Goal: Task Accomplishment & Management: Use online tool/utility

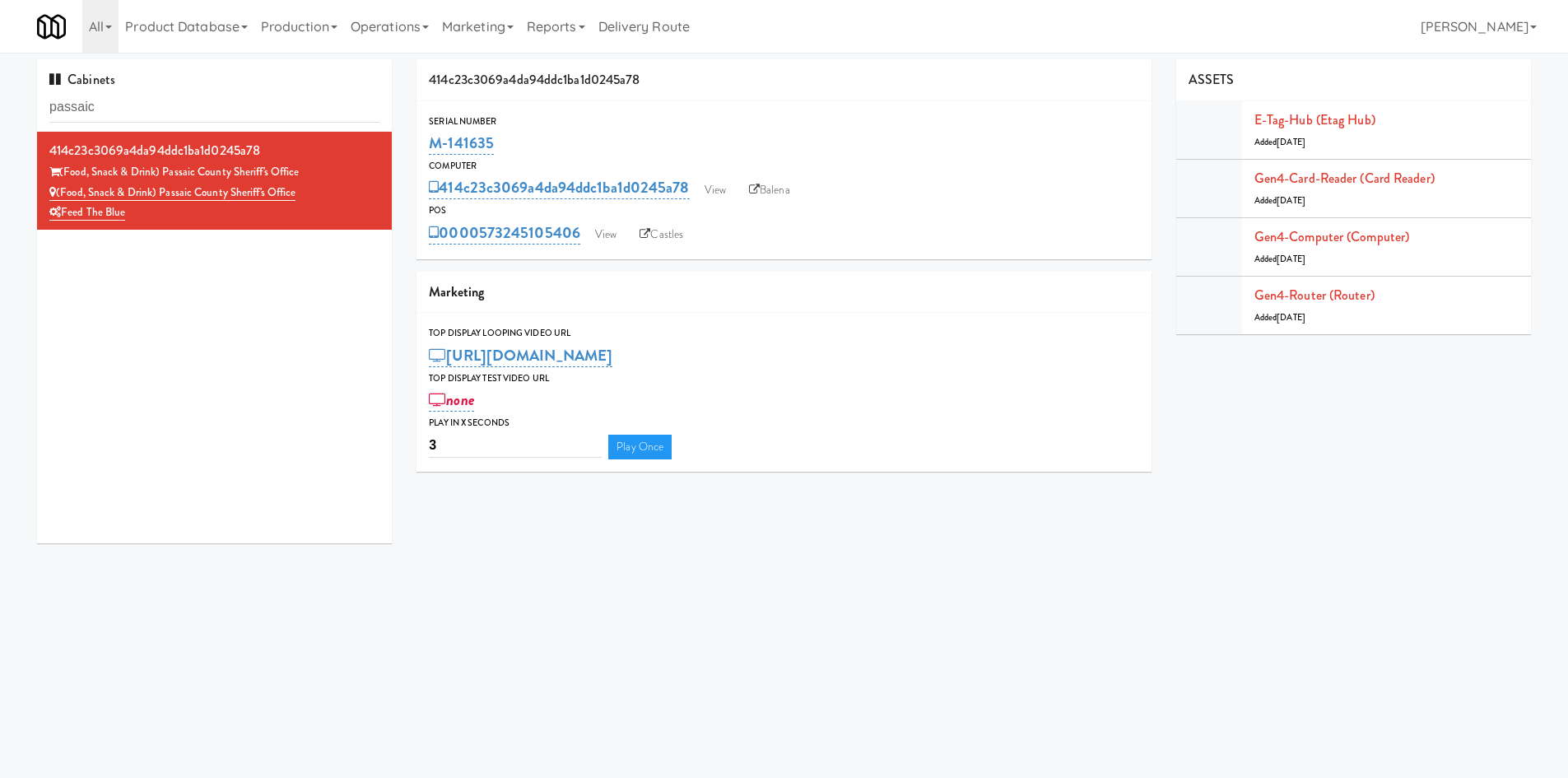
scroll to position [53, 0]
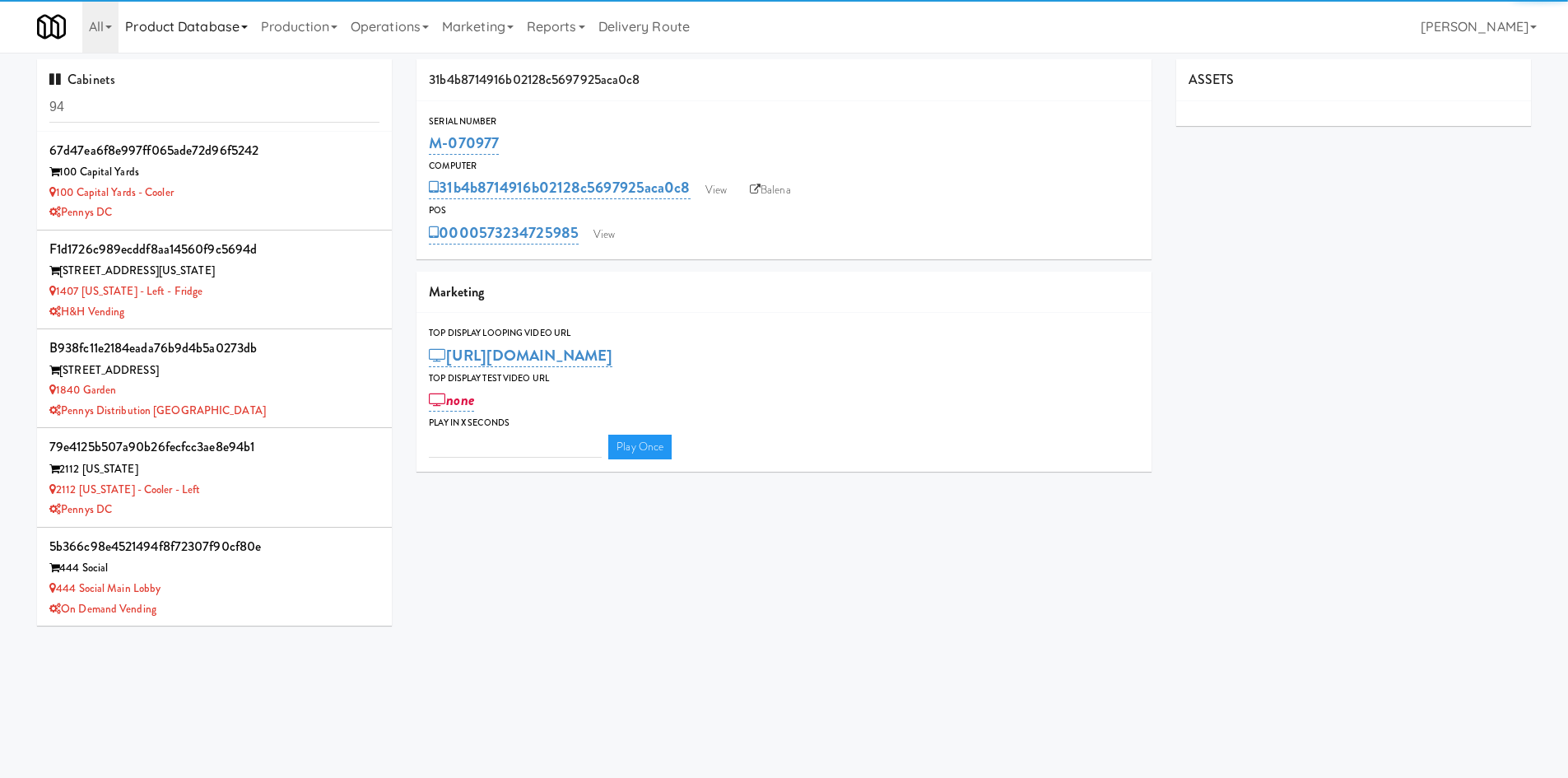
type input "3"
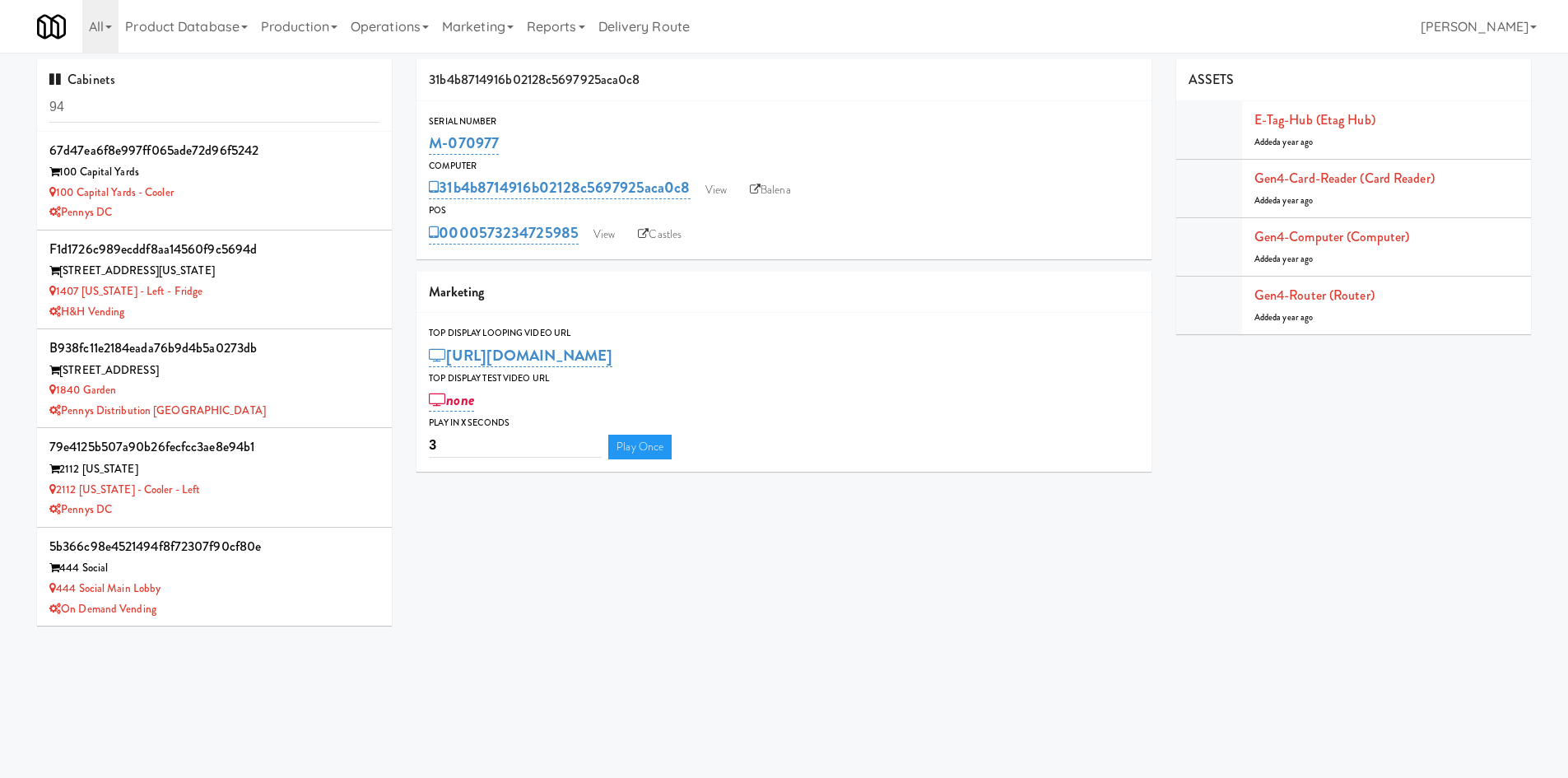
click at [159, 103] on input "94" at bounding box center [214, 108] width 330 height 31
click at [158, 101] on input "94" at bounding box center [214, 108] width 330 height 31
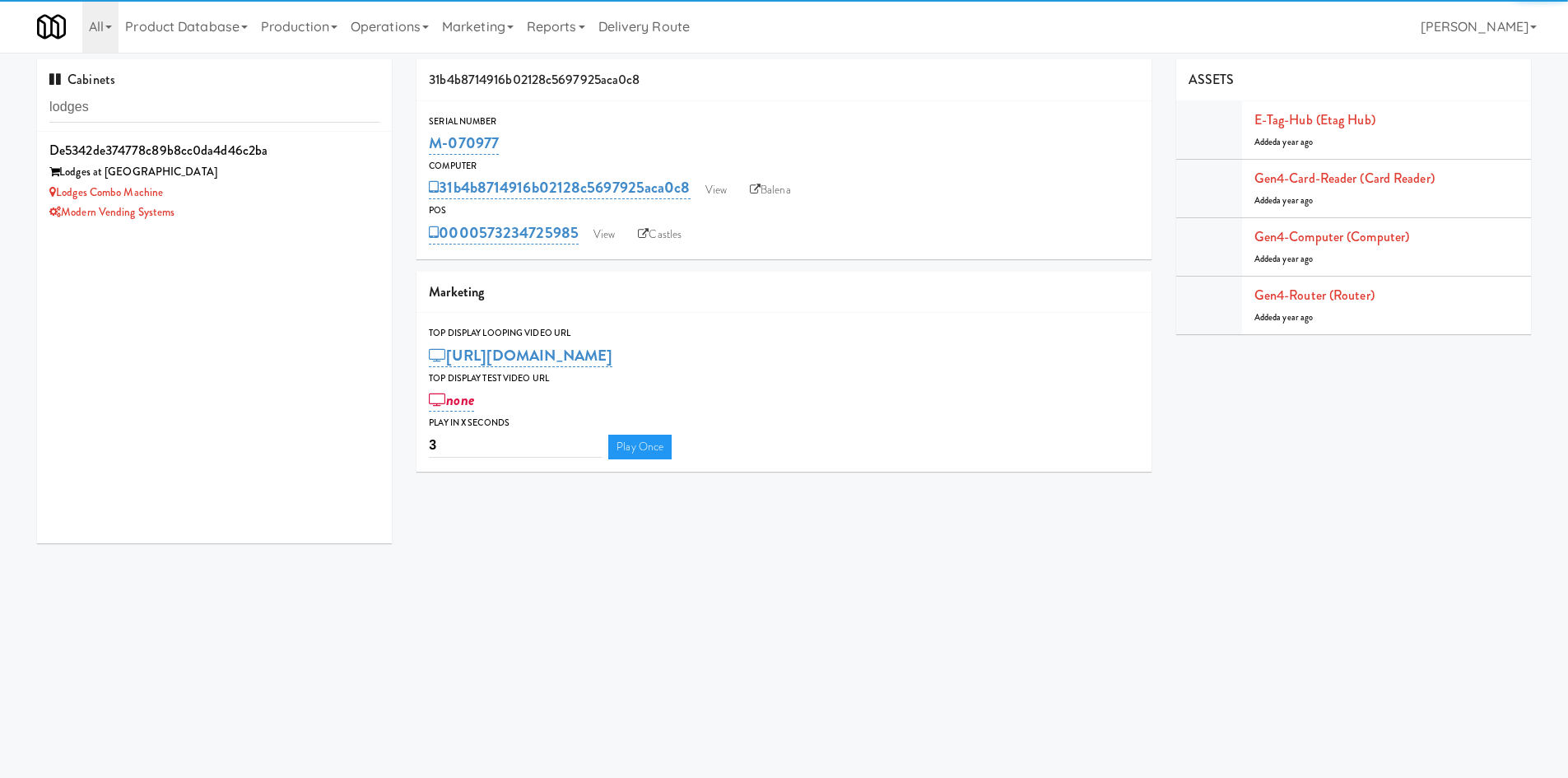
type input "lodges"
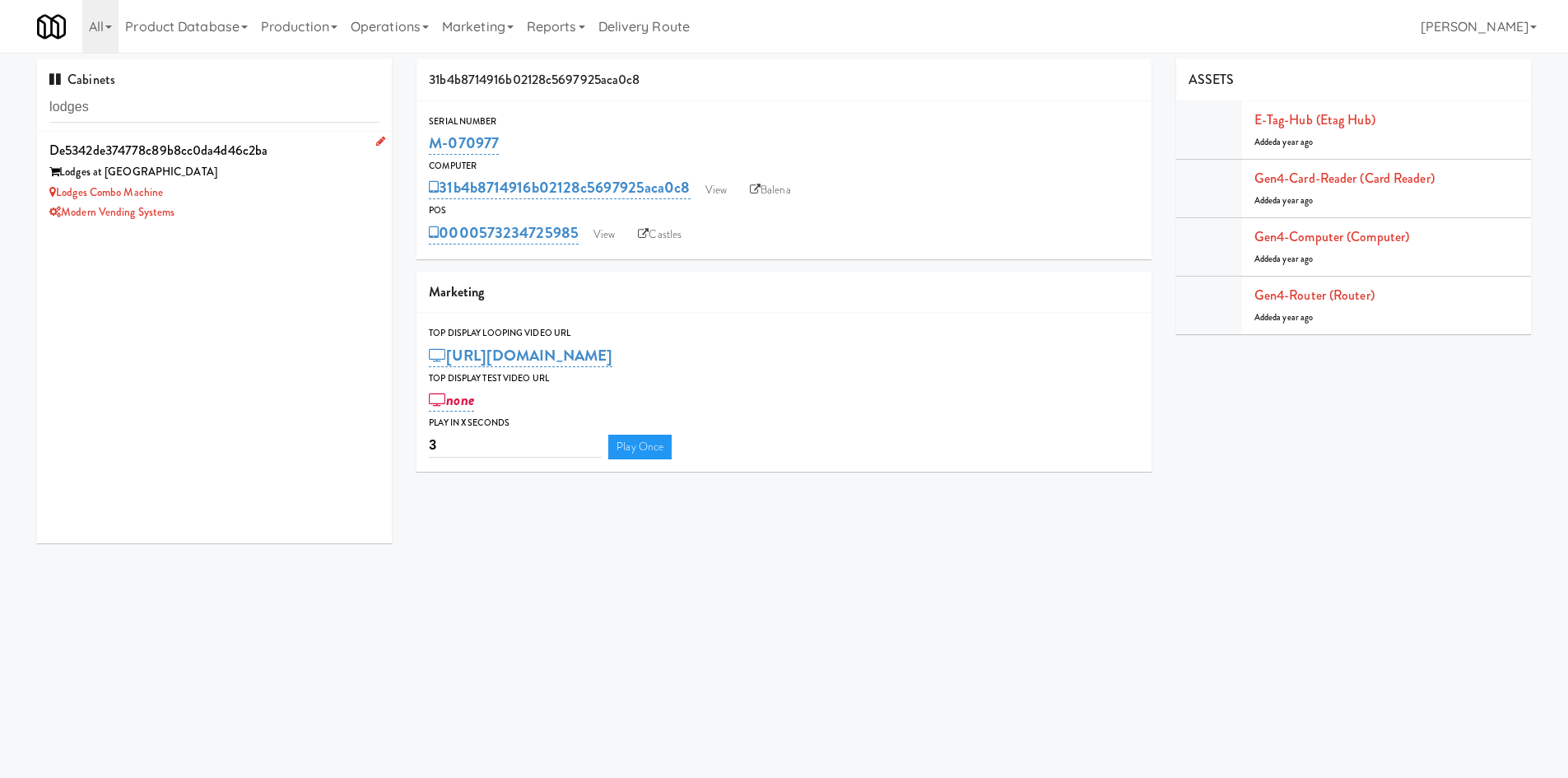
click at [228, 226] on li "de5342de374778c89b8cc0da4d46c2ba Lodges at Fort Mill Lodges Combo Machine Moder…" at bounding box center [214, 181] width 354 height 98
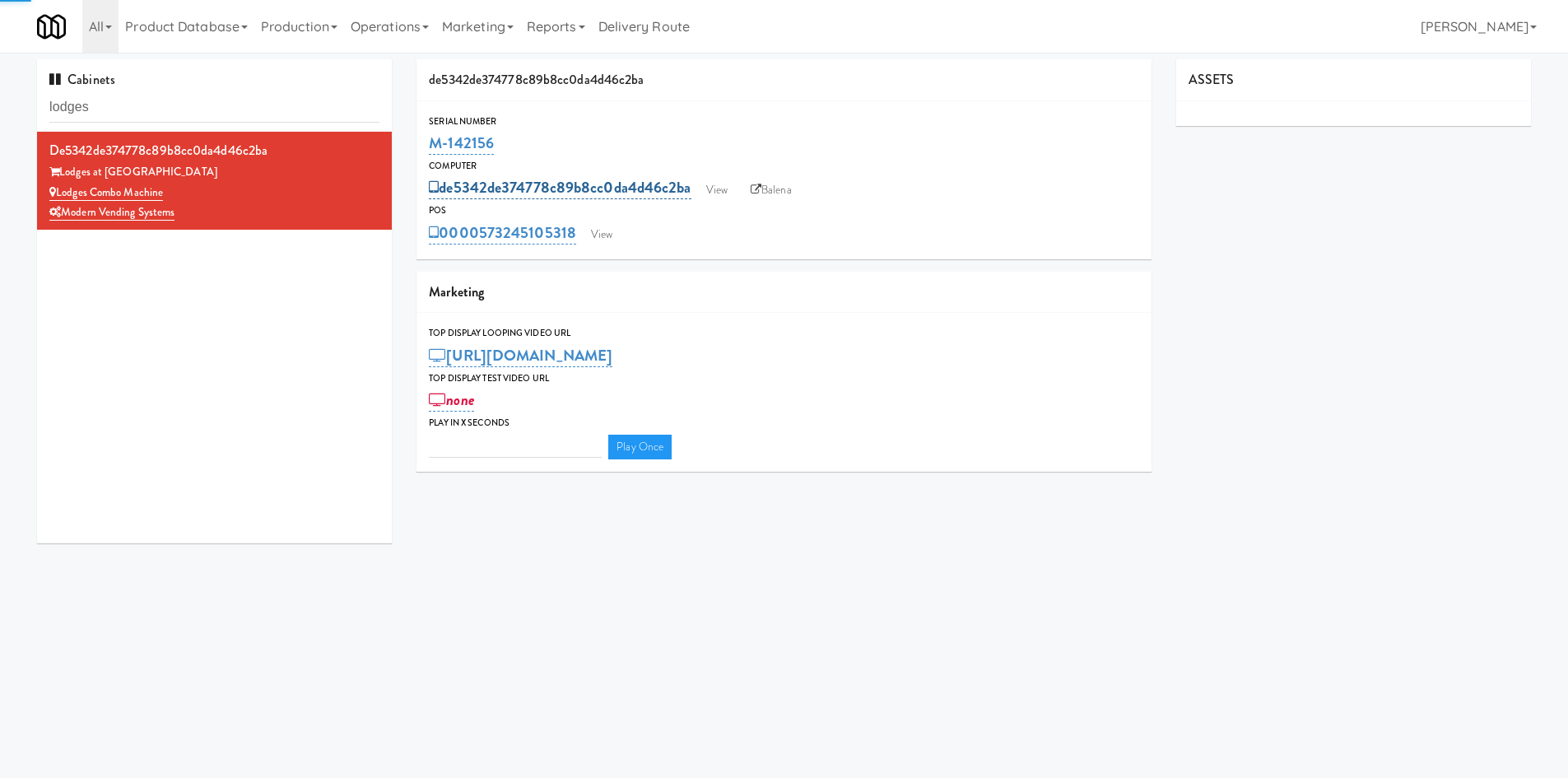
type input "3"
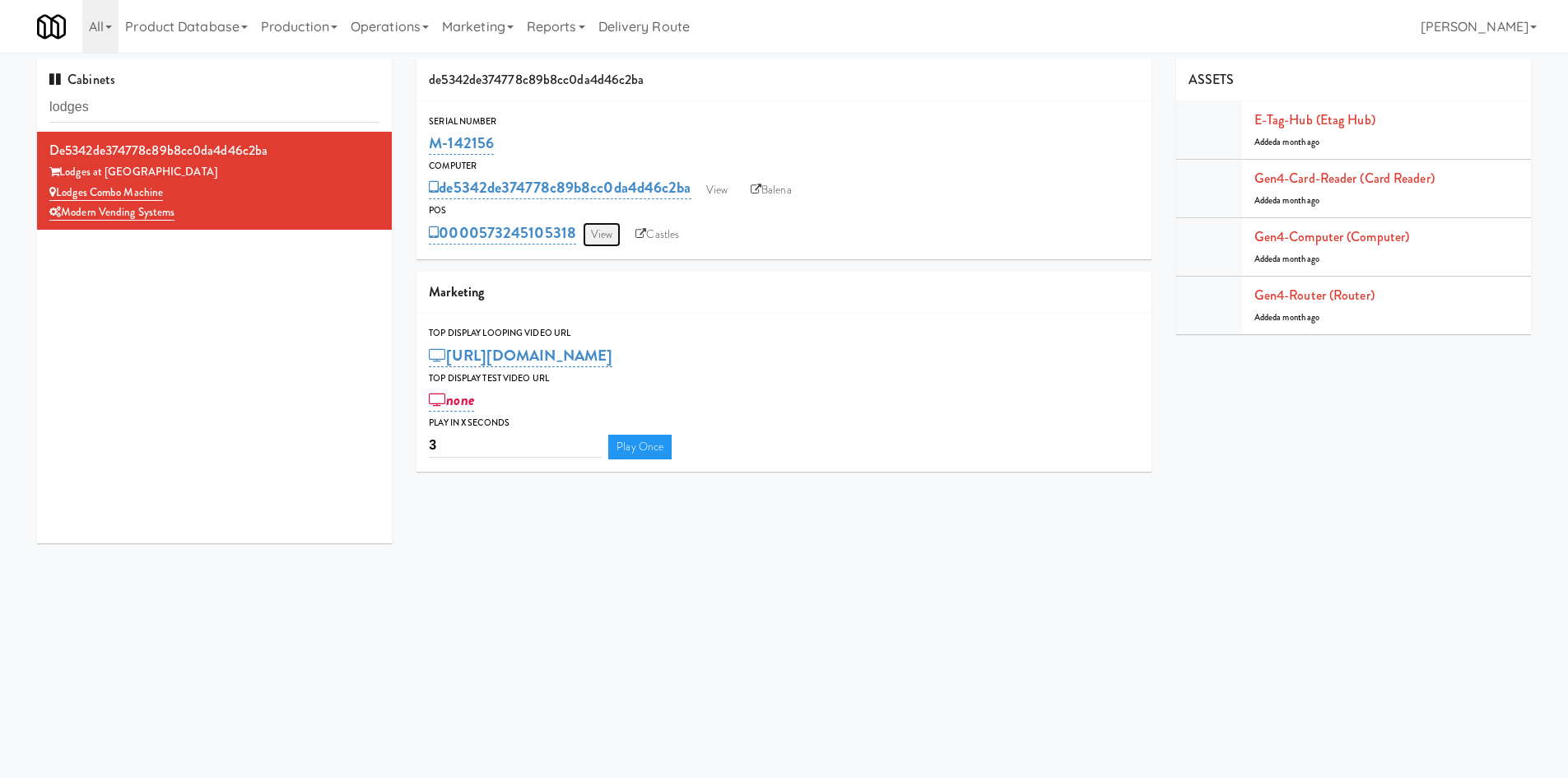
click at [602, 236] on link "View" at bounding box center [601, 234] width 37 height 25
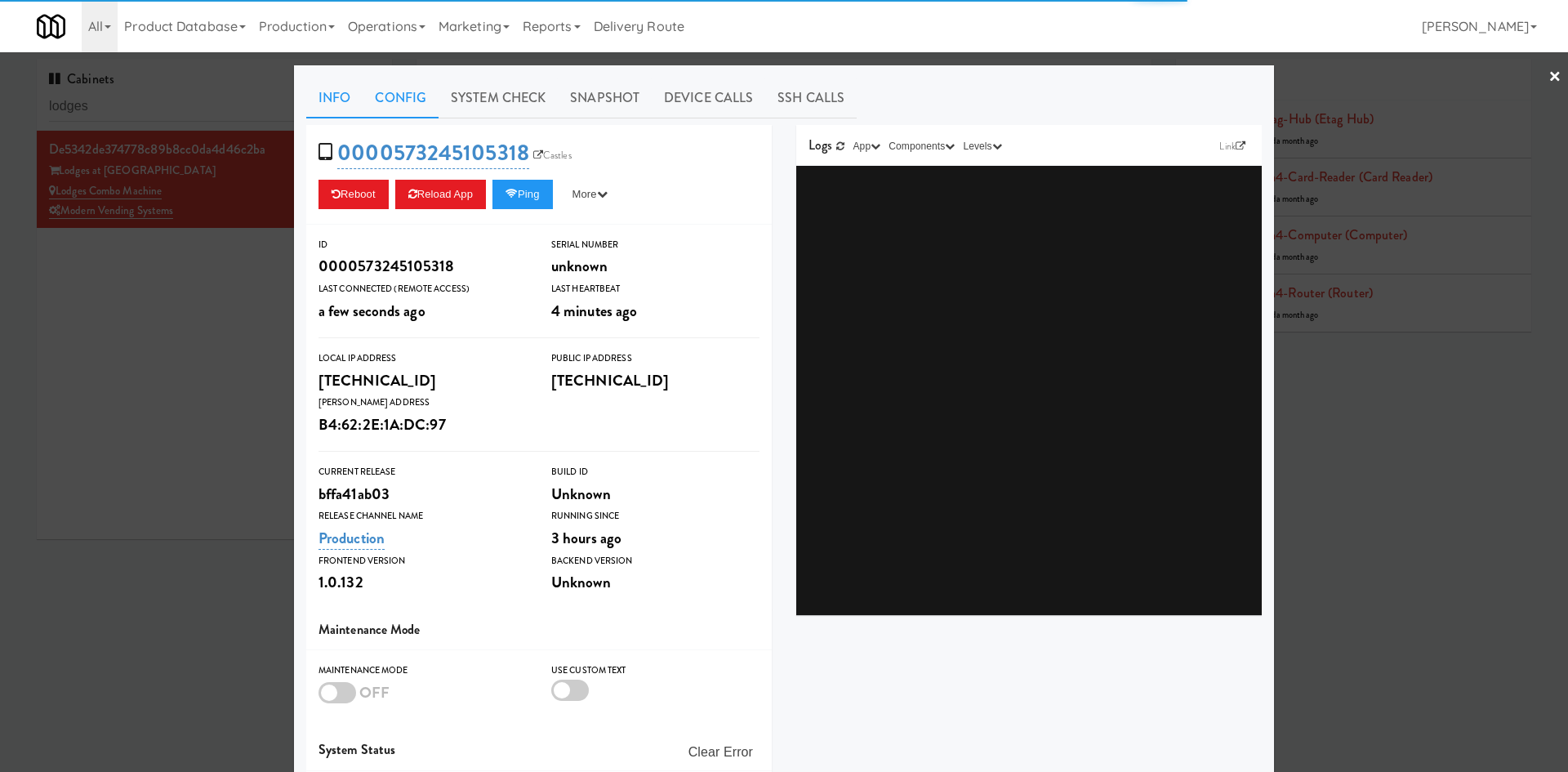
click at [431, 94] on link "Config" at bounding box center [401, 97] width 76 height 41
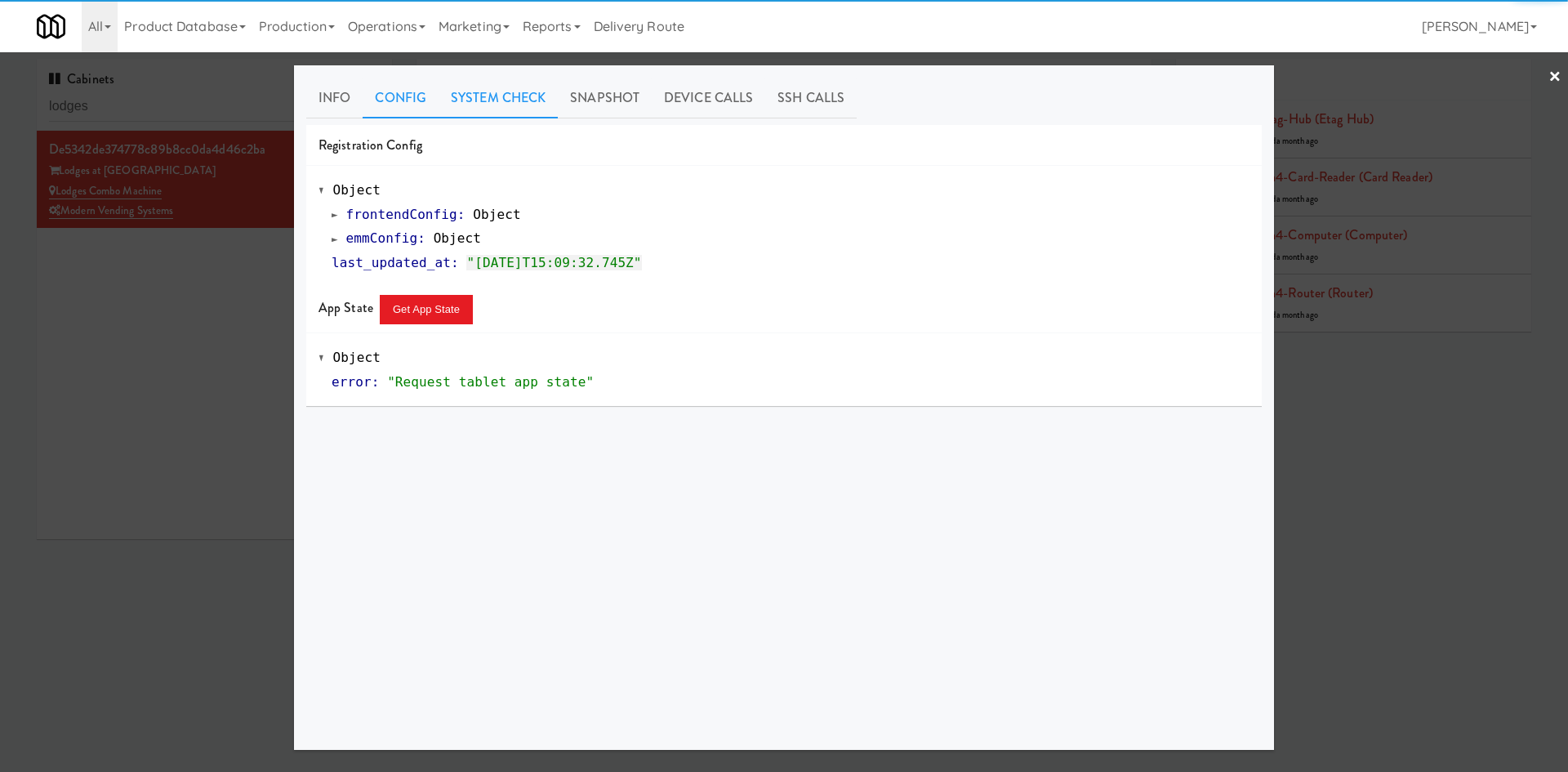
click at [488, 106] on link "System Check" at bounding box center [497, 97] width 119 height 41
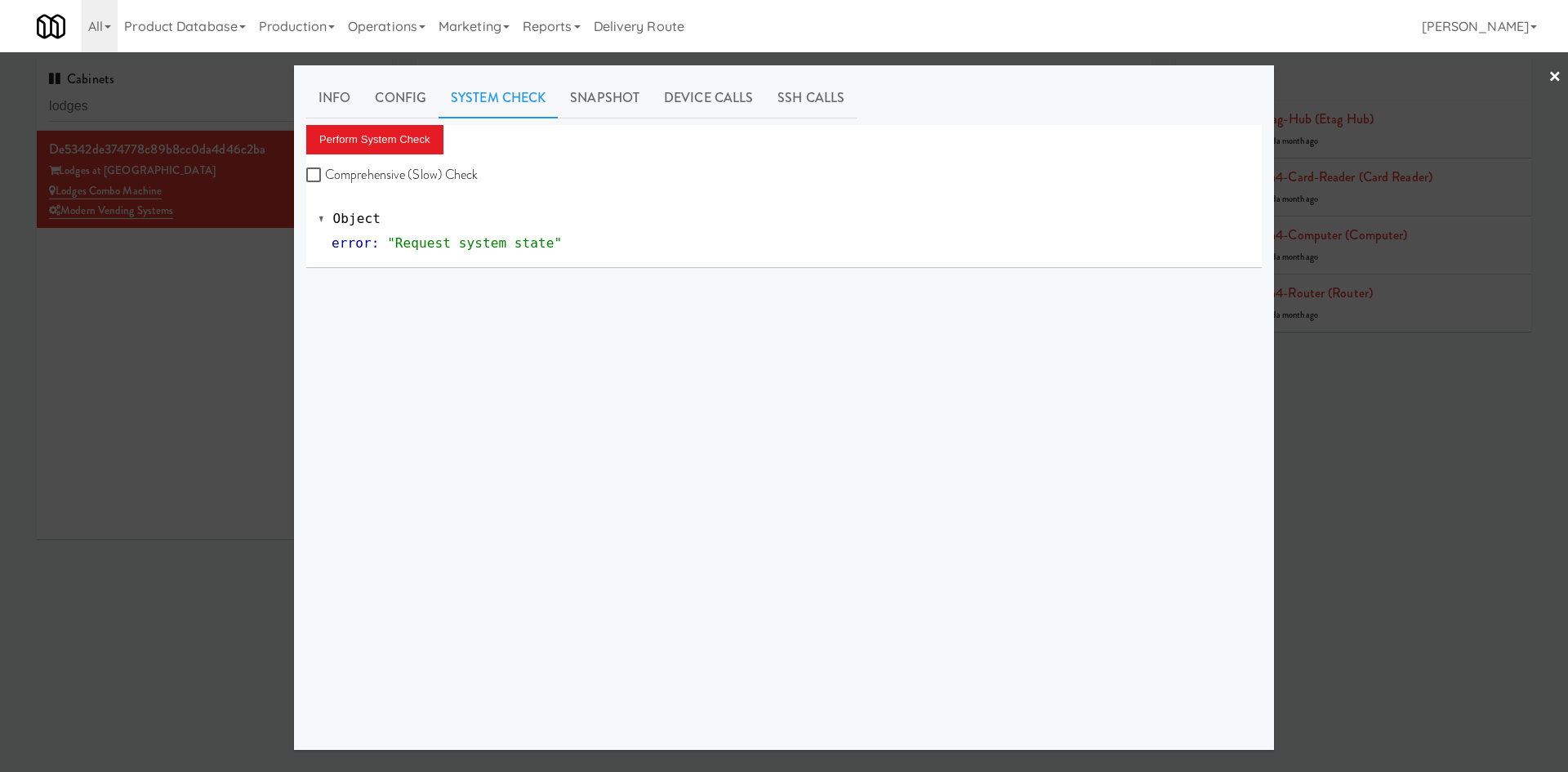
drag, startPoint x: 464, startPoint y: 120, endPoint x: 369, endPoint y: 155, distance: 101.2
click at [369, 155] on div "Perform System Check Comprehensive (Slow) Check" at bounding box center [783, 155] width 955 height 62
click at [382, 141] on button "Perform System Check" at bounding box center [374, 139] width 137 height 30
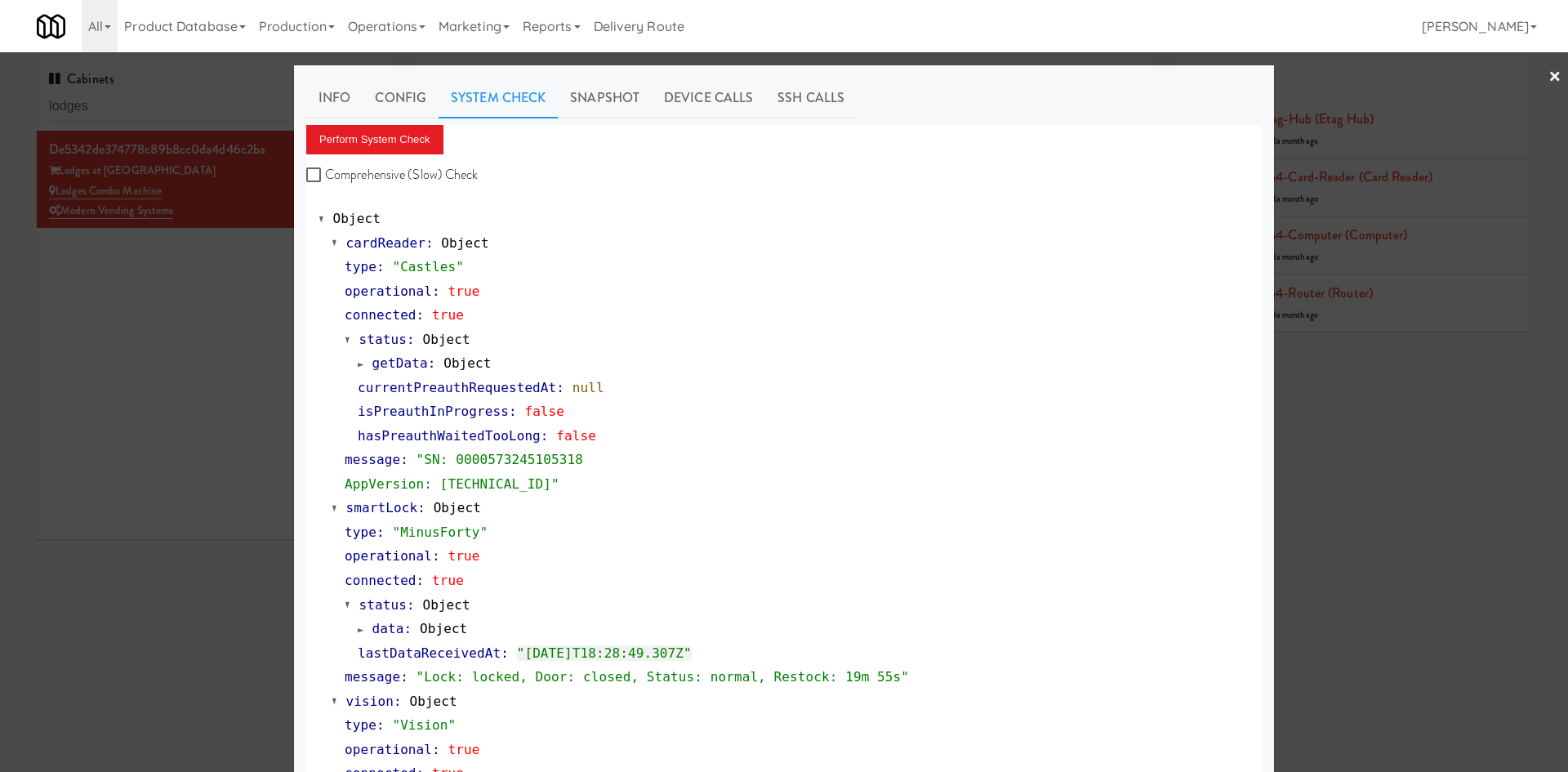
click at [186, 376] on div at bounding box center [784, 386] width 1568 height 772
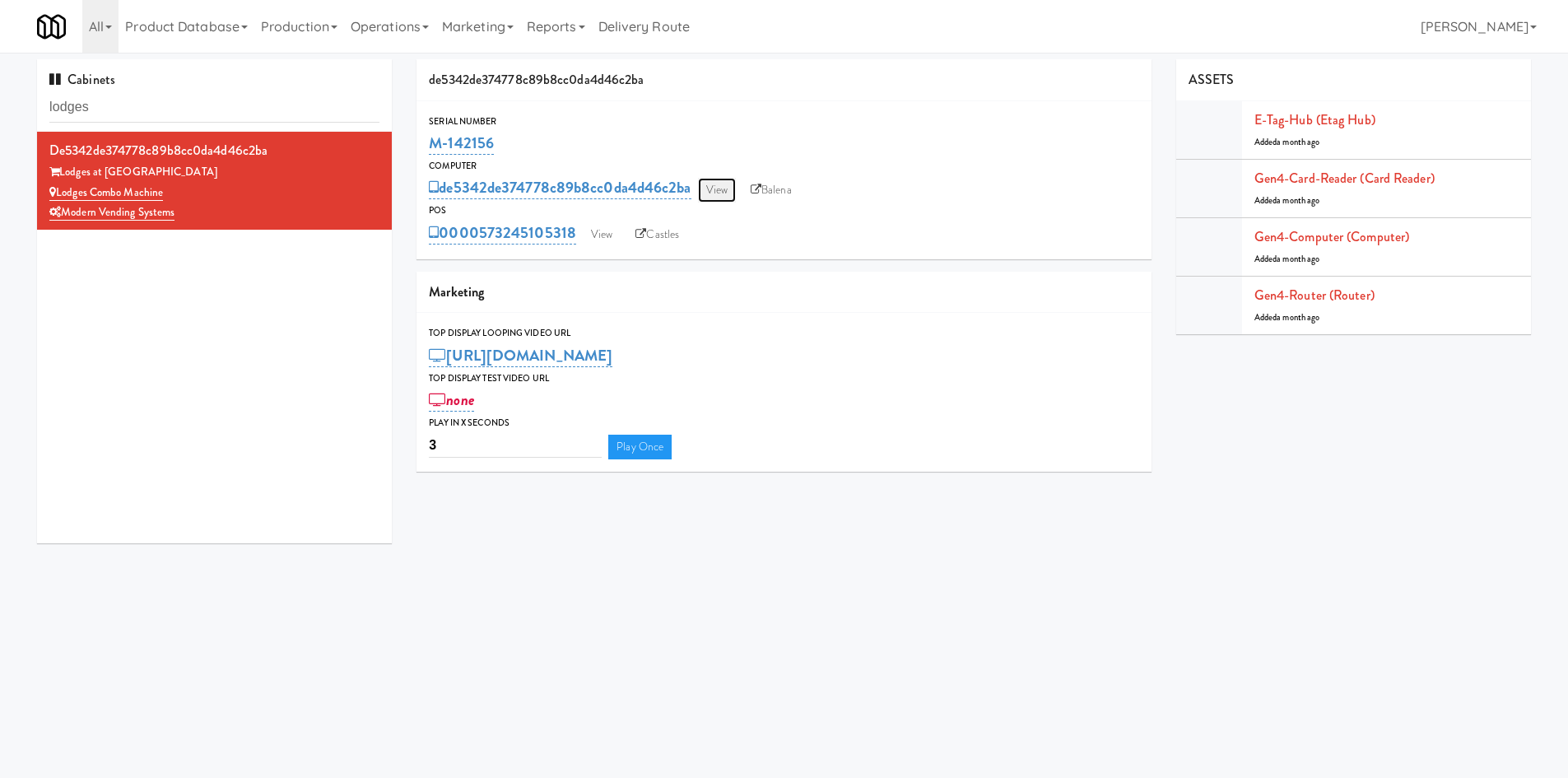
click at [736, 193] on link "View" at bounding box center [716, 190] width 37 height 25
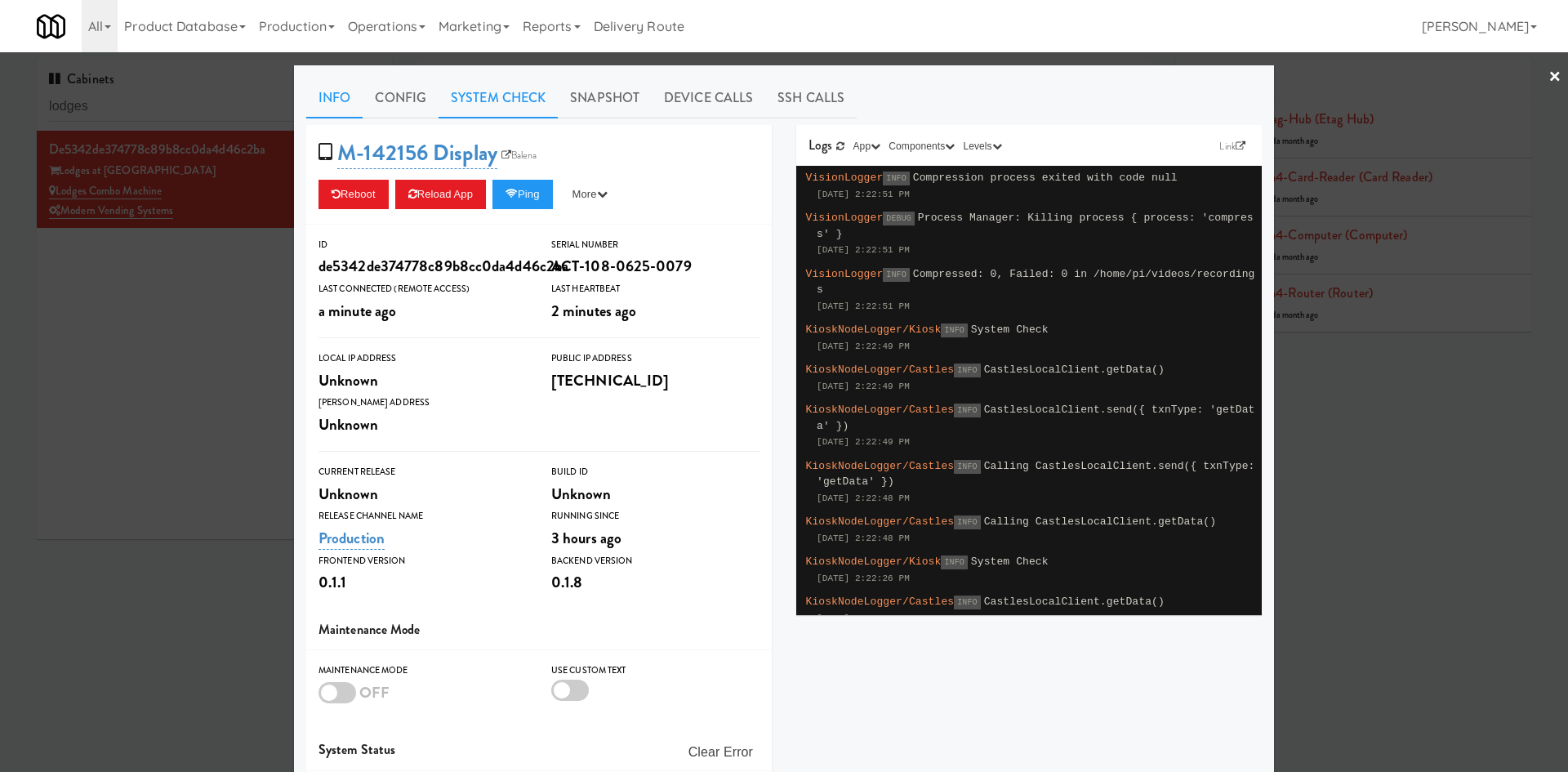
click at [503, 111] on link "System Check" at bounding box center [497, 97] width 119 height 41
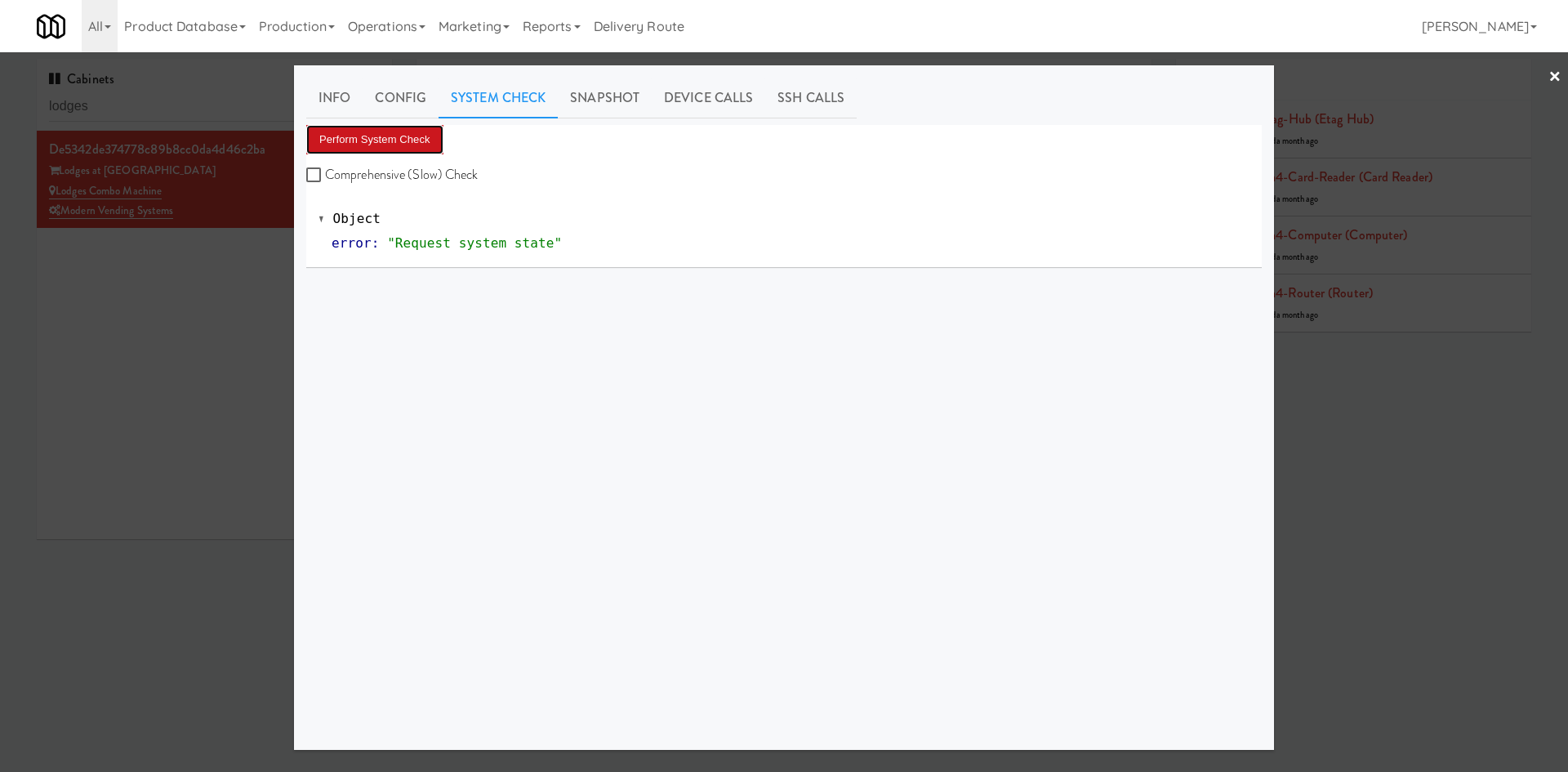
click at [392, 153] on button "Perform System Check" at bounding box center [374, 139] width 137 height 30
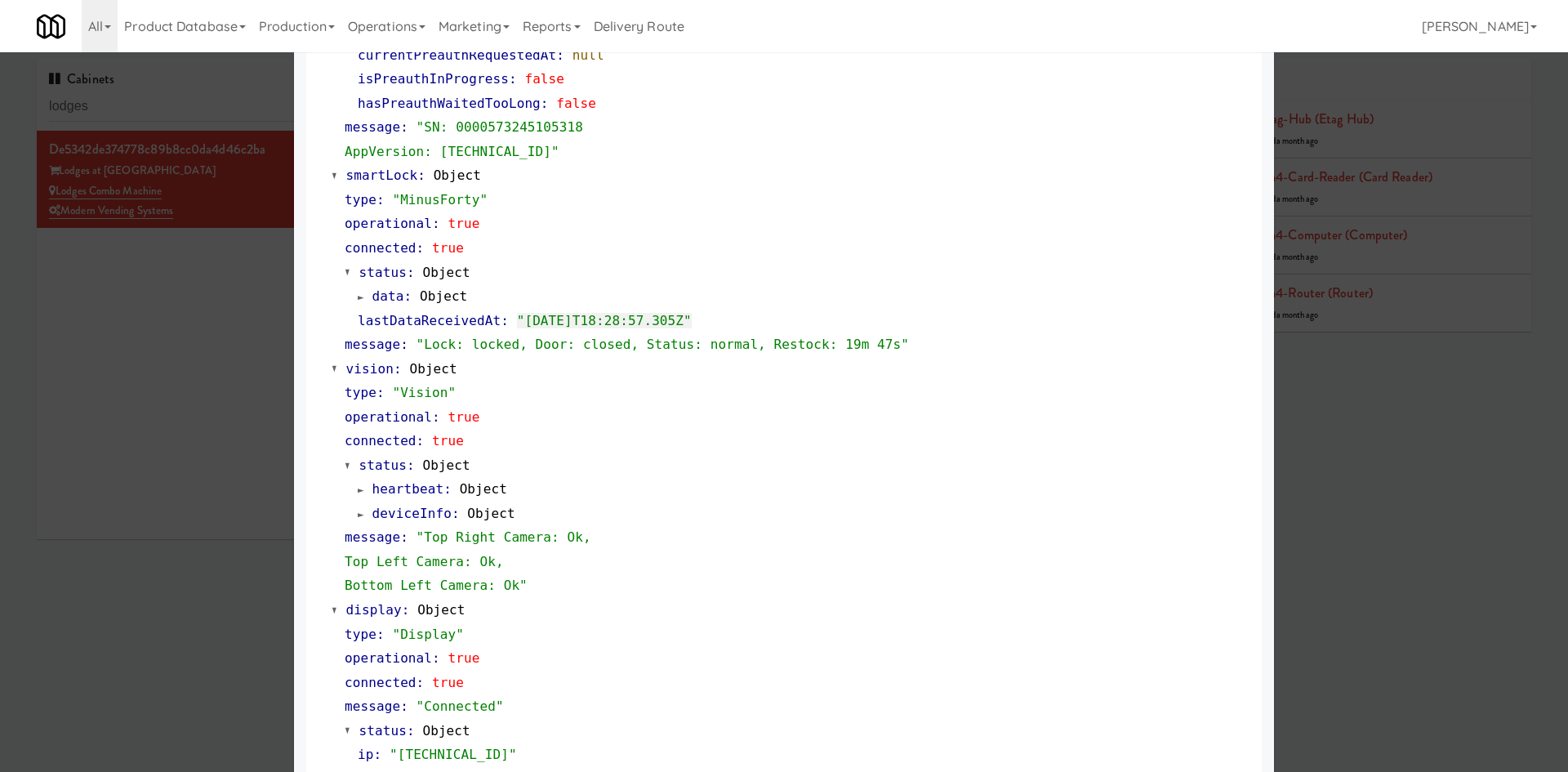
scroll to position [497, 0]
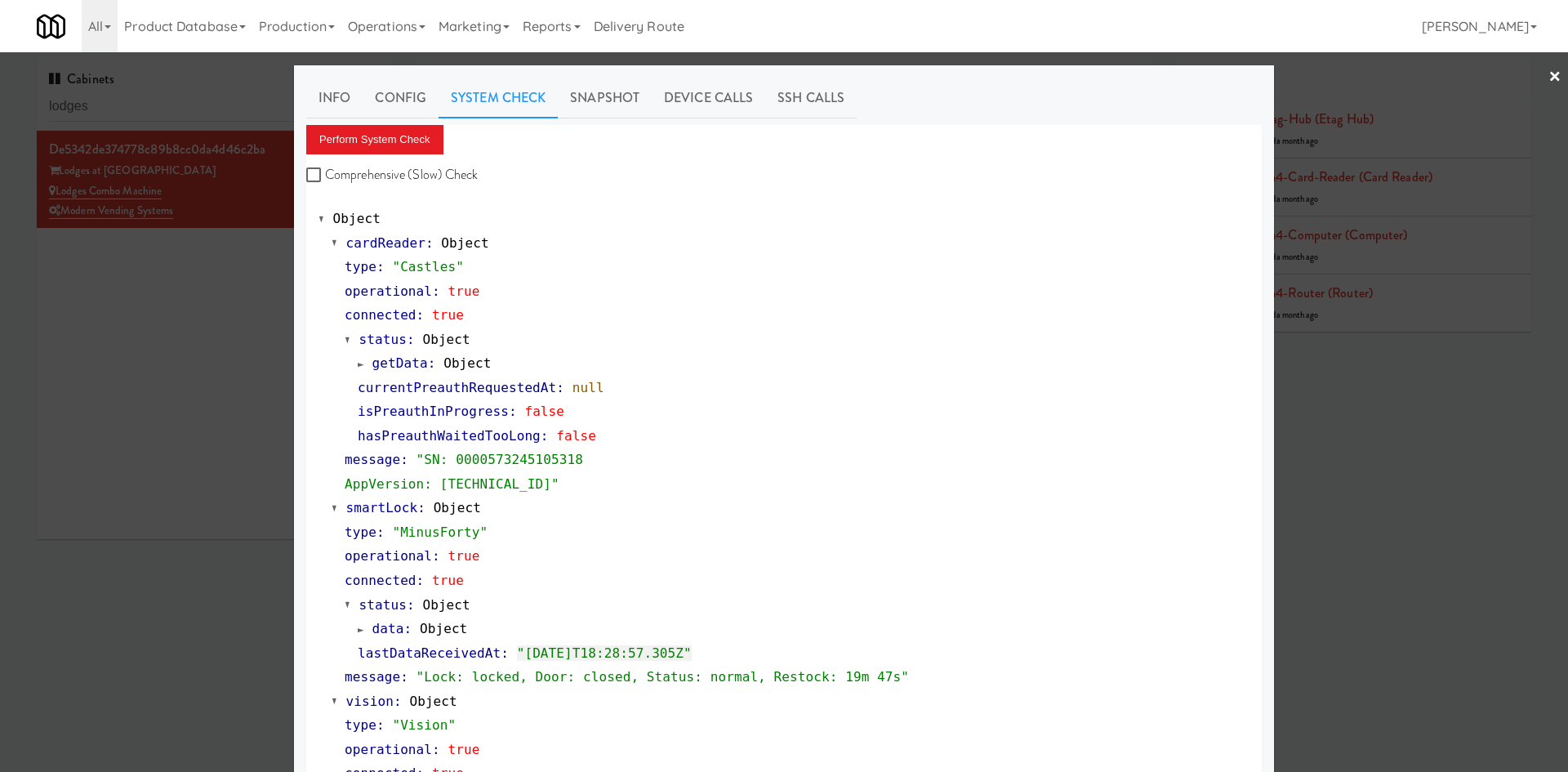
scroll to position [497, 0]
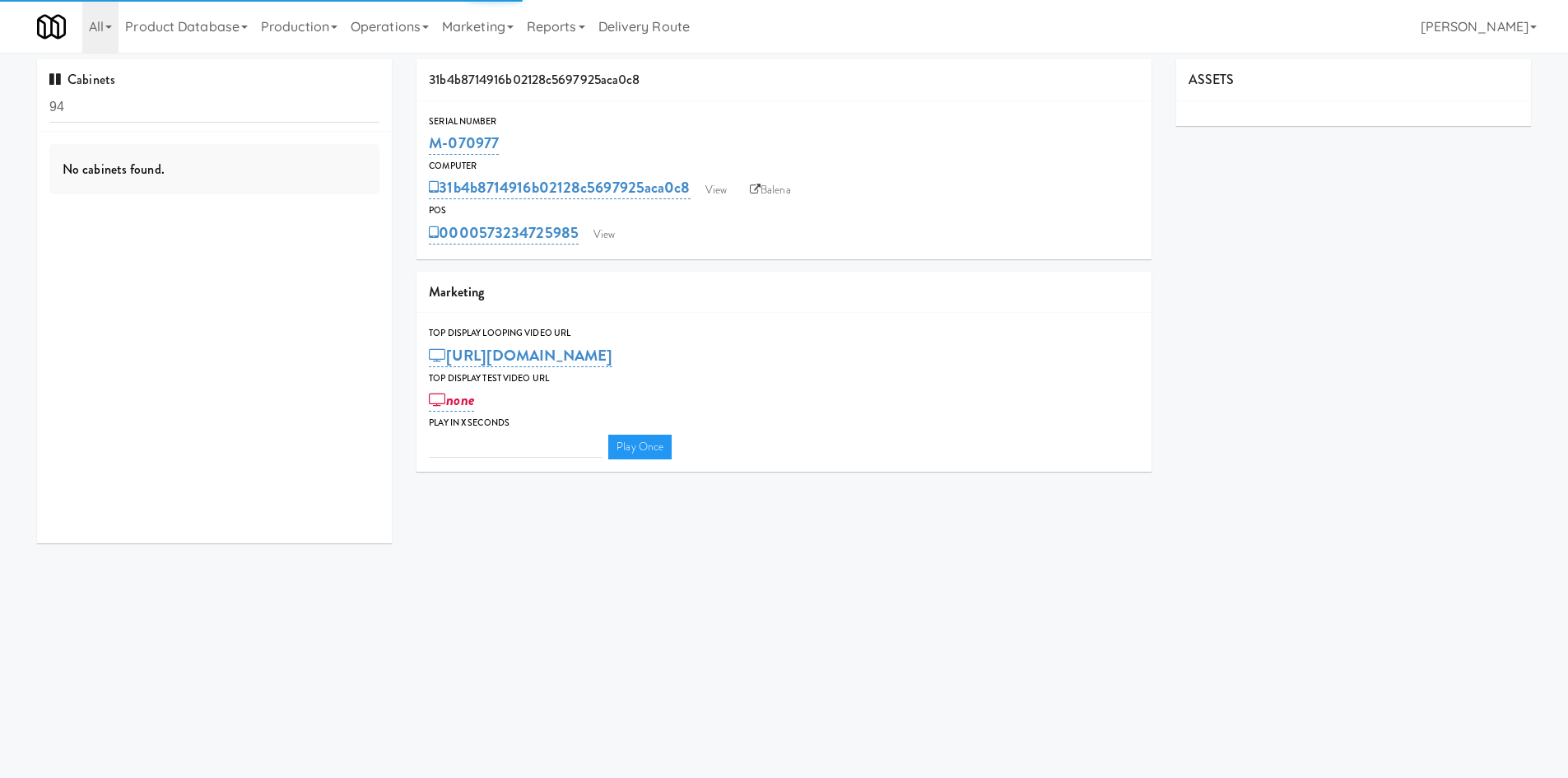
type input "3"
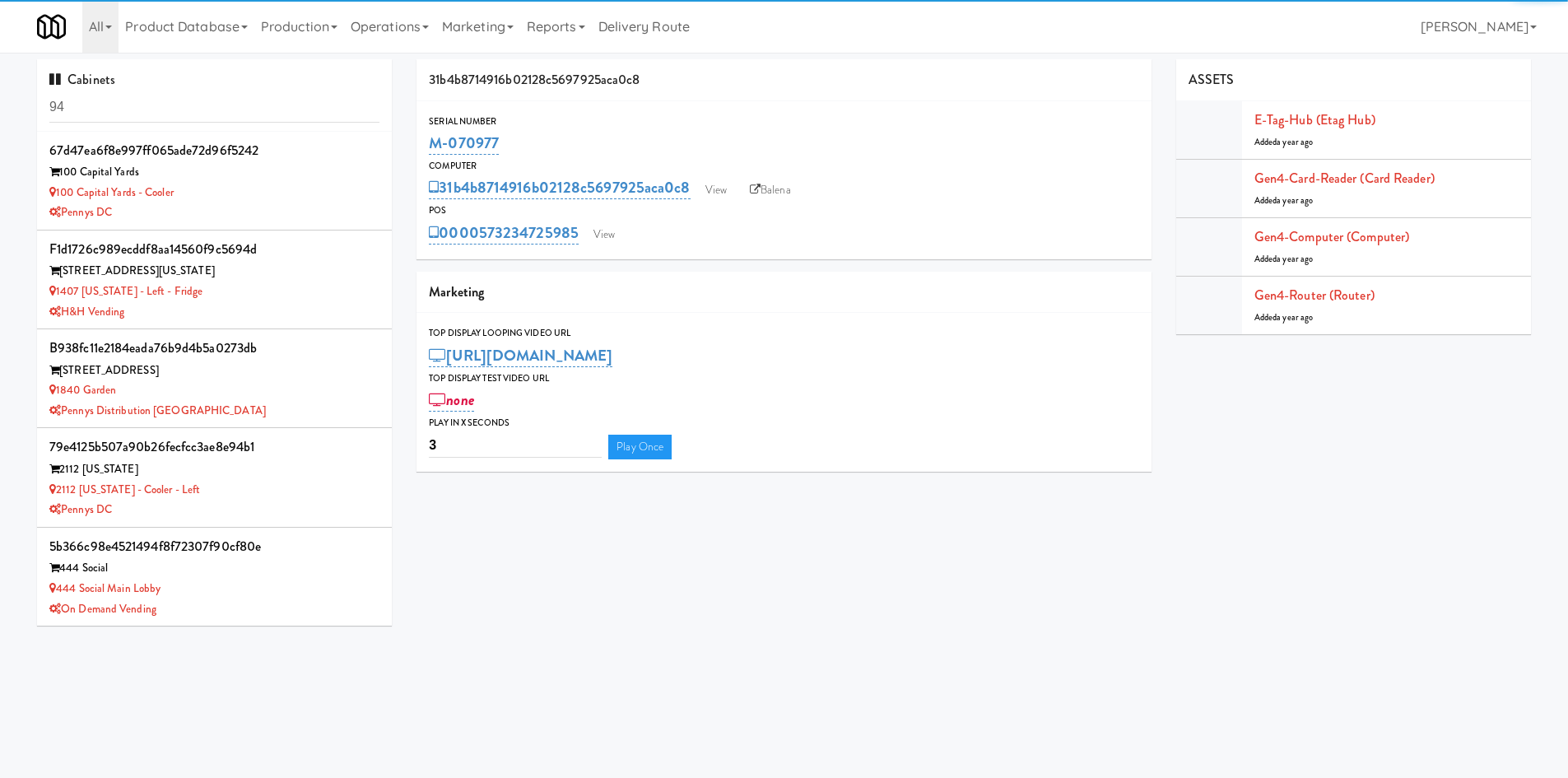
click at [251, 112] on input "94" at bounding box center [214, 108] width 330 height 31
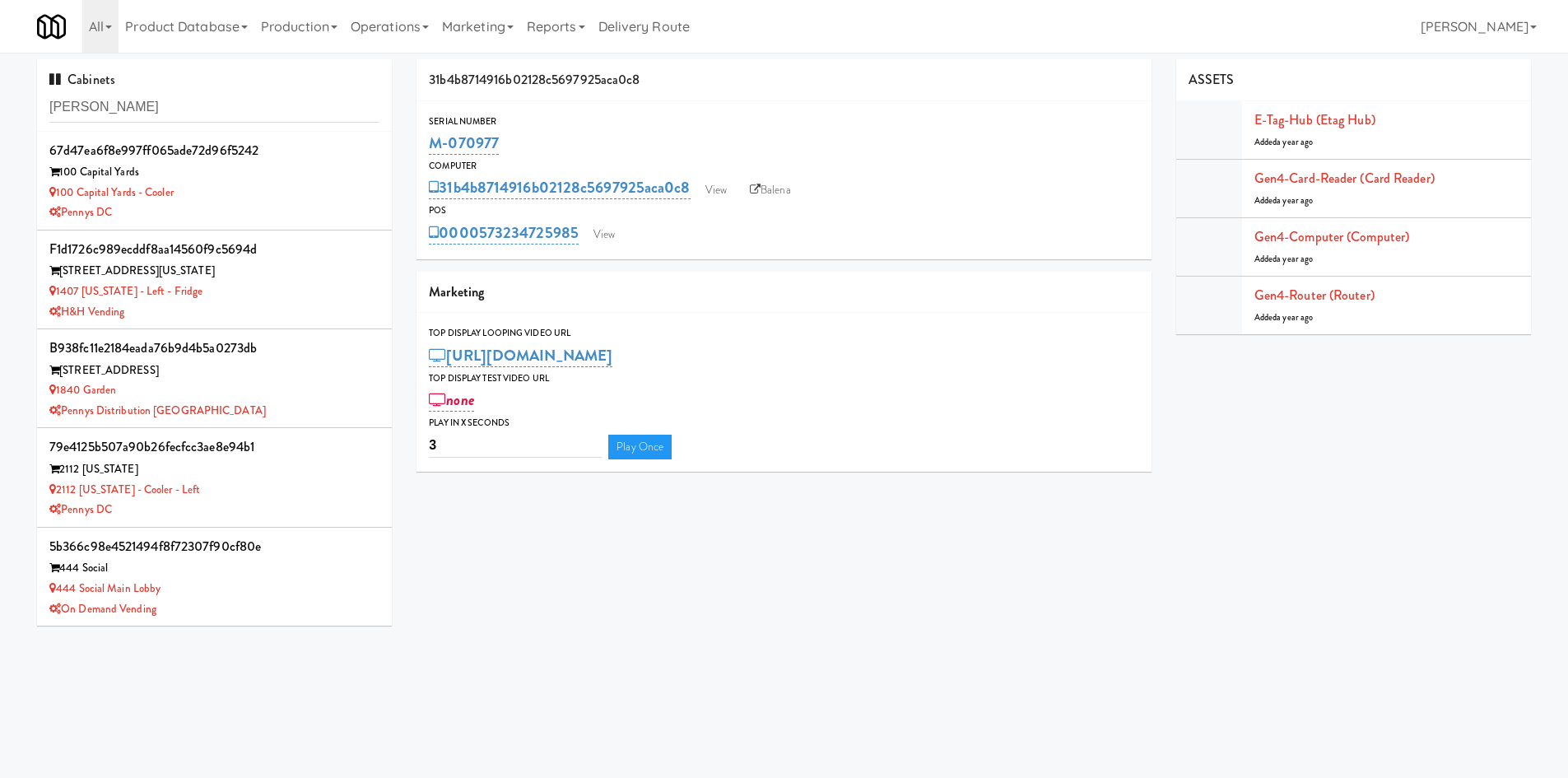
type input "baker"
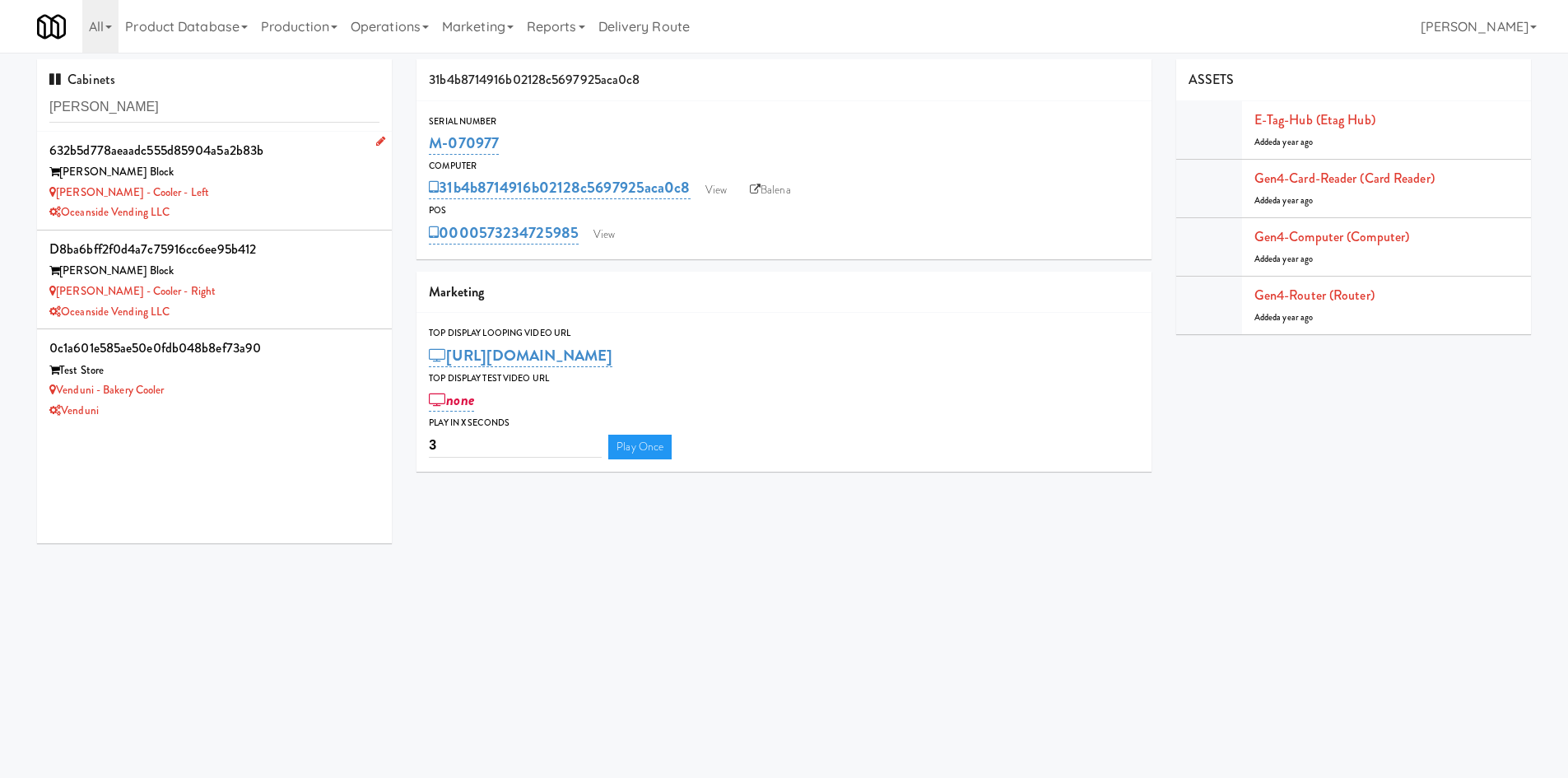
click at [233, 192] on div "Baker - Cooler - Left" at bounding box center [214, 192] width 330 height 20
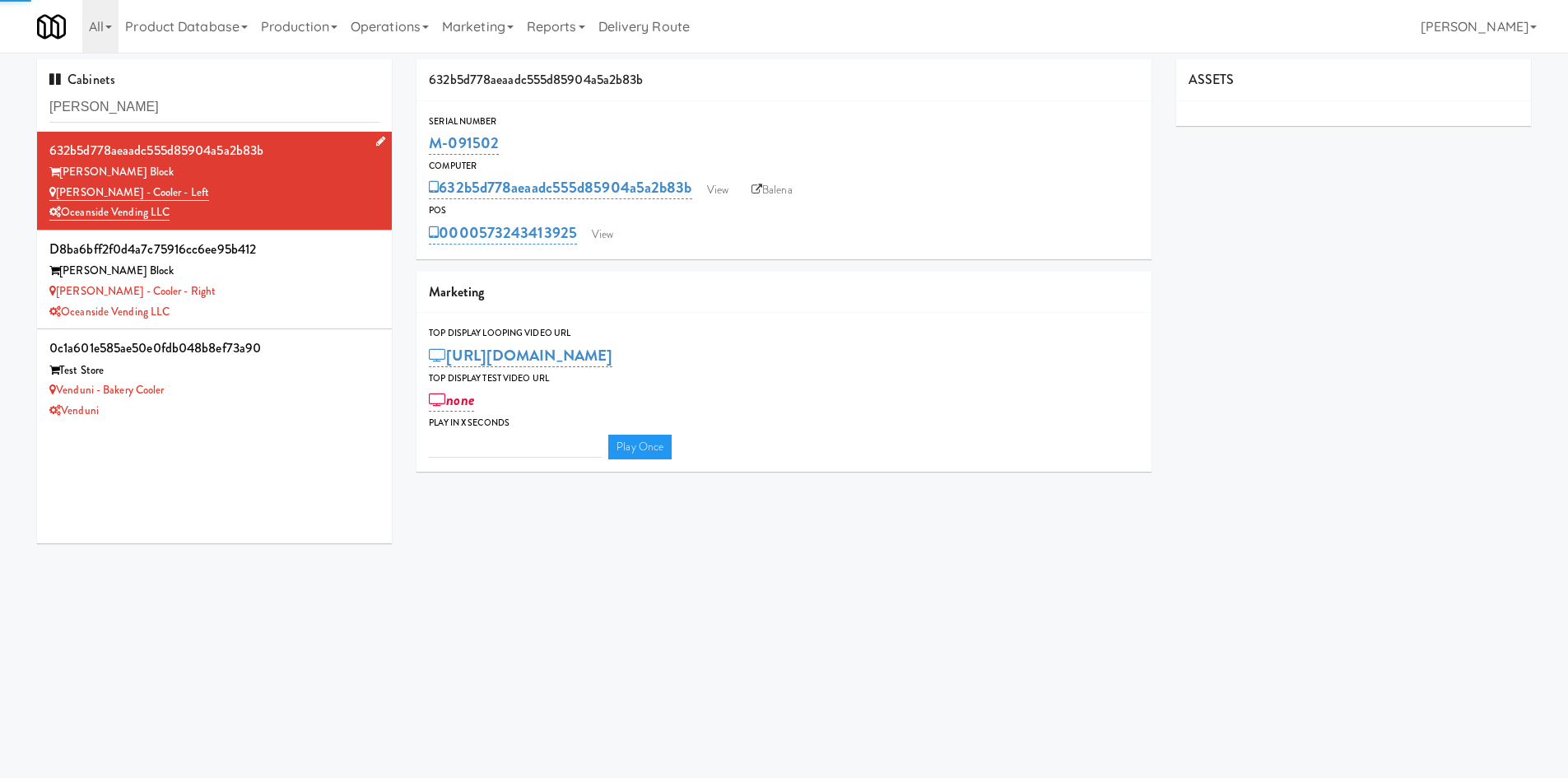
type input "3"
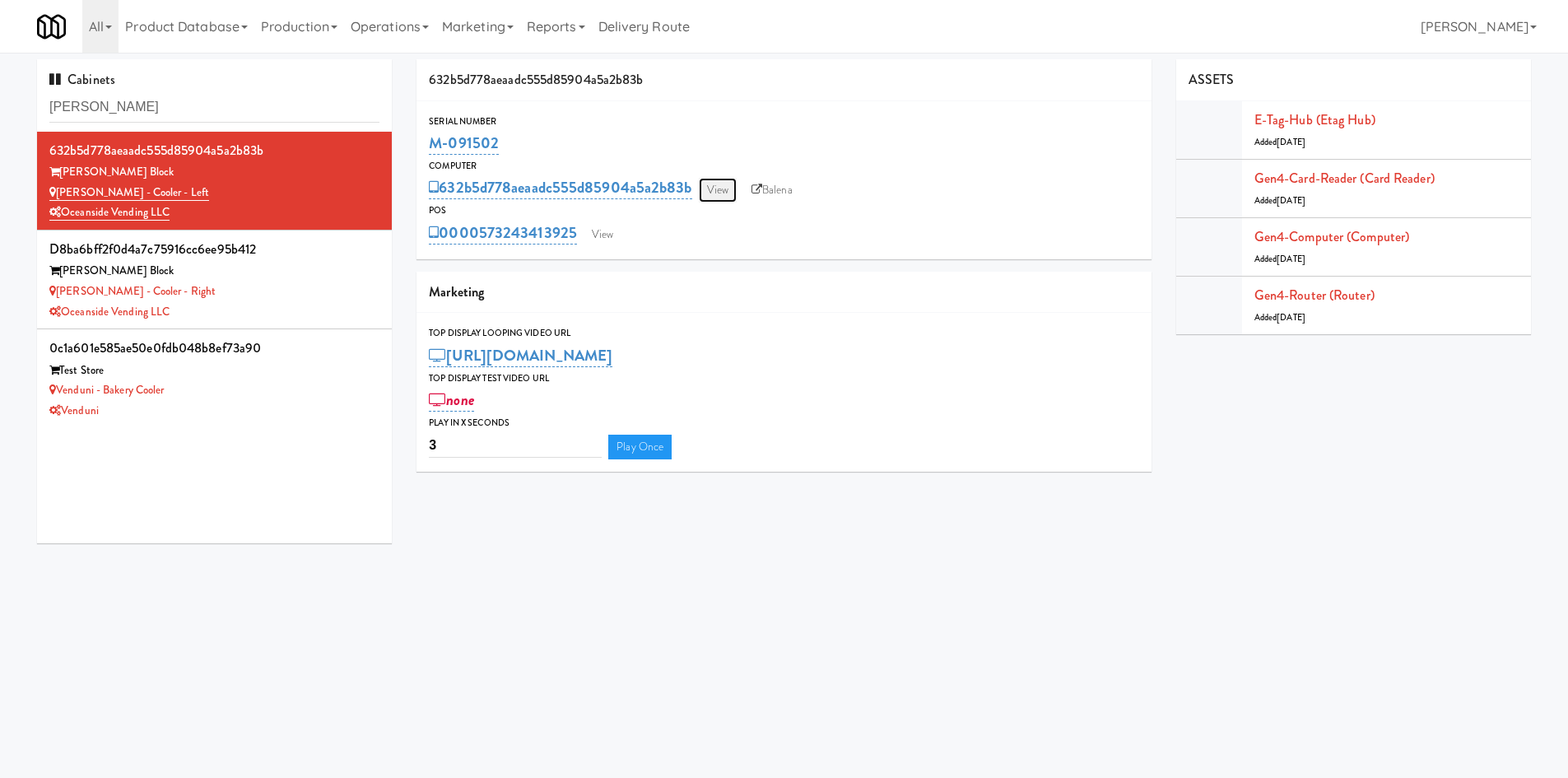
click at [715, 193] on link "View" at bounding box center [717, 190] width 37 height 25
drag, startPoint x: 535, startPoint y: 228, endPoint x: 578, endPoint y: 223, distance: 43.3
click at [578, 223] on div "POS 0000573243413925 View" at bounding box center [784, 225] width 735 height 44
copy div "0000573243413925"
click at [1341, 292] on link "Gen4-router (Router)" at bounding box center [1314, 295] width 120 height 19
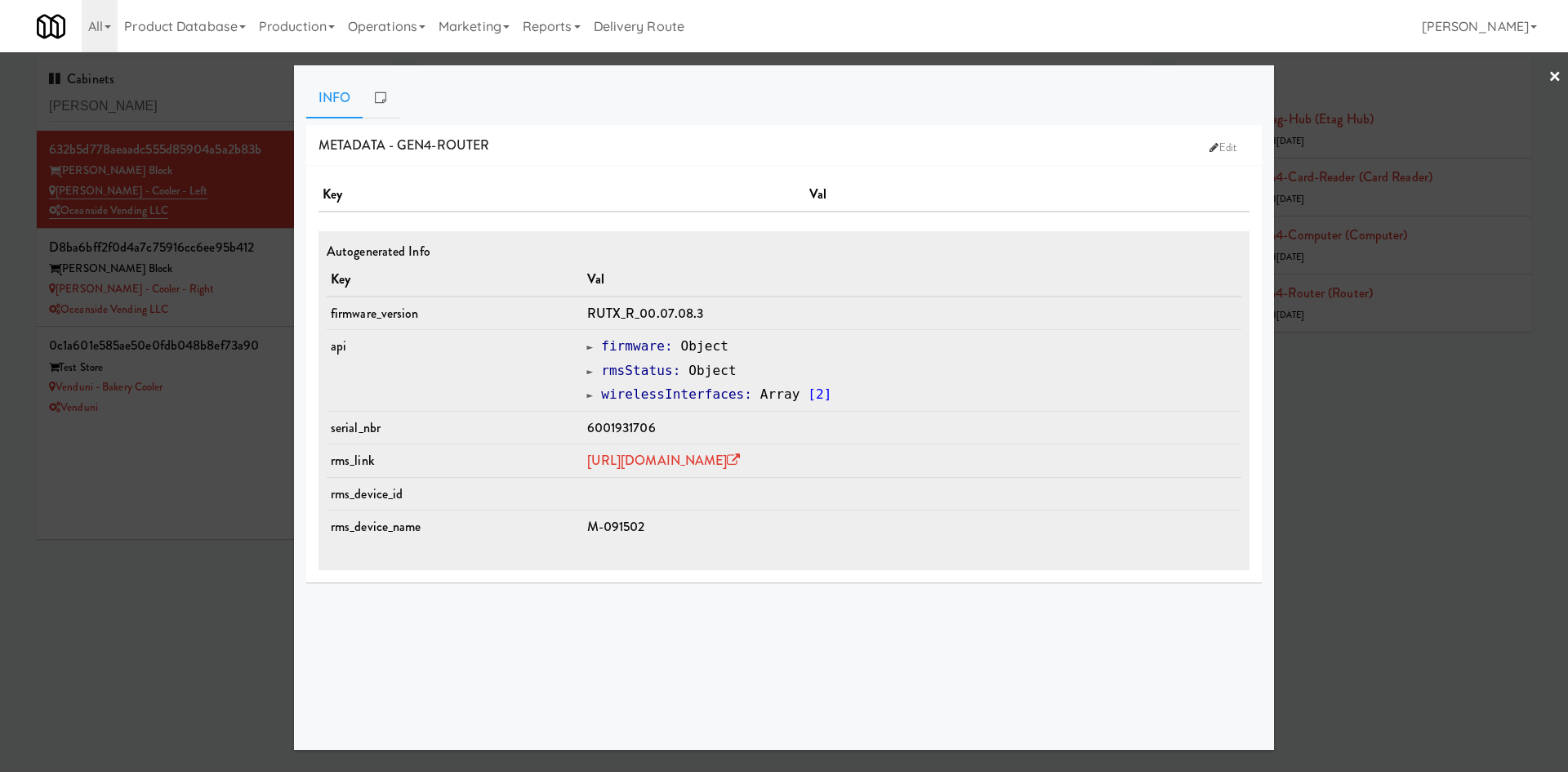
click at [594, 431] on span "6001931706" at bounding box center [621, 428] width 69 height 19
click at [593, 431] on span "6001931706" at bounding box center [621, 428] width 69 height 19
copy span "6001931706"
drag, startPoint x: 195, startPoint y: 484, endPoint x: 197, endPoint y: 477, distance: 7.3
click at [197, 477] on div at bounding box center [784, 386] width 1568 height 772
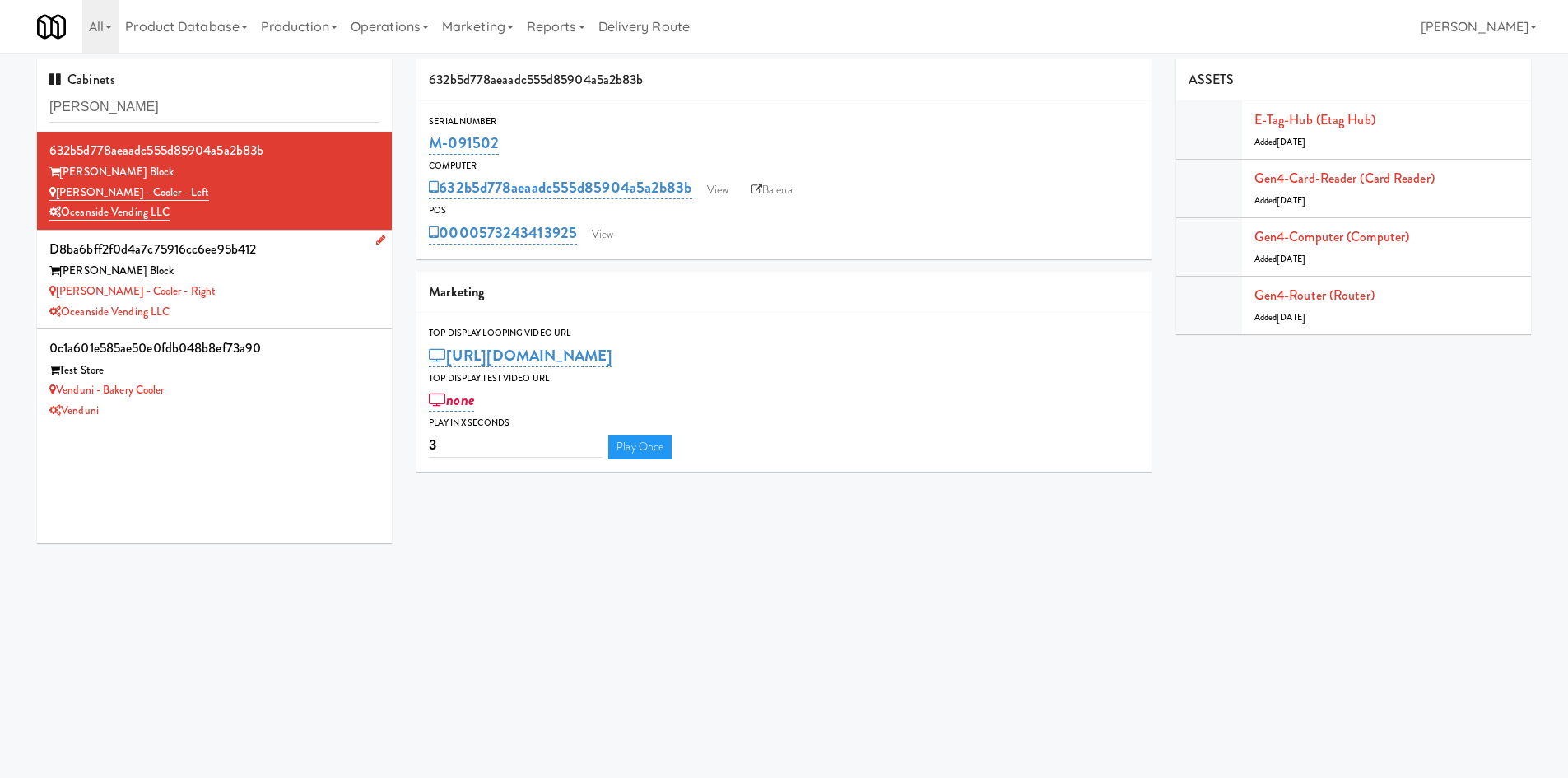
click at [229, 289] on div "Baker - Cooler - Right" at bounding box center [214, 291] width 330 height 20
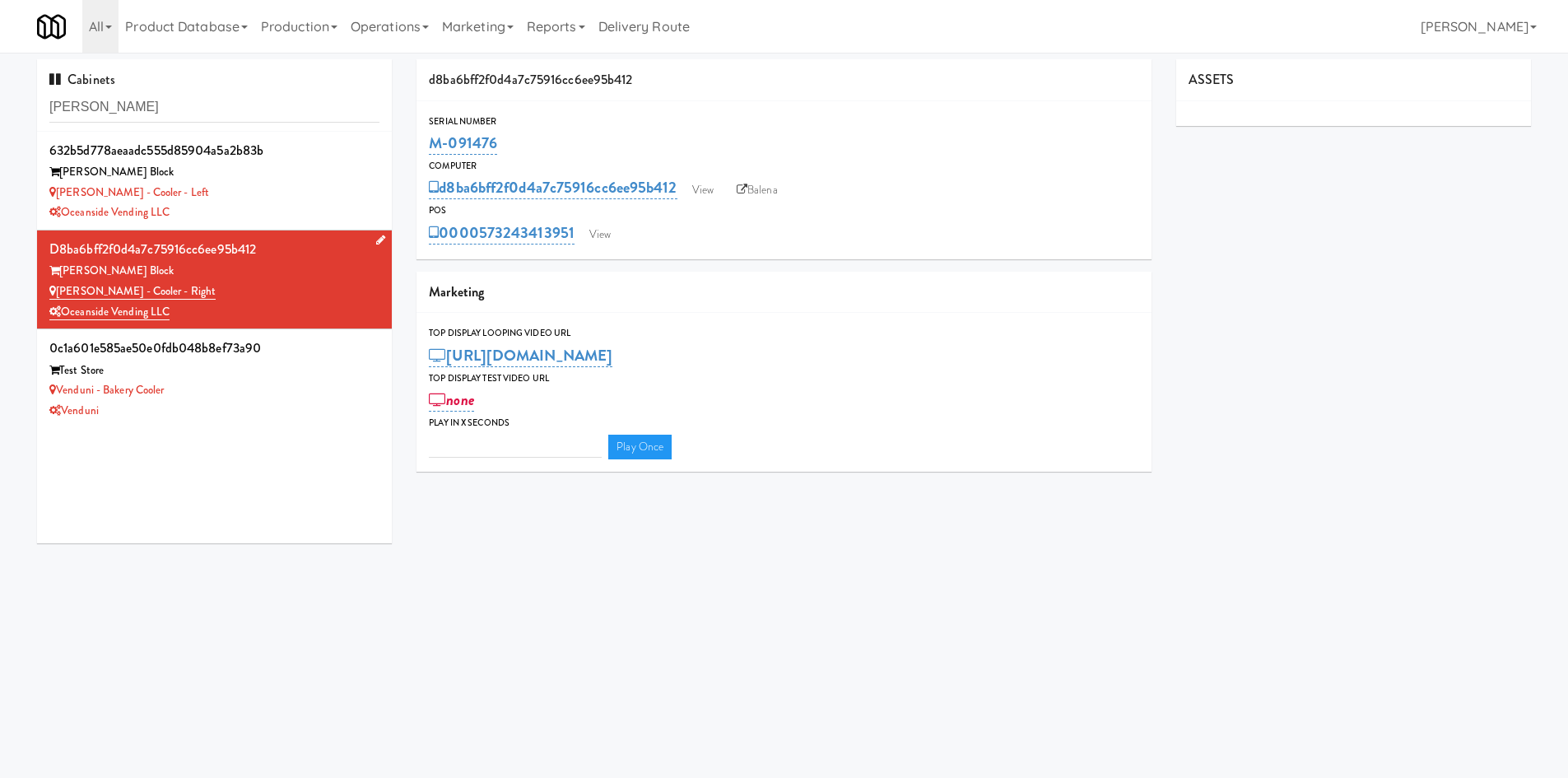
type input "3"
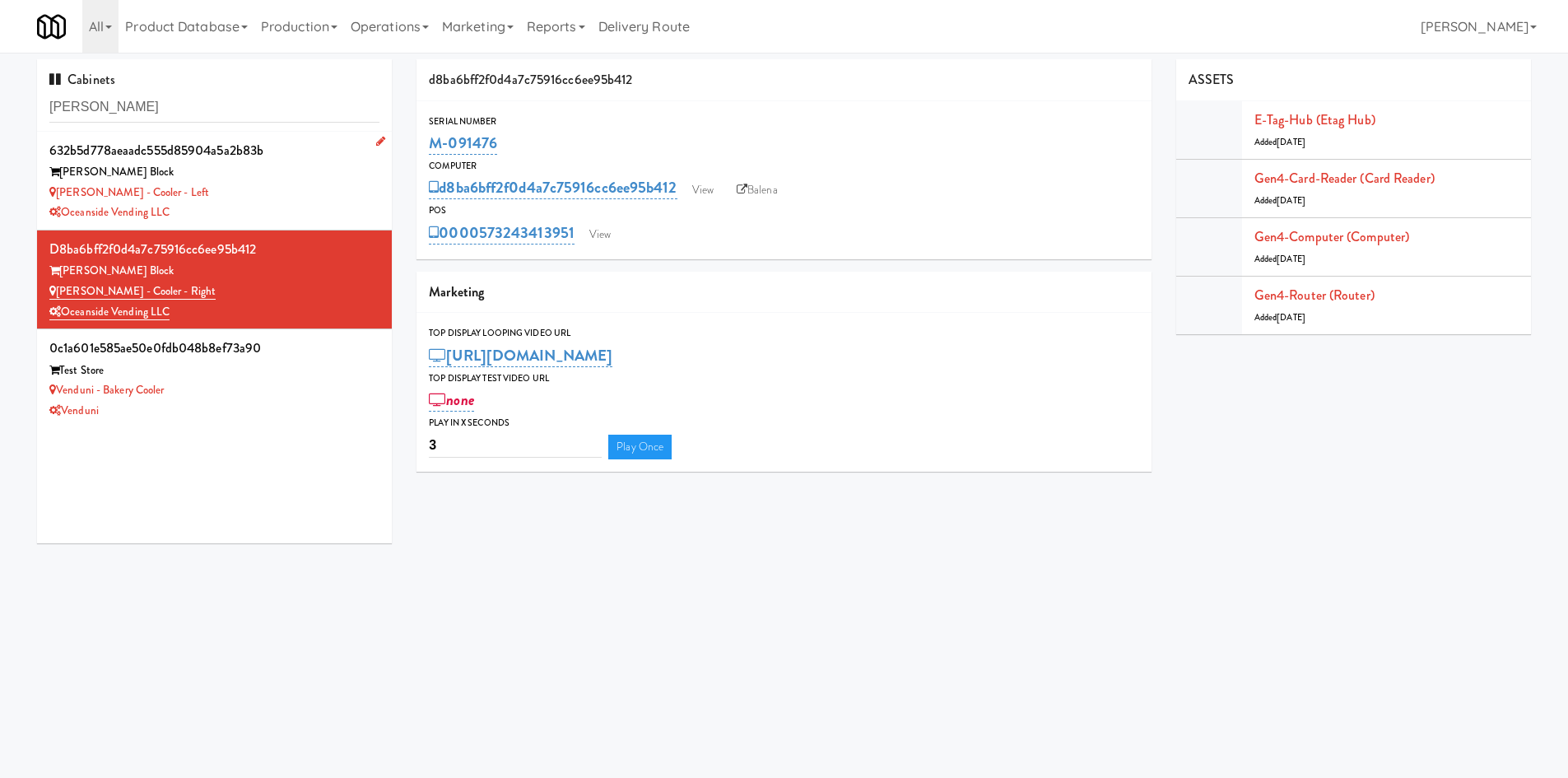
click at [257, 202] on div "Baker - Cooler - Left" at bounding box center [214, 192] width 330 height 20
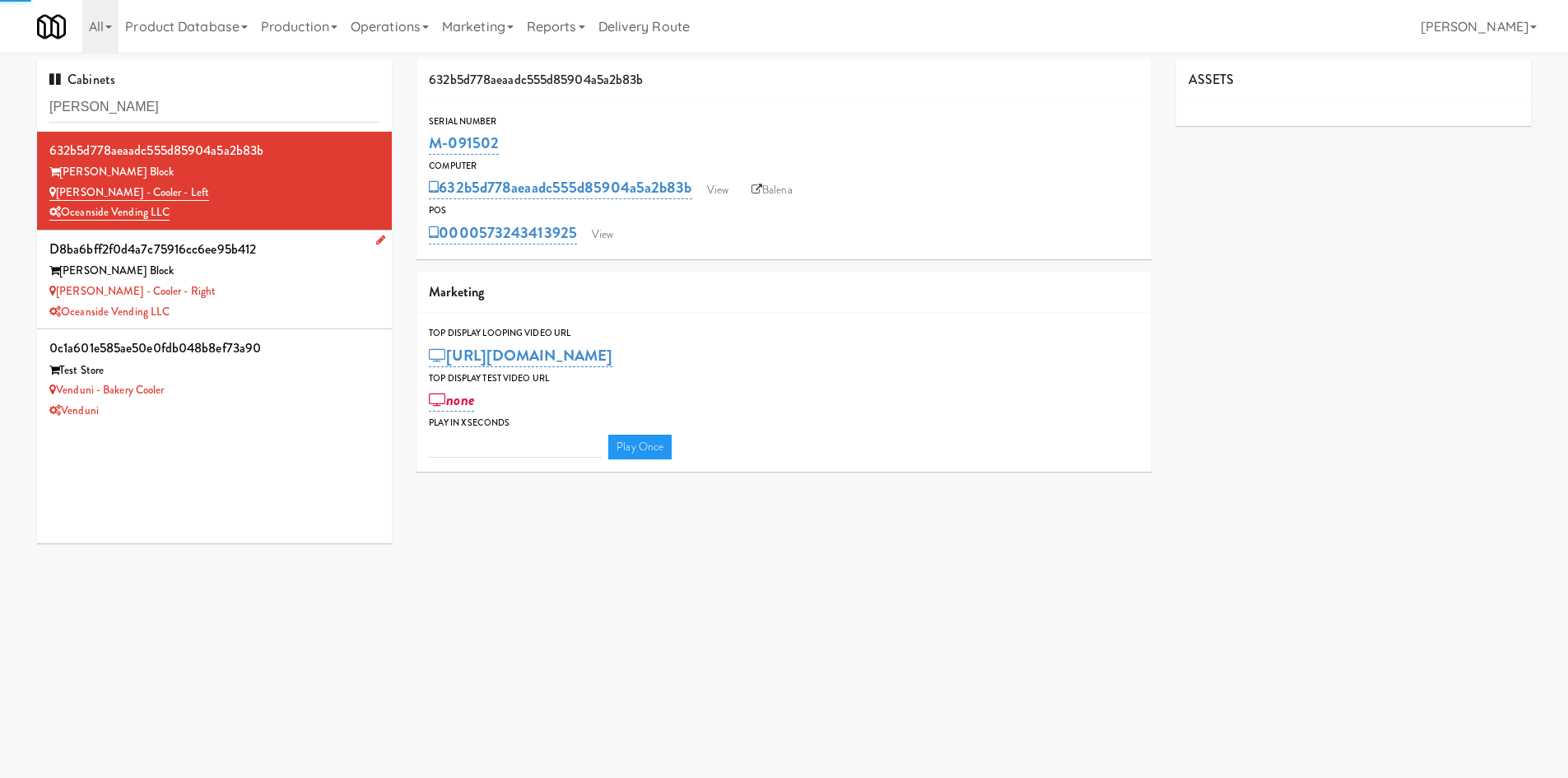
type input "3"
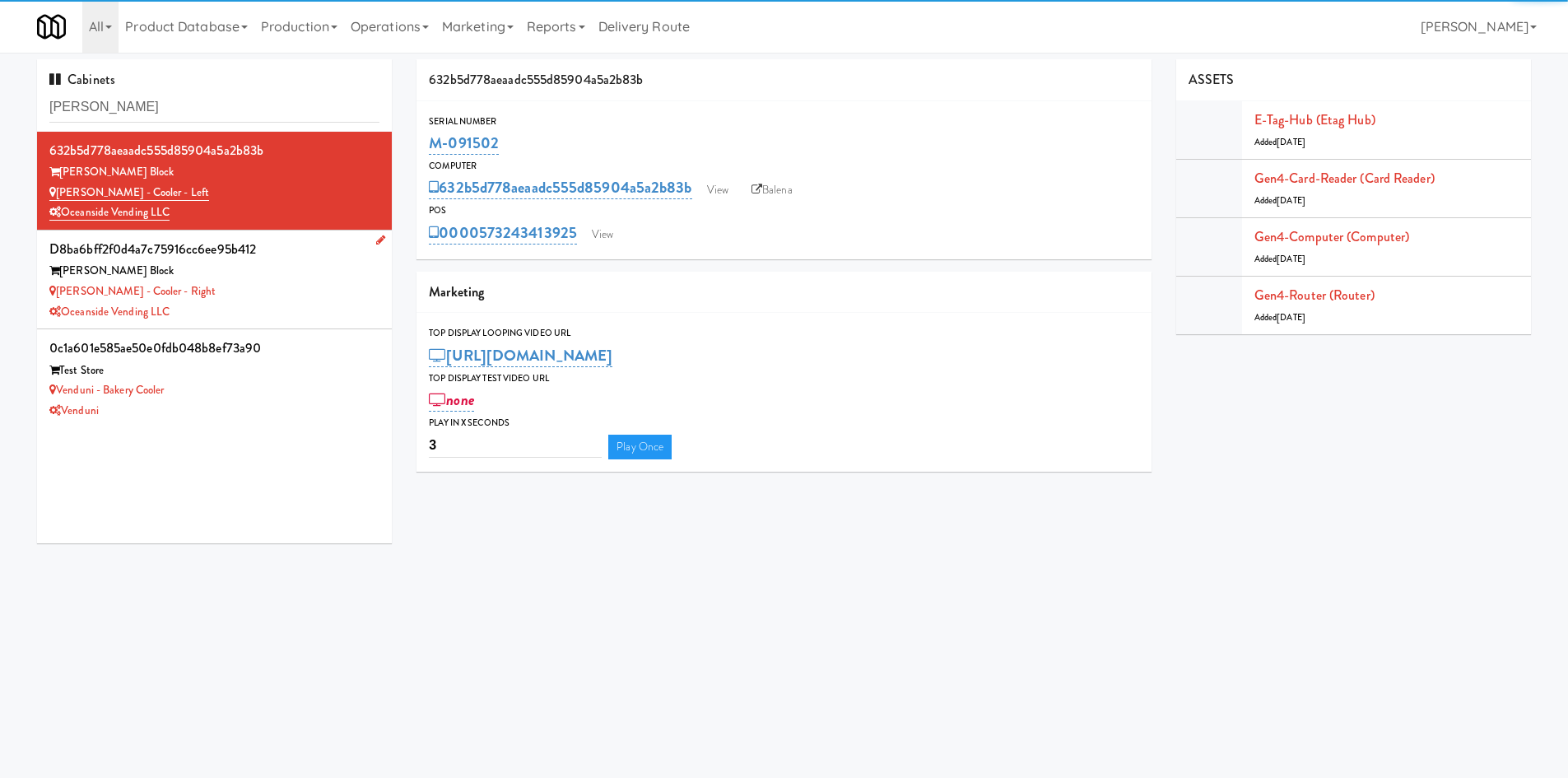
click at [272, 301] on div "Baker - Cooler - Right" at bounding box center [214, 291] width 330 height 20
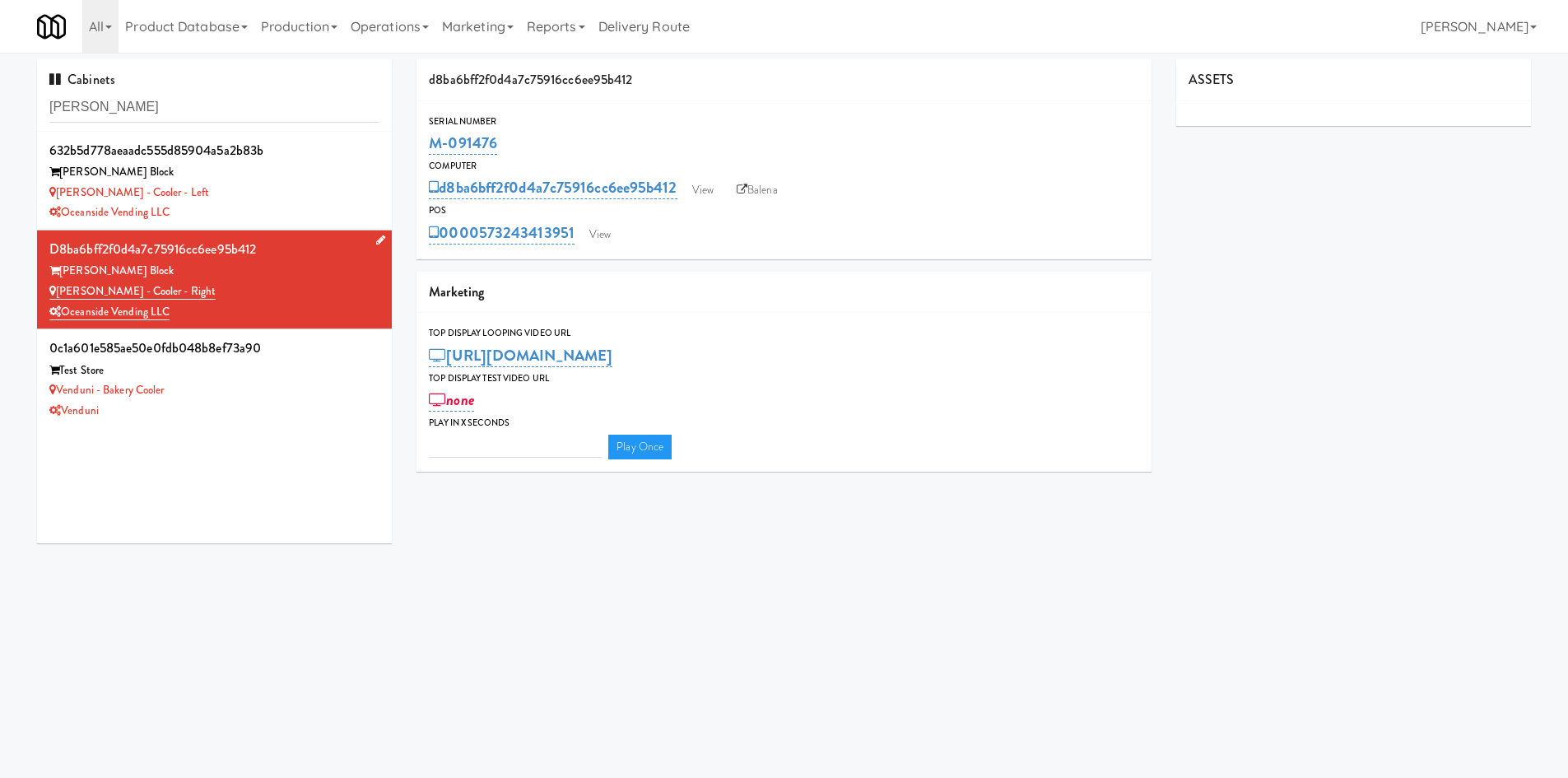
type input "3"
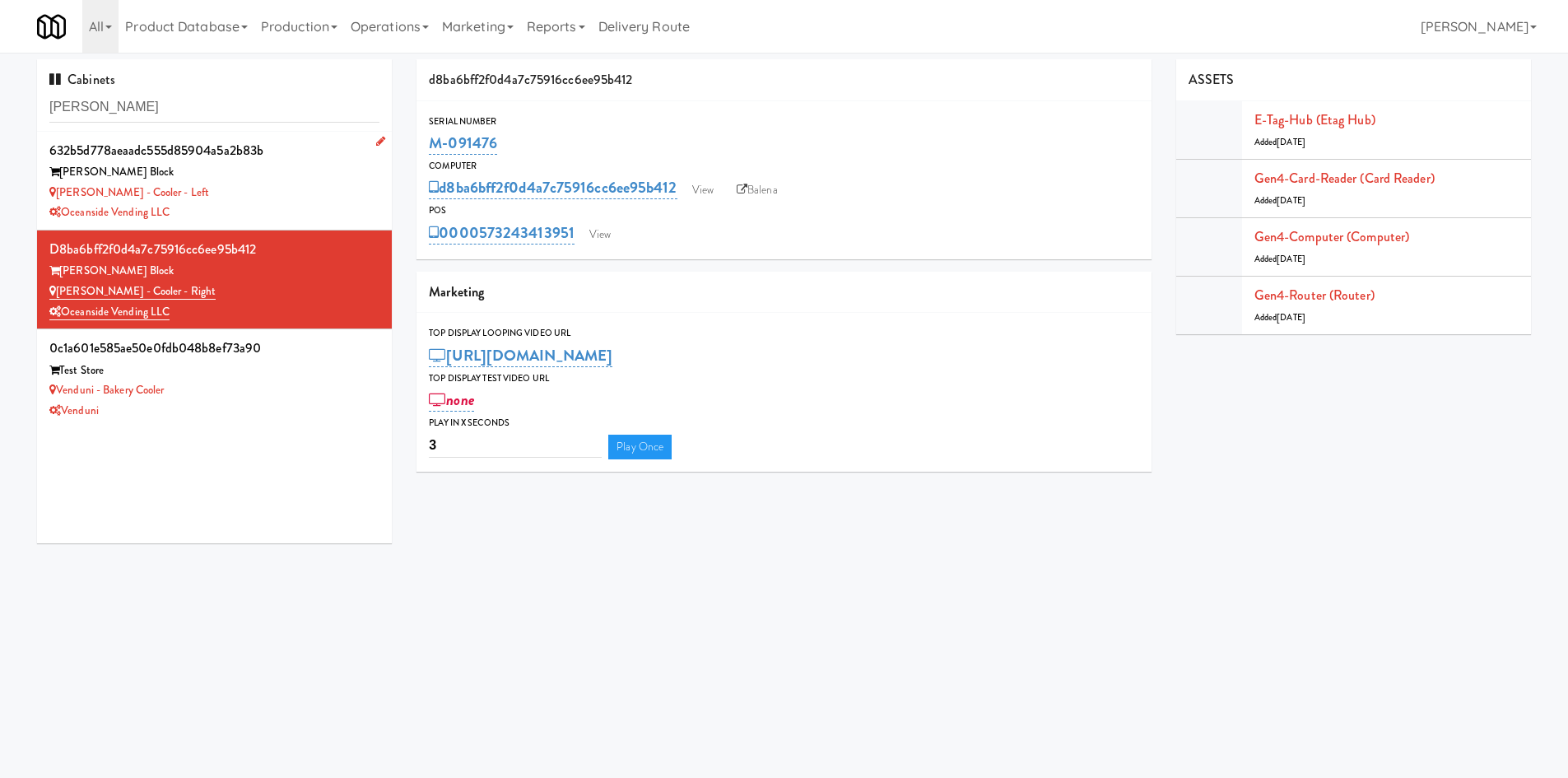
click at [276, 193] on div "Baker - Cooler - Left" at bounding box center [214, 192] width 330 height 20
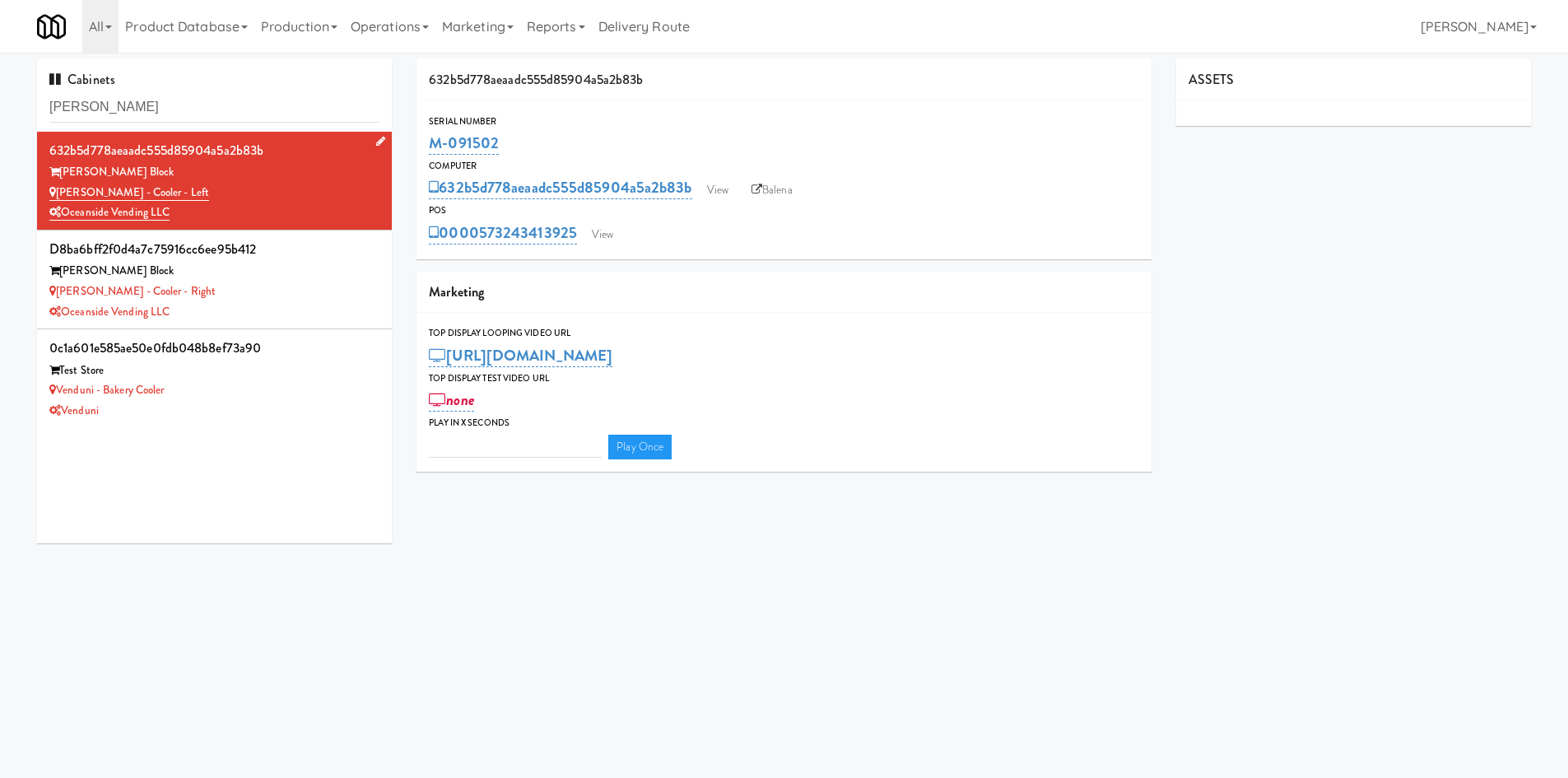
type input "3"
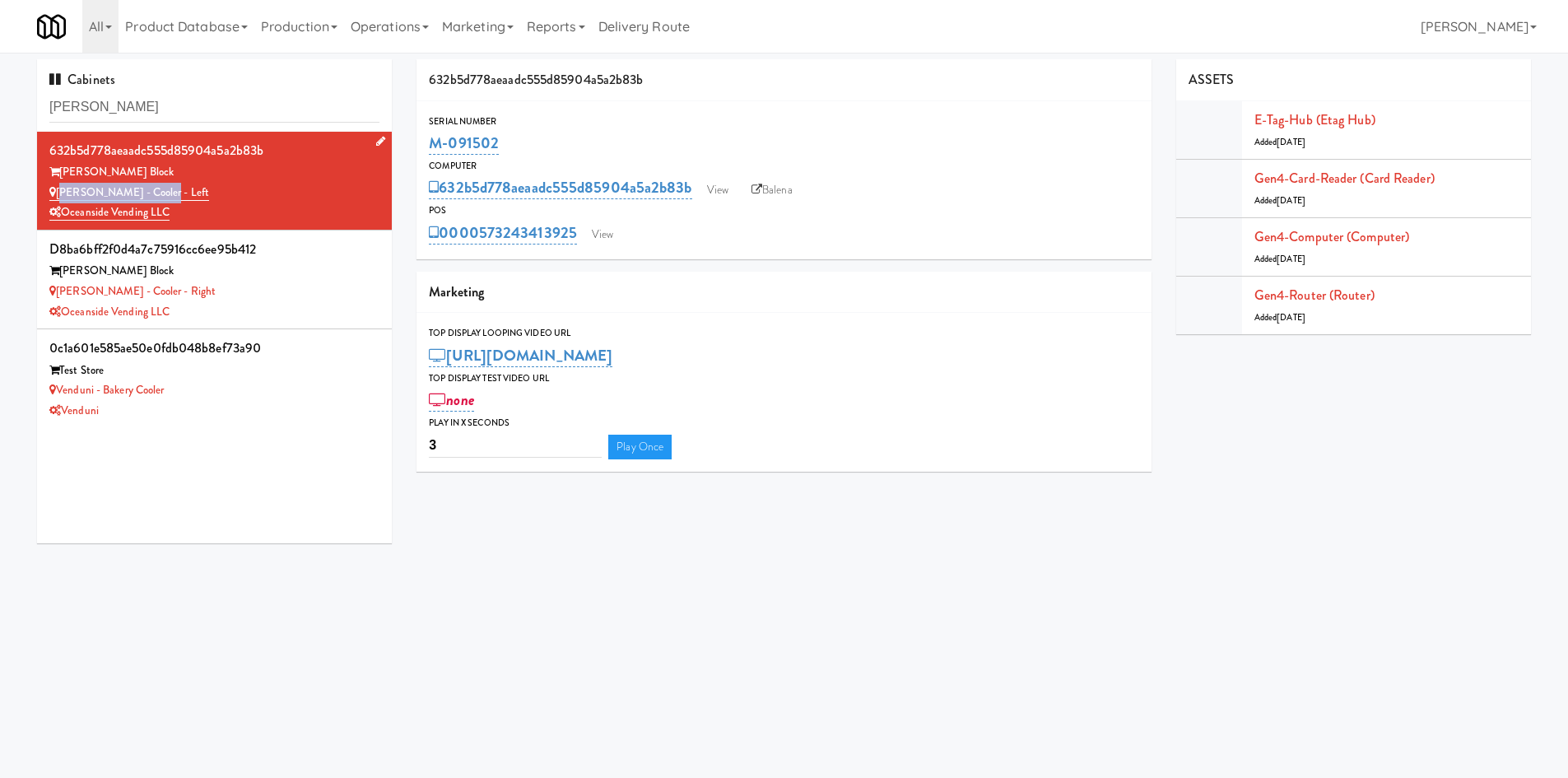
drag, startPoint x: 191, startPoint y: 193, endPoint x: 59, endPoint y: 195, distance: 132.0
click at [59, 195] on div "Baker - Cooler - Left" at bounding box center [214, 192] width 330 height 20
click at [88, 109] on input "baker" at bounding box center [214, 108] width 330 height 31
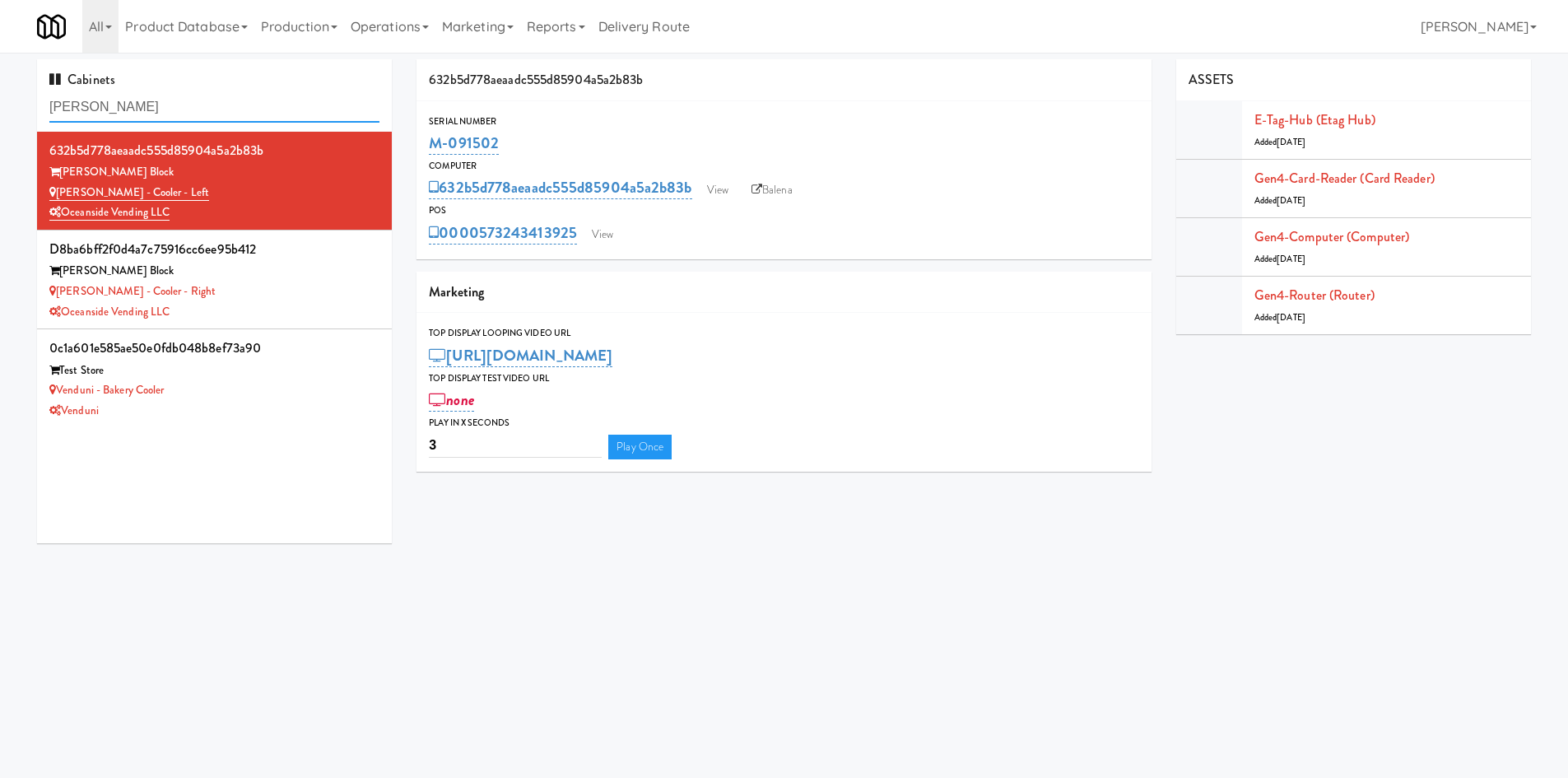
paste input "Baker - Cooler - Left"
type input "Baker - Cooler - Left"
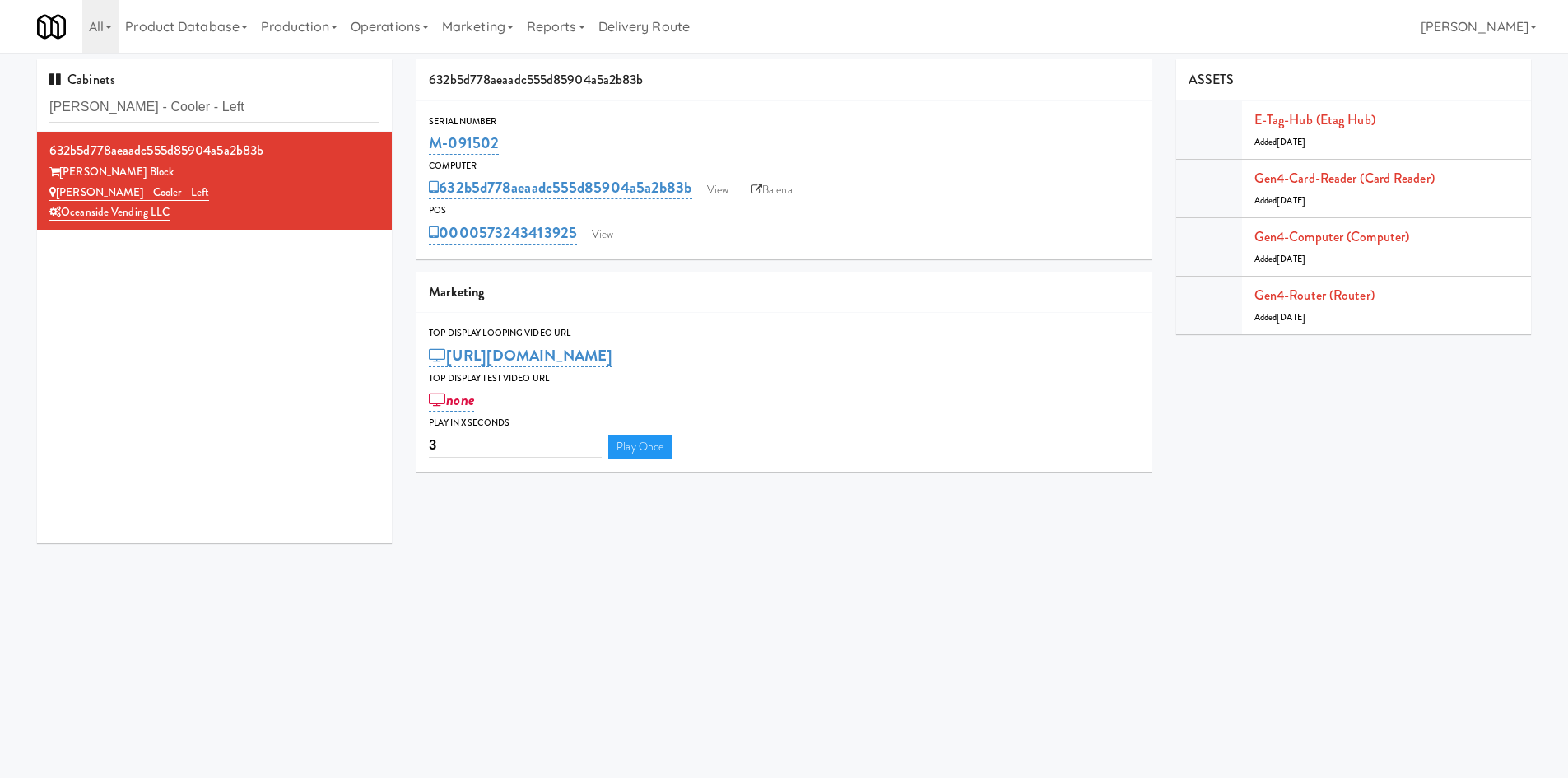
click at [486, 614] on body "Okay Okay Select date: previous 2025-Aug next Su Mo Tu We Th Fr Sa 27 28 29 30 …" at bounding box center [784, 442] width 1568 height 778
click at [715, 184] on link "View" at bounding box center [717, 190] width 37 height 25
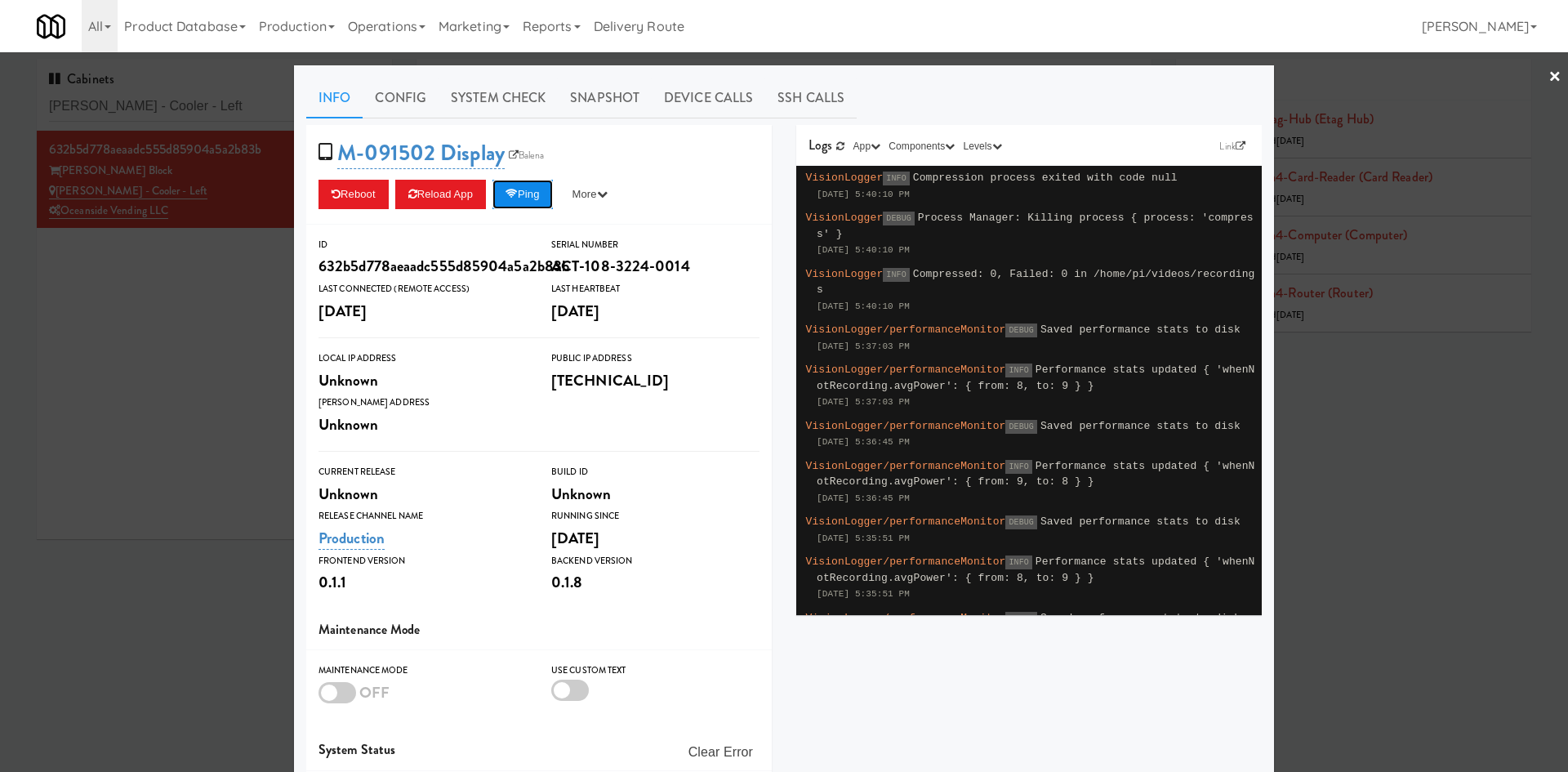
click at [533, 203] on button "Ping" at bounding box center [522, 194] width 60 height 30
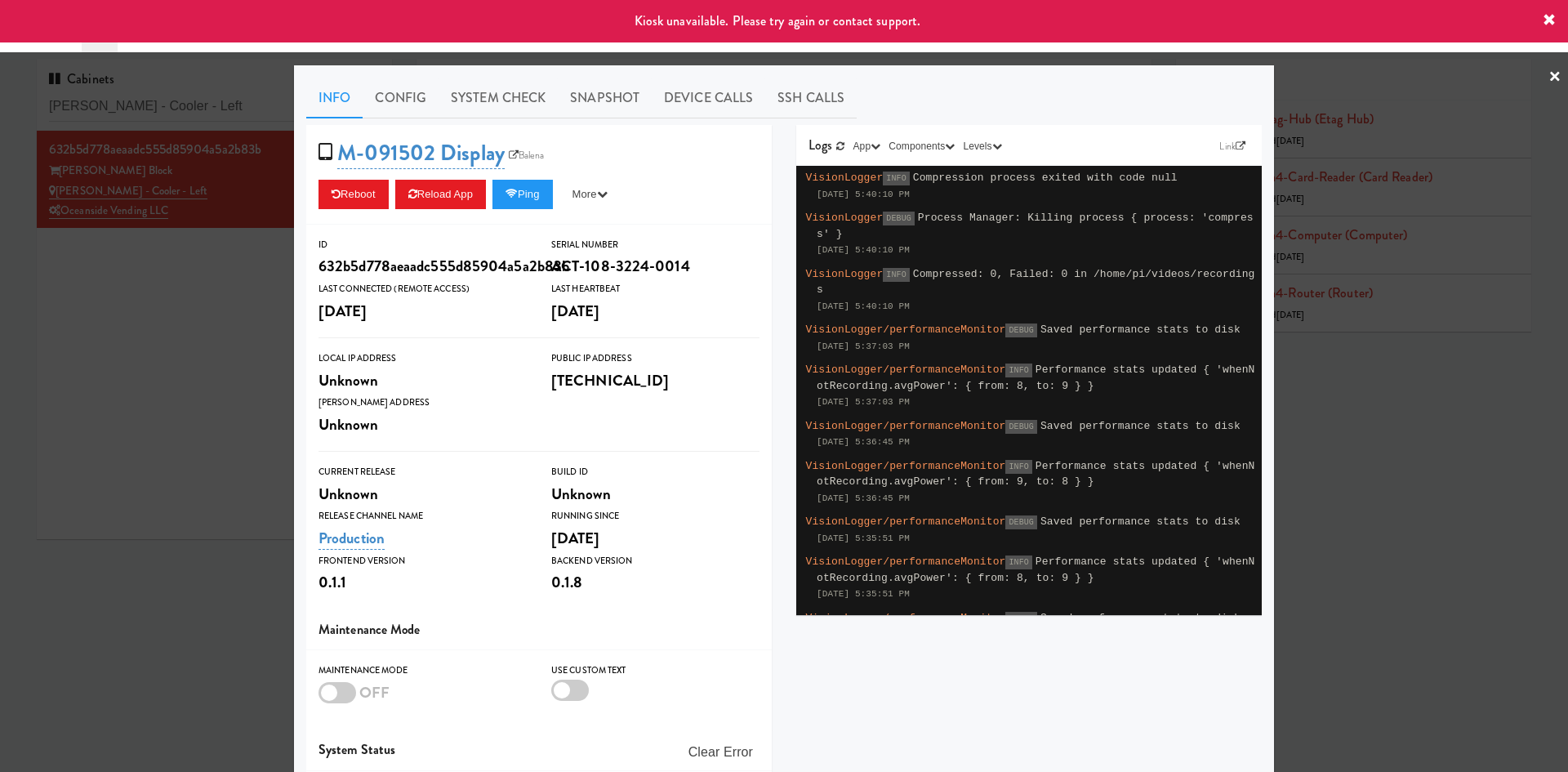
click at [277, 333] on div at bounding box center [784, 386] width 1568 height 772
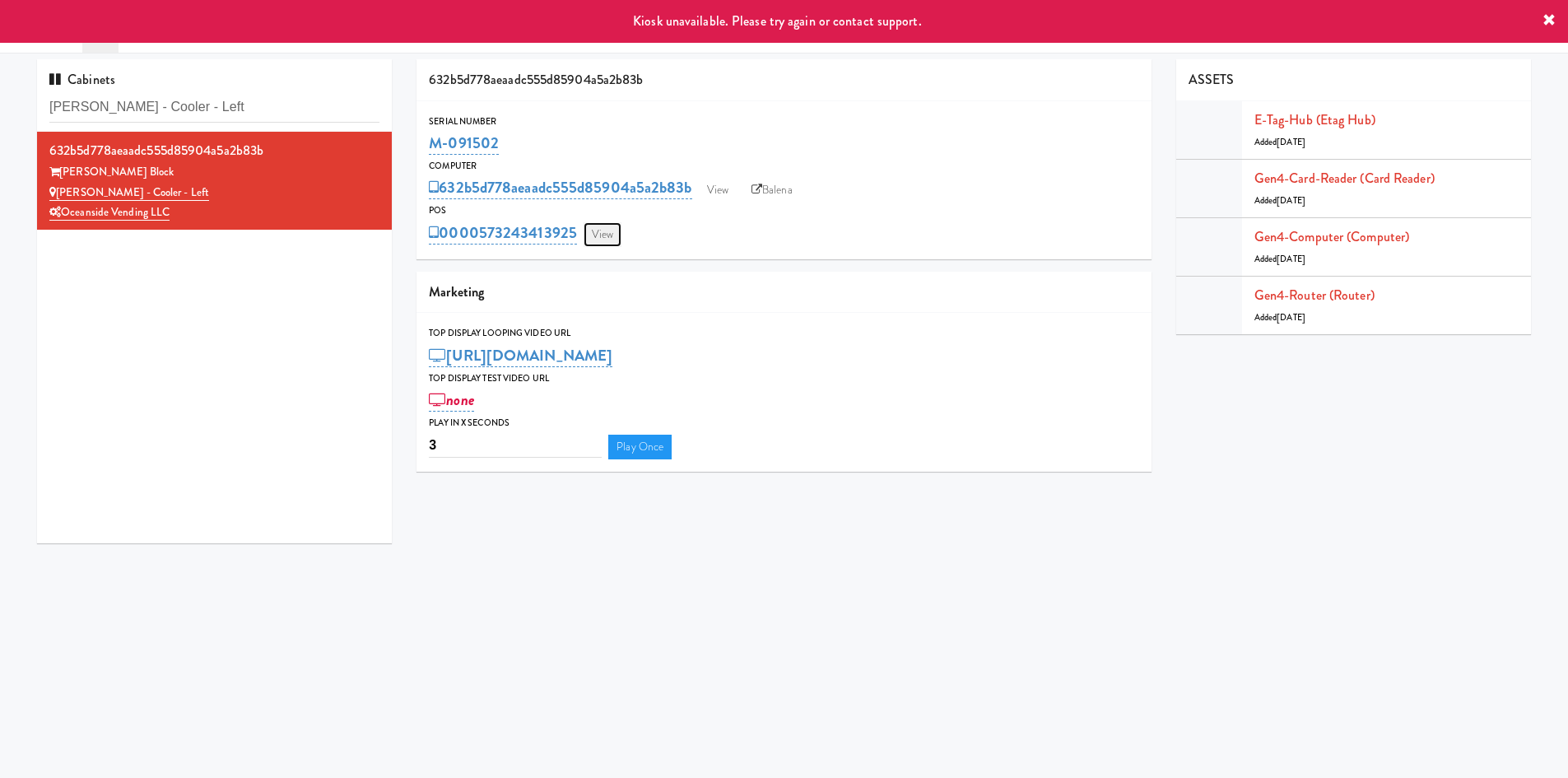
click at [594, 235] on link "View" at bounding box center [602, 234] width 37 height 25
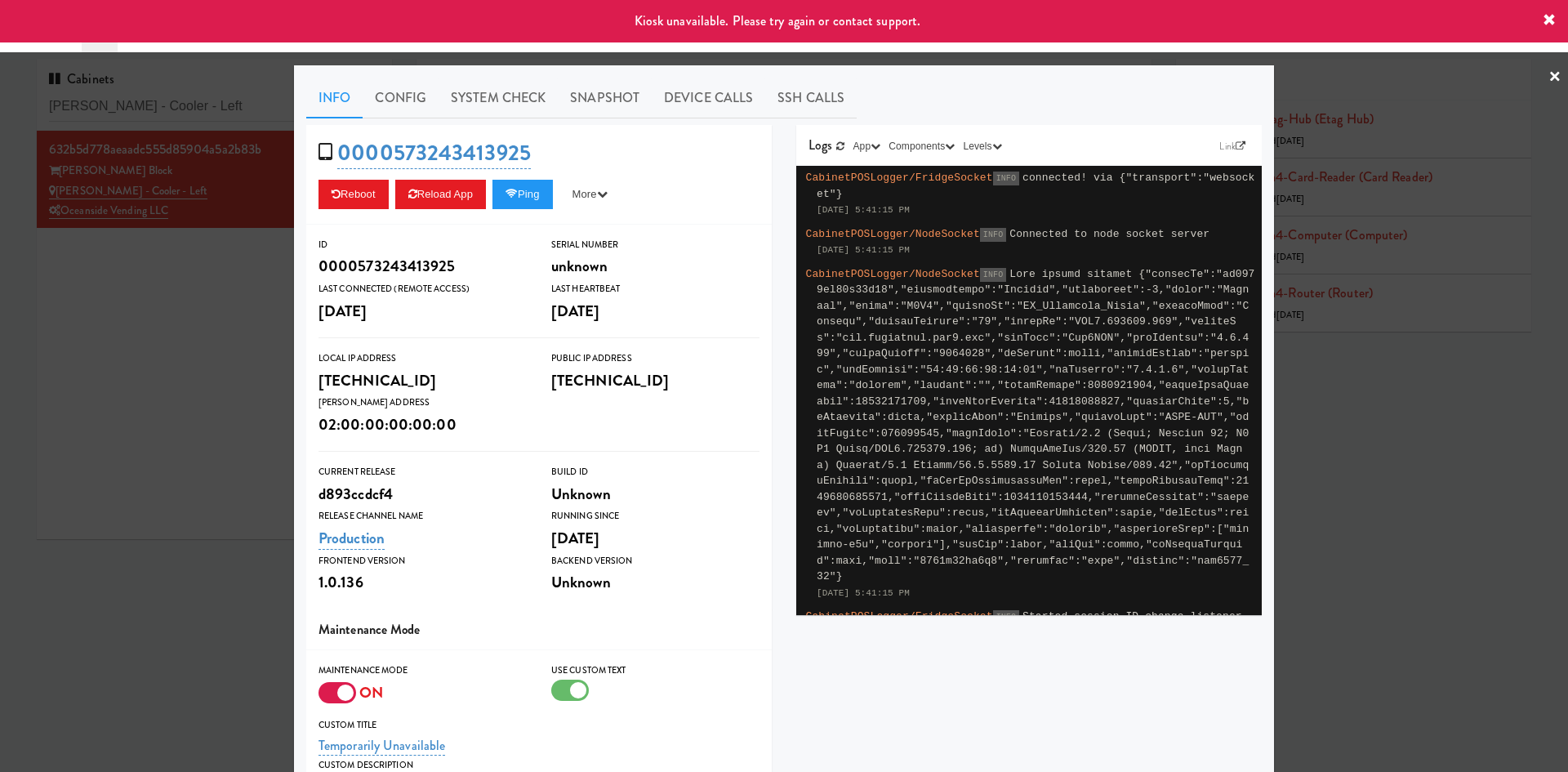
drag, startPoint x: 332, startPoint y: 698, endPoint x: 472, endPoint y: 535, distance: 214.9
click at [332, 698] on div at bounding box center [336, 693] width 37 height 21
click at [0, 0] on input "checkbox" at bounding box center [0, 0] width 0 height 0
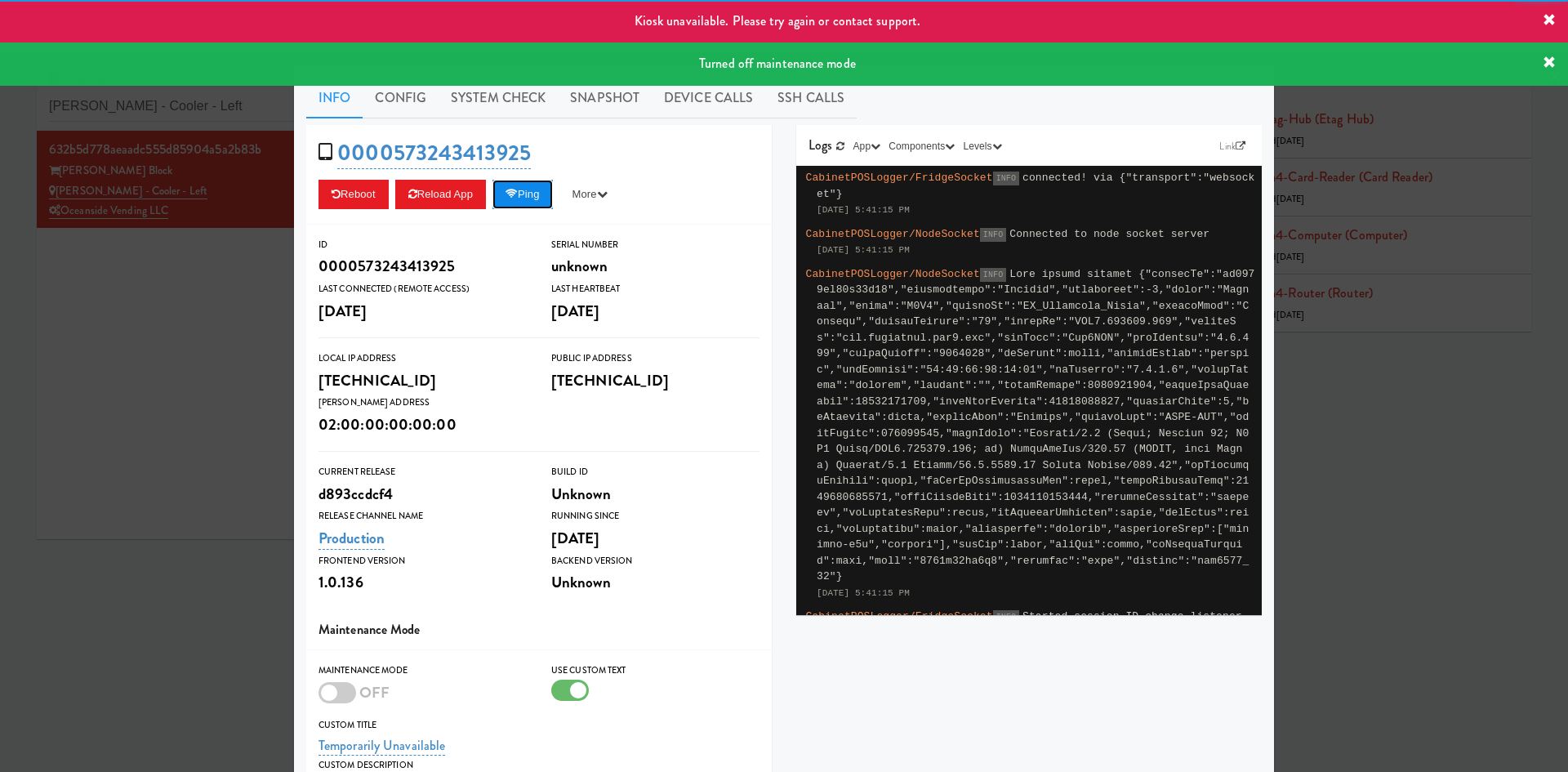
click at [533, 193] on button "Ping" at bounding box center [522, 194] width 60 height 30
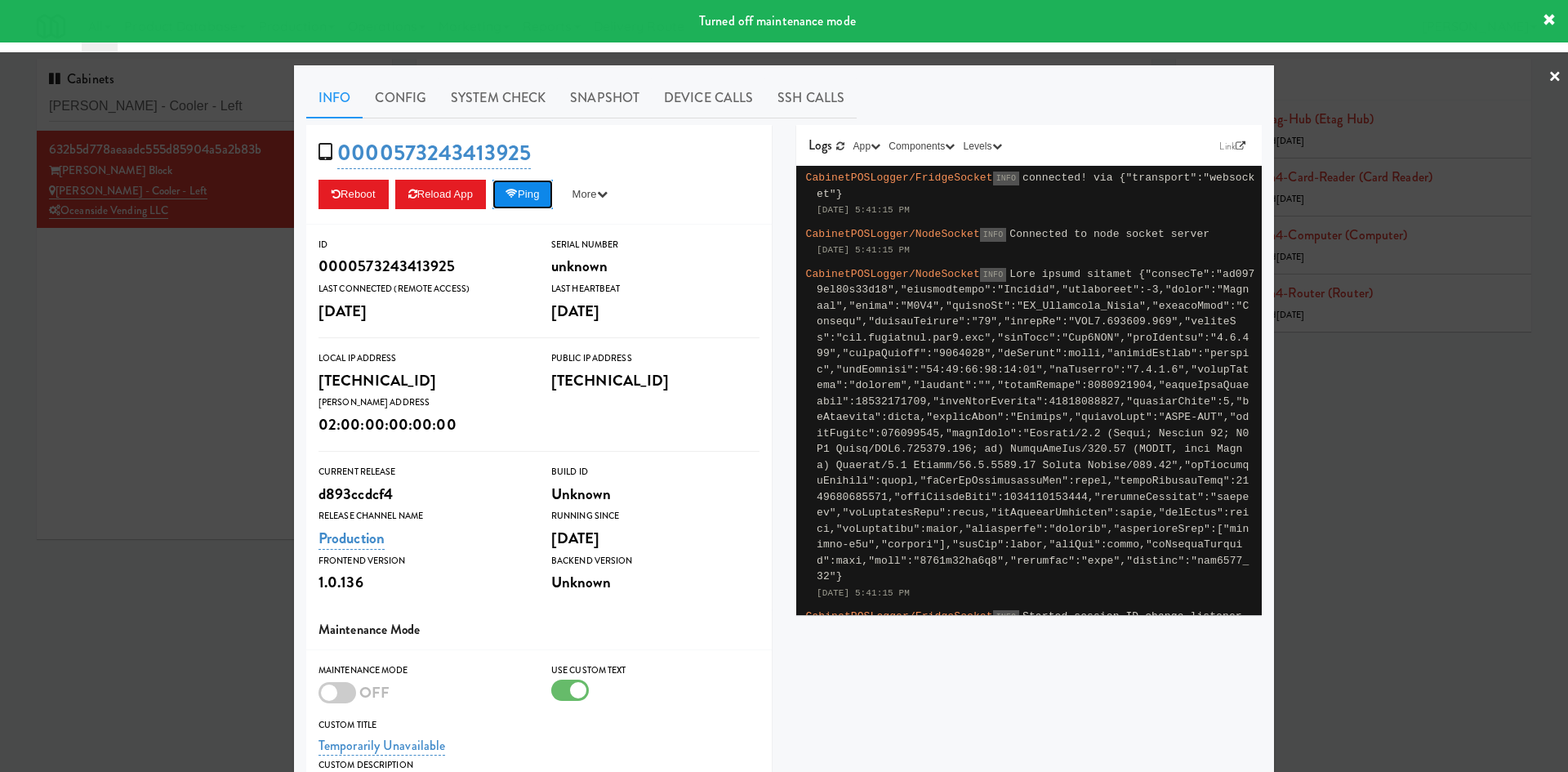
click at [531, 192] on button "Ping" at bounding box center [522, 194] width 60 height 30
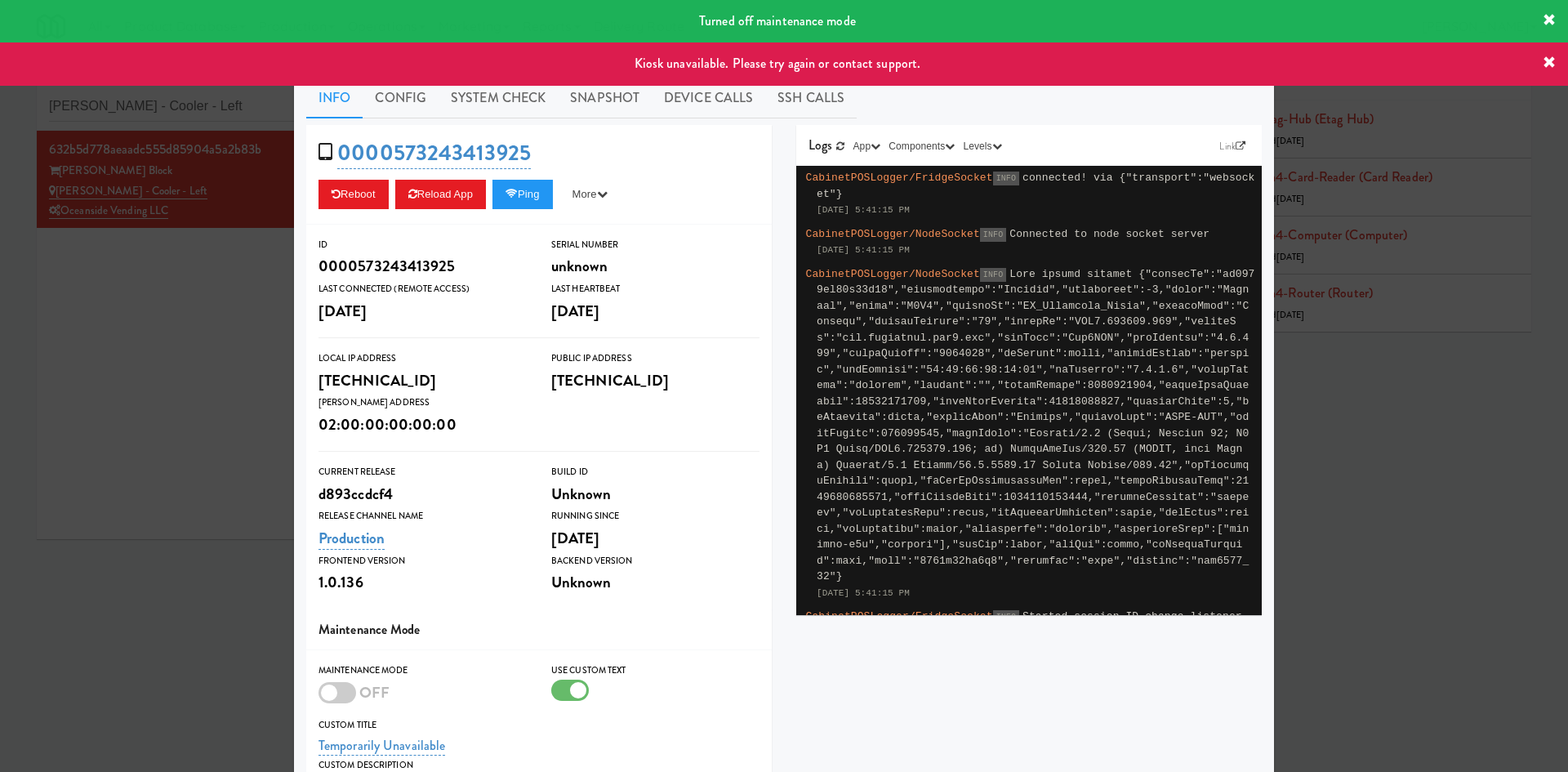
click at [91, 438] on div at bounding box center [784, 386] width 1568 height 772
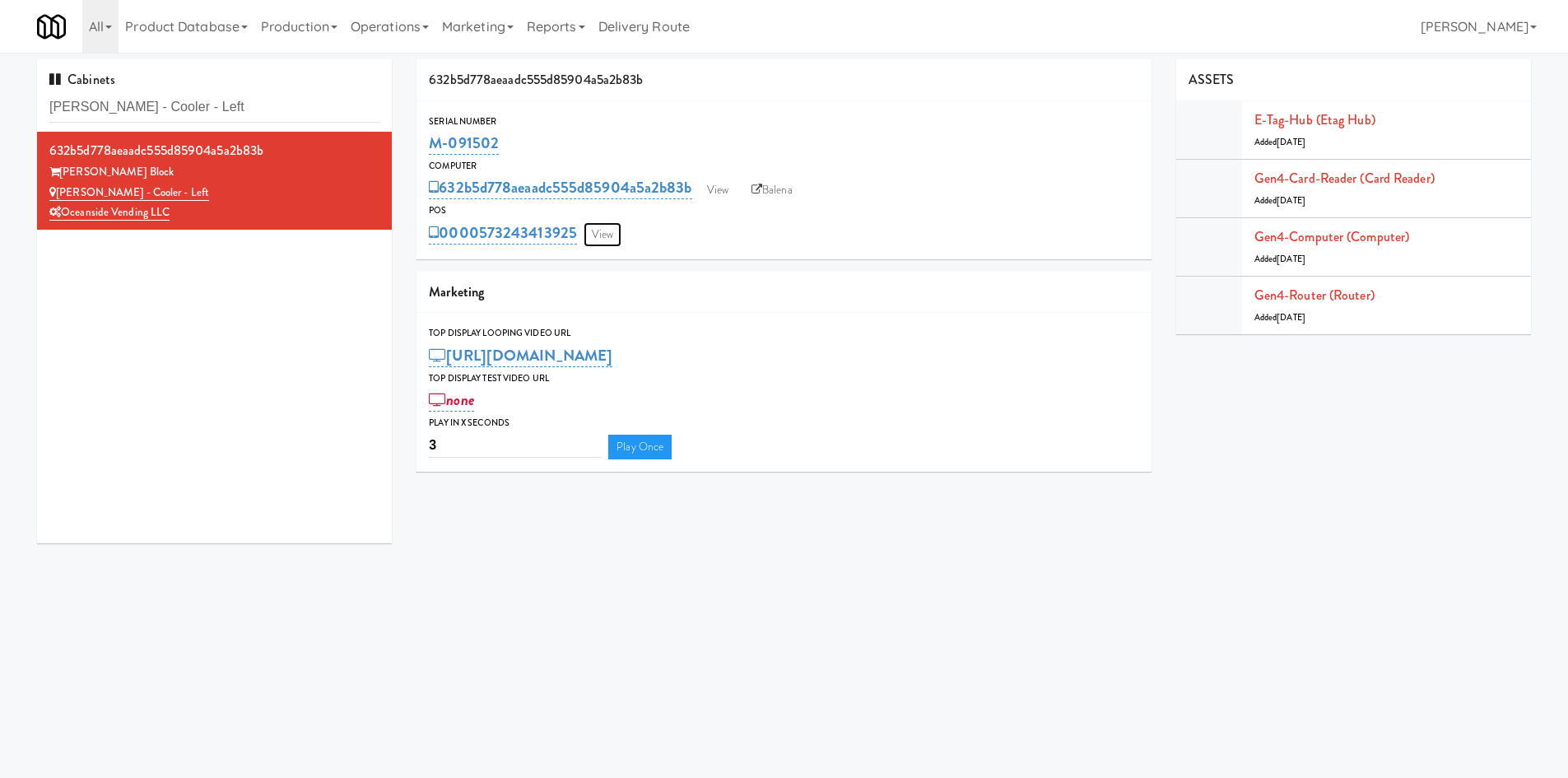
click at [598, 236] on link "View" at bounding box center [602, 234] width 37 height 25
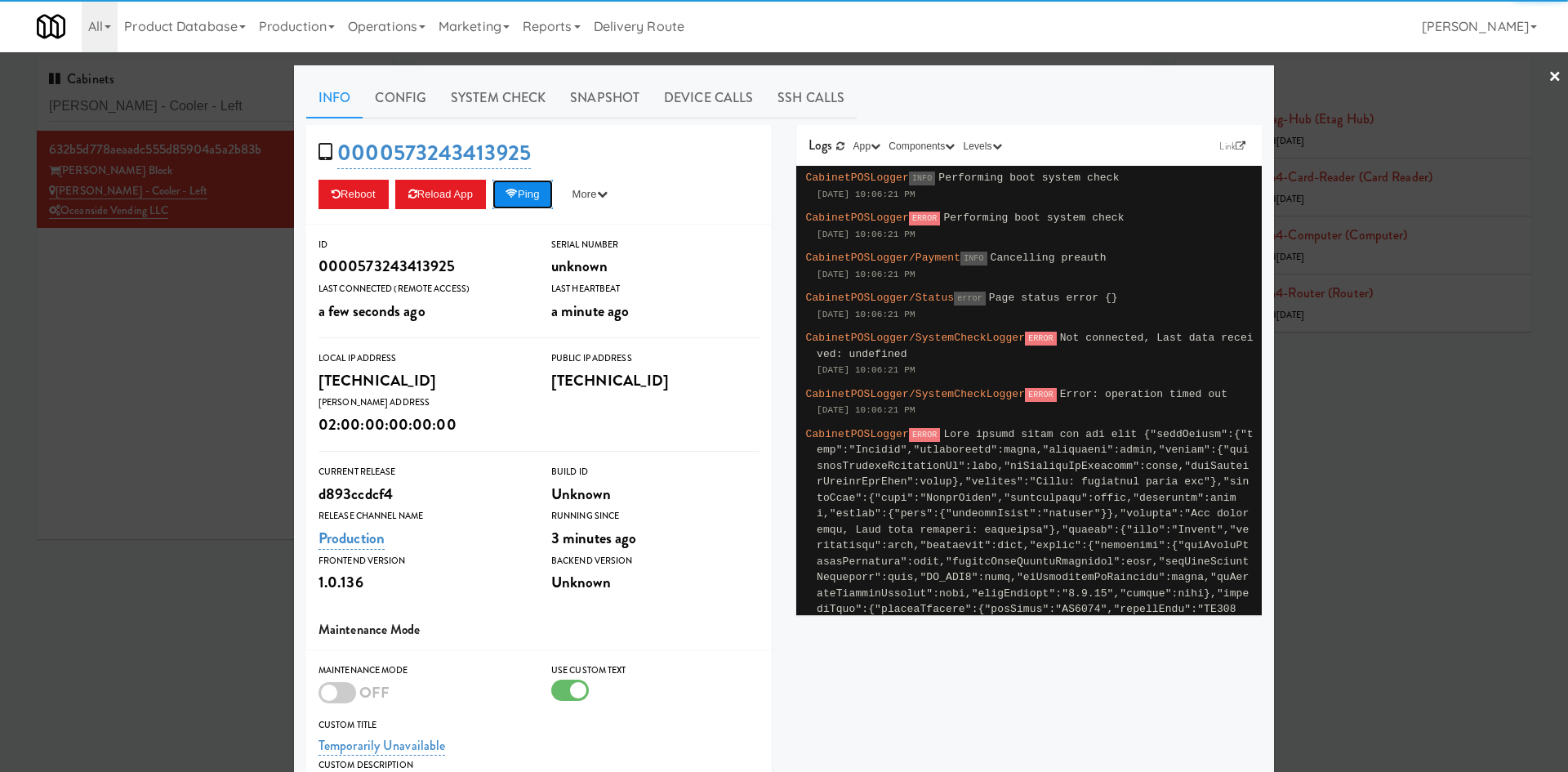
click at [548, 194] on button "Ping" at bounding box center [522, 194] width 60 height 30
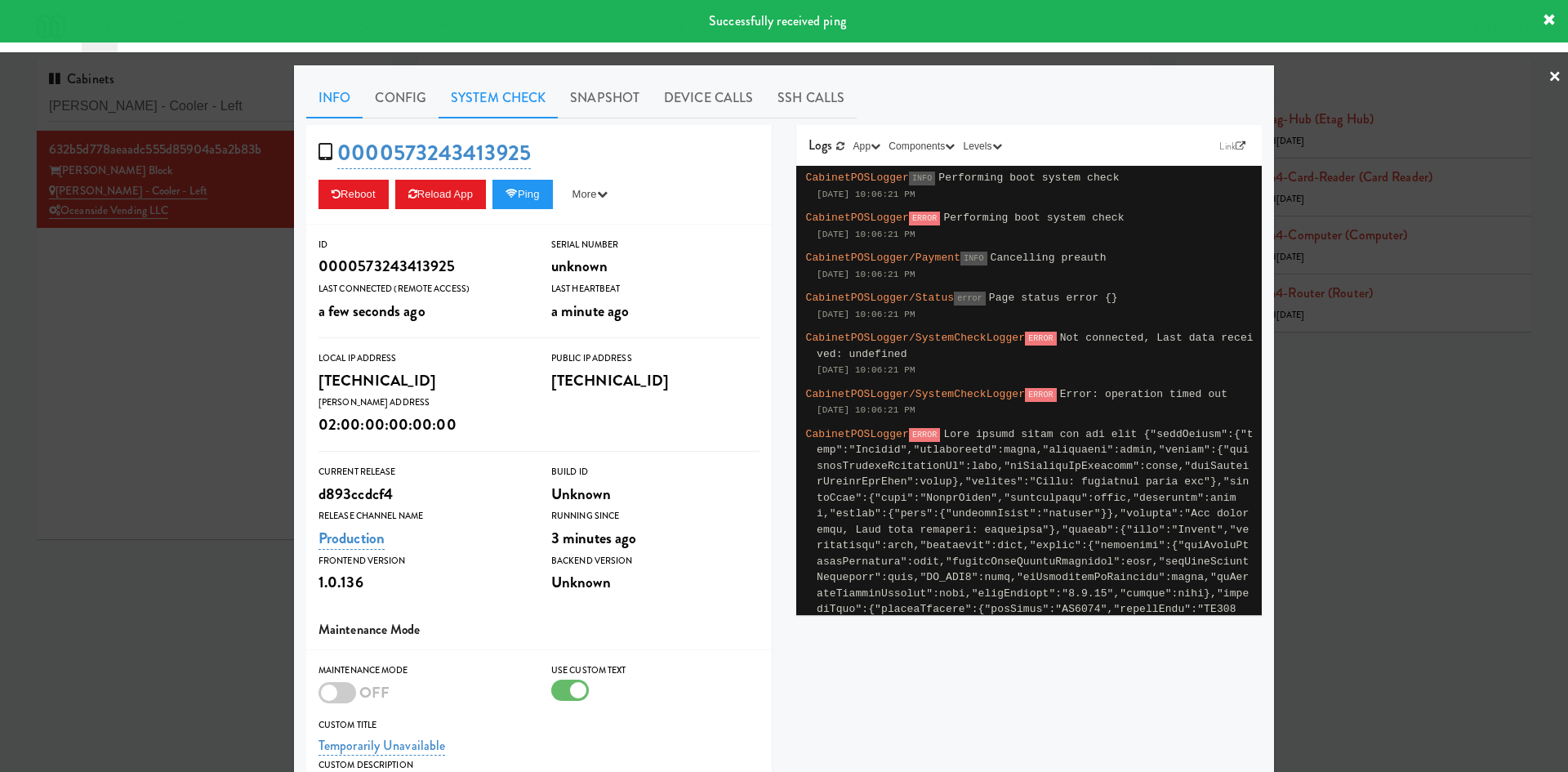
click at [493, 97] on link "System Check" at bounding box center [497, 97] width 119 height 41
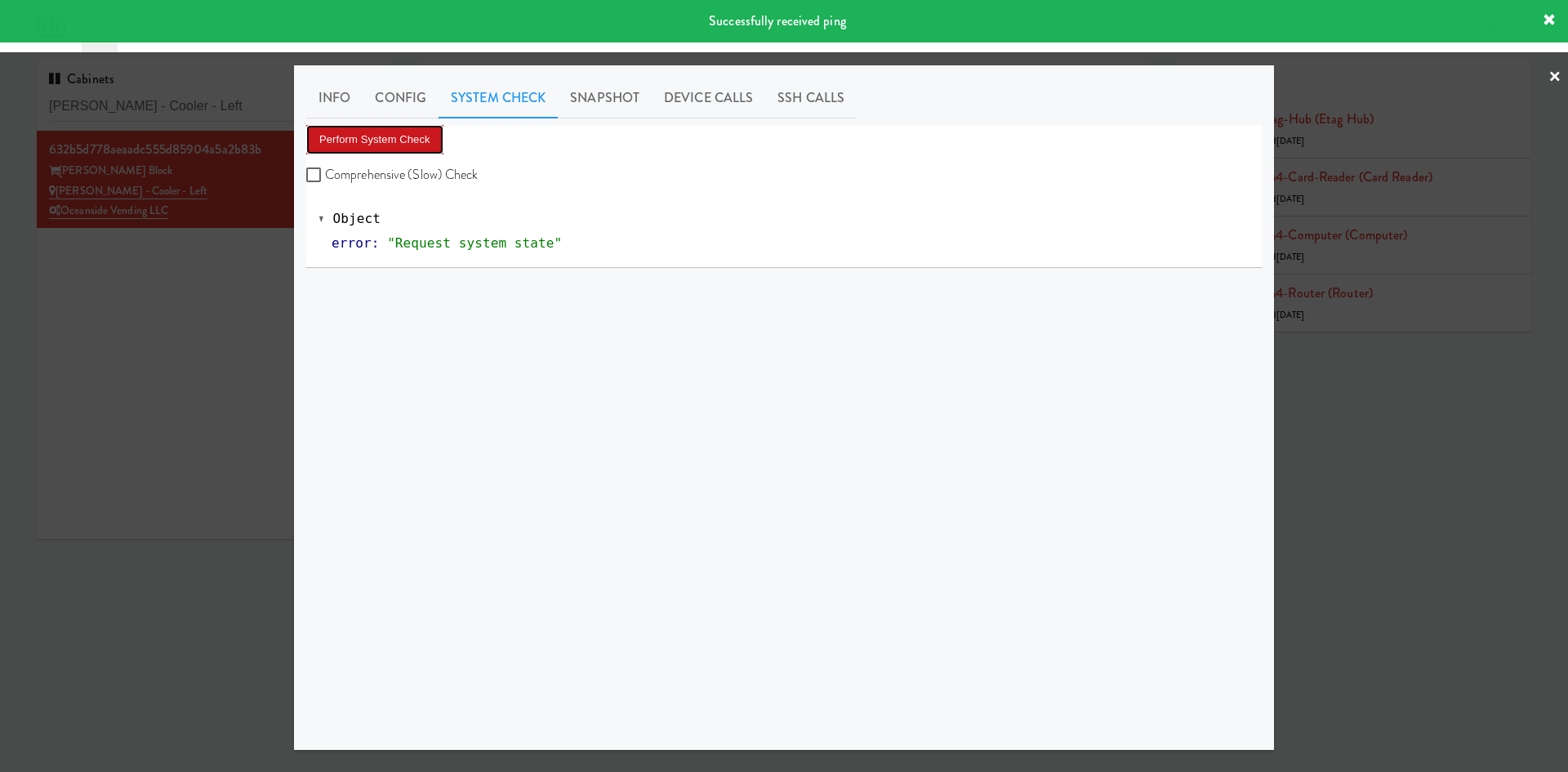
click at [385, 137] on button "Perform System Check" at bounding box center [374, 139] width 137 height 30
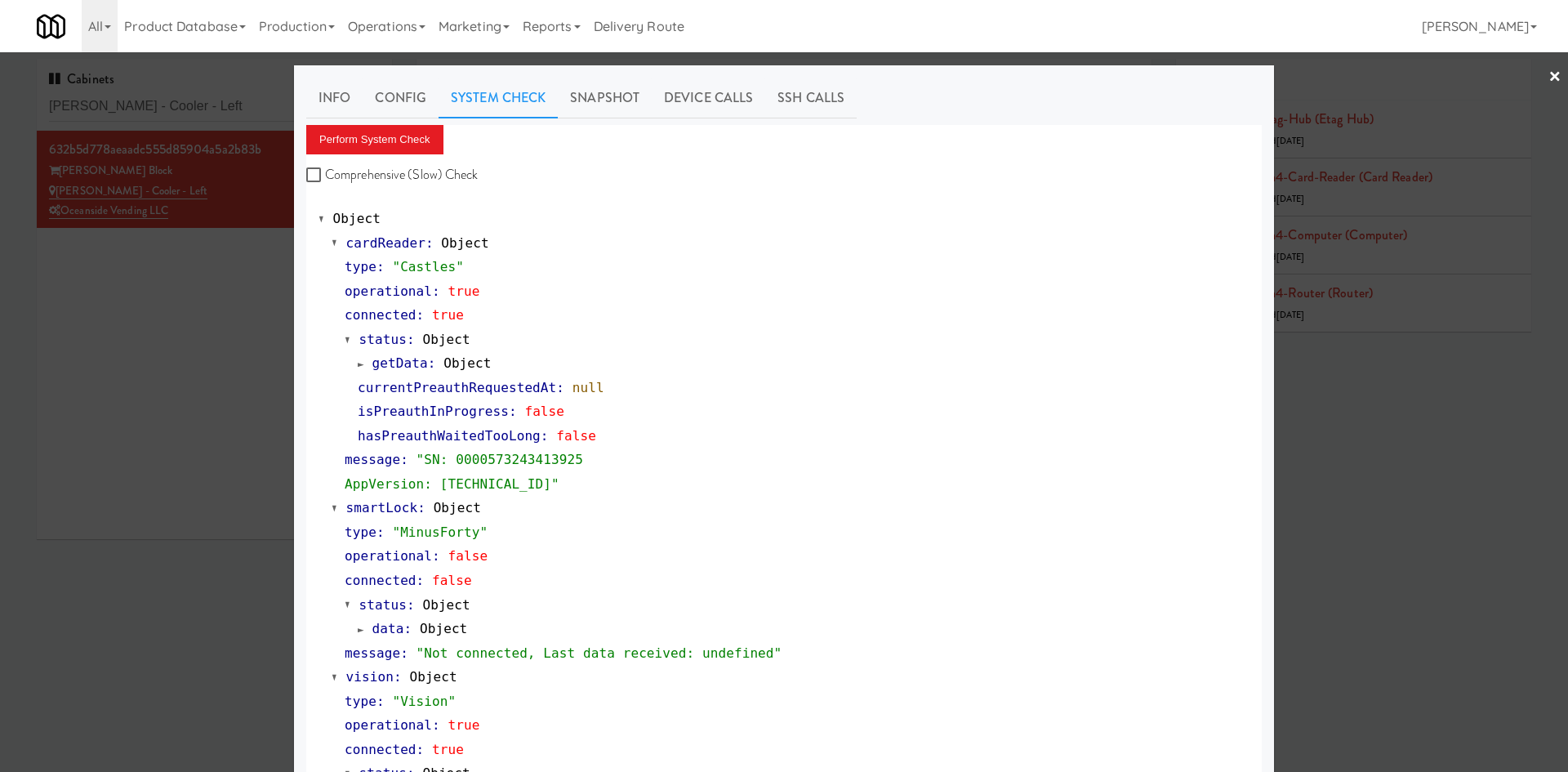
click at [184, 301] on div at bounding box center [784, 386] width 1568 height 772
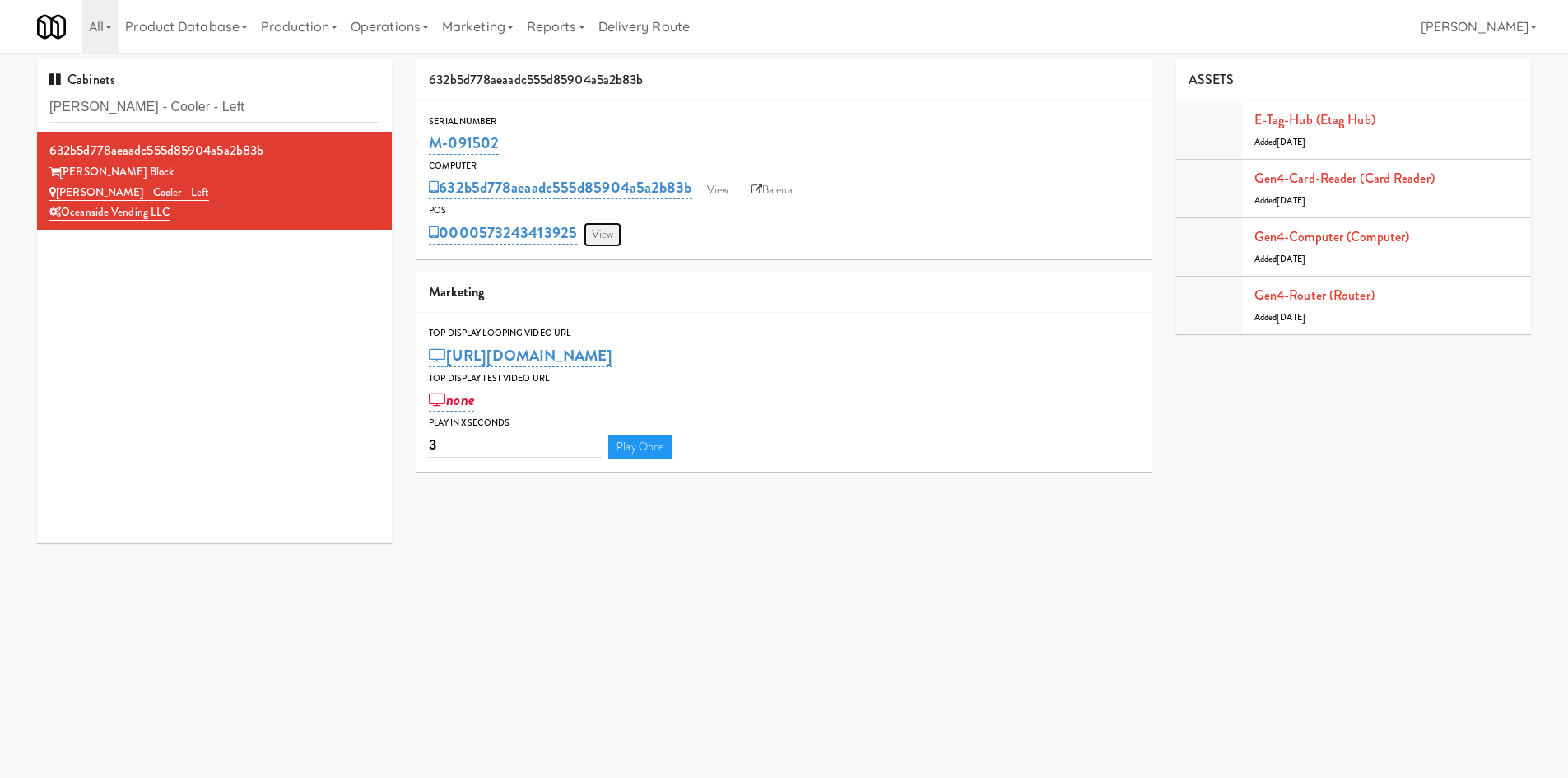
click at [601, 223] on link "View" at bounding box center [602, 234] width 37 height 25
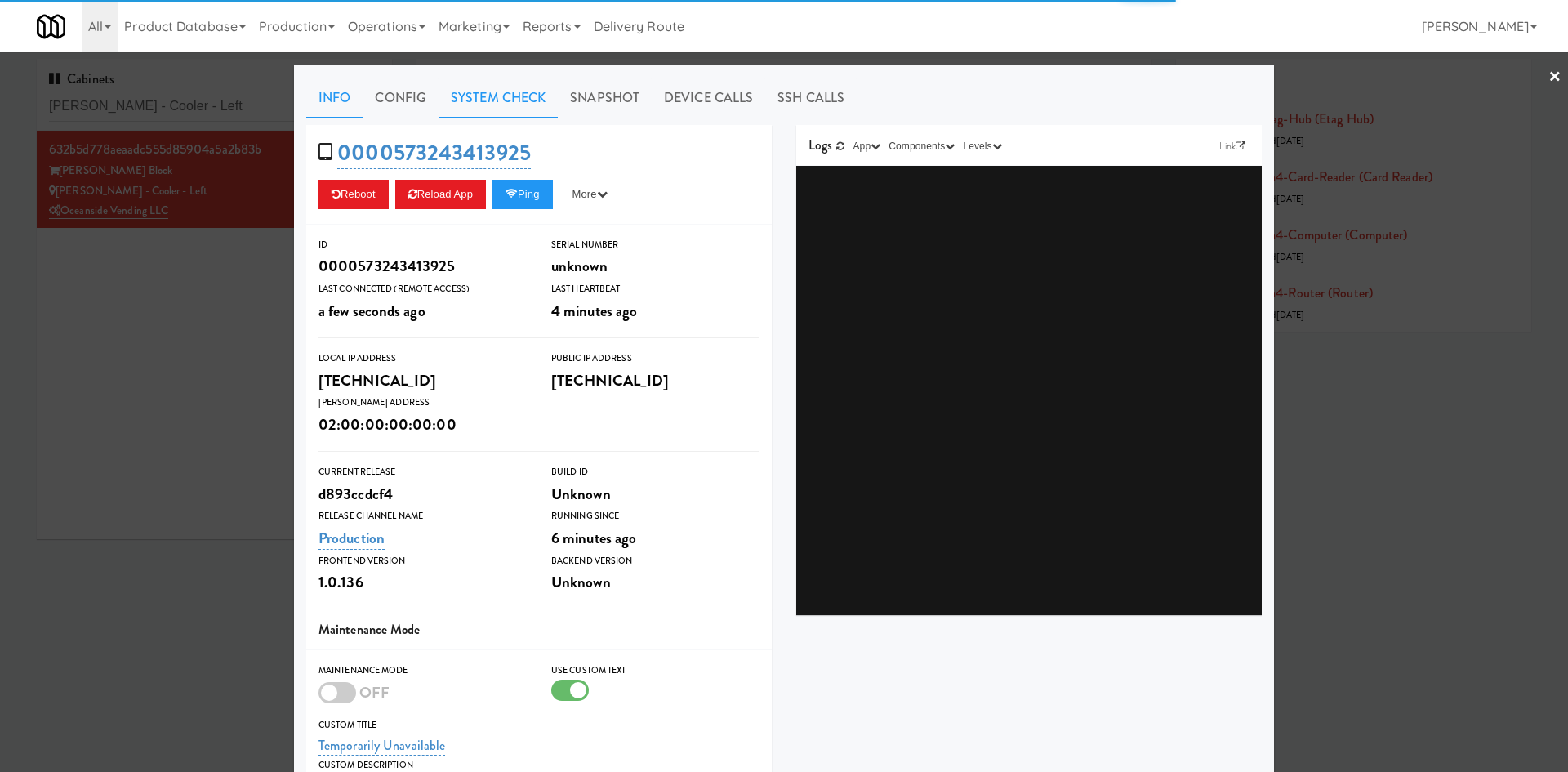
click at [461, 86] on link "System Check" at bounding box center [497, 97] width 119 height 41
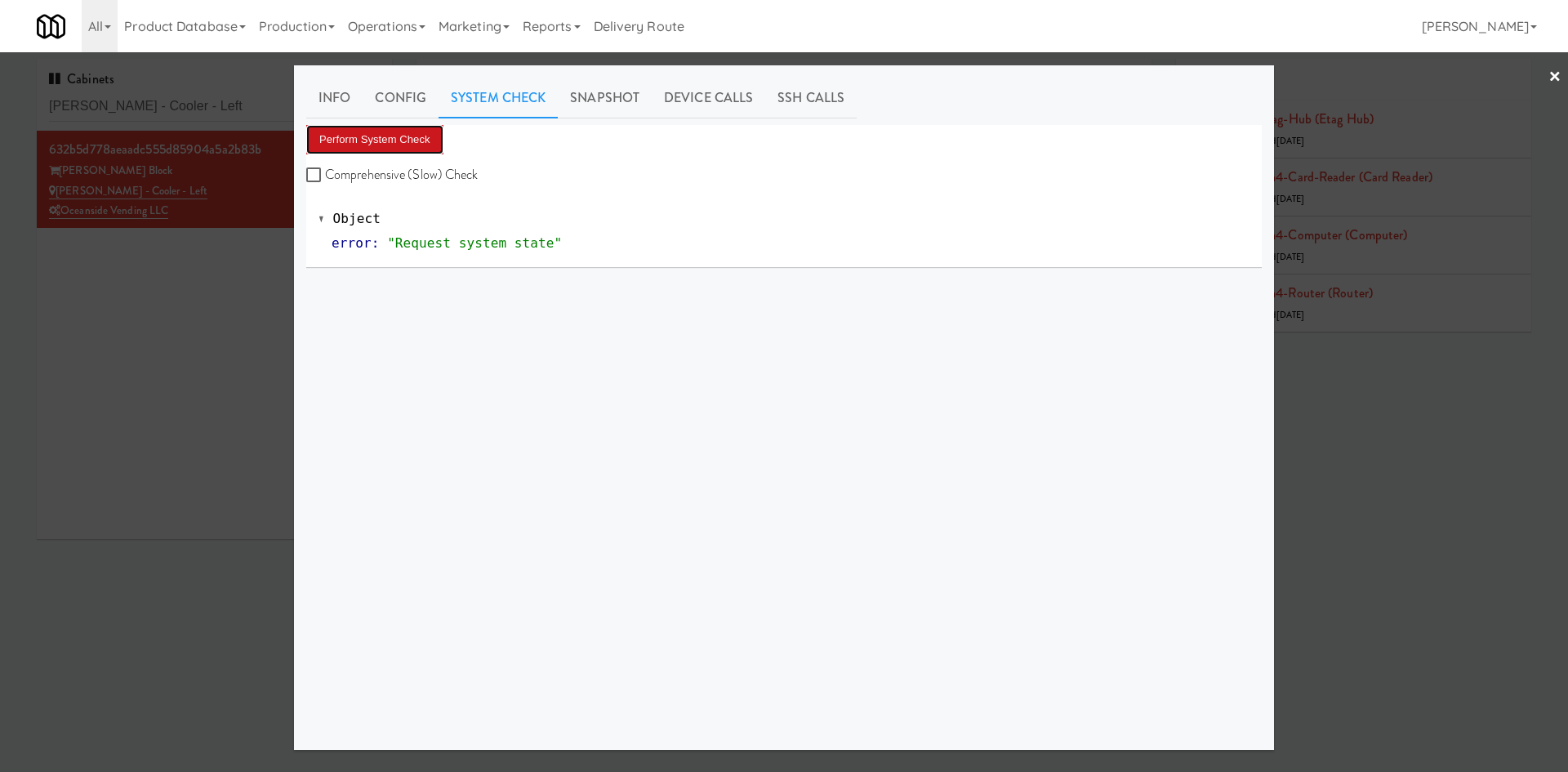
click at [381, 135] on button "Perform System Check" at bounding box center [374, 139] width 137 height 30
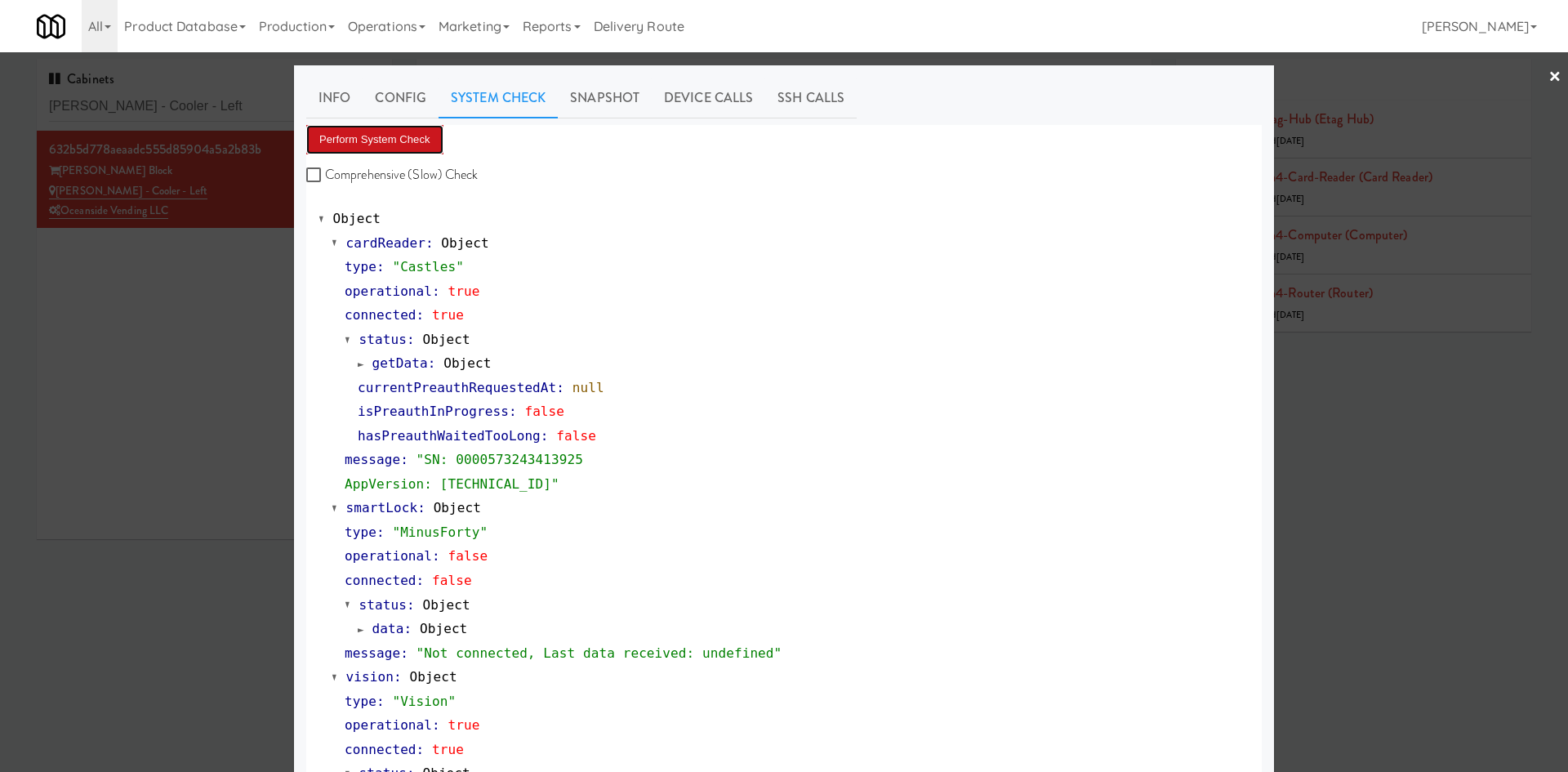
click at [408, 137] on button "Perform System Check" at bounding box center [374, 139] width 137 height 30
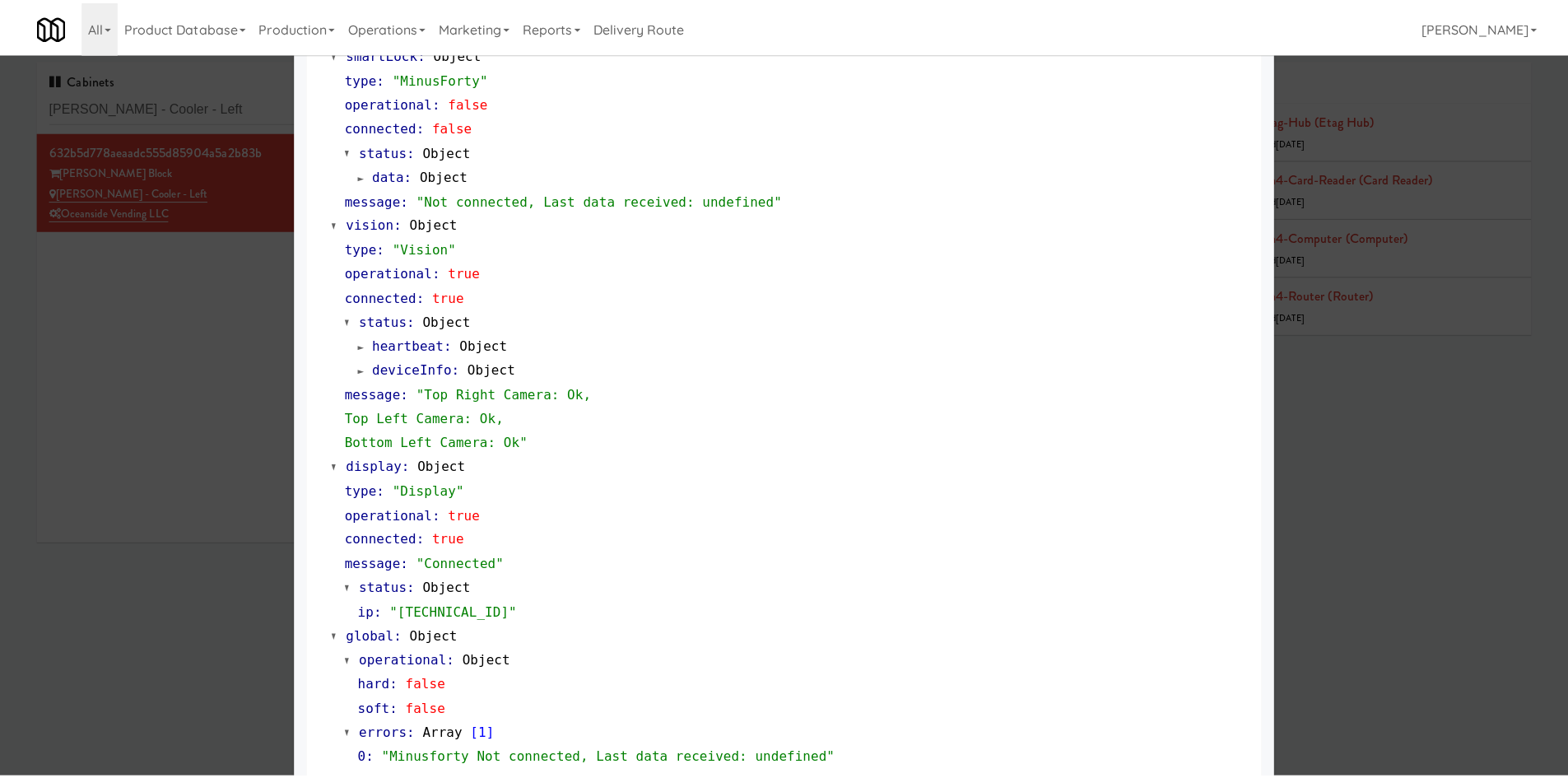
scroll to position [475, 0]
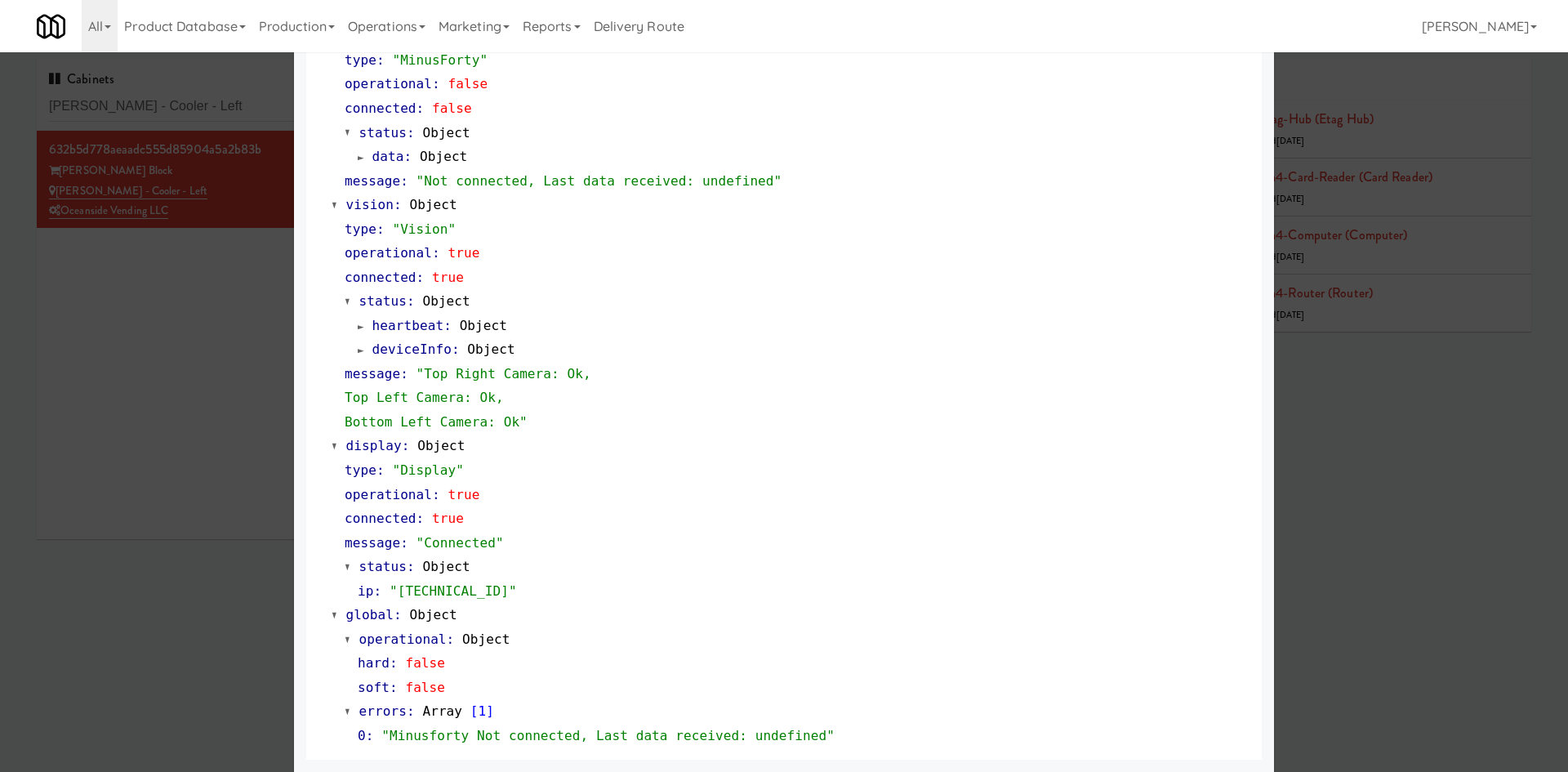
click at [256, 544] on div at bounding box center [784, 386] width 1568 height 772
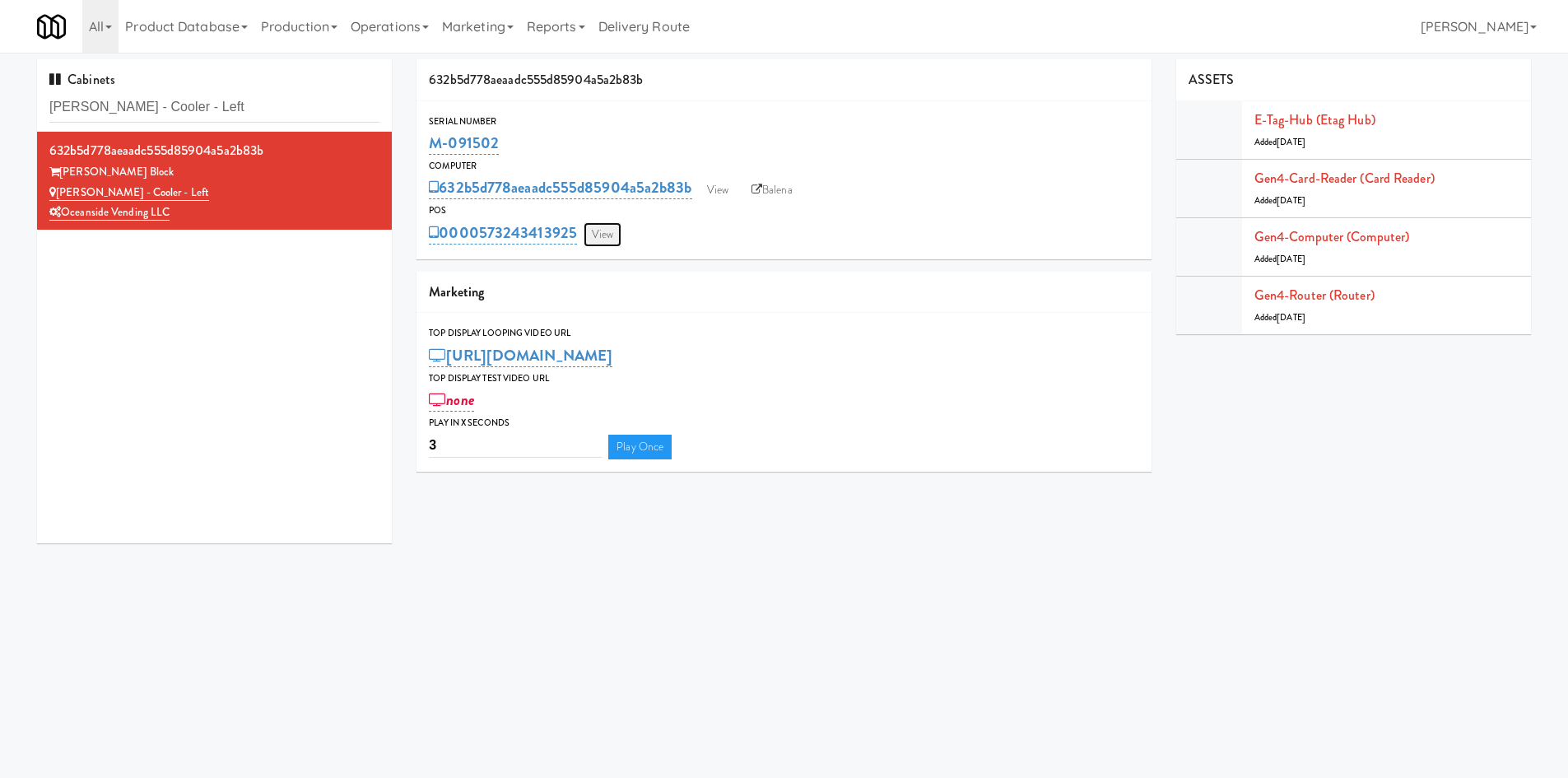
click at [612, 235] on link "View" at bounding box center [602, 234] width 37 height 25
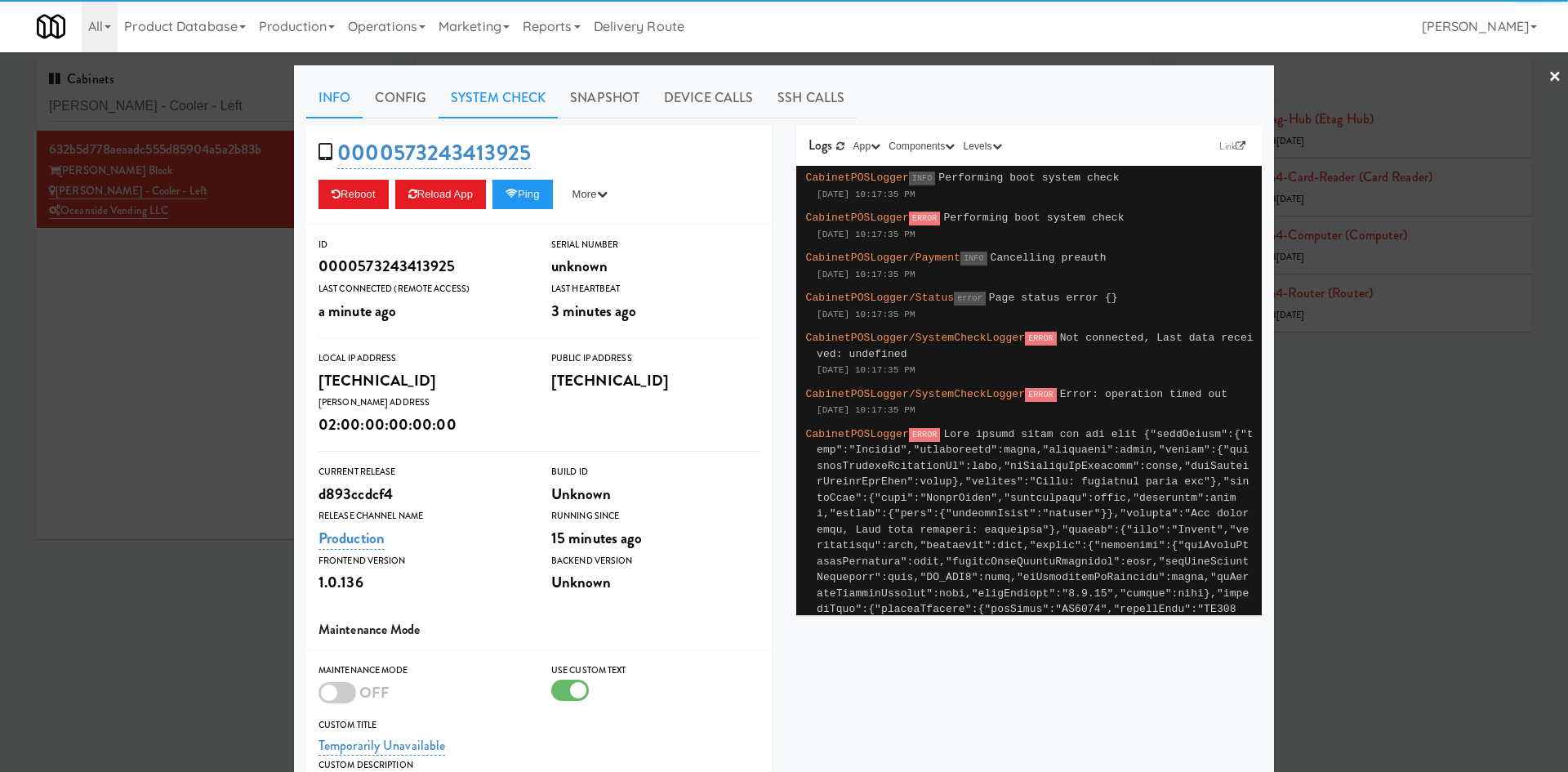
click at [491, 105] on link "System Check" at bounding box center [497, 97] width 119 height 41
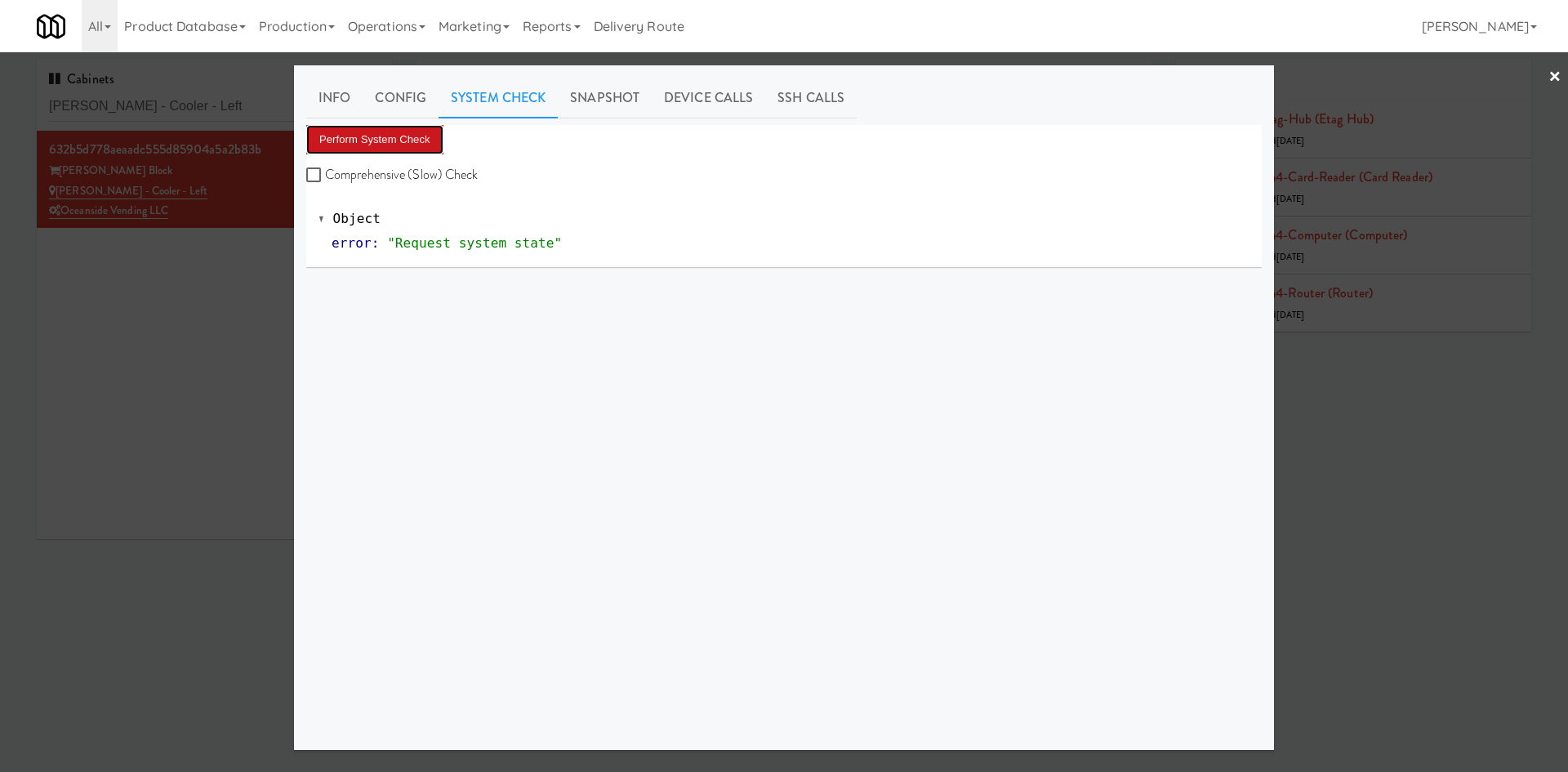
click at [402, 136] on button "Perform System Check" at bounding box center [374, 139] width 137 height 30
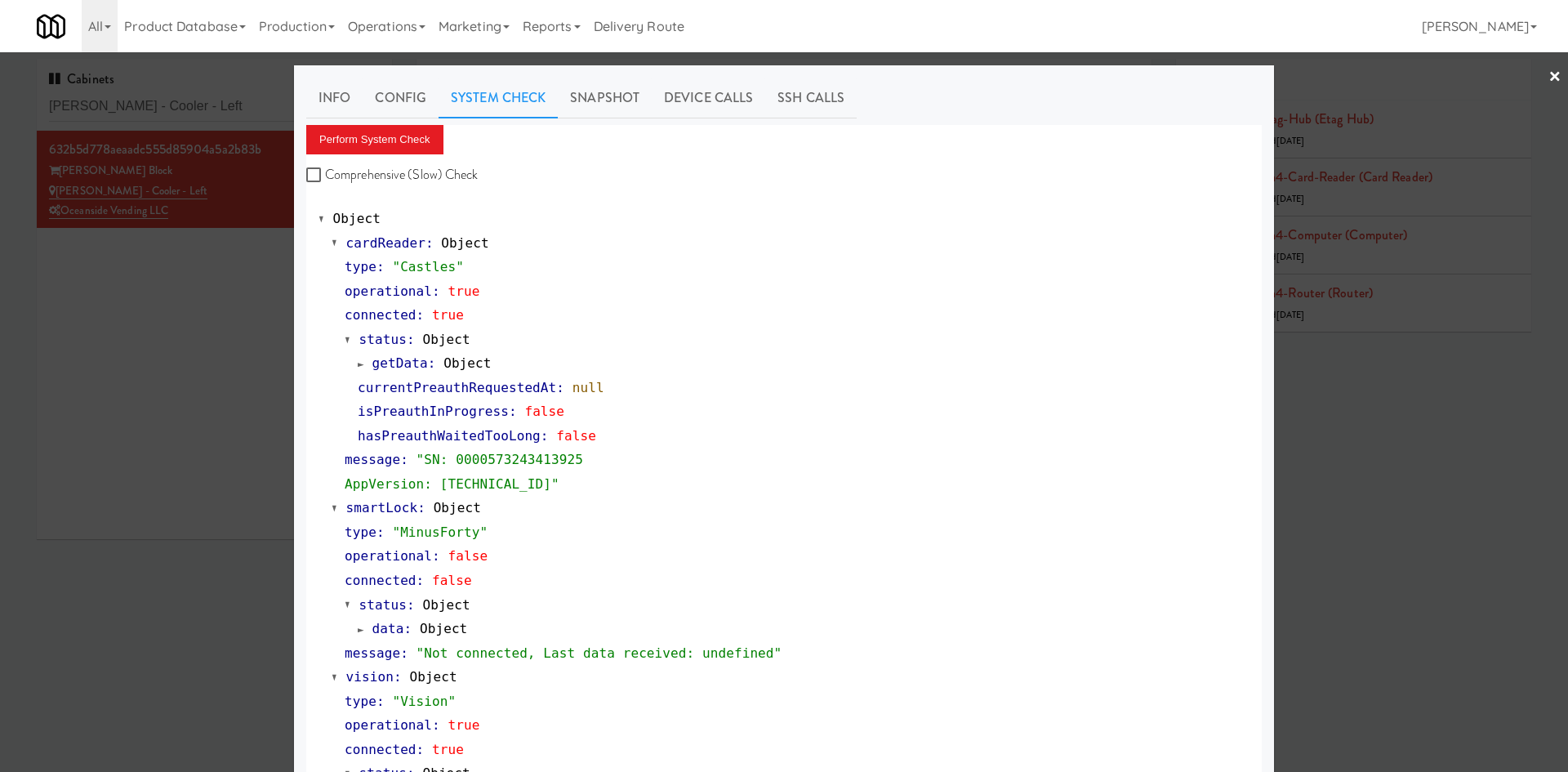
click at [158, 277] on div at bounding box center [784, 386] width 1568 height 772
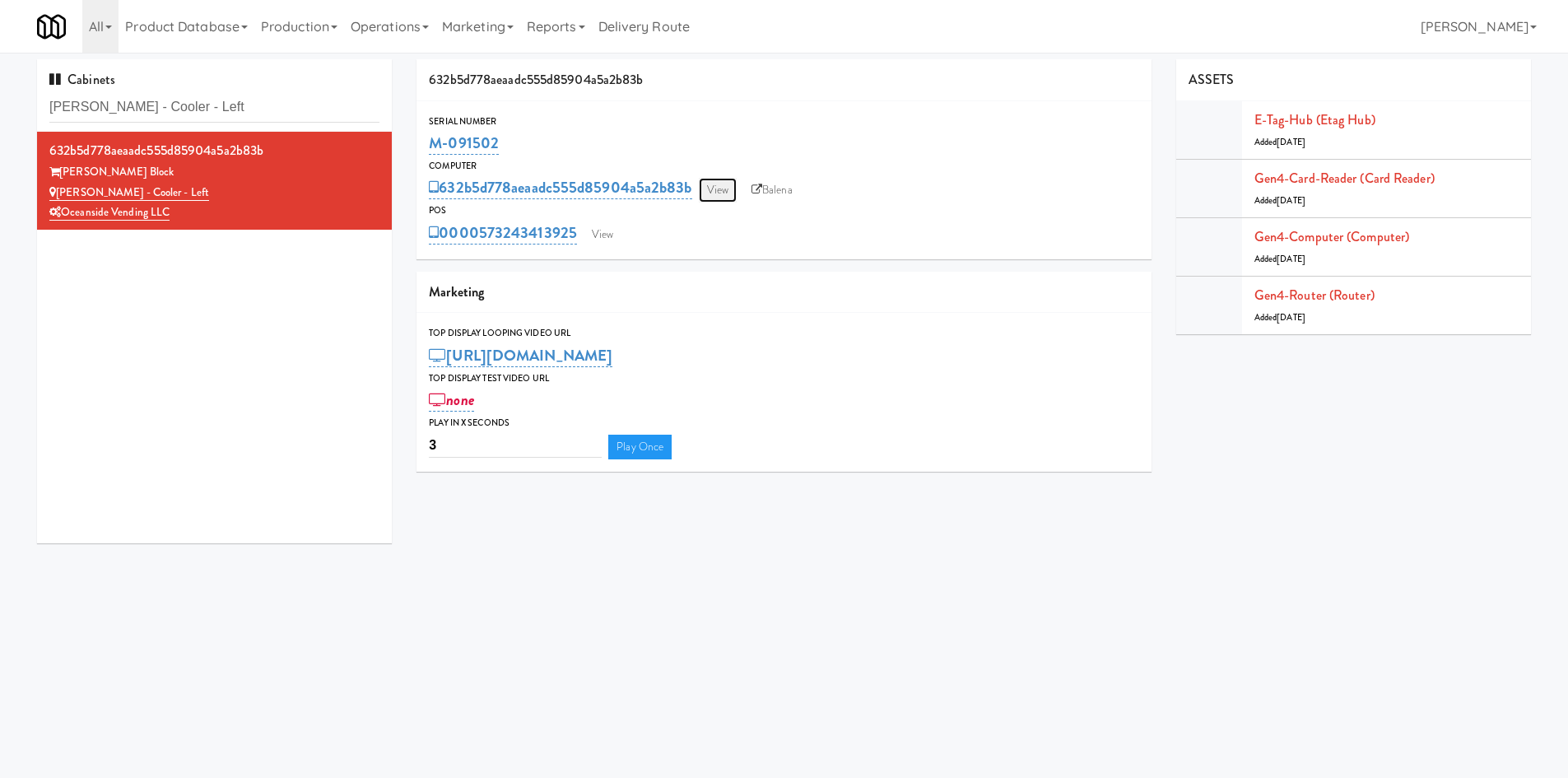
click at [726, 186] on link "View" at bounding box center [717, 190] width 37 height 25
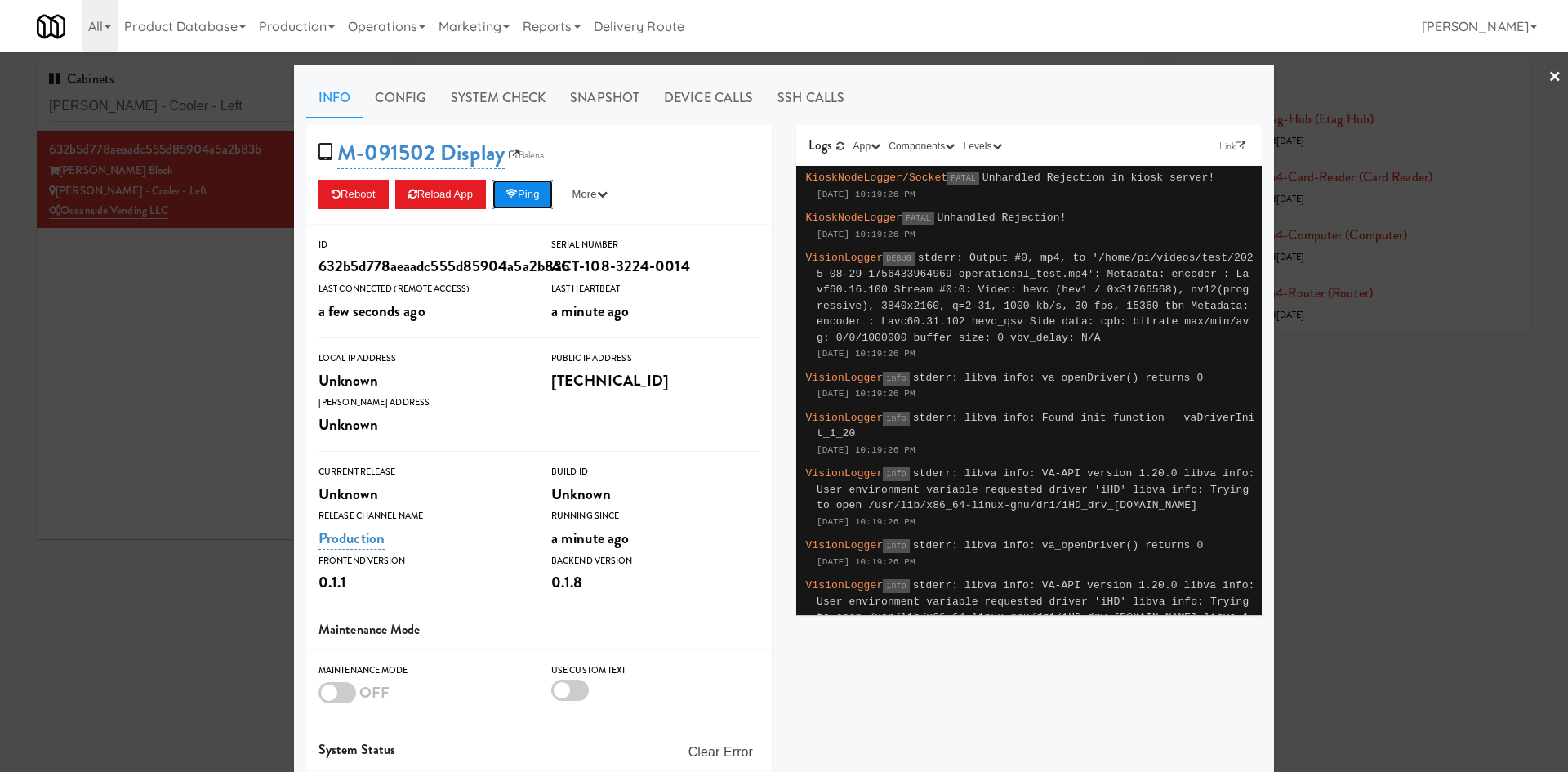
click at [533, 185] on button "Ping" at bounding box center [522, 194] width 60 height 30
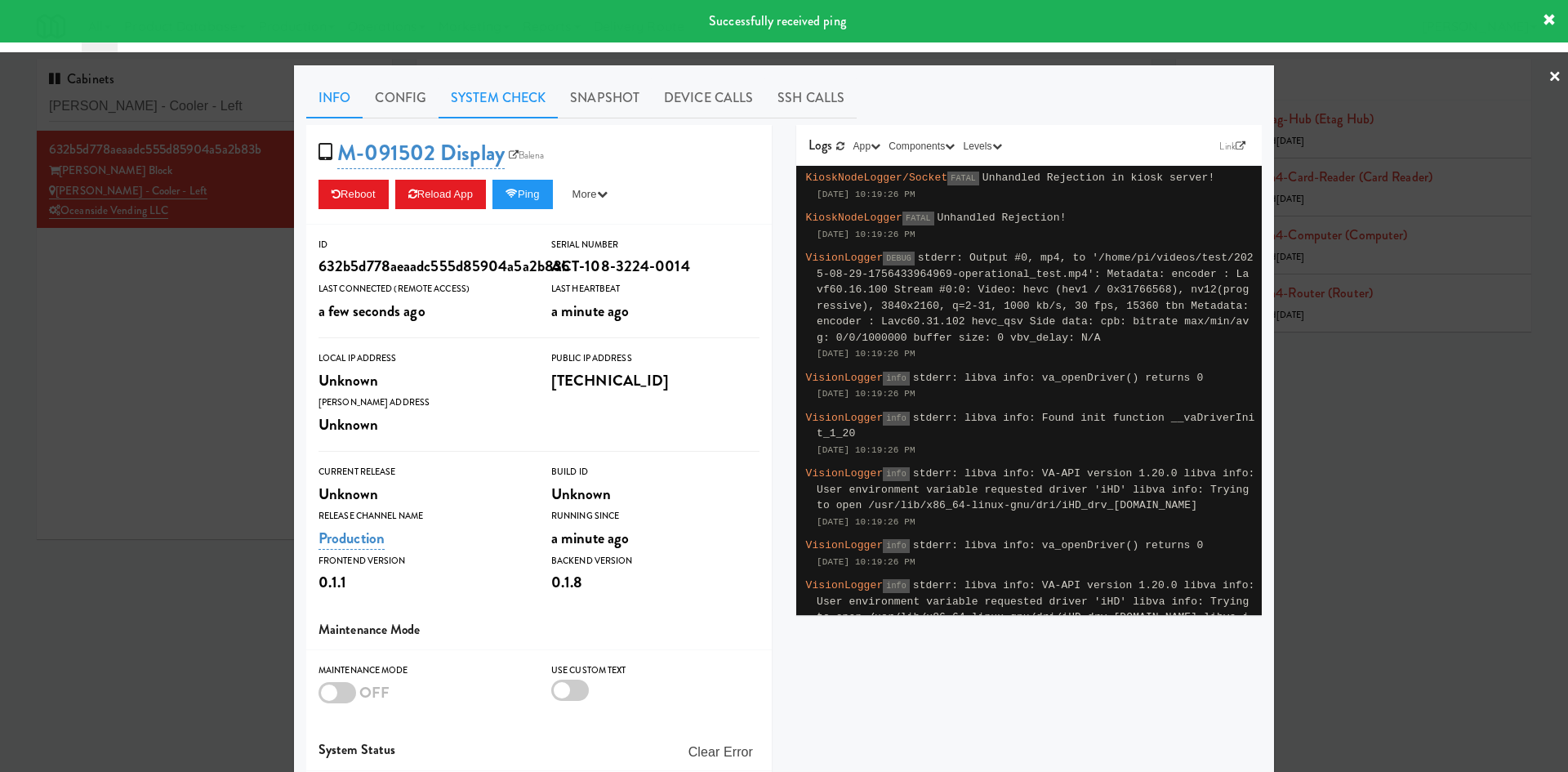
click at [513, 103] on link "System Check" at bounding box center [497, 97] width 119 height 41
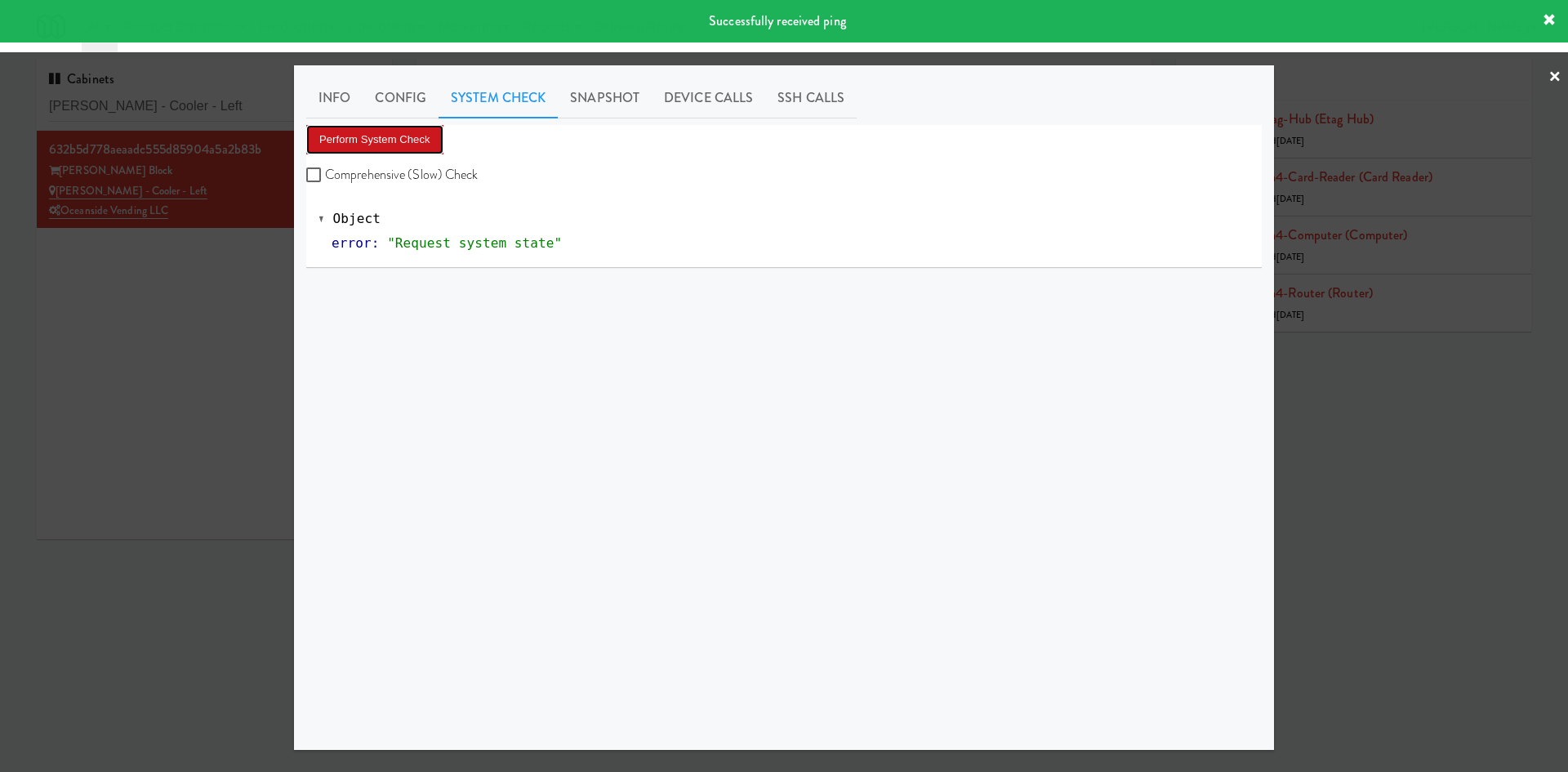
click at [415, 147] on button "Perform System Check" at bounding box center [374, 139] width 137 height 30
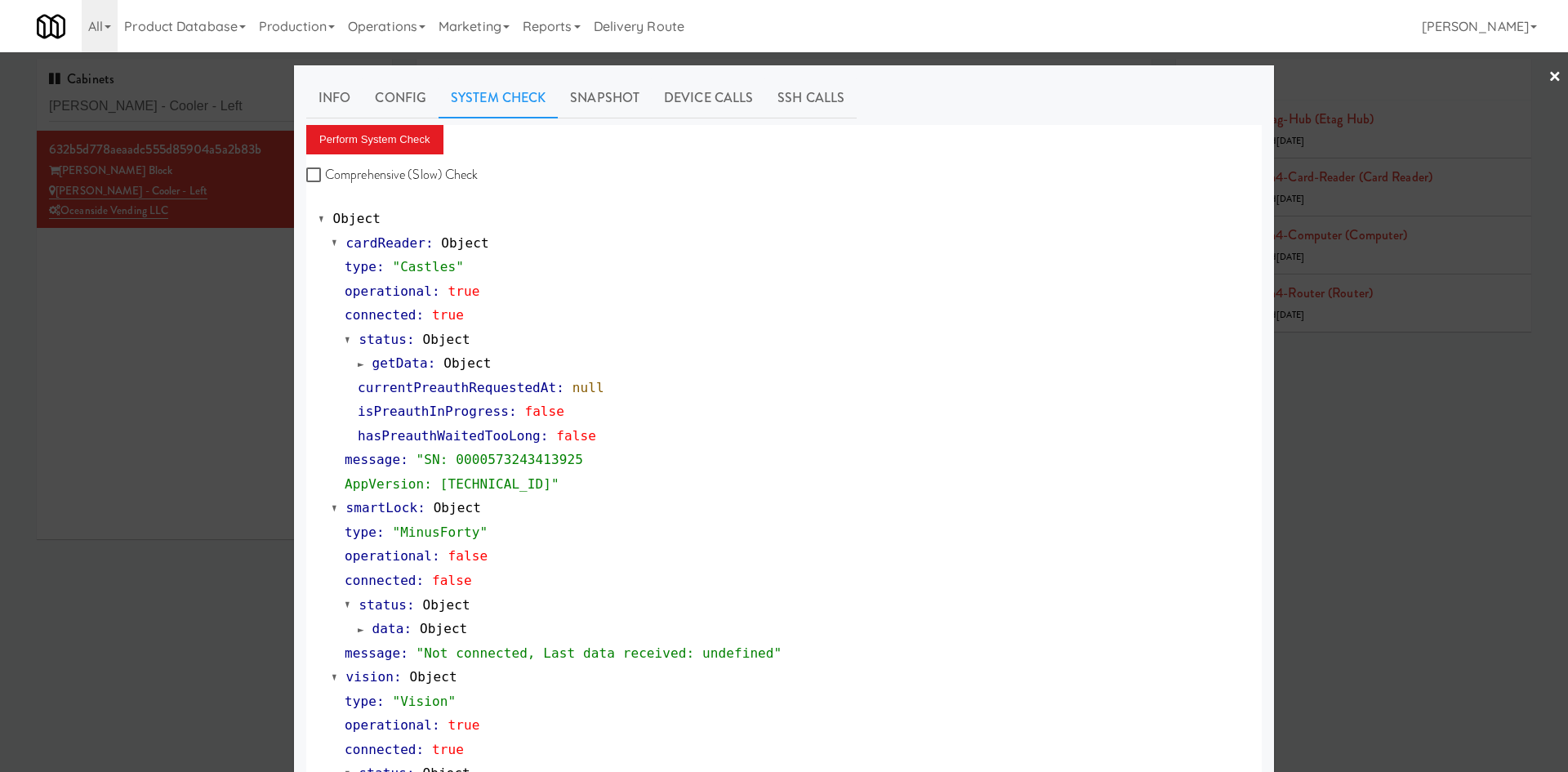
click at [187, 325] on div at bounding box center [784, 386] width 1568 height 772
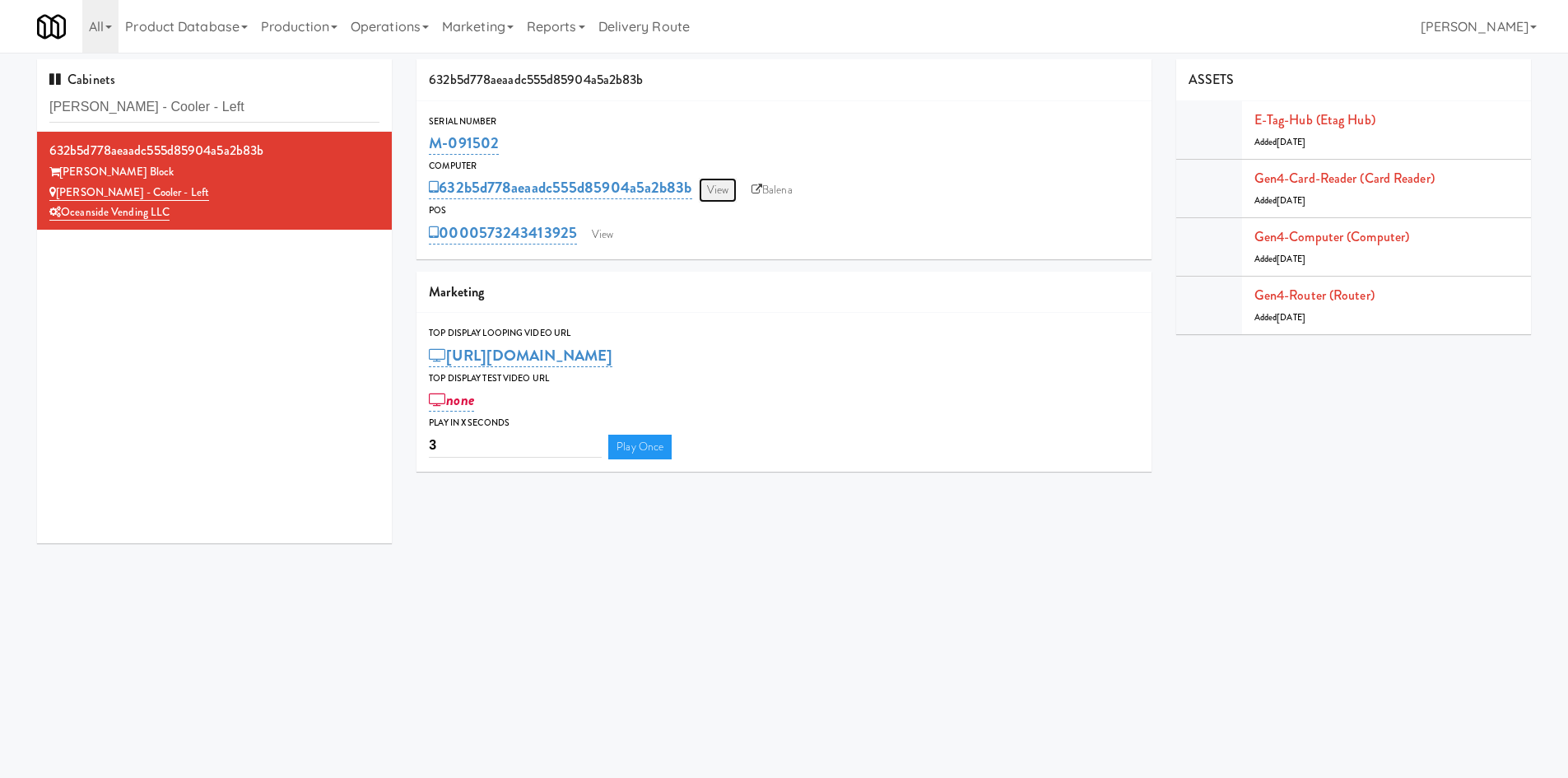
click at [723, 193] on link "View" at bounding box center [717, 190] width 37 height 25
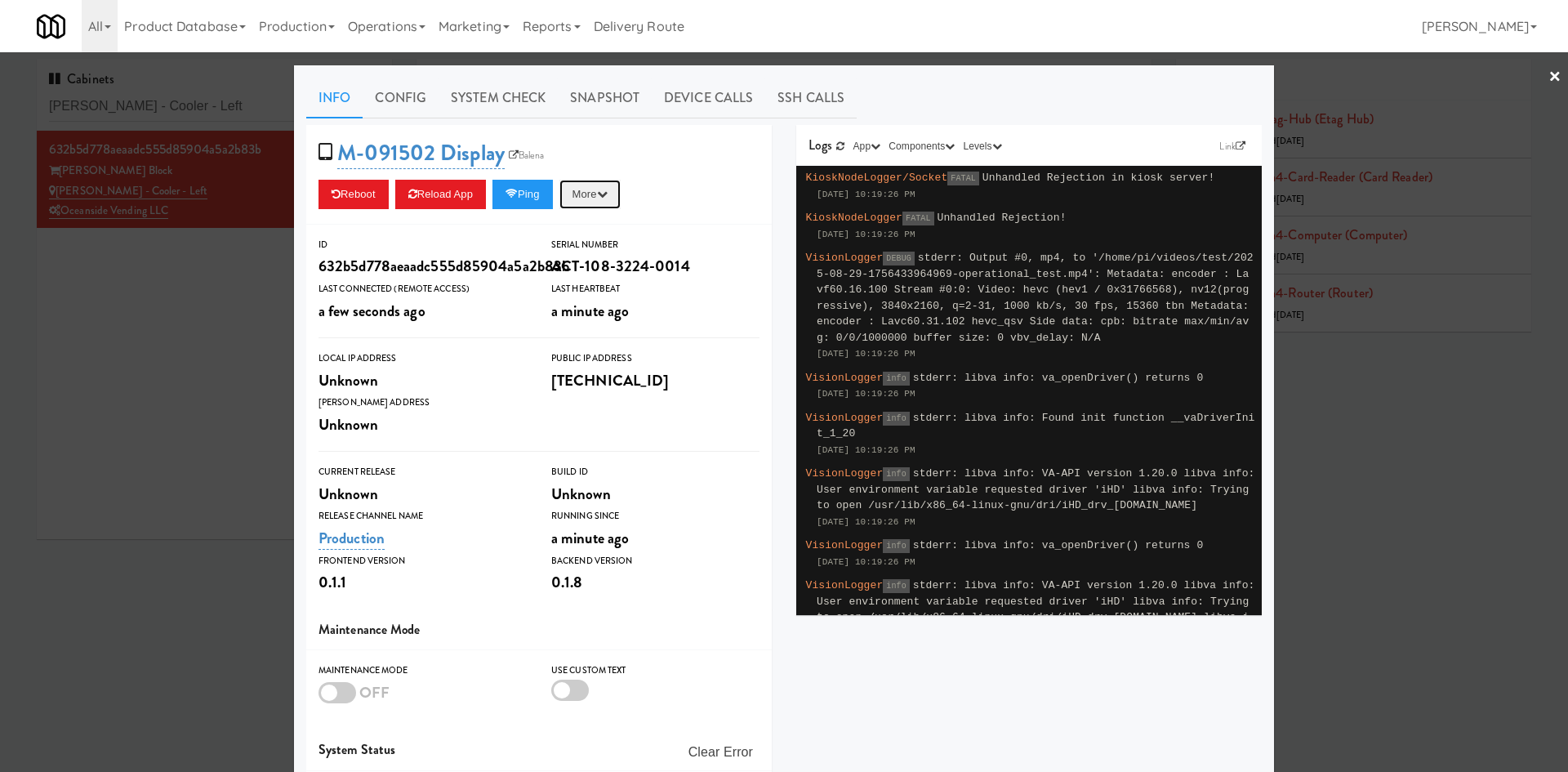
click at [608, 197] on icon "button" at bounding box center [602, 193] width 10 height 10
click at [157, 332] on div at bounding box center [784, 386] width 1568 height 772
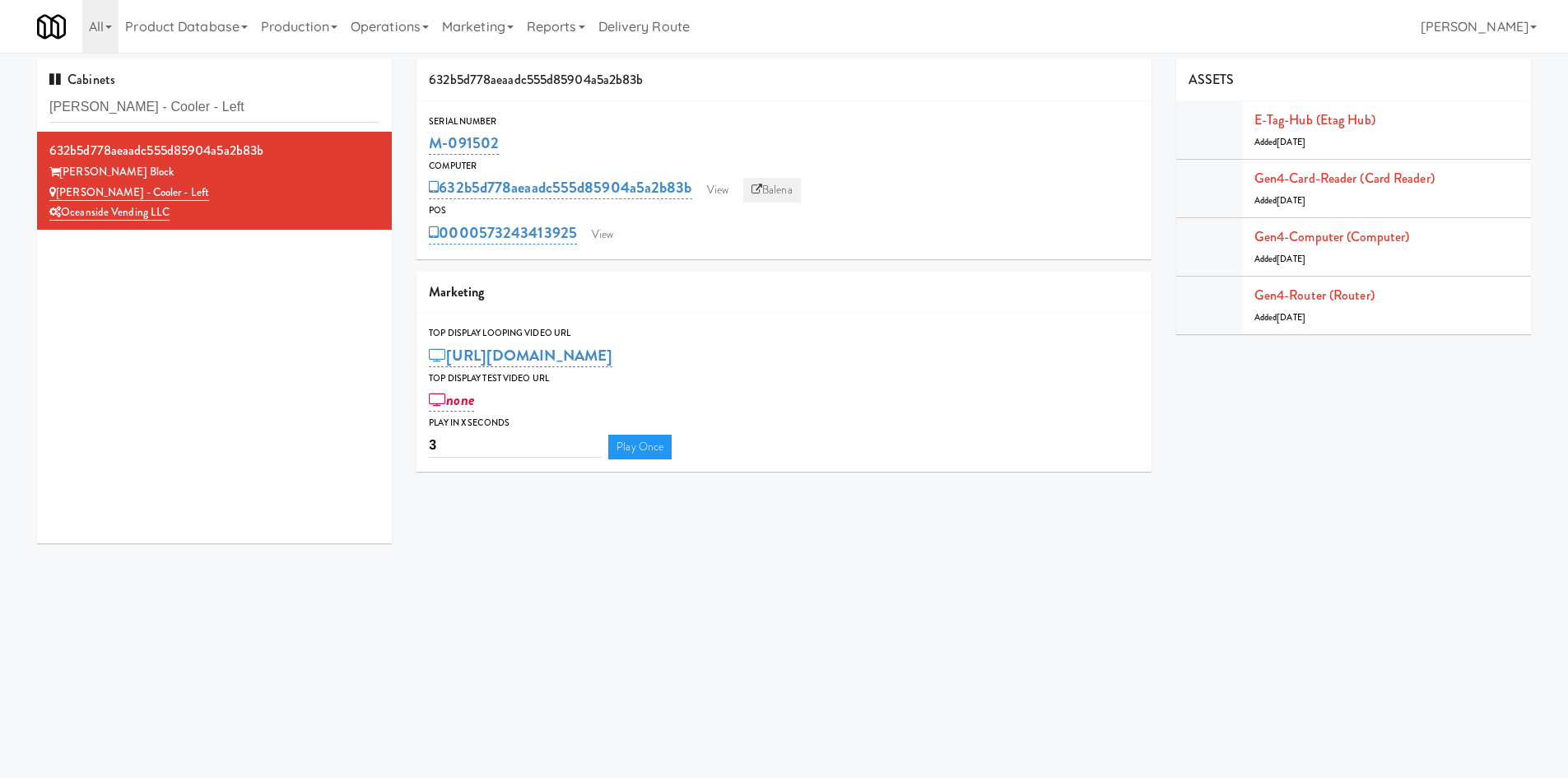
click at [784, 199] on link "Balena" at bounding box center [772, 190] width 58 height 25
click at [607, 225] on link "View" at bounding box center [602, 234] width 37 height 25
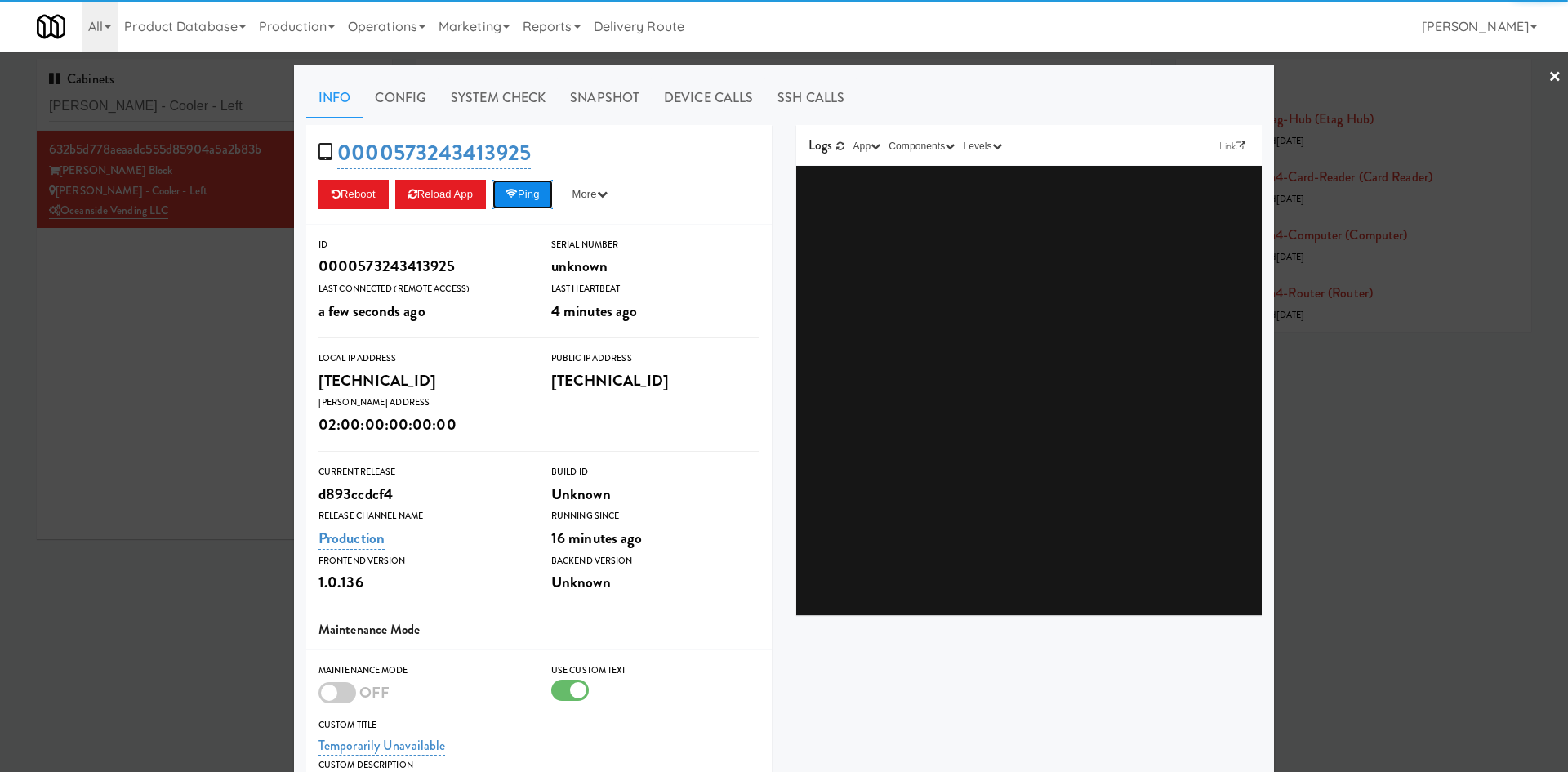
click at [545, 195] on button "Ping" at bounding box center [522, 194] width 60 height 30
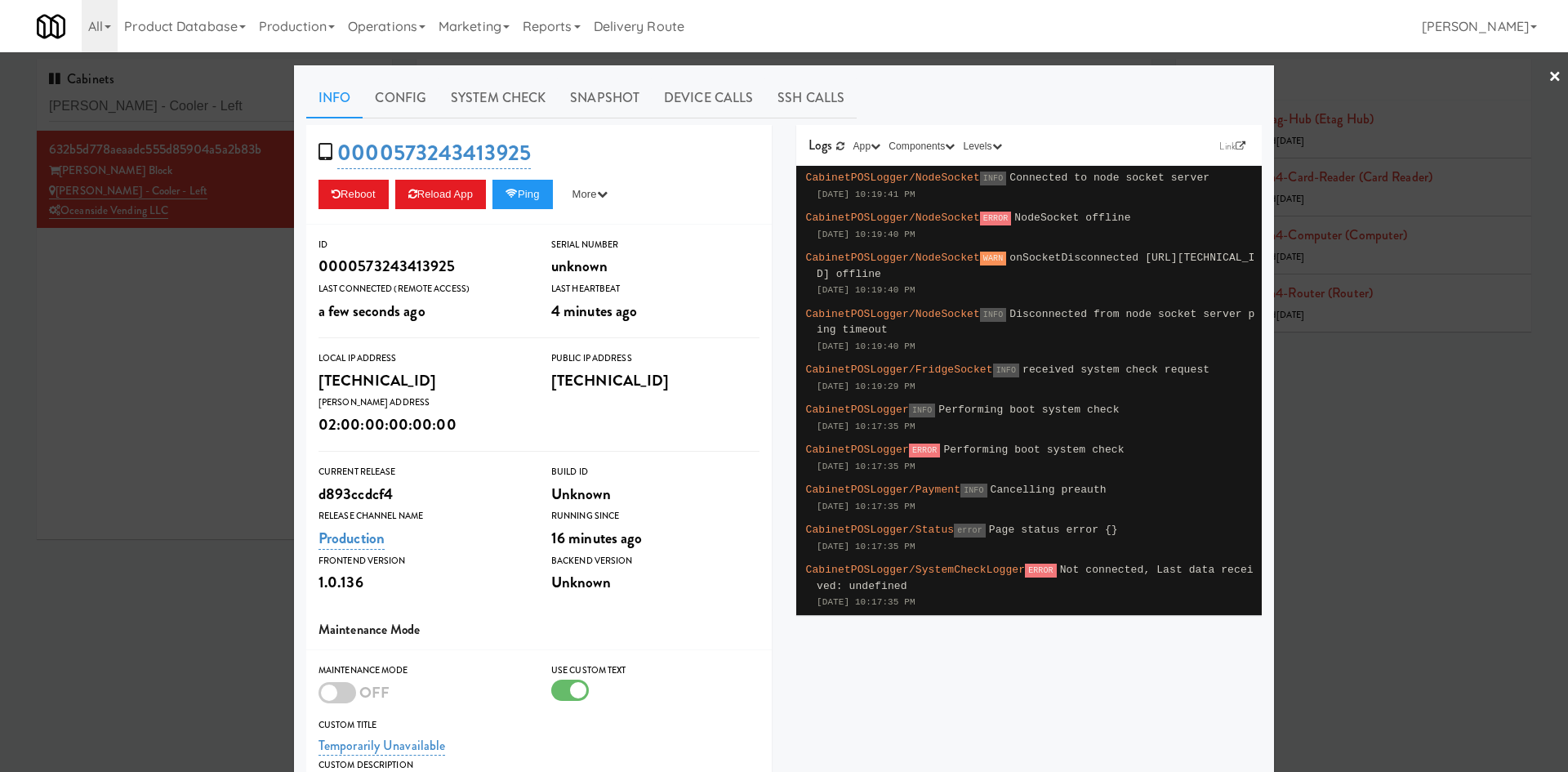
click at [243, 370] on div at bounding box center [784, 386] width 1568 height 772
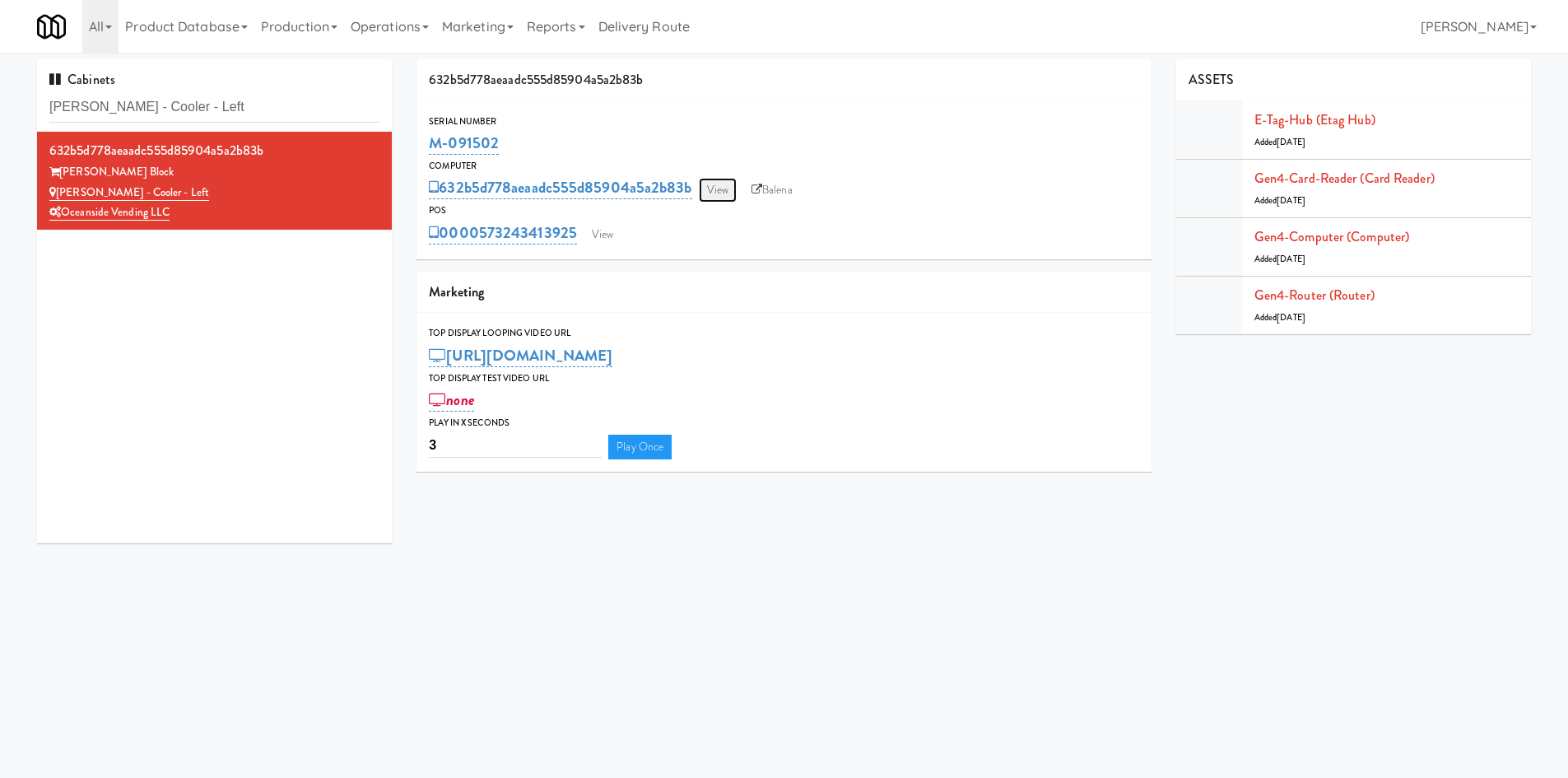
click at [725, 199] on link "View" at bounding box center [717, 190] width 37 height 25
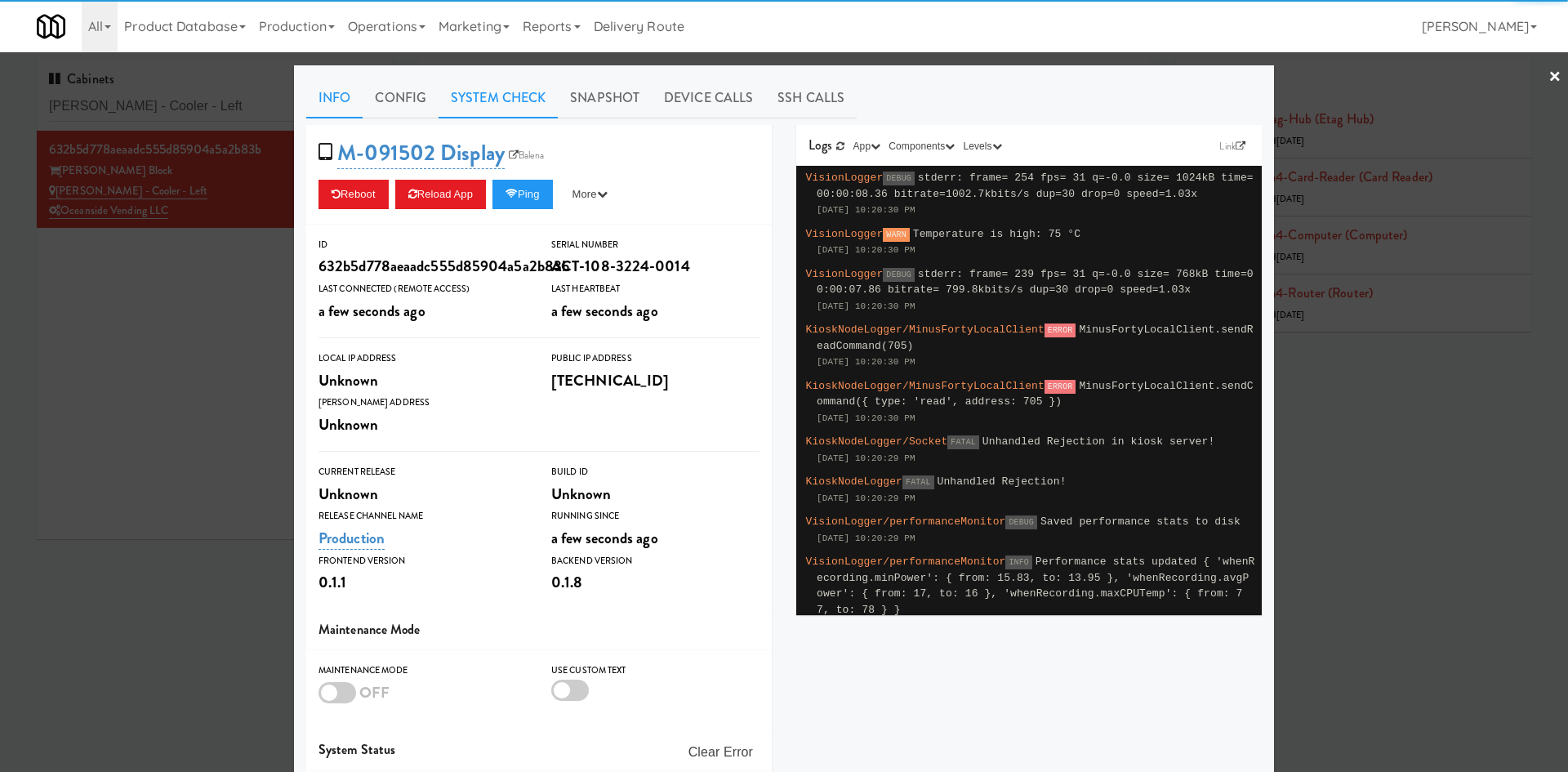
drag, startPoint x: 478, startPoint y: 94, endPoint x: 472, endPoint y: 104, distance: 11.7
click at [477, 95] on link "System Check" at bounding box center [497, 97] width 119 height 41
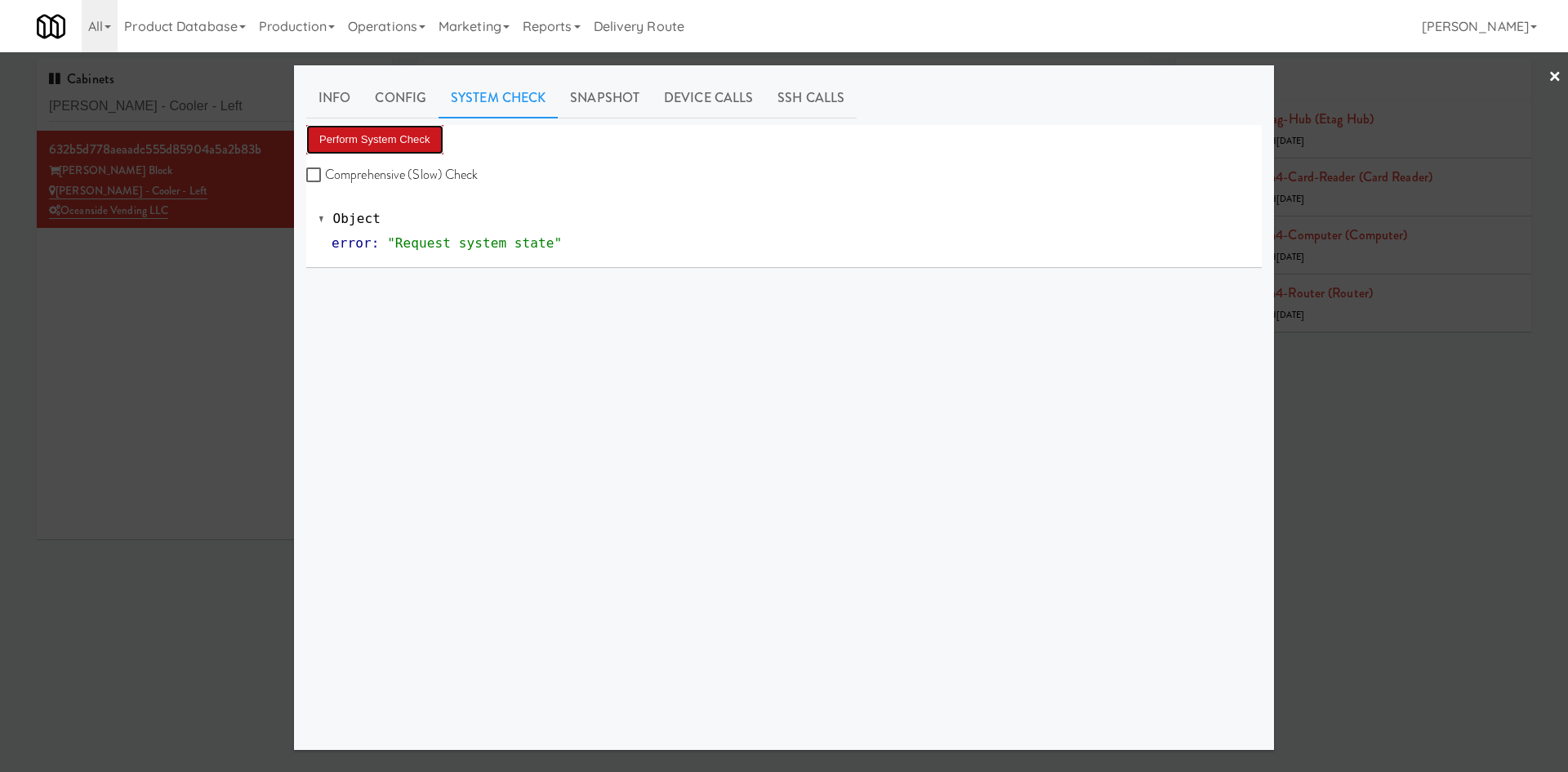
click at [366, 143] on button "Perform System Check" at bounding box center [374, 139] width 137 height 30
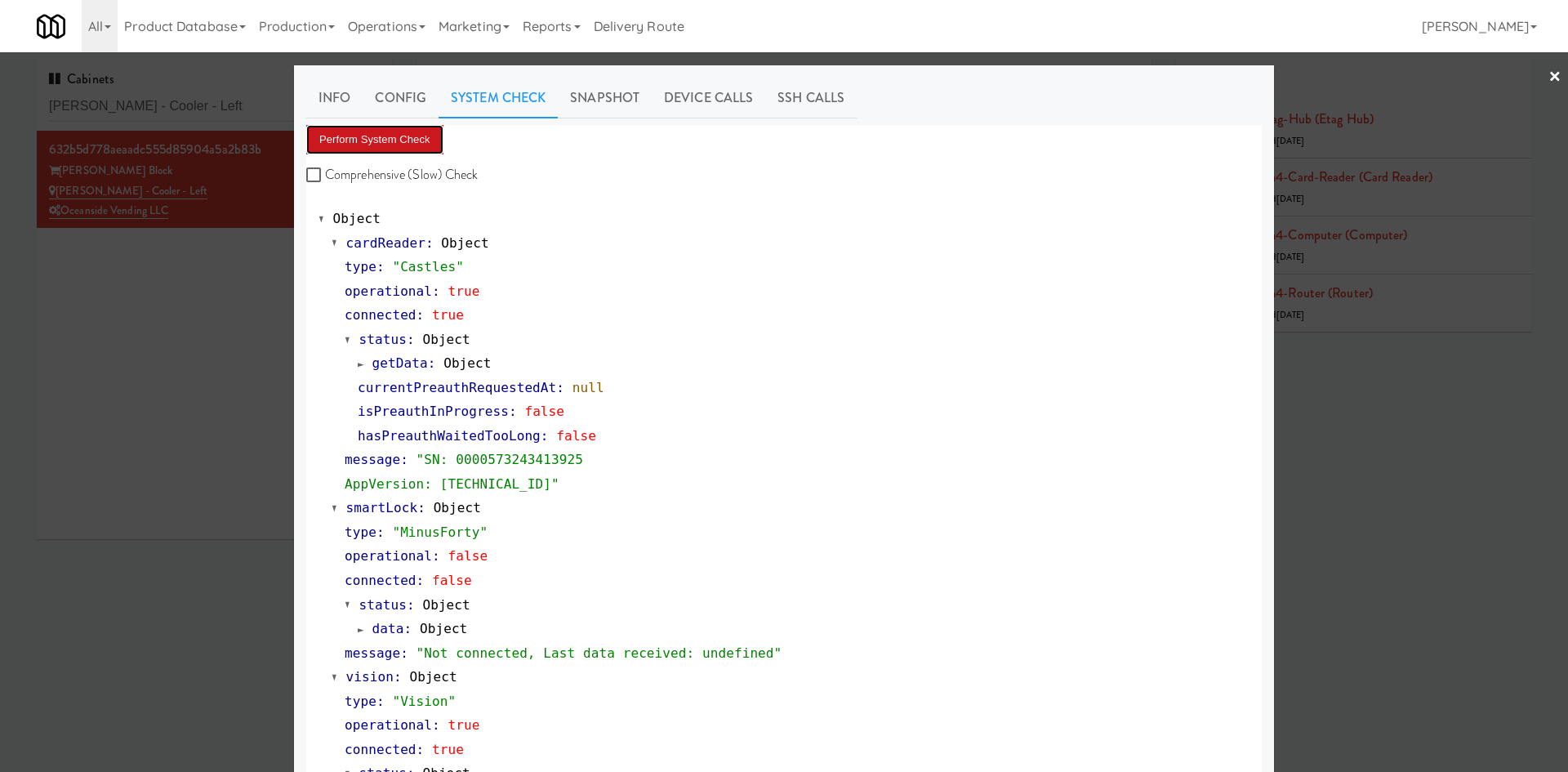
click at [392, 149] on button "Perform System Check" at bounding box center [374, 139] width 137 height 30
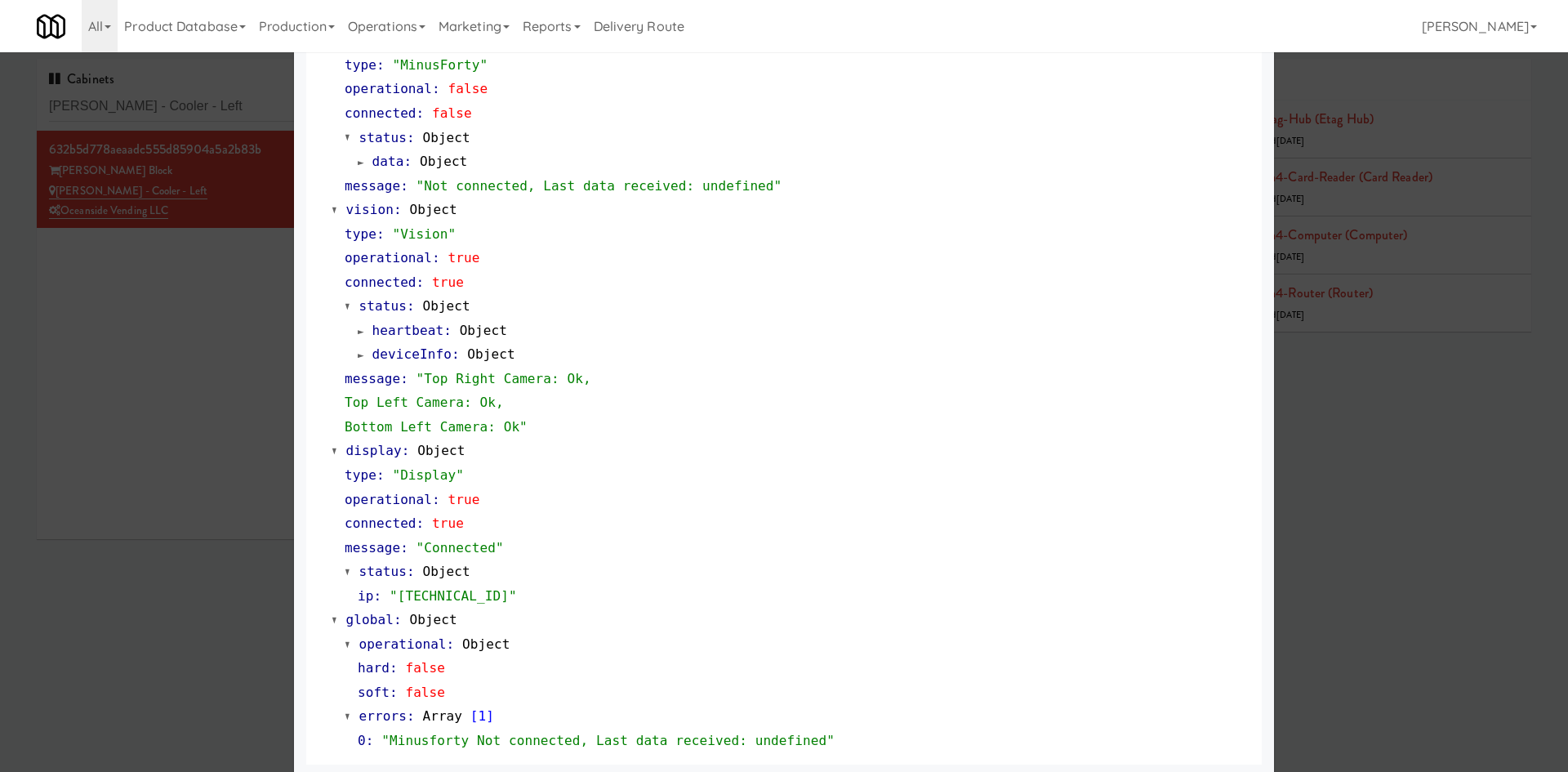
scroll to position [472, 0]
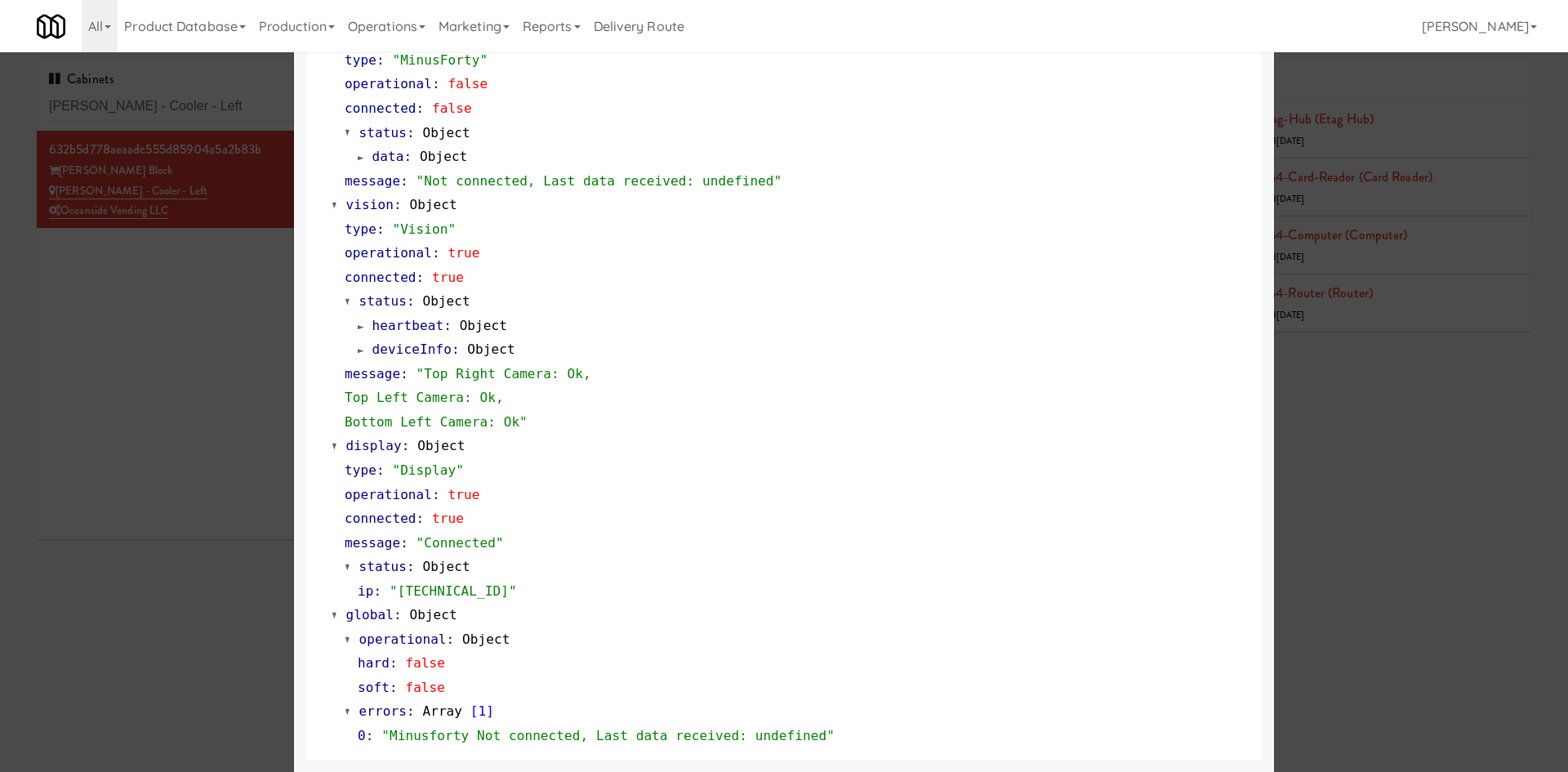
click at [191, 603] on div at bounding box center [784, 386] width 1568 height 772
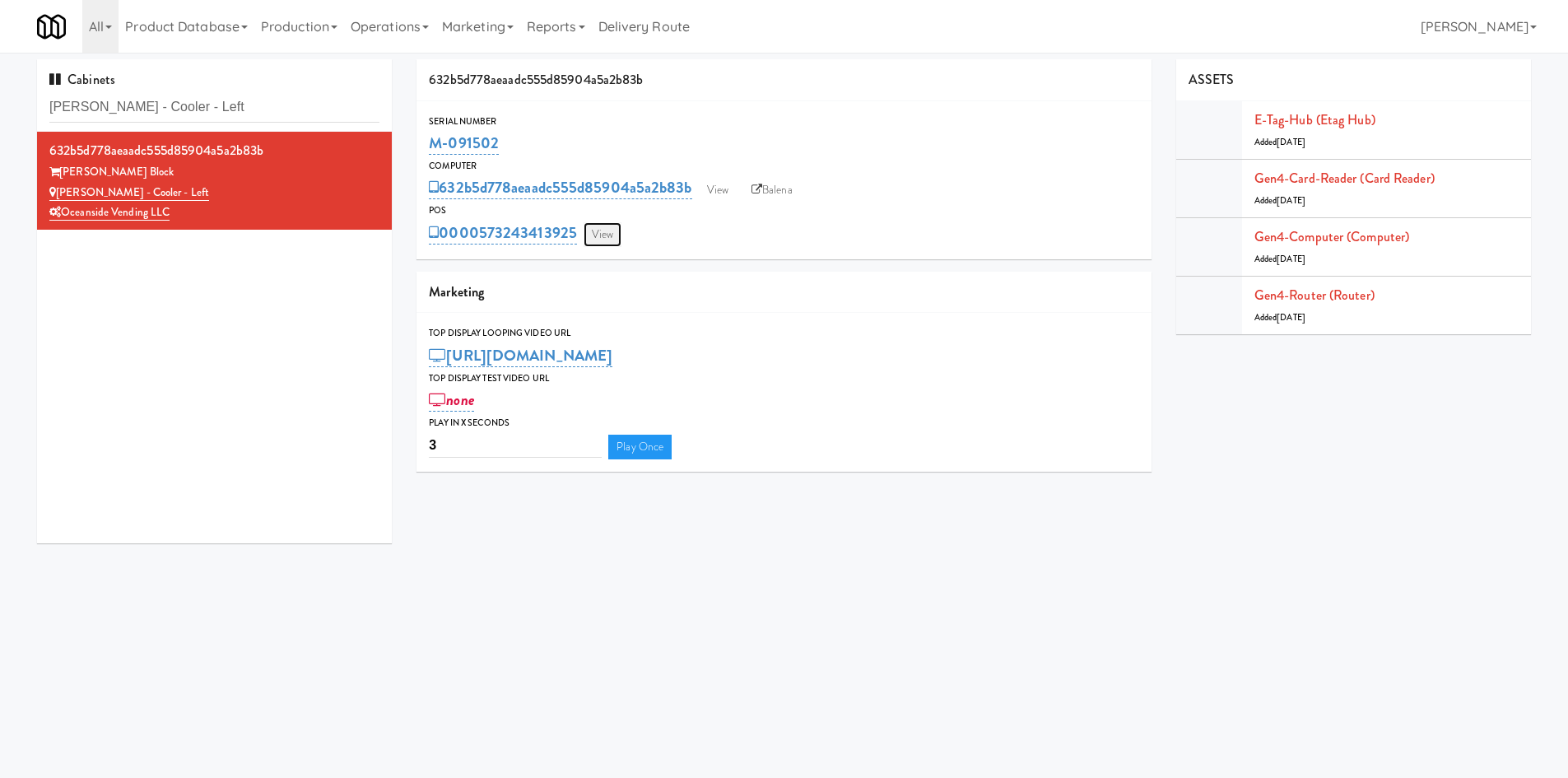
click at [605, 241] on link "View" at bounding box center [602, 234] width 37 height 25
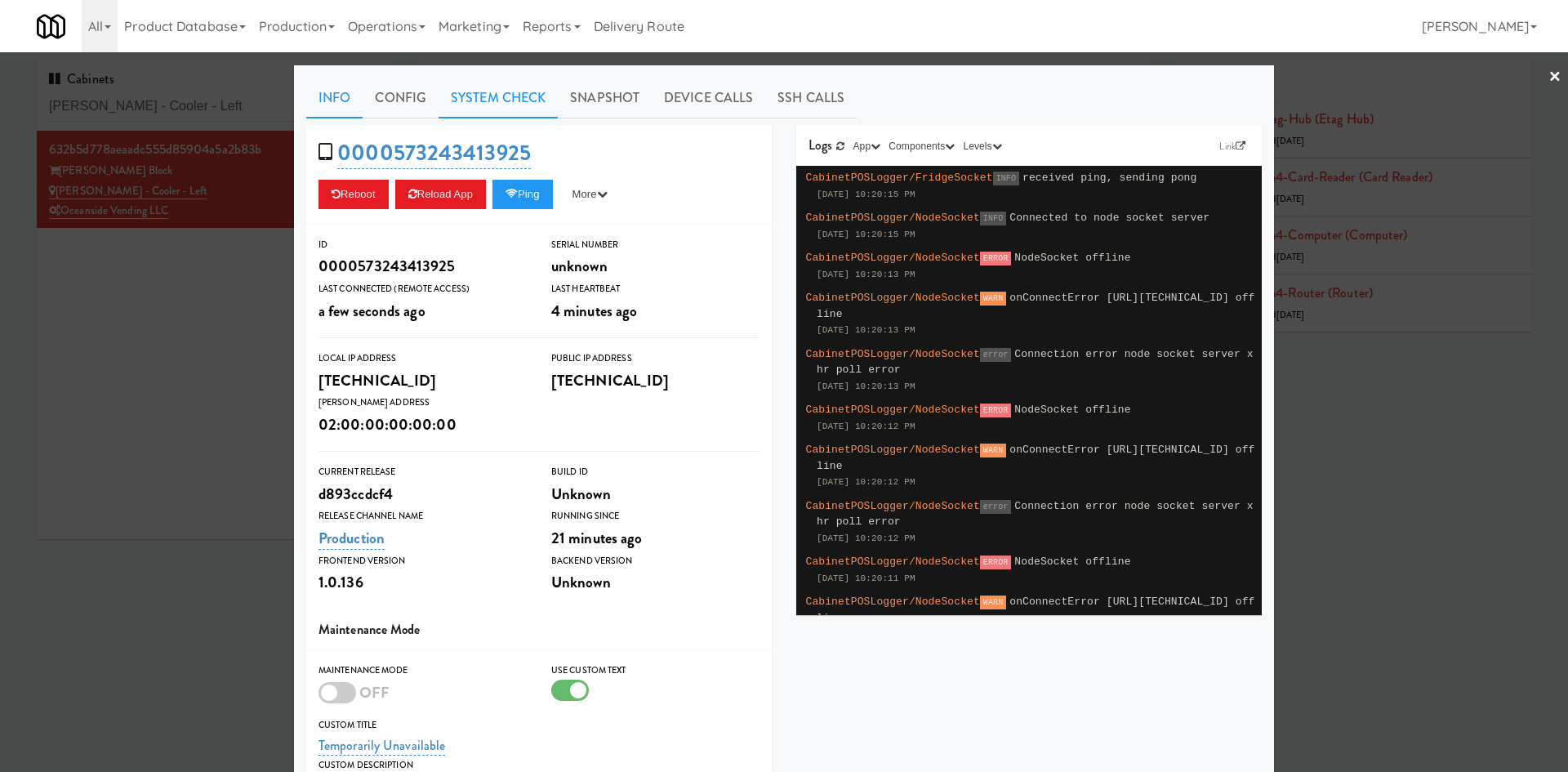
click at [466, 93] on link "System Check" at bounding box center [497, 97] width 119 height 41
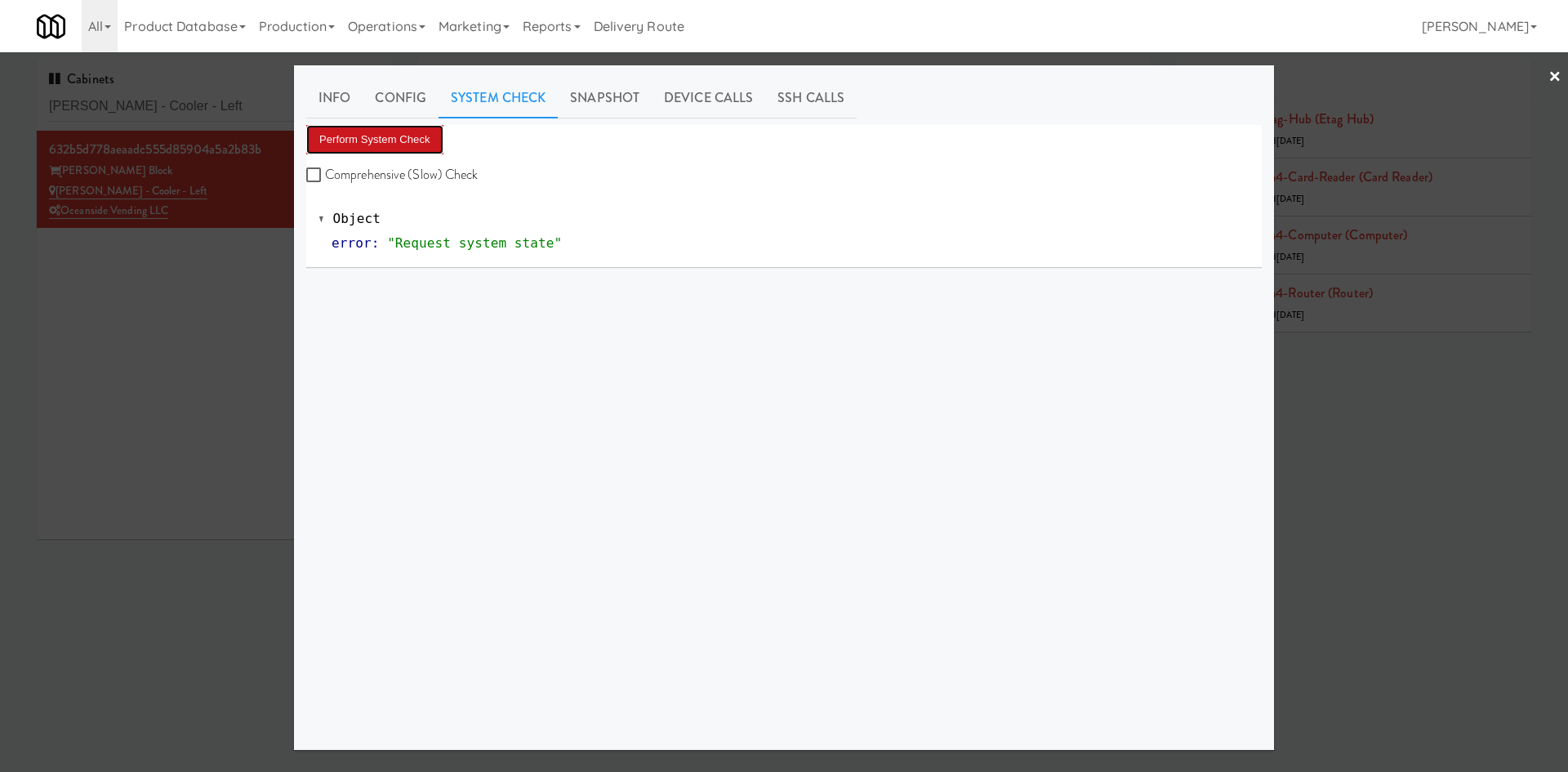
click at [386, 141] on button "Perform System Check" at bounding box center [374, 139] width 137 height 30
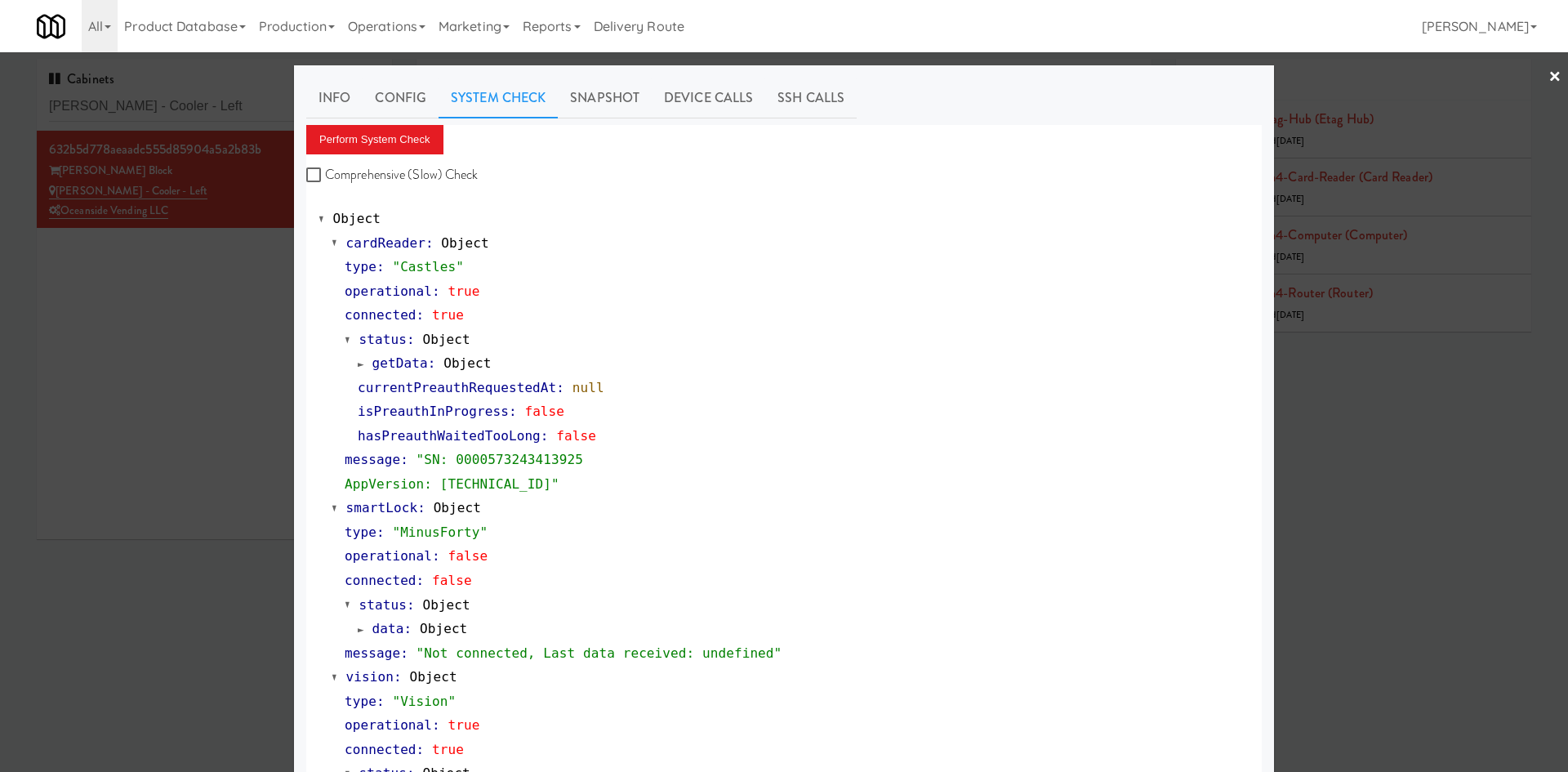
click at [141, 365] on div at bounding box center [784, 386] width 1568 height 772
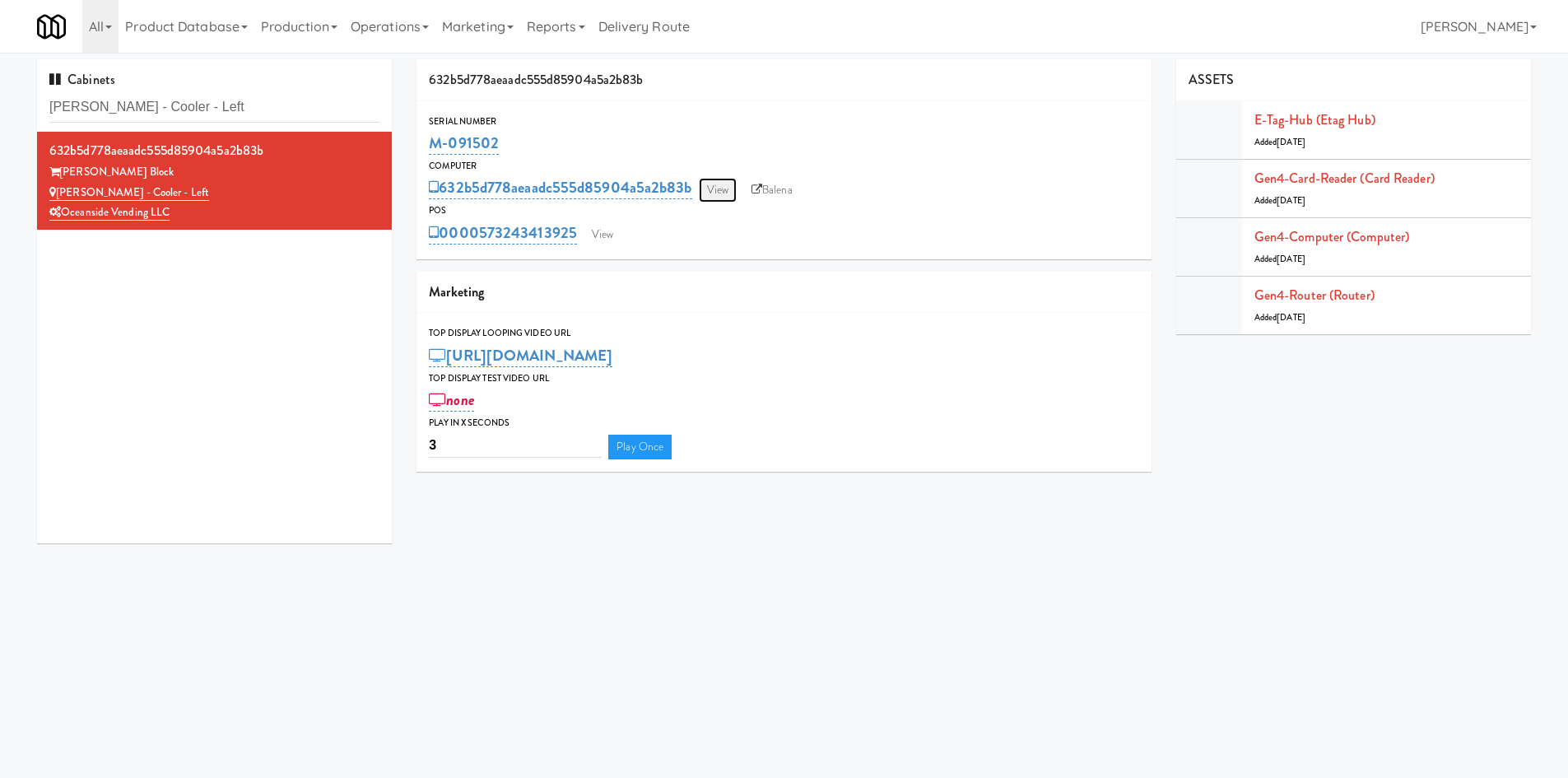
click at [735, 191] on link "View" at bounding box center [717, 190] width 37 height 25
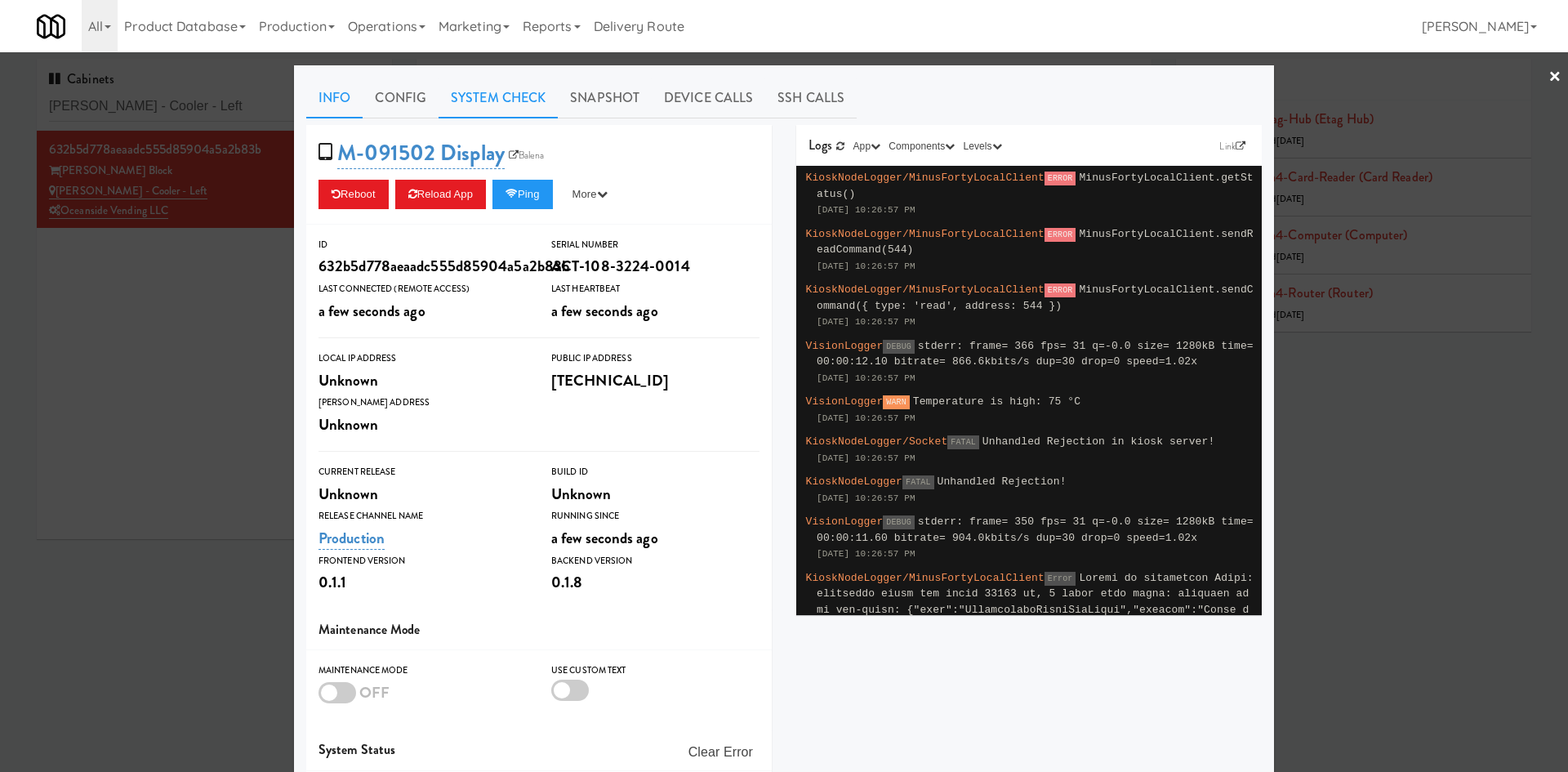
click at [505, 106] on link "System Check" at bounding box center [497, 97] width 119 height 41
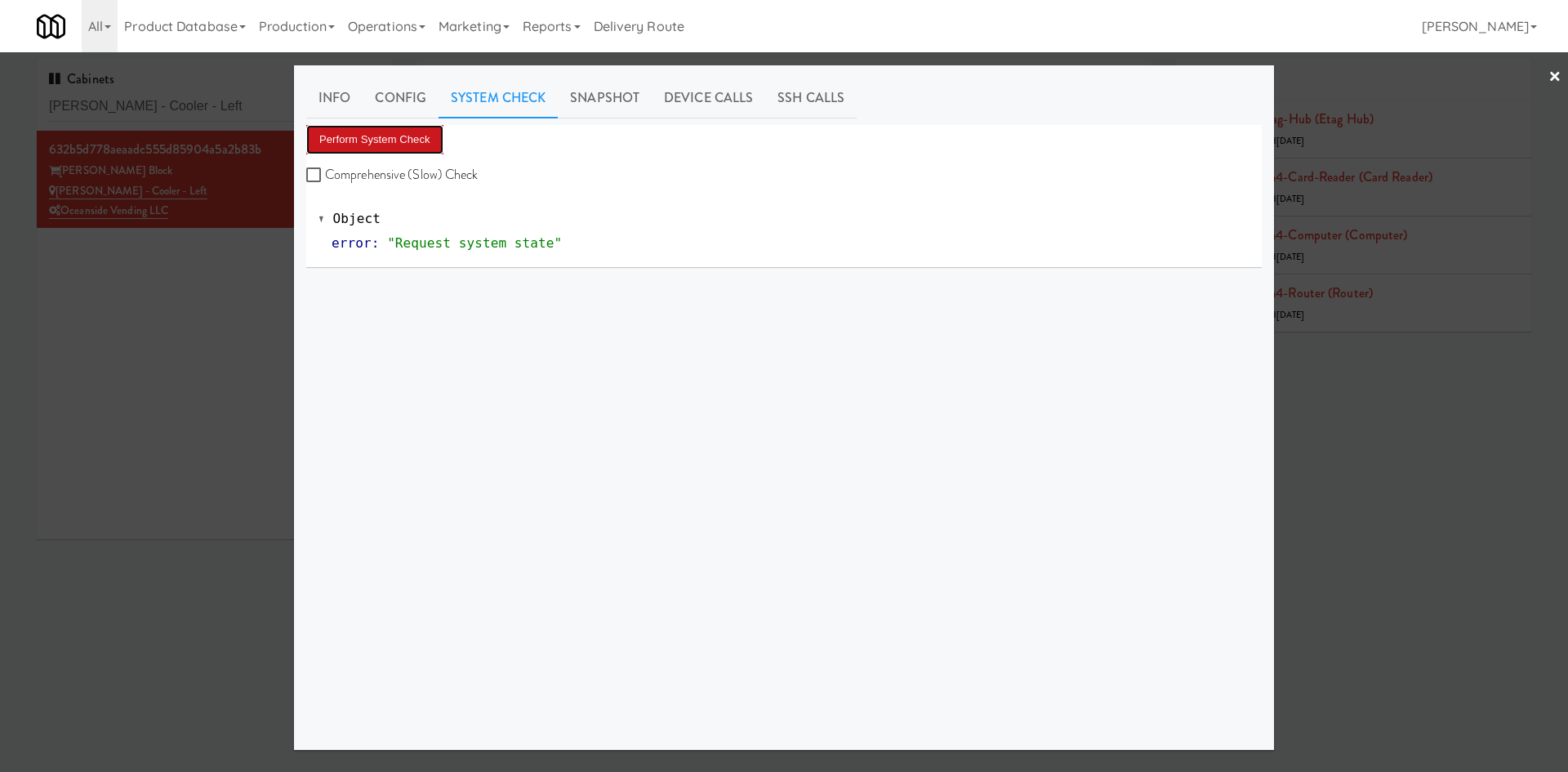
click at [412, 148] on button "Perform System Check" at bounding box center [374, 139] width 137 height 30
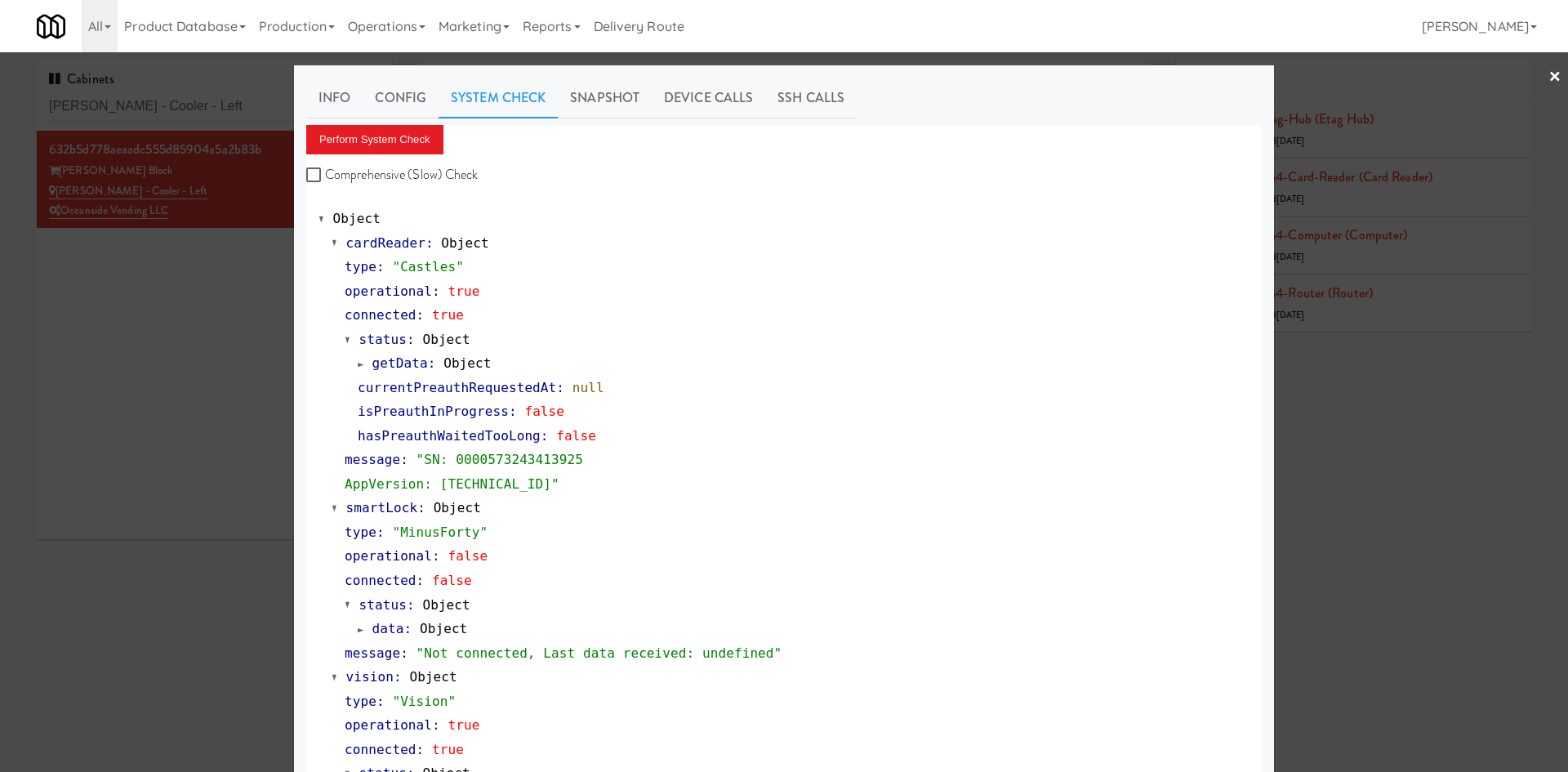
click at [216, 518] on div at bounding box center [784, 386] width 1568 height 772
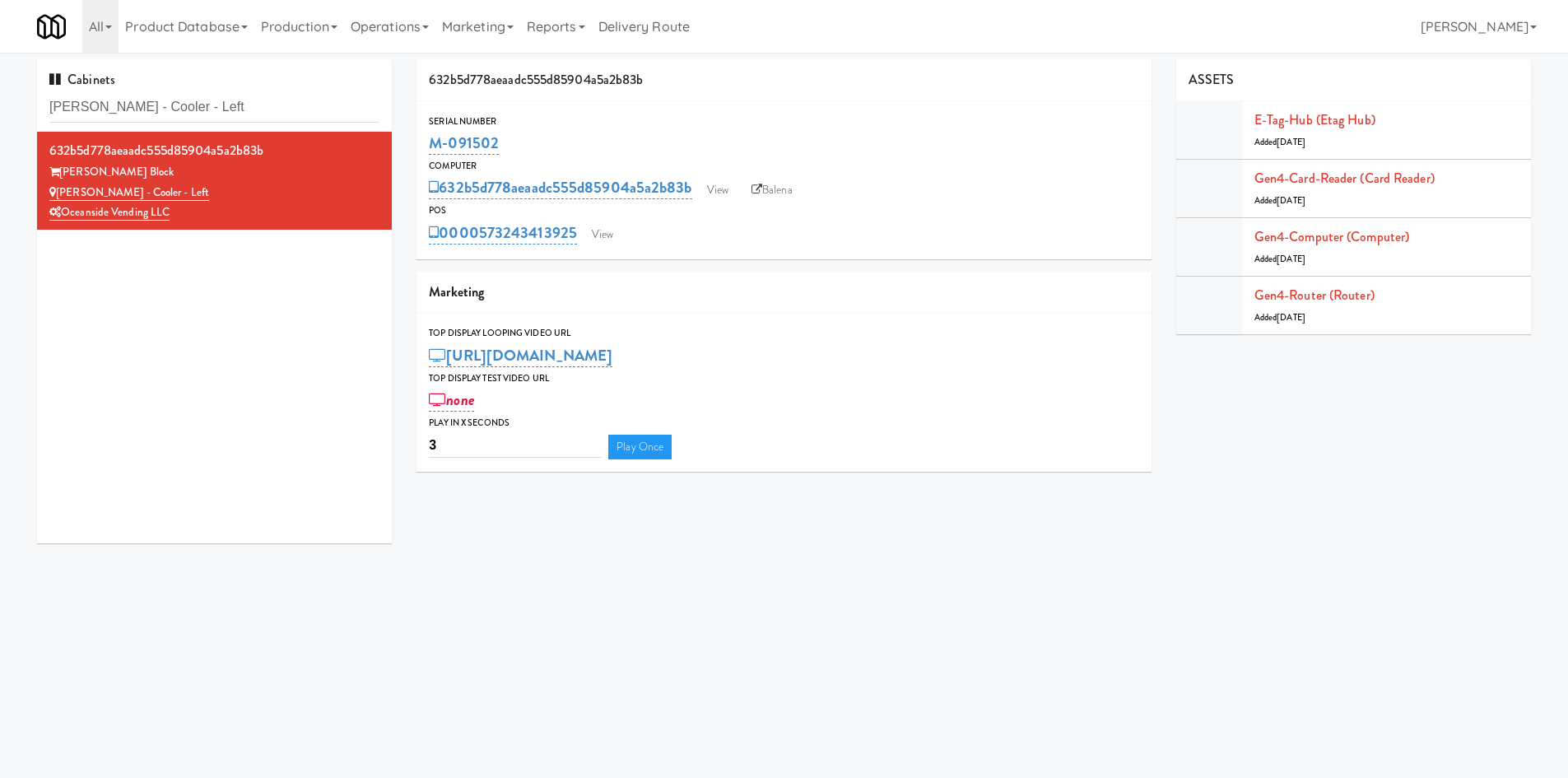
drag, startPoint x: 536, startPoint y: 138, endPoint x: 422, endPoint y: 141, distance: 114.0
click at [422, 141] on div "Serial Number M-091502" at bounding box center [784, 135] width 735 height 44
copy link "M-091502"
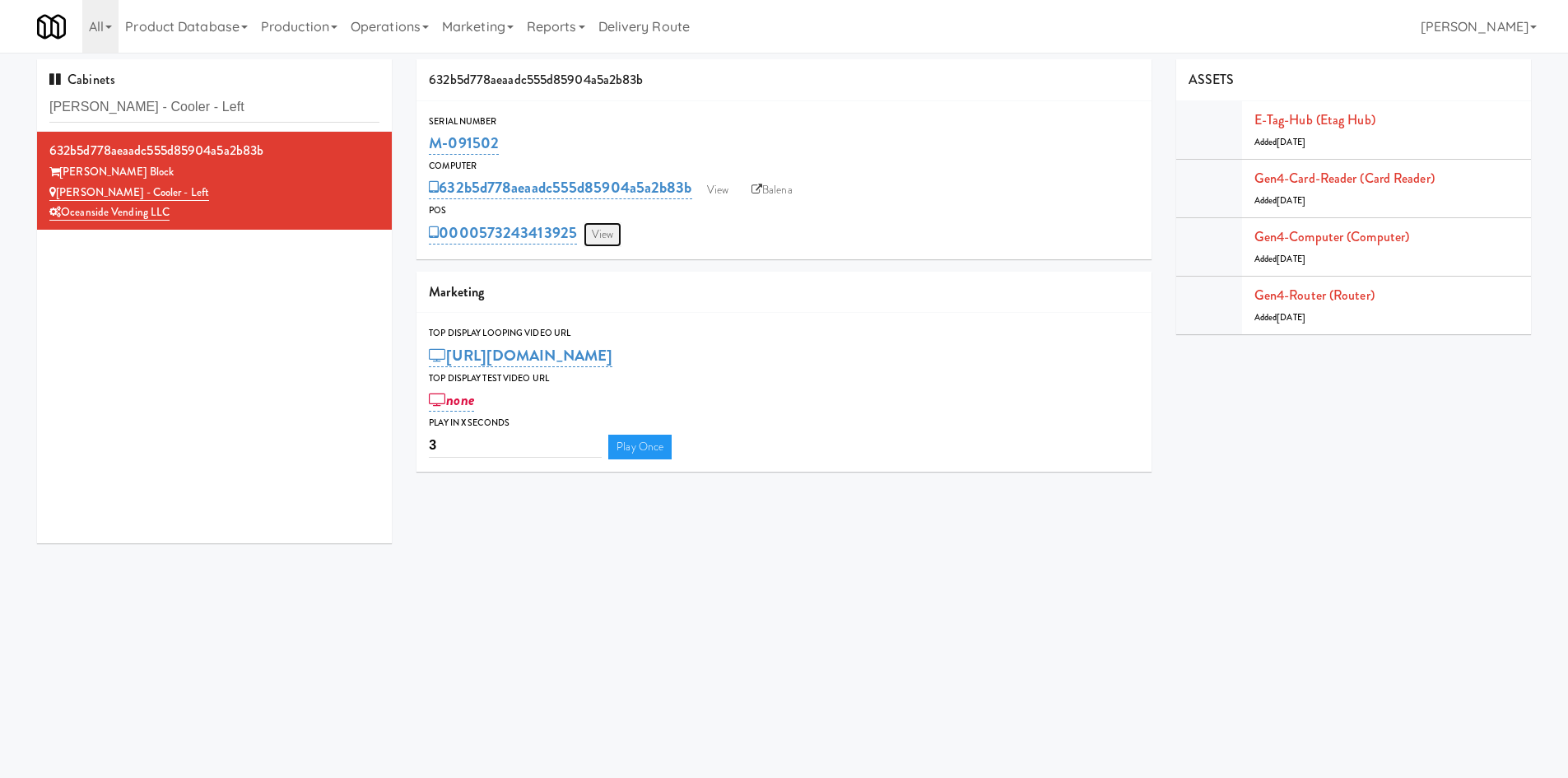
click at [604, 234] on link "View" at bounding box center [602, 234] width 37 height 25
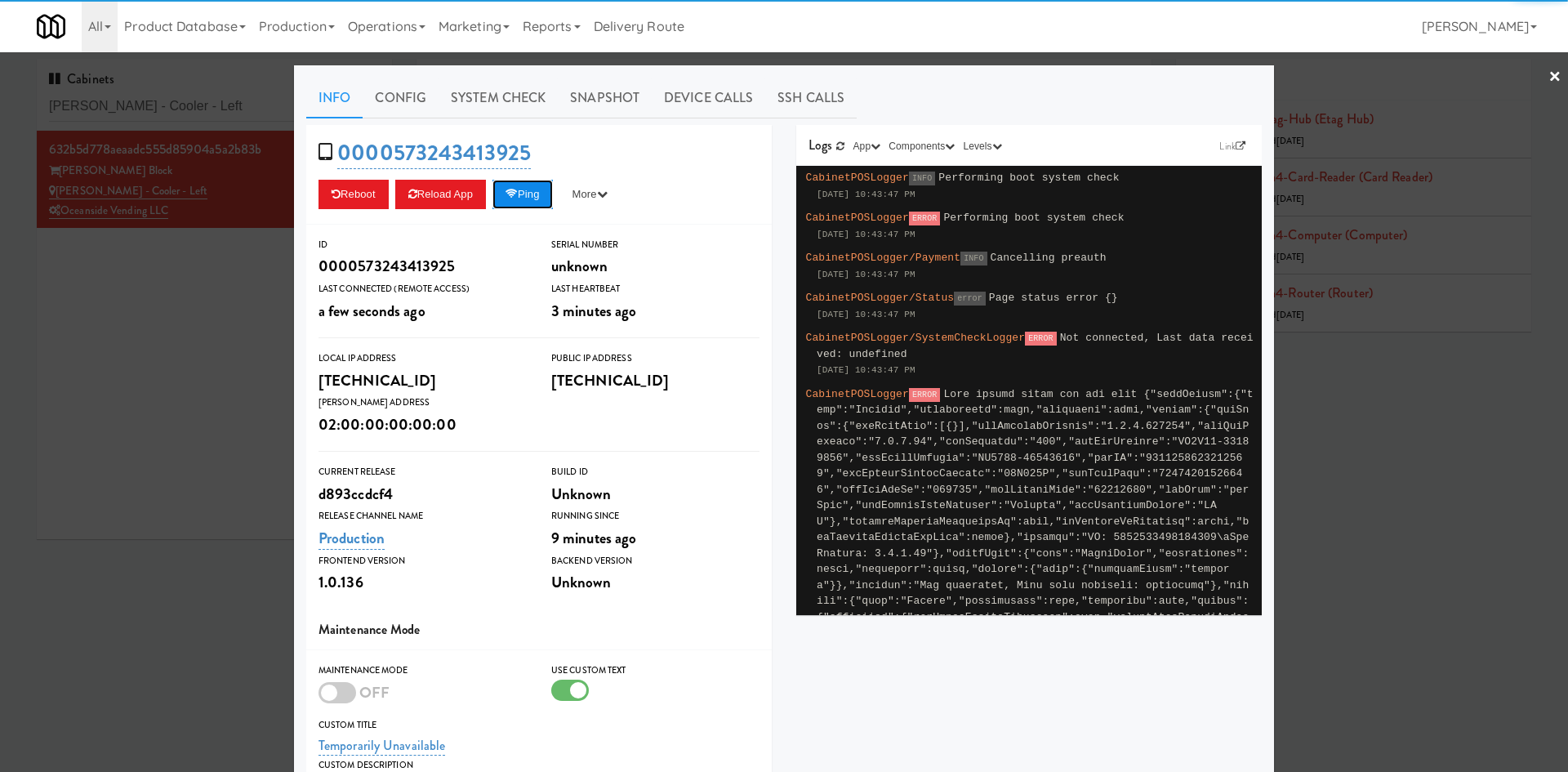
click at [525, 195] on button "Ping" at bounding box center [522, 194] width 60 height 30
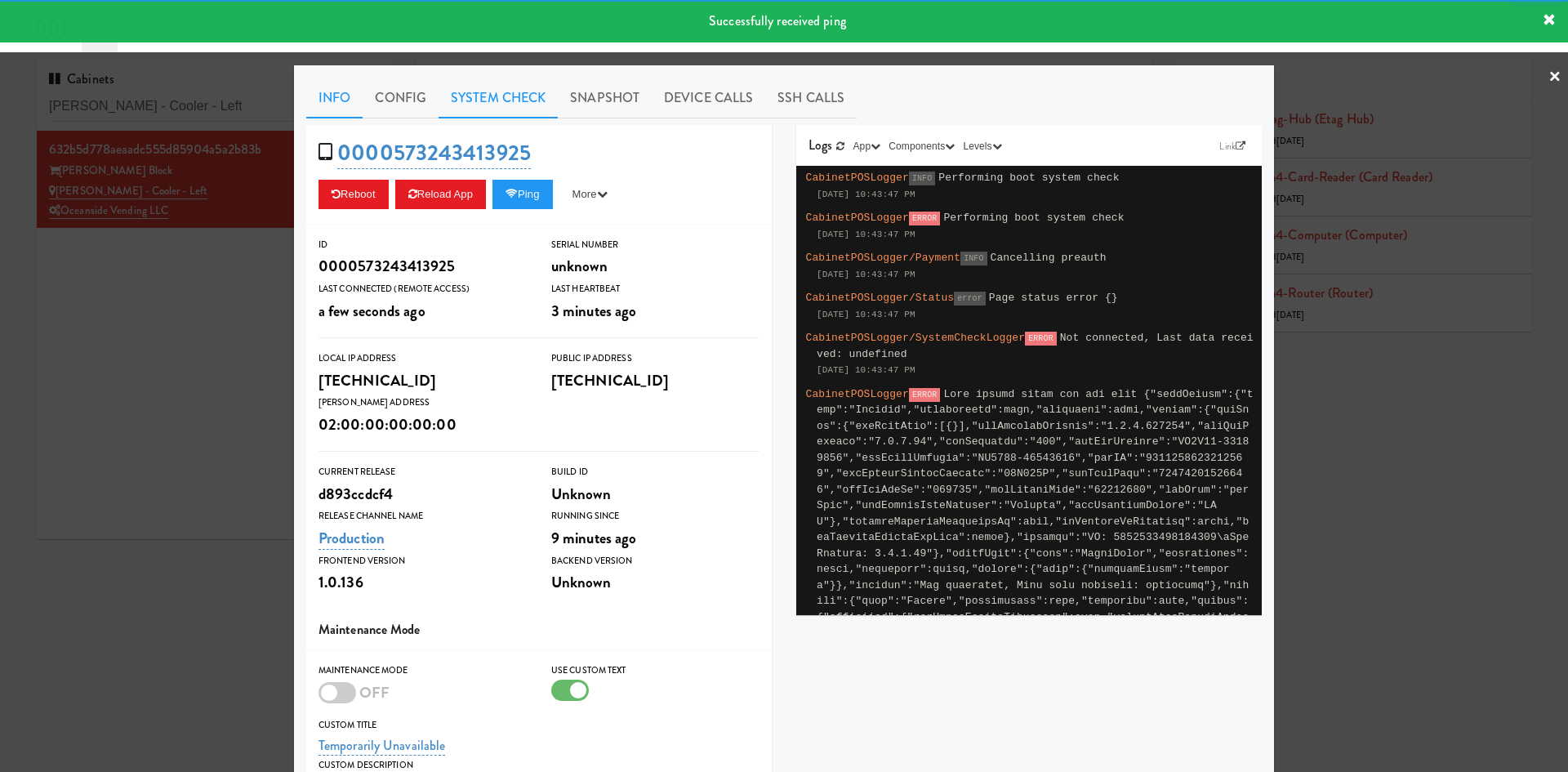
drag, startPoint x: 493, startPoint y: 102, endPoint x: 460, endPoint y: 121, distance: 38.1
click at [493, 102] on link "System Check" at bounding box center [497, 97] width 119 height 41
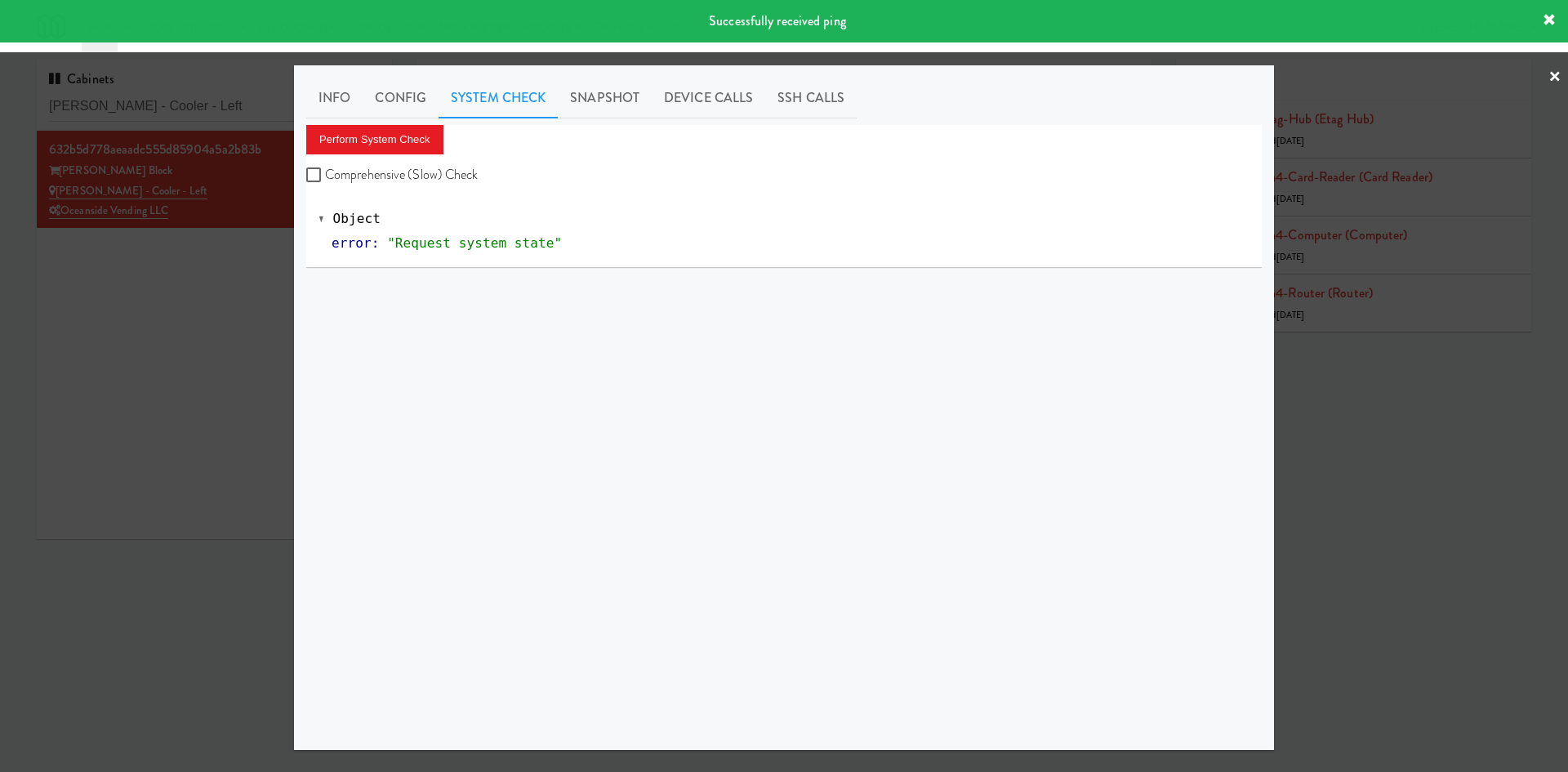
drag, startPoint x: 460, startPoint y: 121, endPoint x: 369, endPoint y: 157, distance: 97.9
click at [369, 158] on div "Perform System Check Comprehensive (Slow) Check" at bounding box center [783, 155] width 955 height 62
click at [381, 140] on button "Perform System Check" at bounding box center [374, 139] width 137 height 30
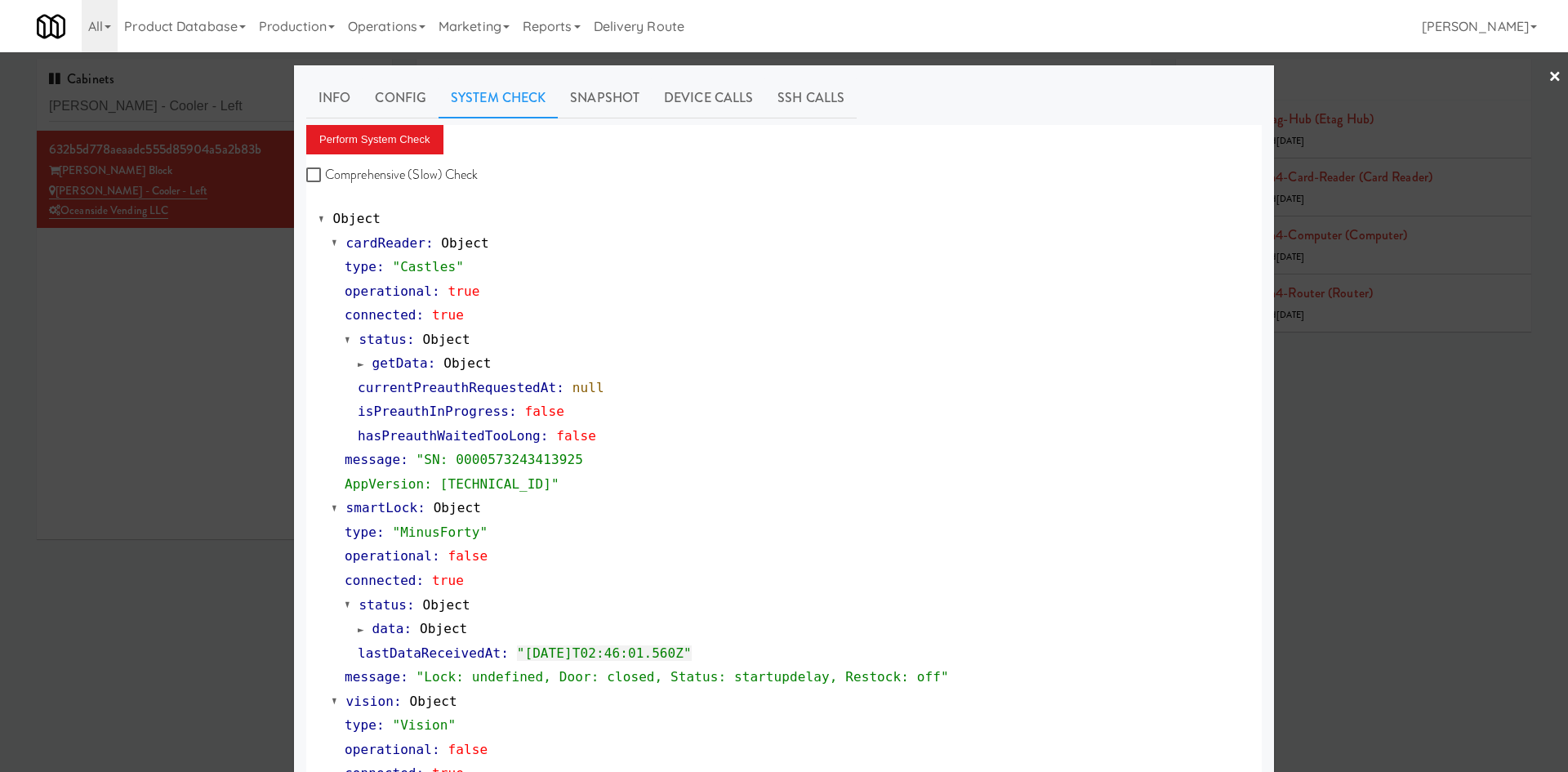
click at [241, 678] on div at bounding box center [784, 386] width 1568 height 772
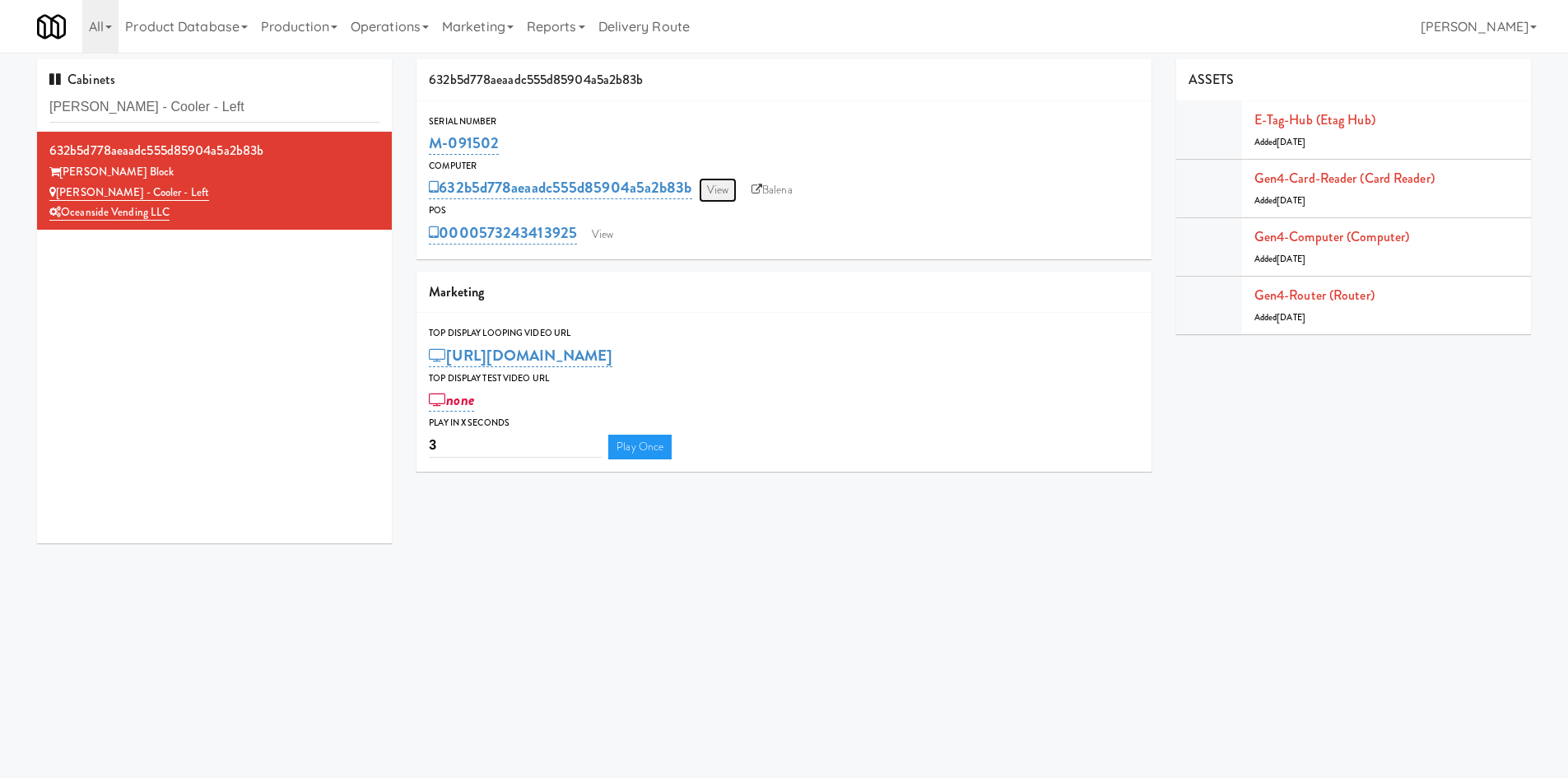
click at [717, 190] on link "View" at bounding box center [717, 190] width 37 height 25
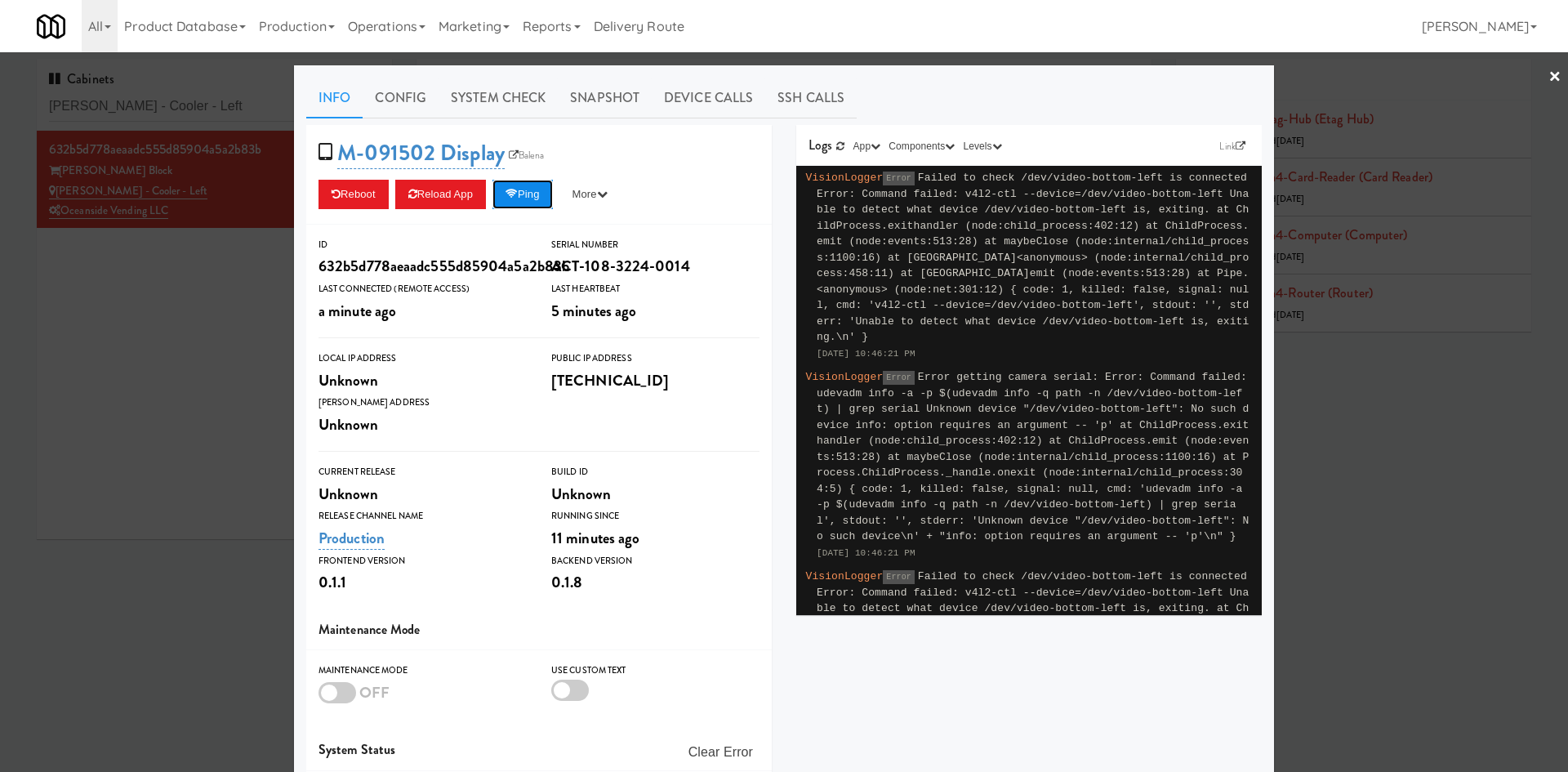
click at [544, 186] on button "Ping" at bounding box center [522, 194] width 60 height 30
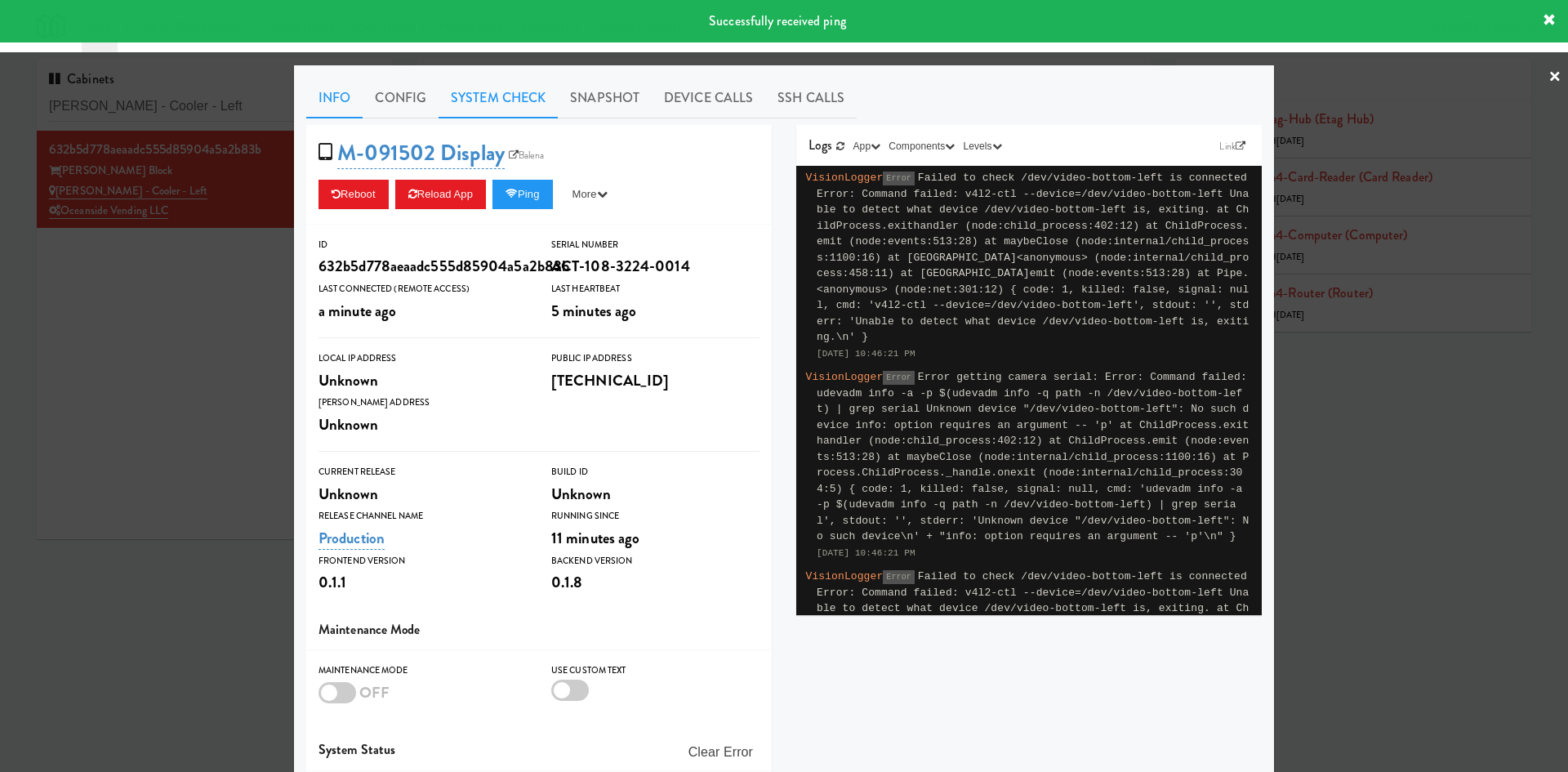
click at [508, 78] on link "System Check" at bounding box center [497, 97] width 119 height 41
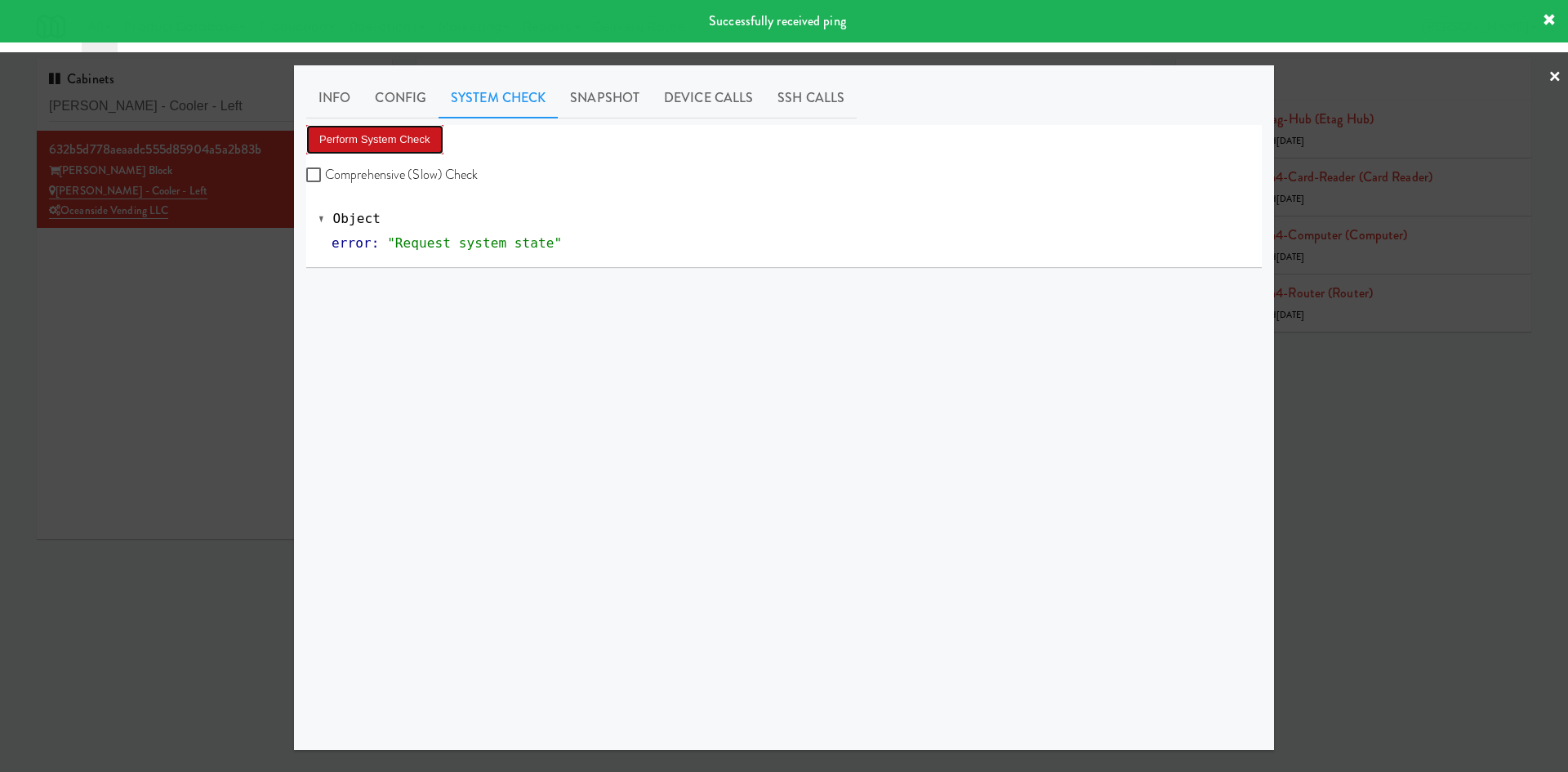
click at [386, 145] on button "Perform System Check" at bounding box center [374, 139] width 137 height 30
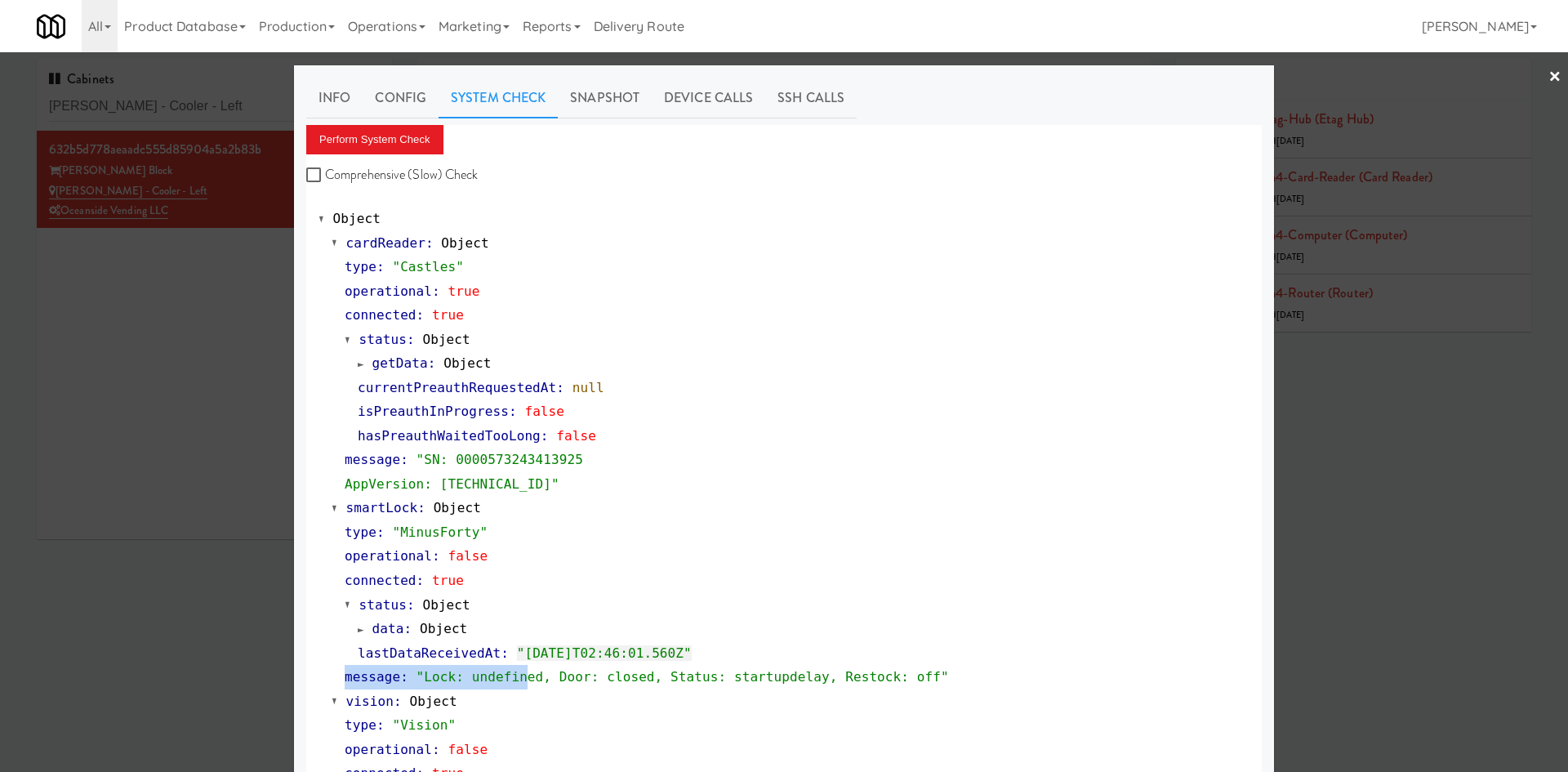
drag, startPoint x: 325, startPoint y: 678, endPoint x: 414, endPoint y: 678, distance: 89.0
click at [416, 678] on span ""Lock: undefined, Door: closed, Status: startupdelay, Restock: off"" at bounding box center [682, 677] width 533 height 15
drag, startPoint x: 400, startPoint y: 678, endPoint x: 903, endPoint y: 680, distance: 503.0
click at [903, 680] on div "message : "Lock: undefined, Door: closed, Status: startupdelay, Restock: off"" at bounding box center [797, 678] width 905 height 25
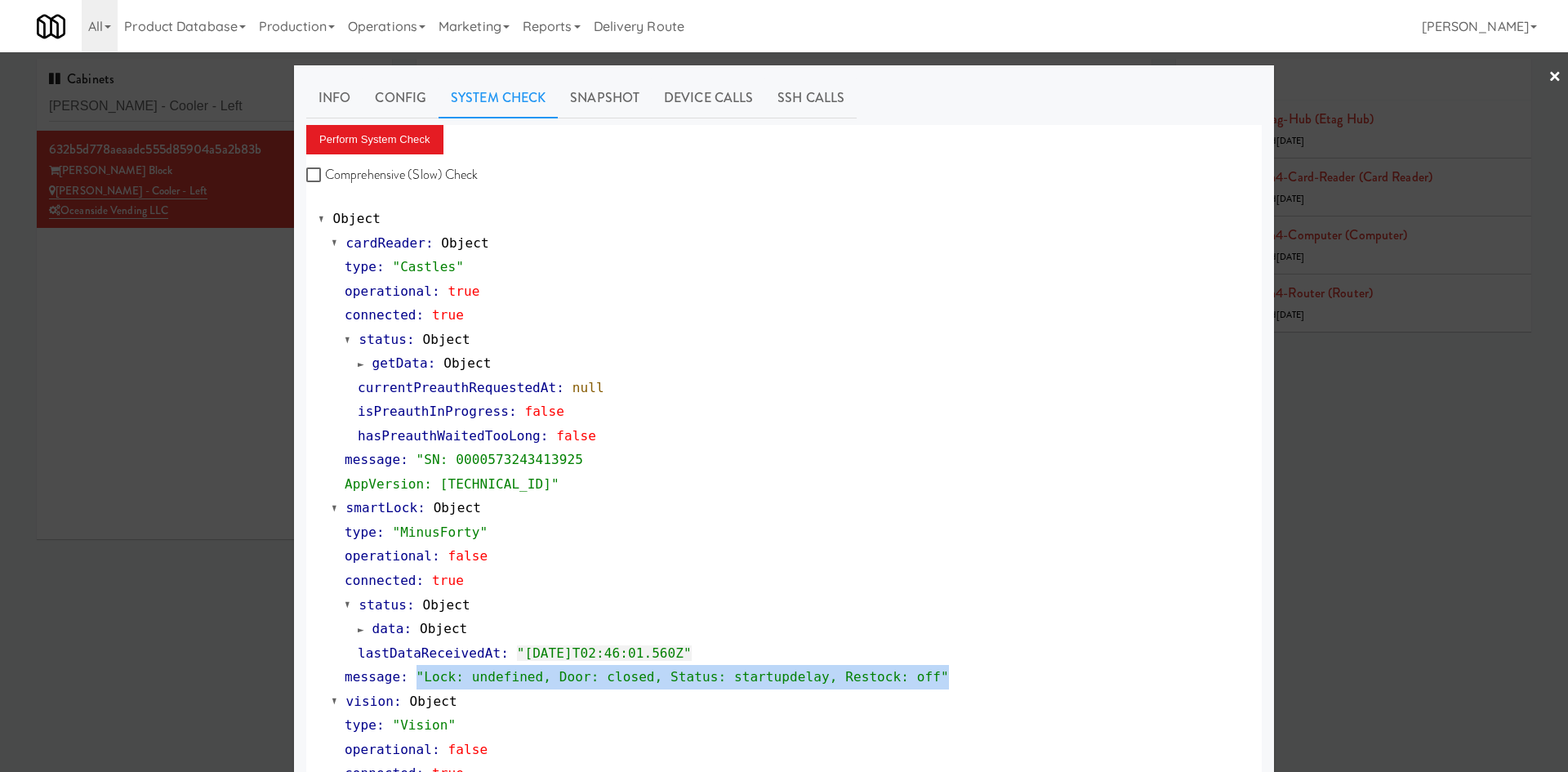
copy span ""Lock: undefined, Door: closed, Status: startupdelay, Restock: off""
click at [384, 127] on button "Perform System Check" at bounding box center [374, 139] width 137 height 30
click at [169, 434] on div at bounding box center [784, 386] width 1568 height 772
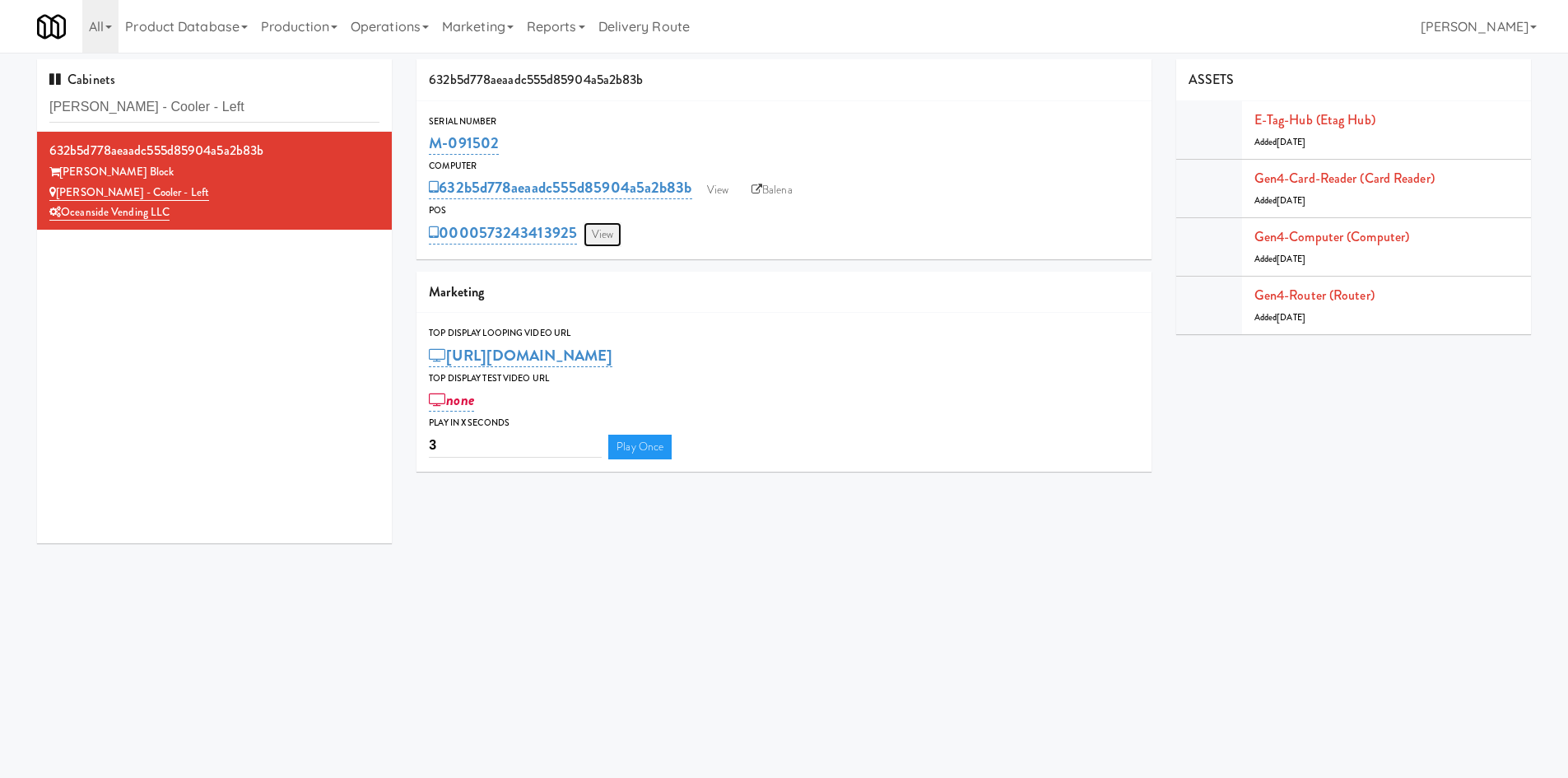
click at [602, 234] on link "View" at bounding box center [602, 234] width 37 height 25
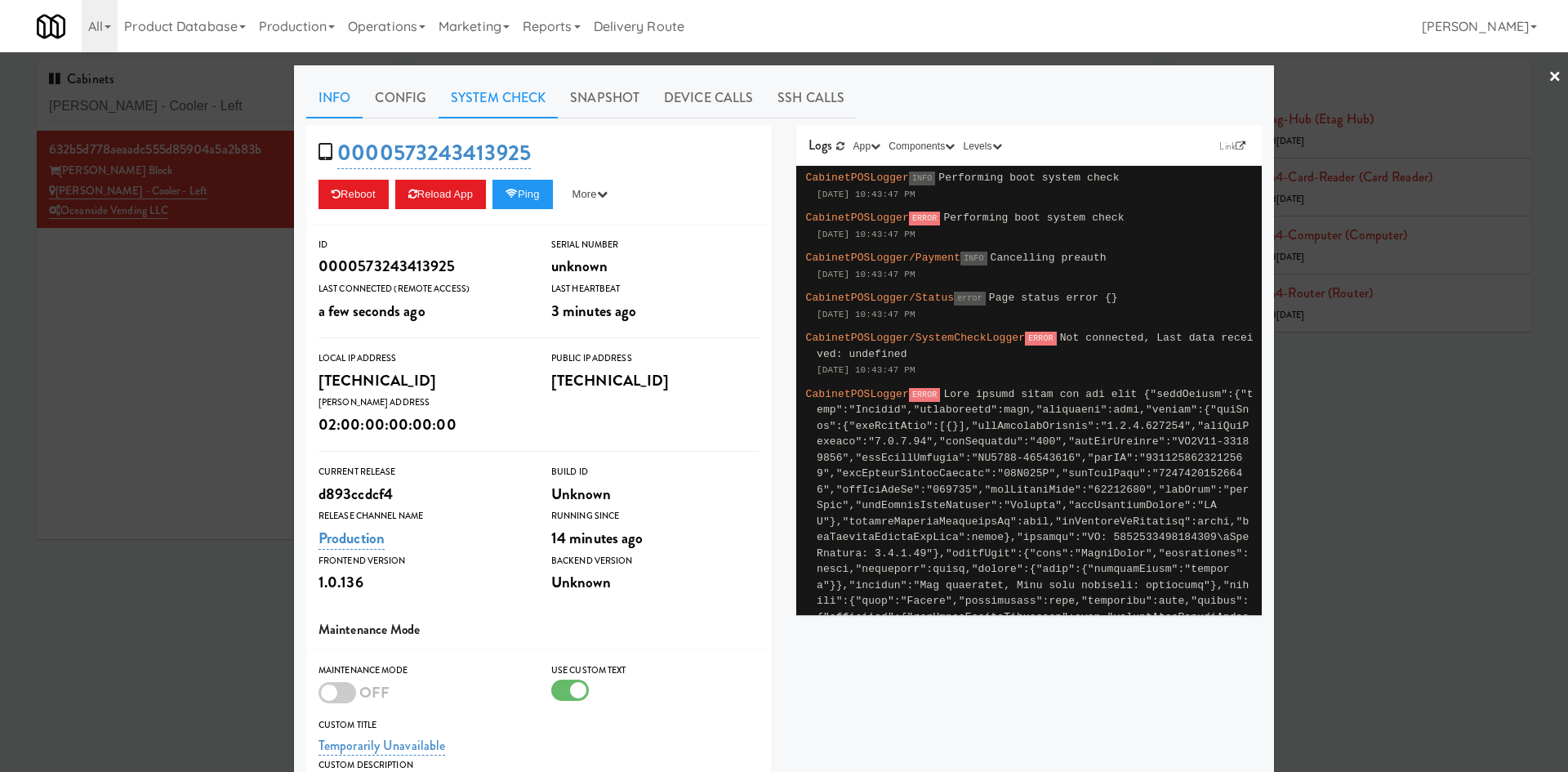
click at [517, 92] on link "System Check" at bounding box center [497, 97] width 119 height 41
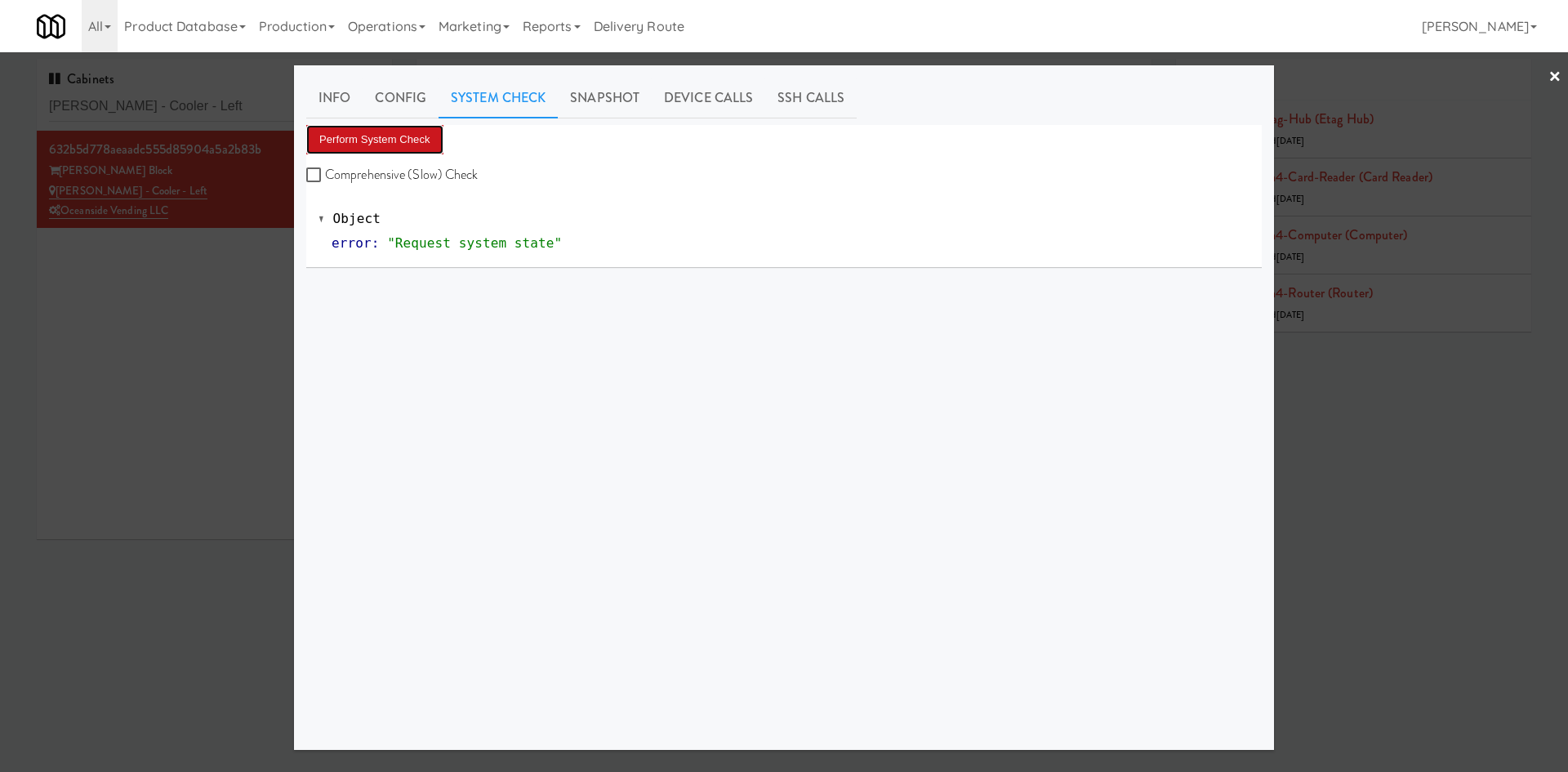
click at [400, 139] on button "Perform System Check" at bounding box center [374, 139] width 137 height 30
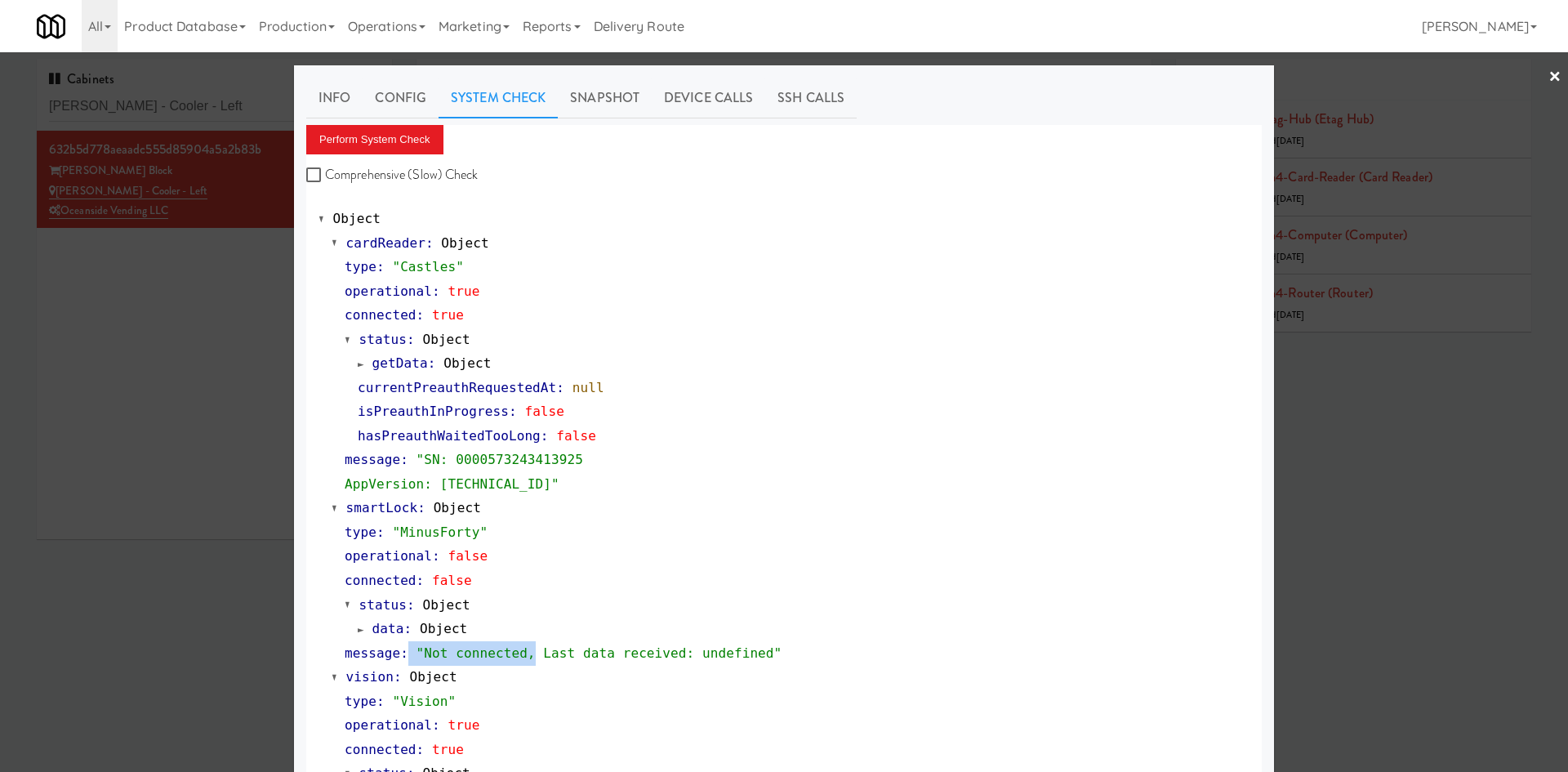
drag, startPoint x: 397, startPoint y: 649, endPoint x: 513, endPoint y: 660, distance: 116.5
click at [513, 660] on div "message : "Not connected, Last data received: undefined"" at bounding box center [797, 654] width 905 height 25
copy link ""Not connected,"
click at [672, 572] on div "connected : false" at bounding box center [797, 581] width 905 height 25
click at [396, 148] on button "Perform System Check" at bounding box center [374, 139] width 137 height 30
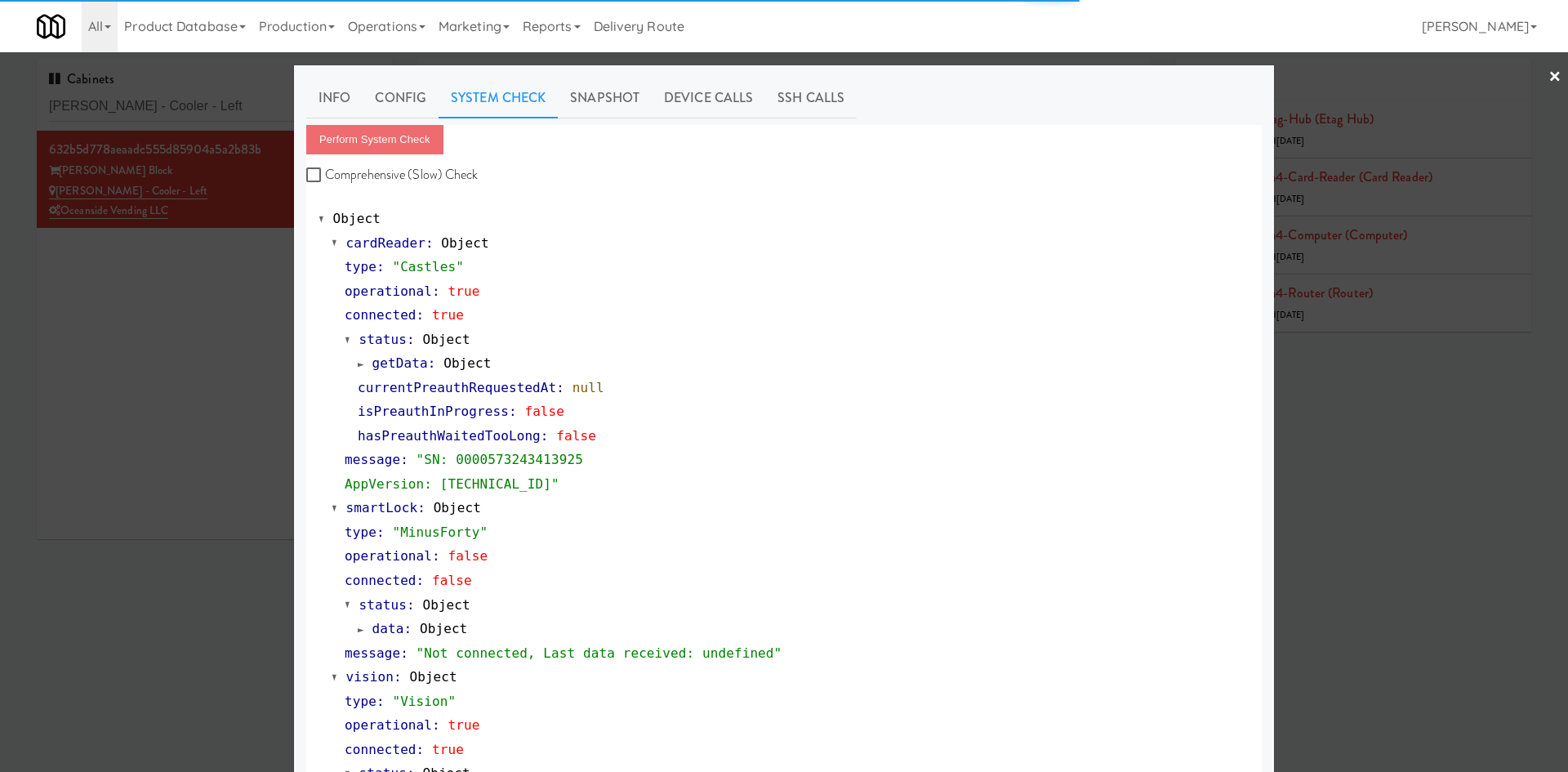
click at [146, 404] on div at bounding box center [784, 386] width 1568 height 772
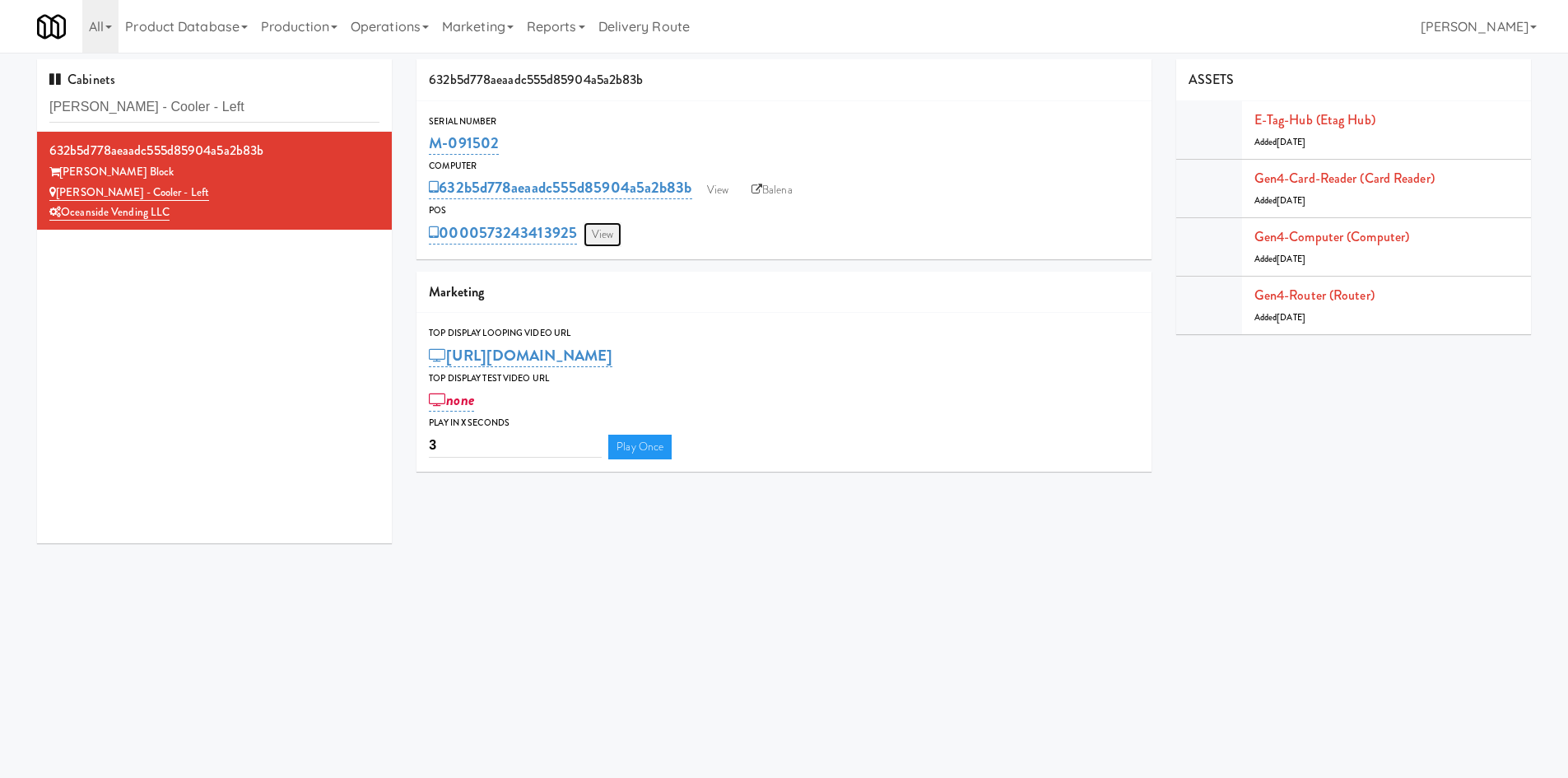
click at [611, 228] on link "View" at bounding box center [602, 234] width 37 height 25
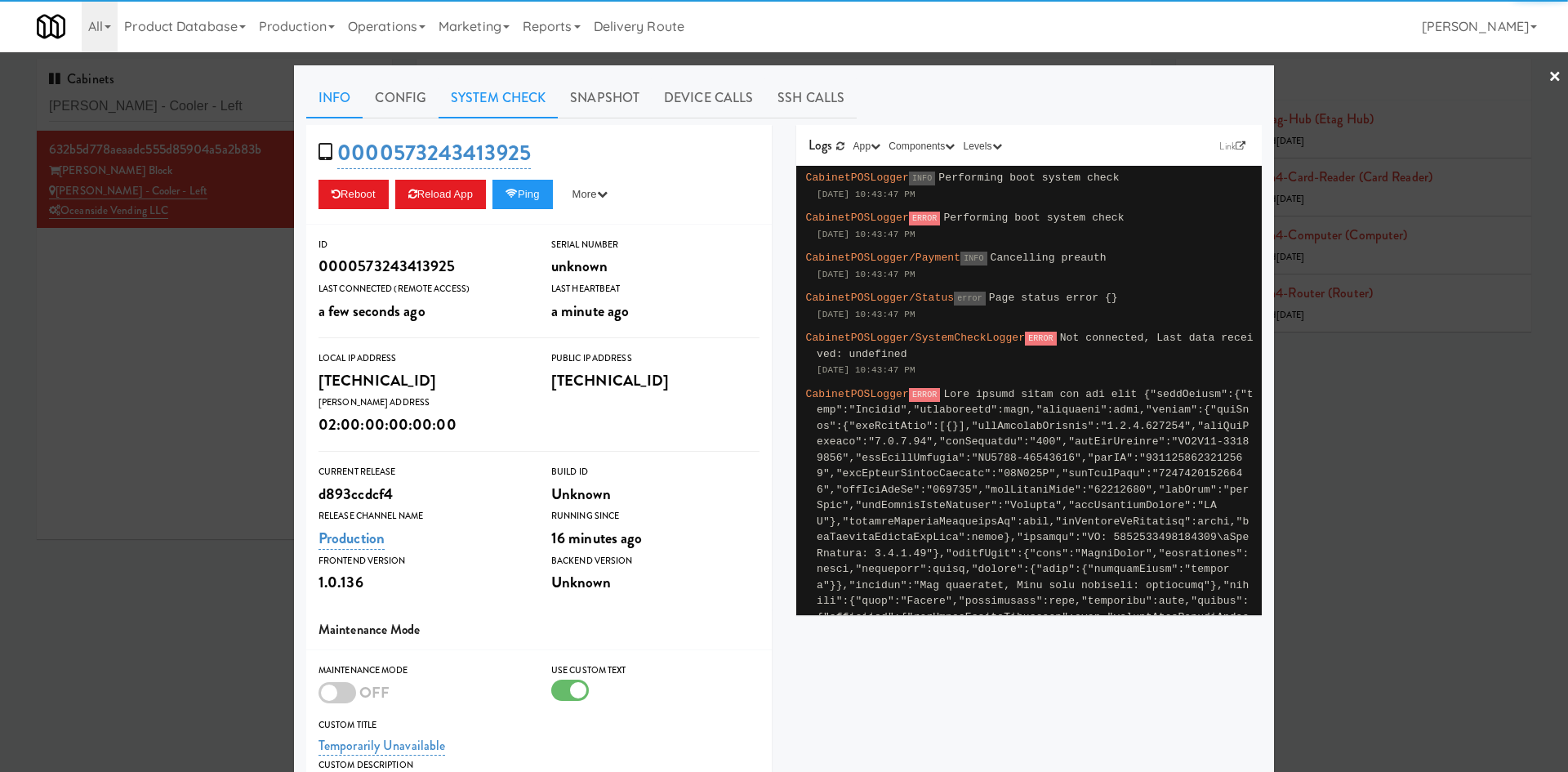
click at [514, 103] on link "System Check" at bounding box center [497, 97] width 119 height 41
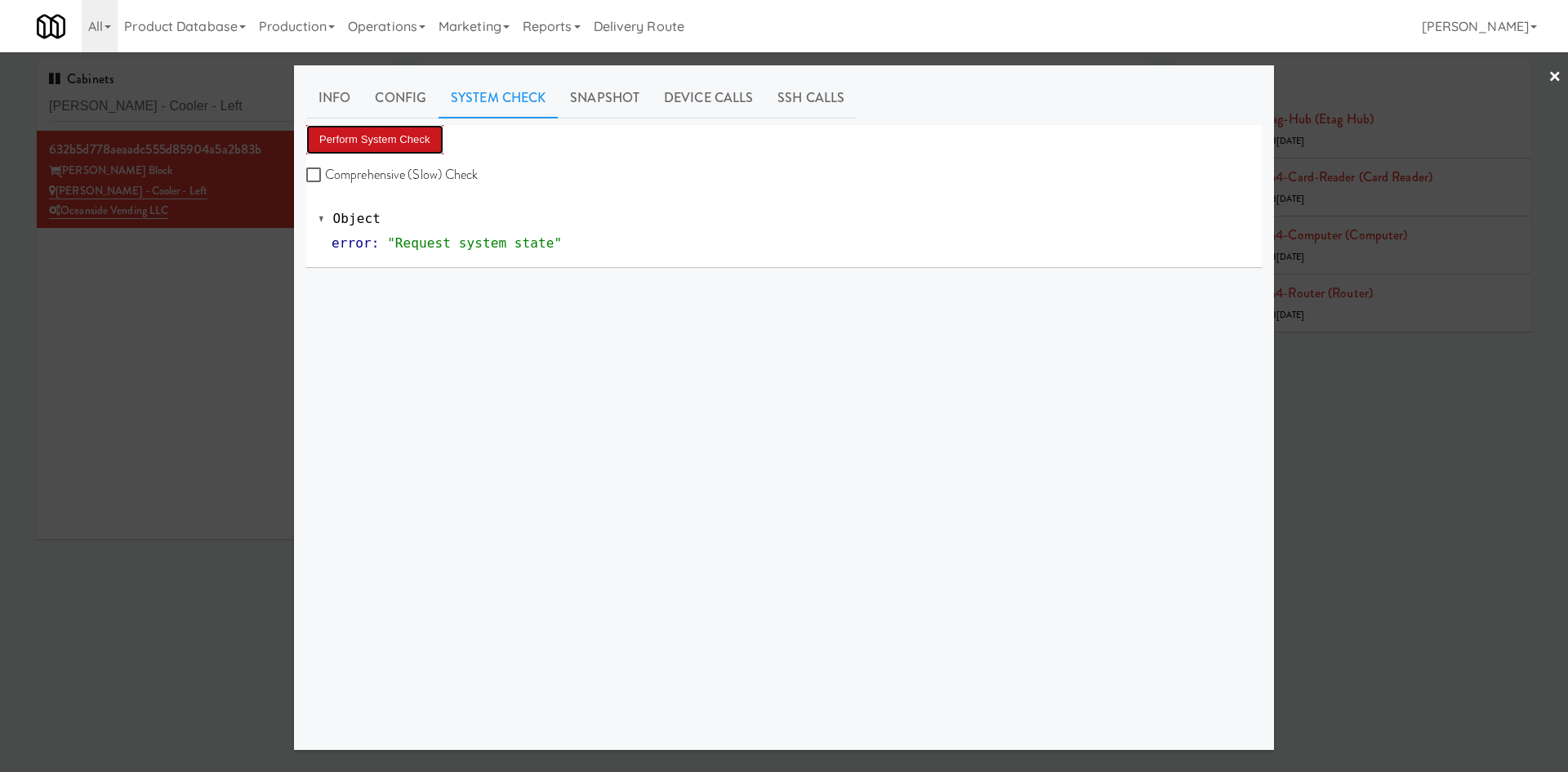
click at [421, 146] on button "Perform System Check" at bounding box center [374, 139] width 137 height 30
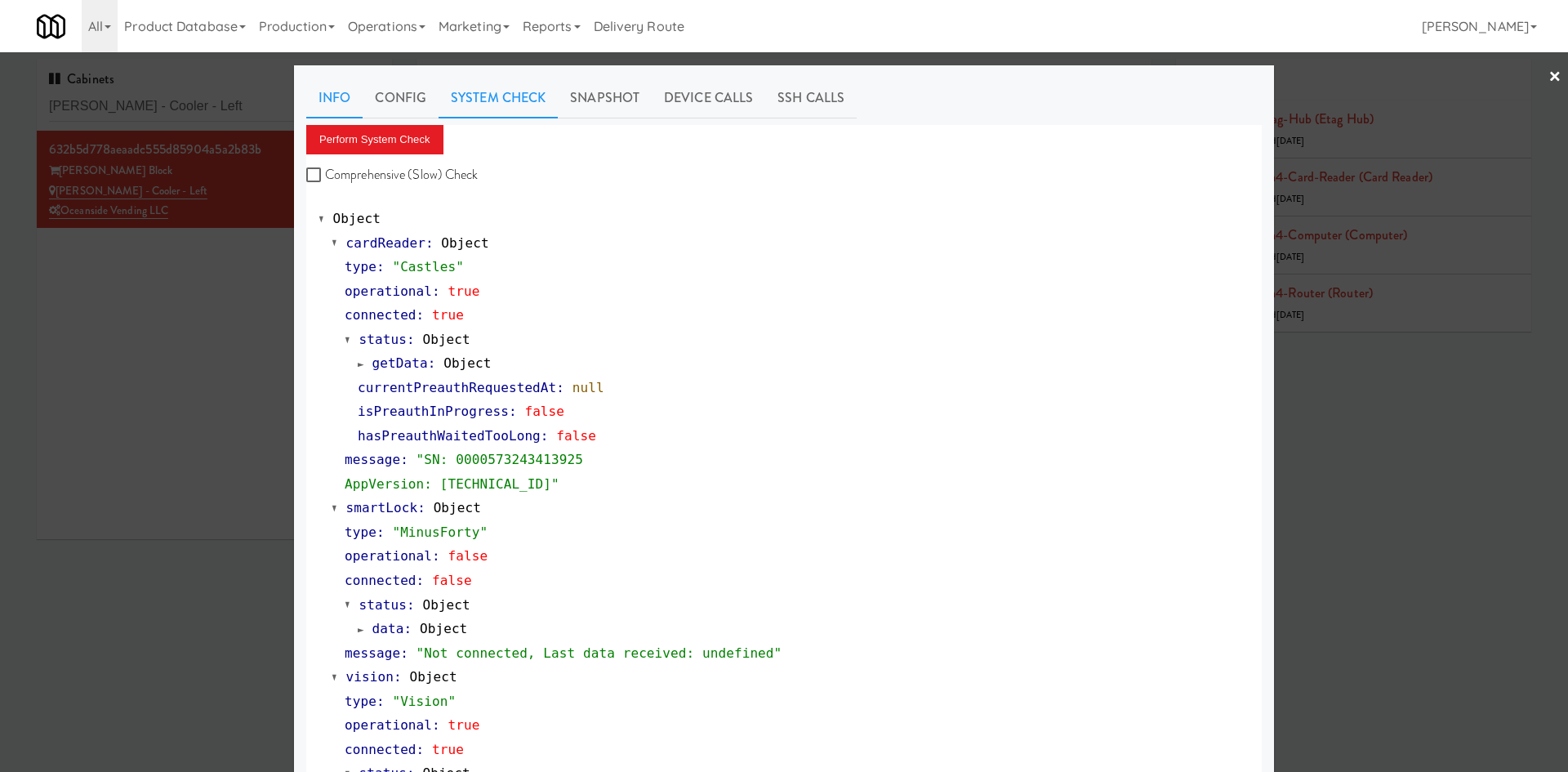
click at [329, 98] on link "Info" at bounding box center [333, 97] width 56 height 41
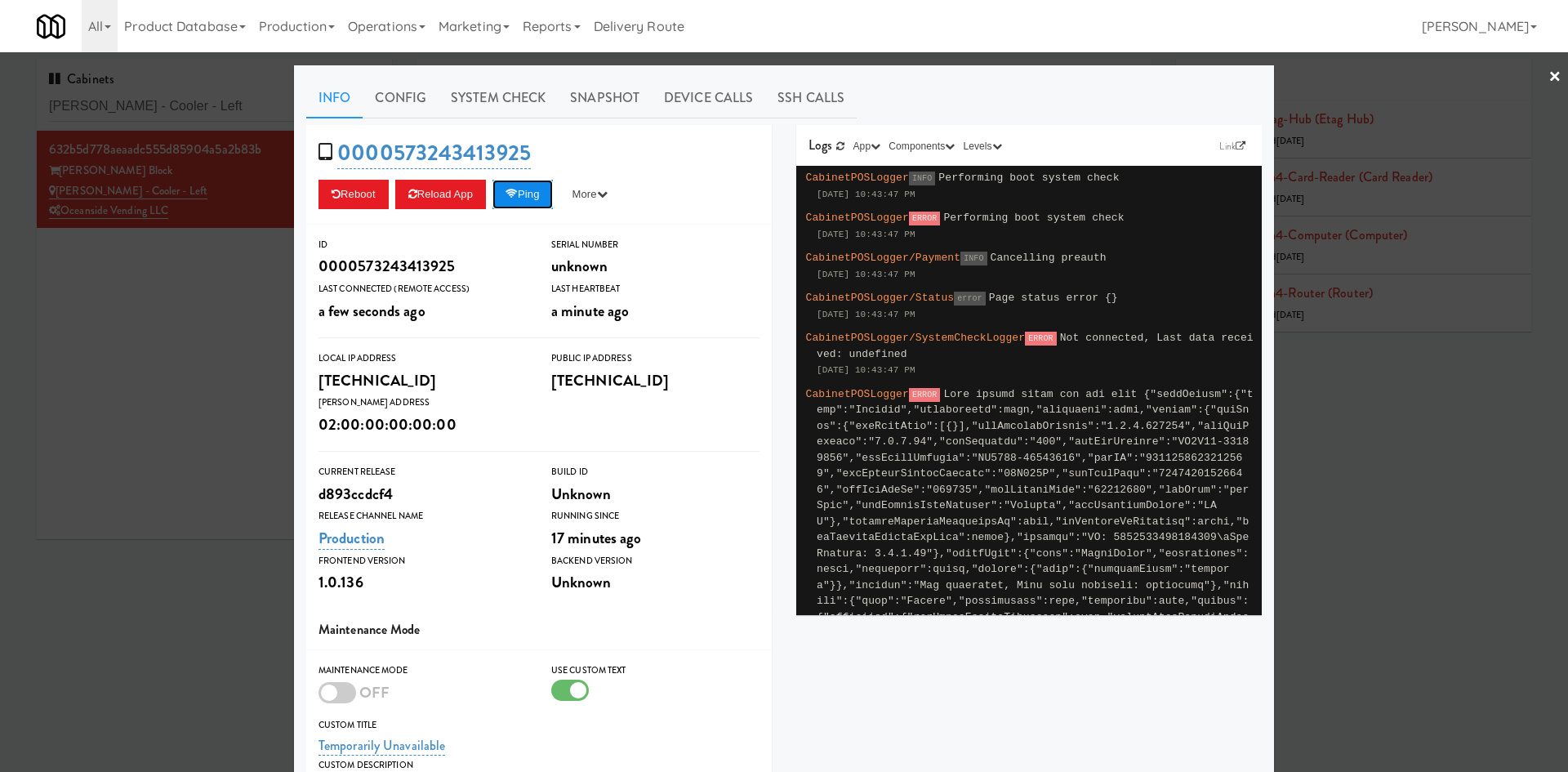
click at [548, 198] on button "Ping" at bounding box center [522, 194] width 60 height 30
drag, startPoint x: 221, startPoint y: 523, endPoint x: 625, endPoint y: 276, distance: 473.5
click at [221, 523] on div at bounding box center [784, 386] width 1568 height 772
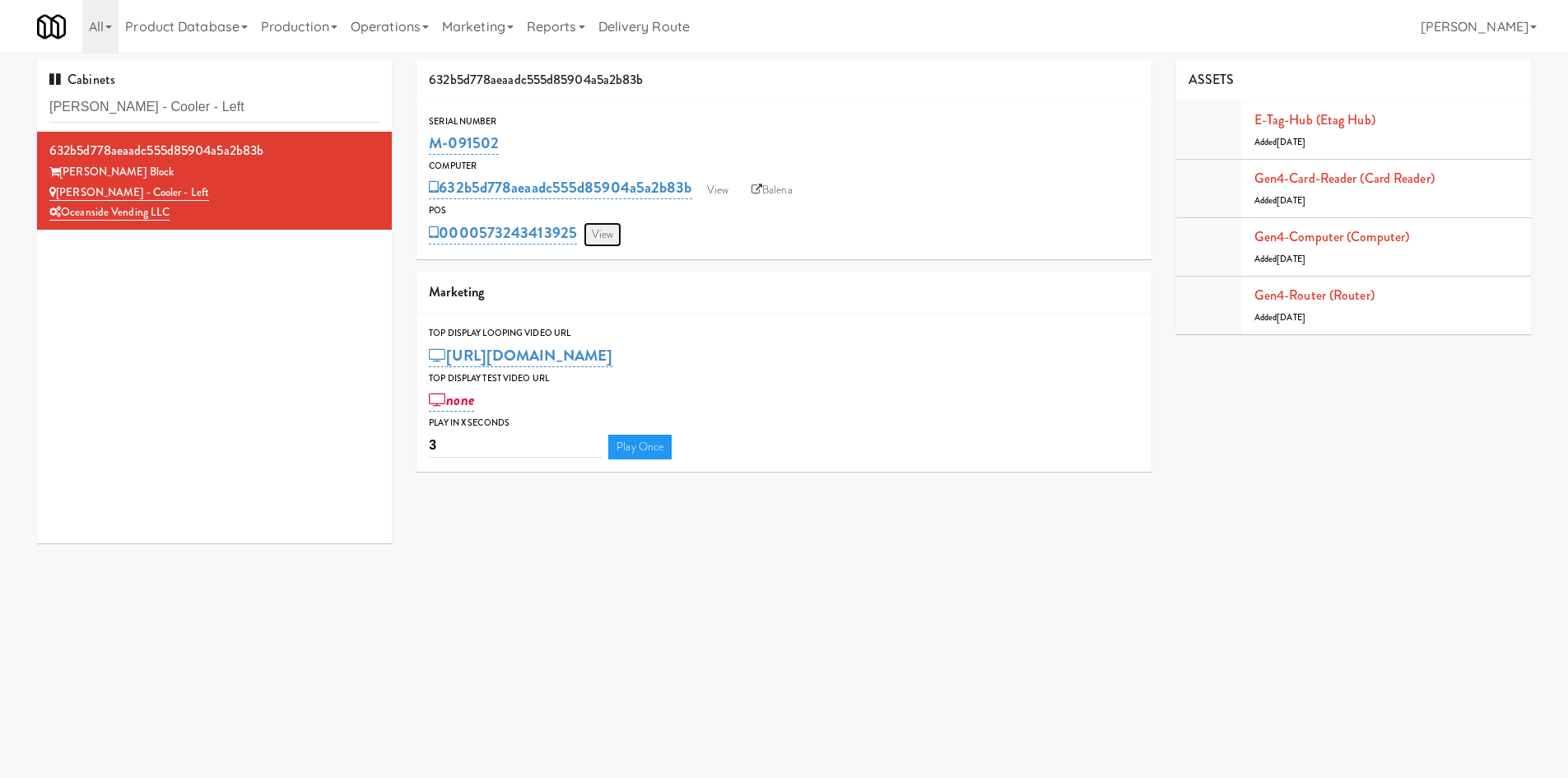
click at [590, 231] on link "View" at bounding box center [602, 234] width 37 height 25
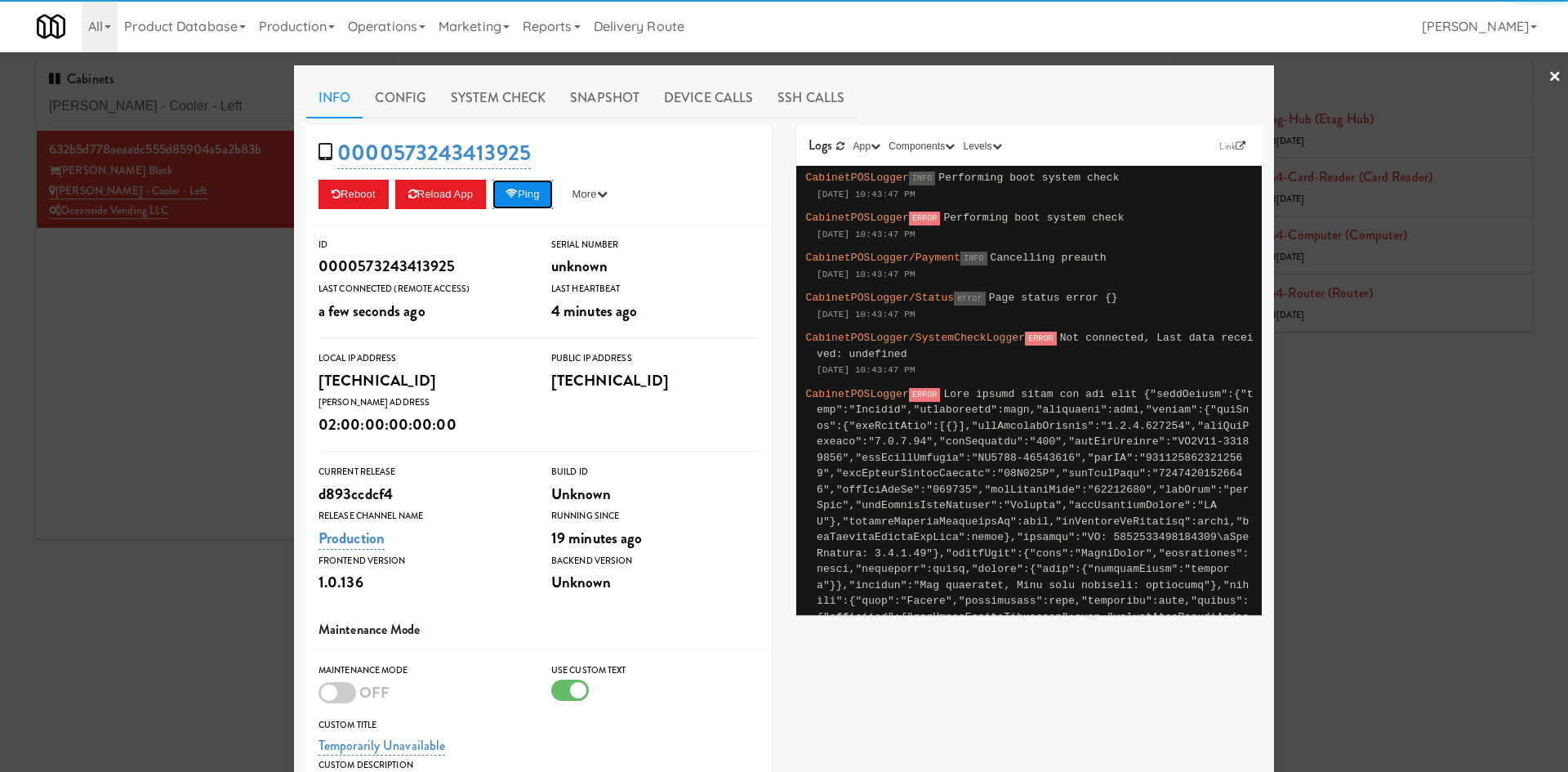
click at [548, 193] on button "Ping" at bounding box center [522, 194] width 60 height 30
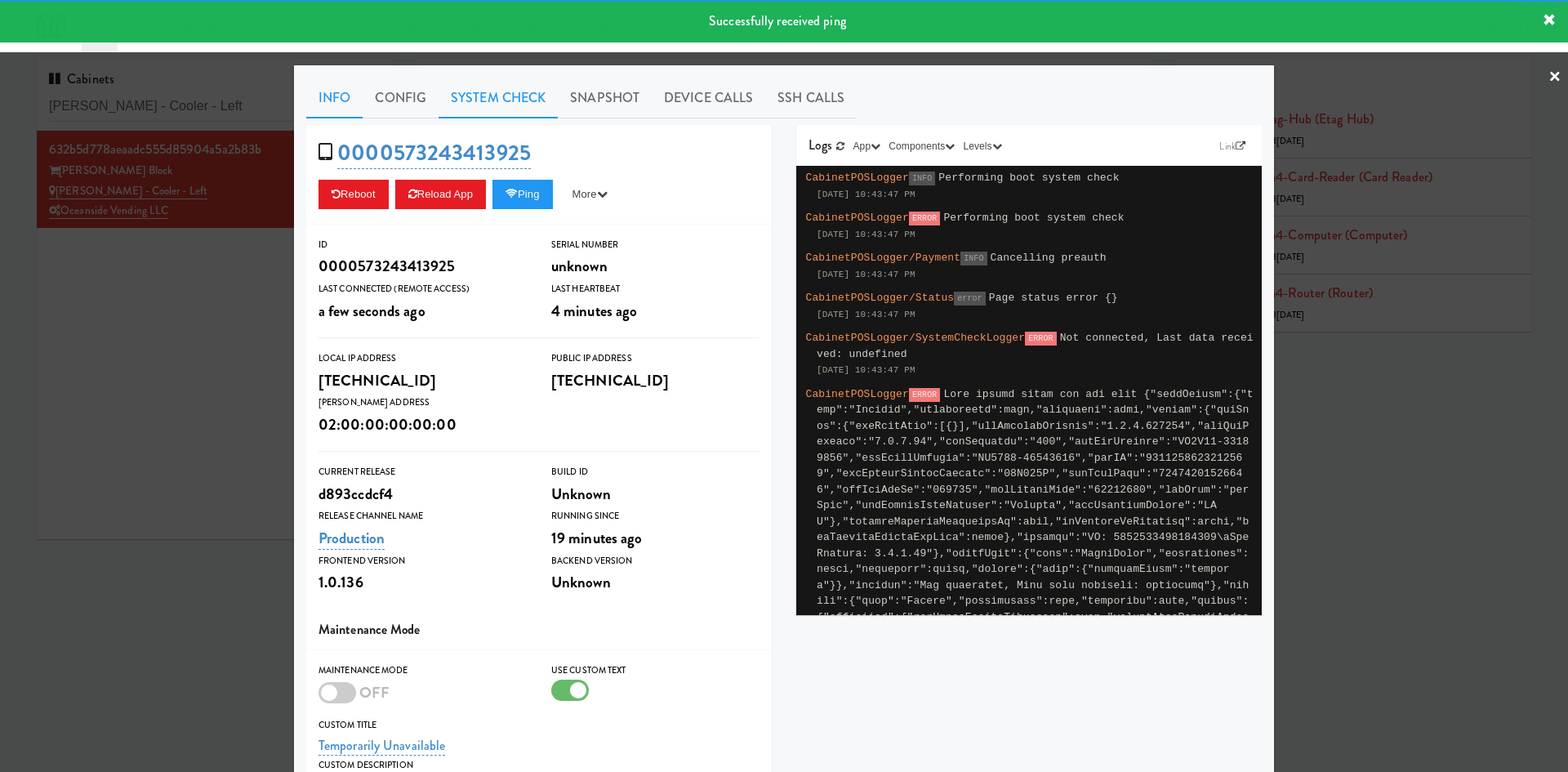
click at [505, 100] on link "System Check" at bounding box center [497, 97] width 119 height 41
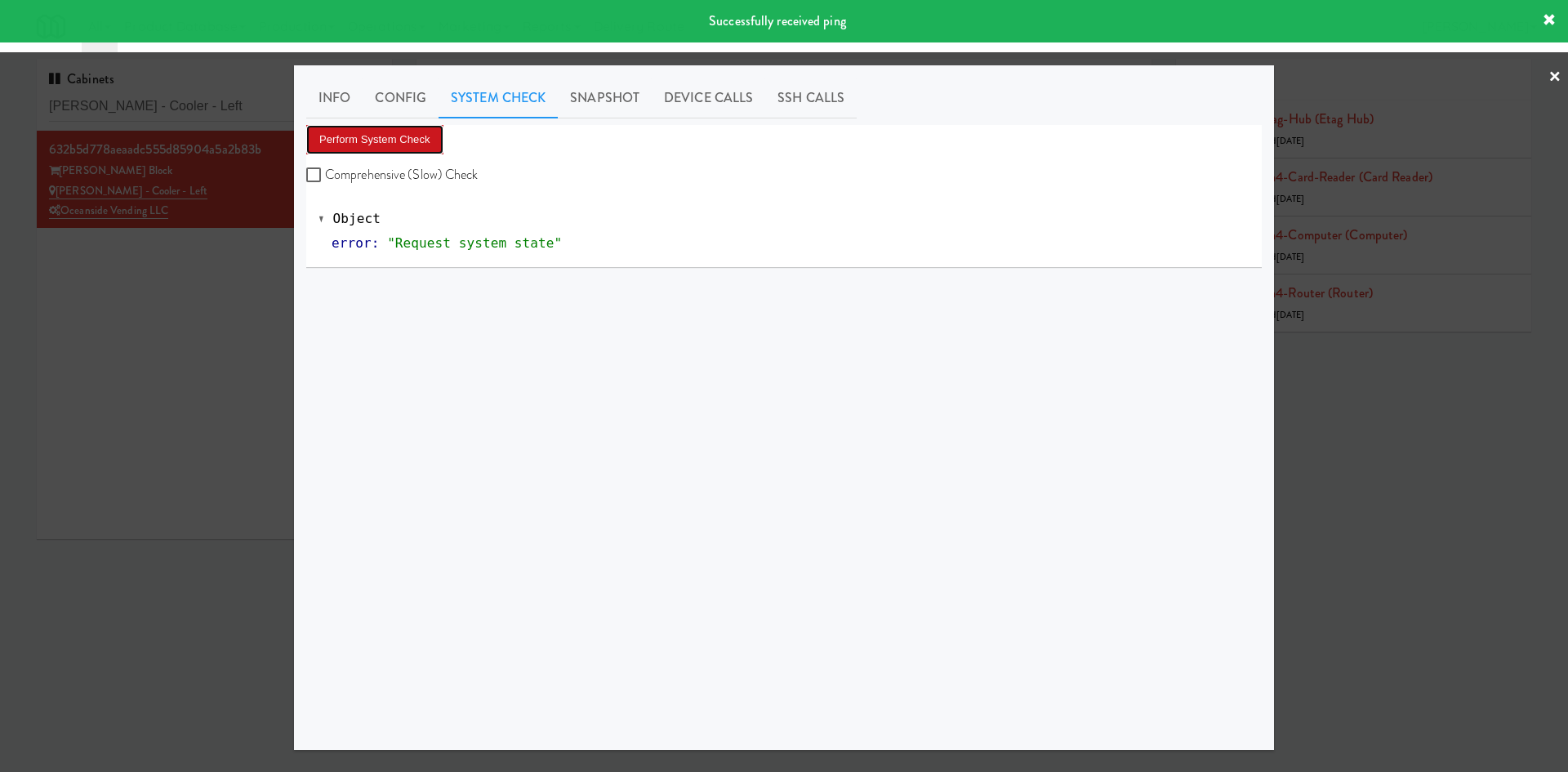
click at [421, 132] on button "Perform System Check" at bounding box center [374, 139] width 137 height 30
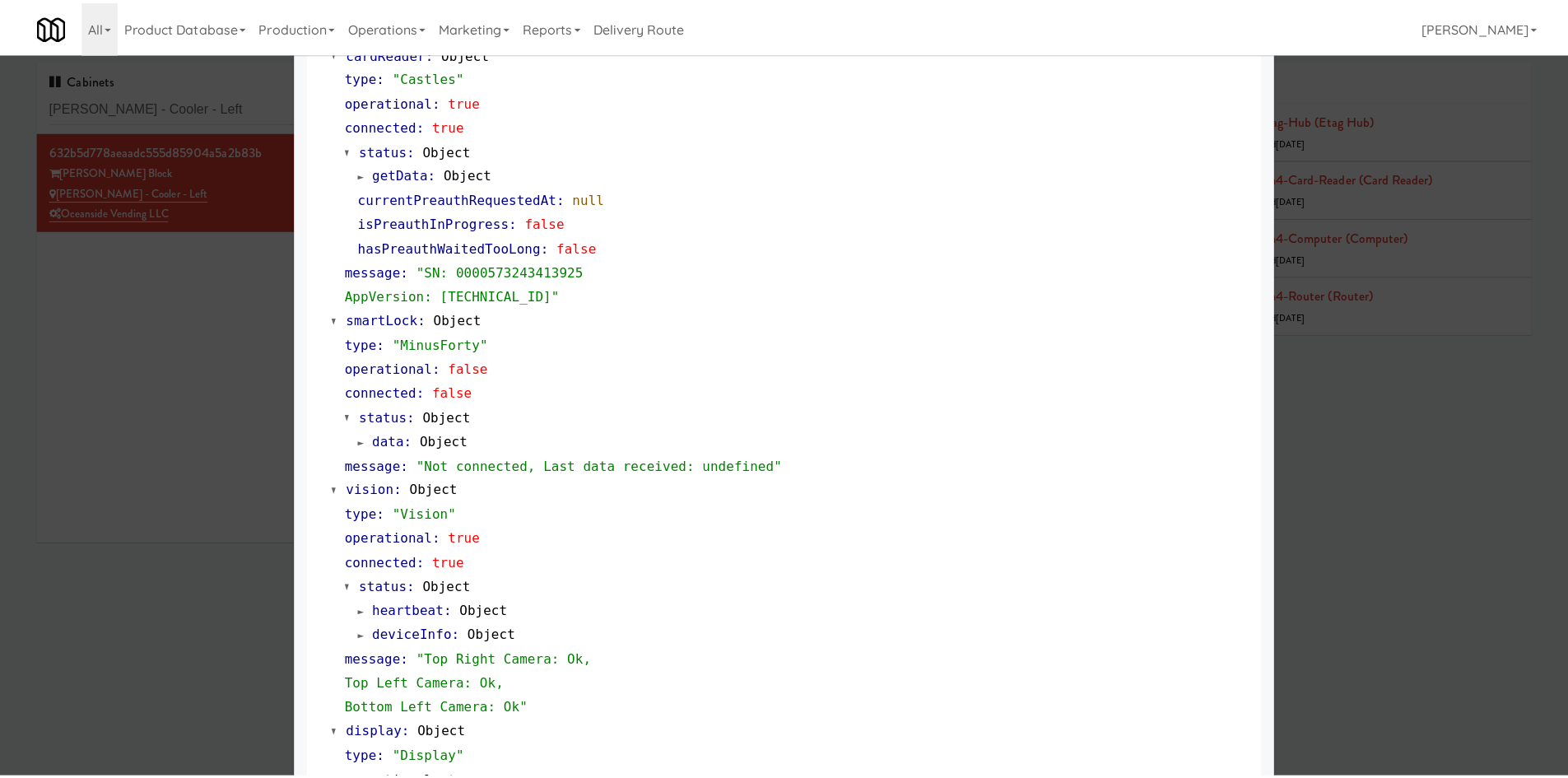
scroll to position [475, 0]
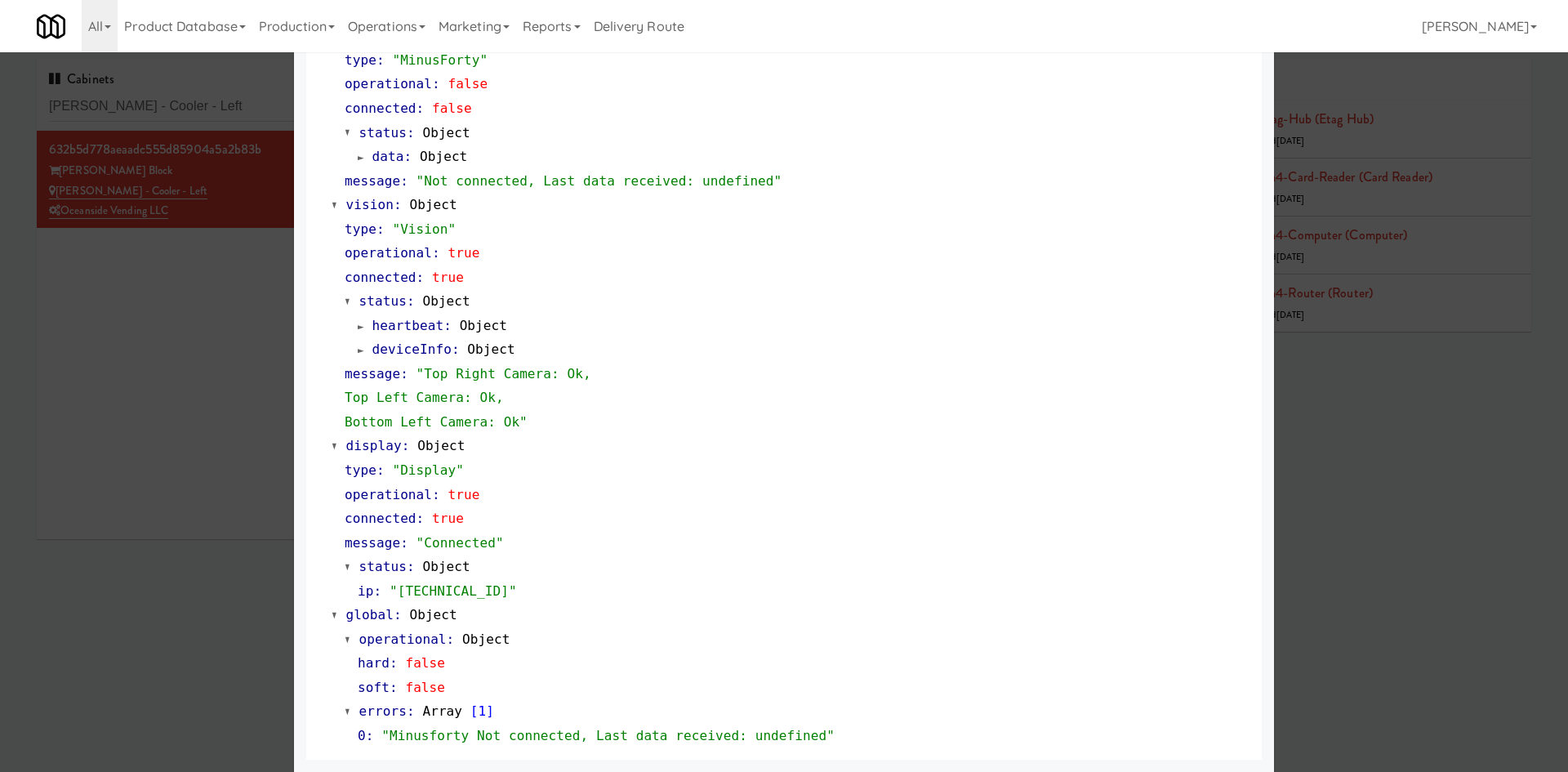
drag, startPoint x: 136, startPoint y: 570, endPoint x: 177, endPoint y: 558, distance: 42.7
click at [139, 569] on div at bounding box center [784, 386] width 1568 height 772
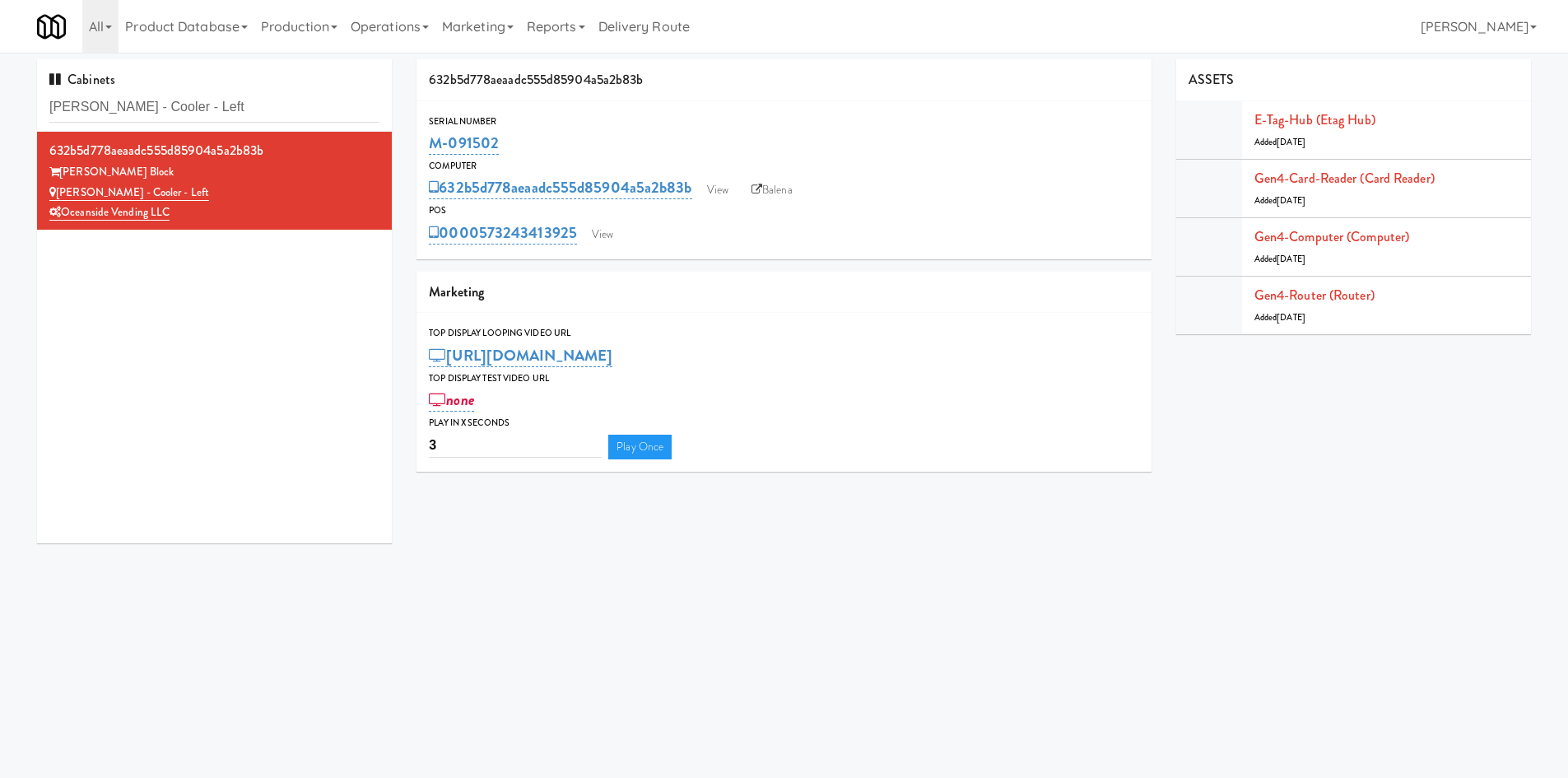
drag, startPoint x: 785, startPoint y: 193, endPoint x: 339, endPoint y: -36, distance: 501.4
click at [339, 0] on html "Okay Okay Select date: previous 2025-Aug next Su Mo Tu We Th Fr Sa 27 28 29 30 …" at bounding box center [784, 389] width 1568 height 778
click at [614, 238] on link "View" at bounding box center [602, 234] width 37 height 25
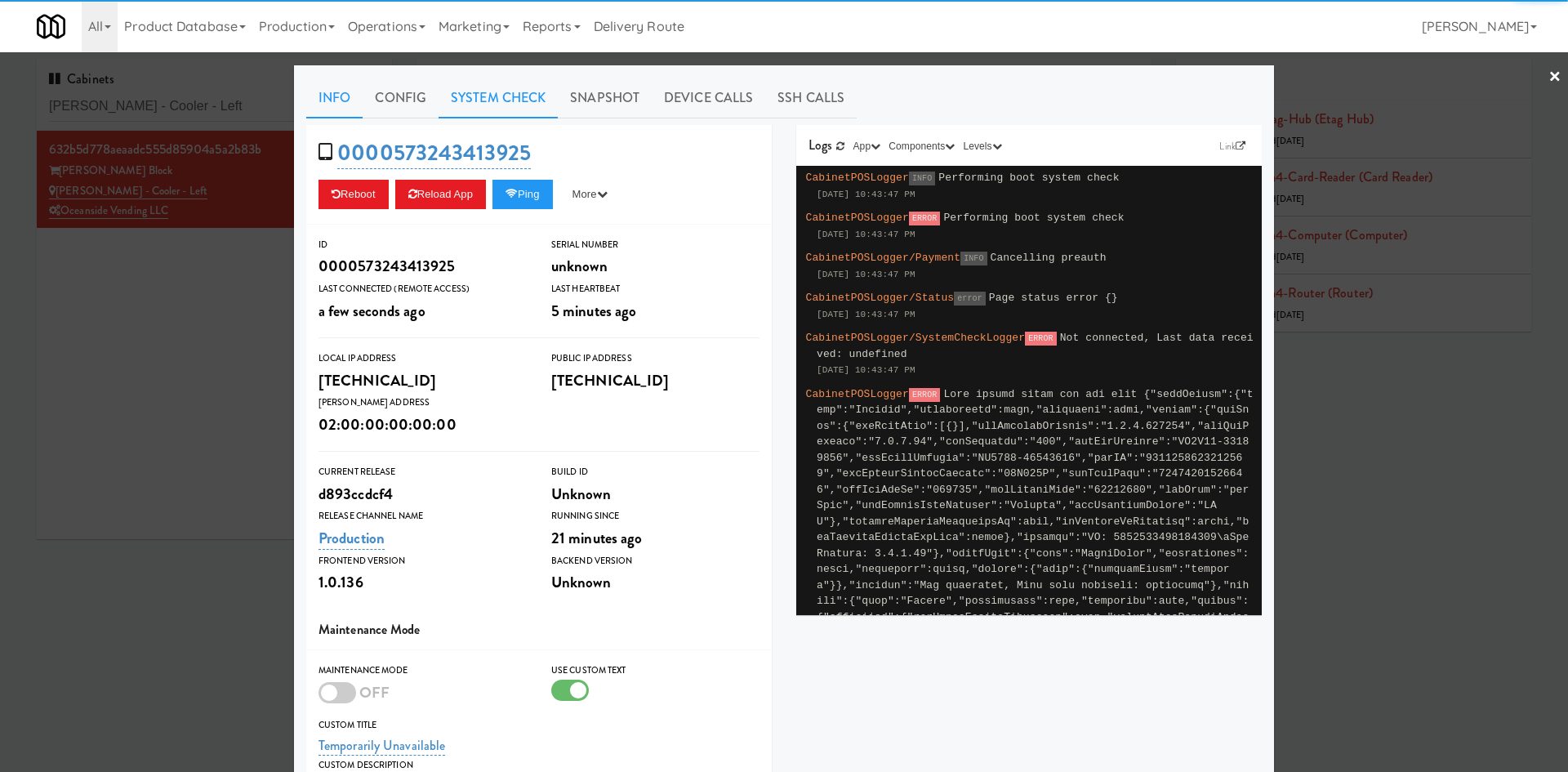
click at [530, 106] on link "System Check" at bounding box center [497, 97] width 119 height 41
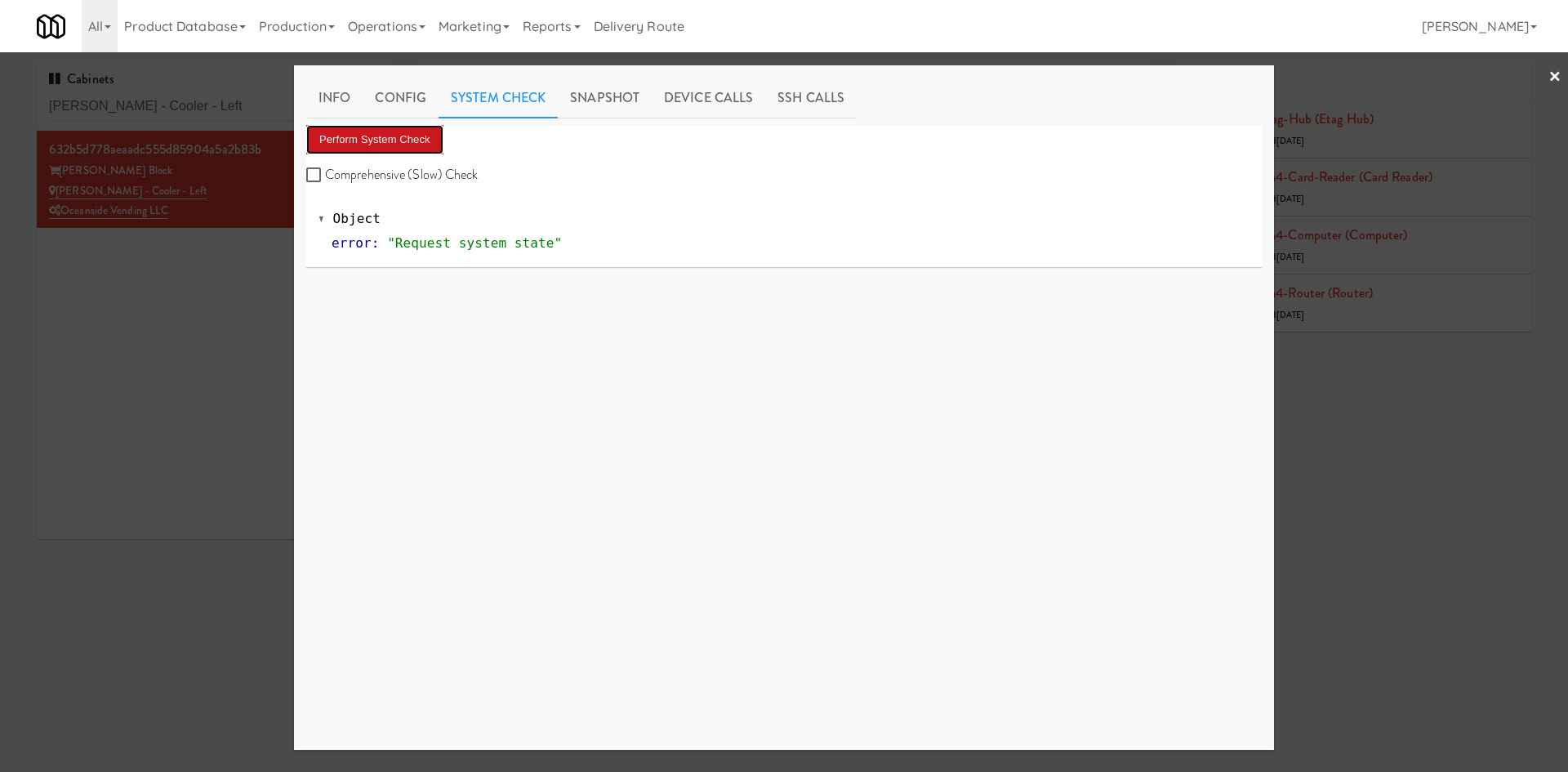
click at [399, 140] on button "Perform System Check" at bounding box center [374, 139] width 137 height 30
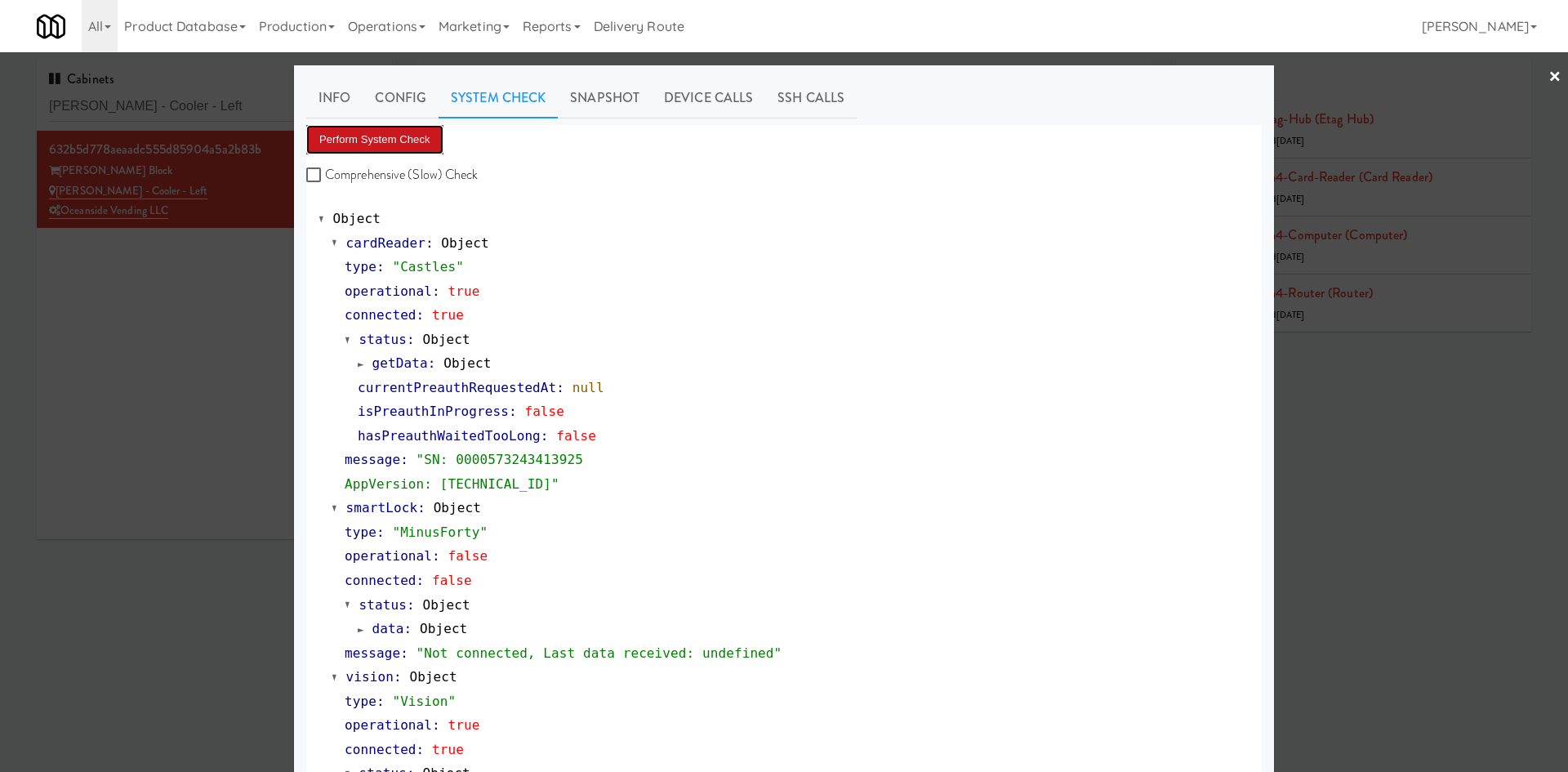
click at [394, 140] on button "Perform System Check" at bounding box center [374, 139] width 137 height 30
click at [170, 318] on div at bounding box center [784, 386] width 1568 height 772
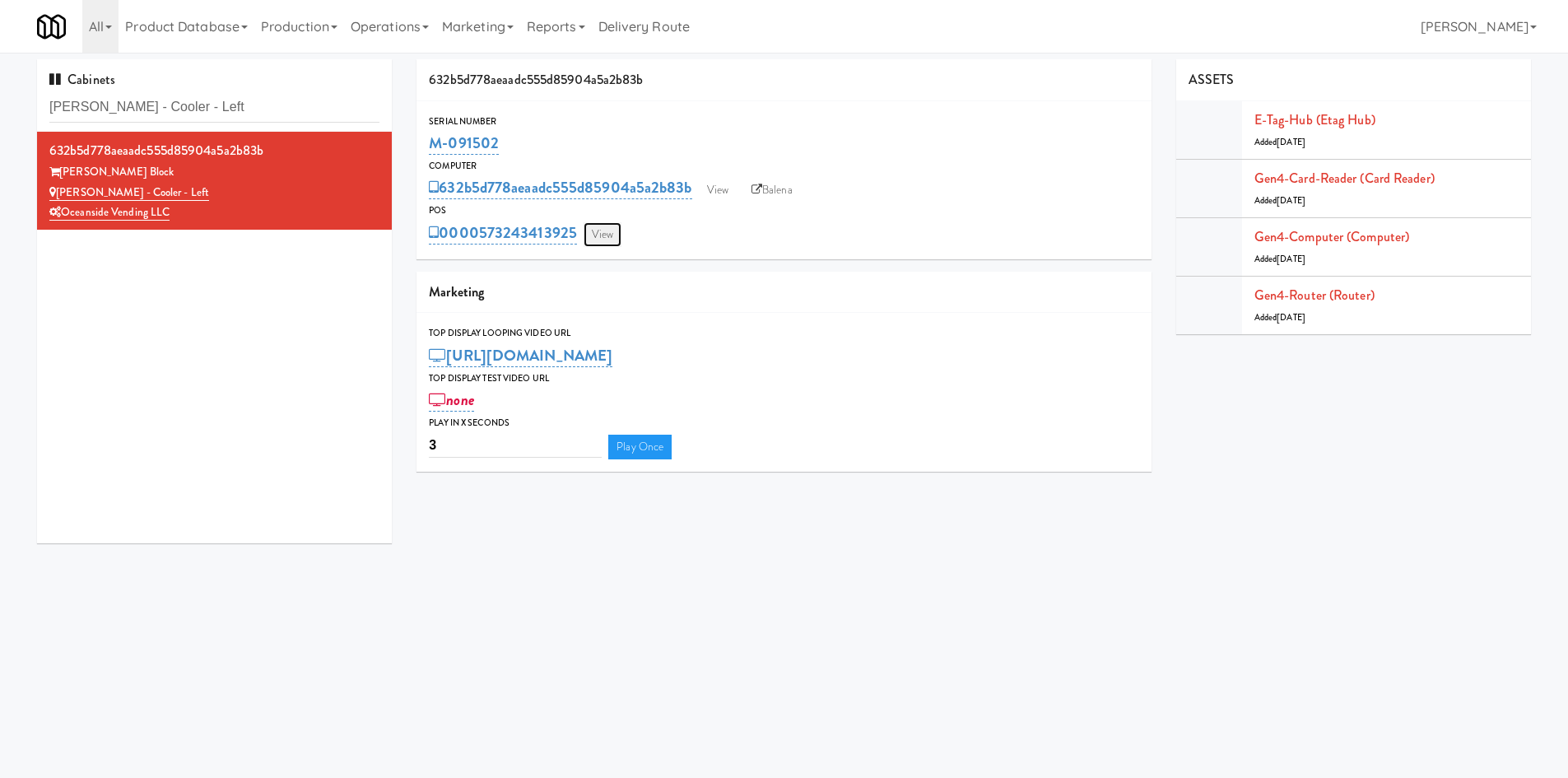
click at [595, 227] on link "View" at bounding box center [602, 234] width 37 height 25
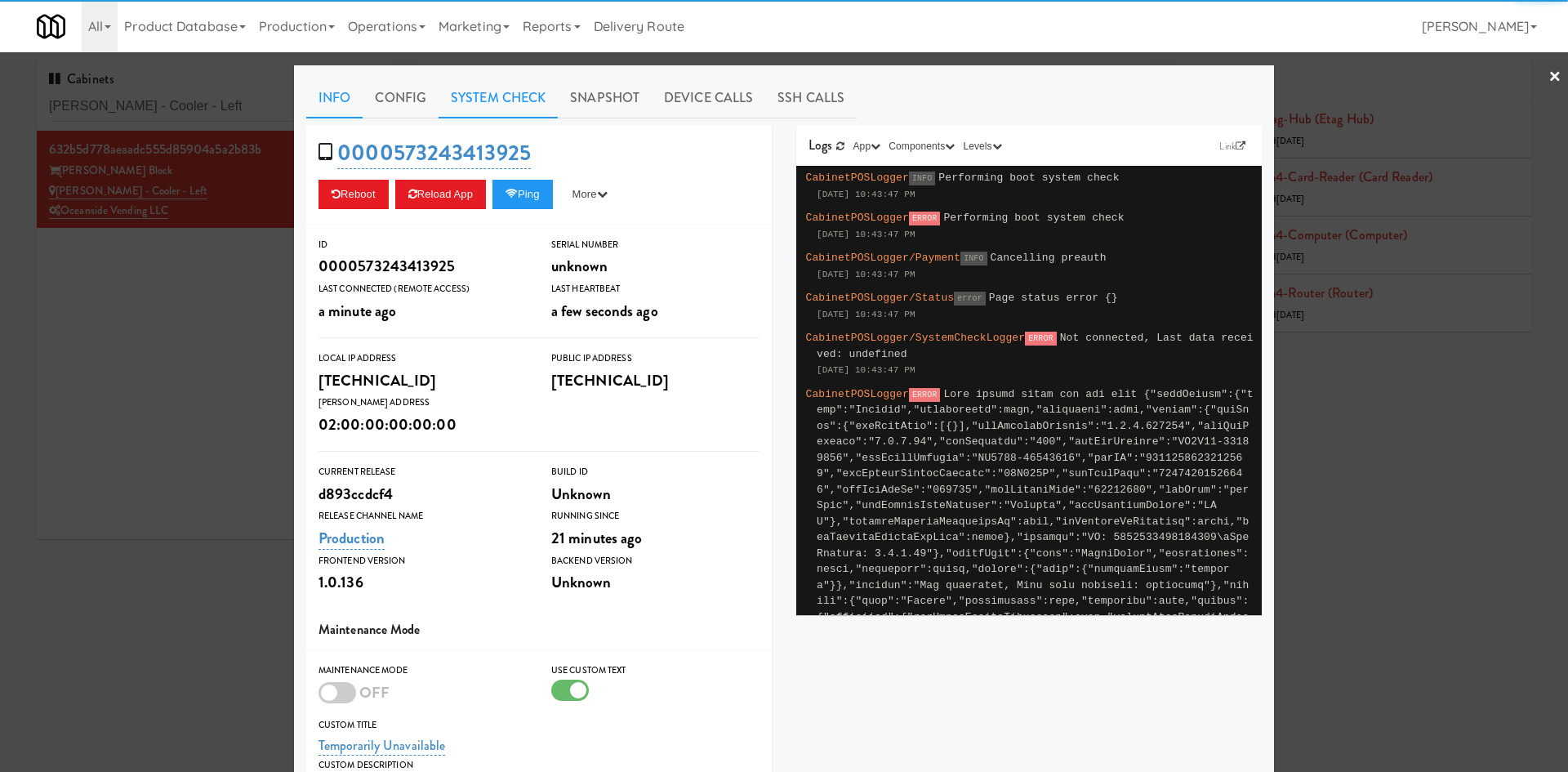
drag, startPoint x: 527, startPoint y: 98, endPoint x: 489, endPoint y: 117, distance: 42.5
click at [527, 99] on link "System Check" at bounding box center [497, 97] width 119 height 41
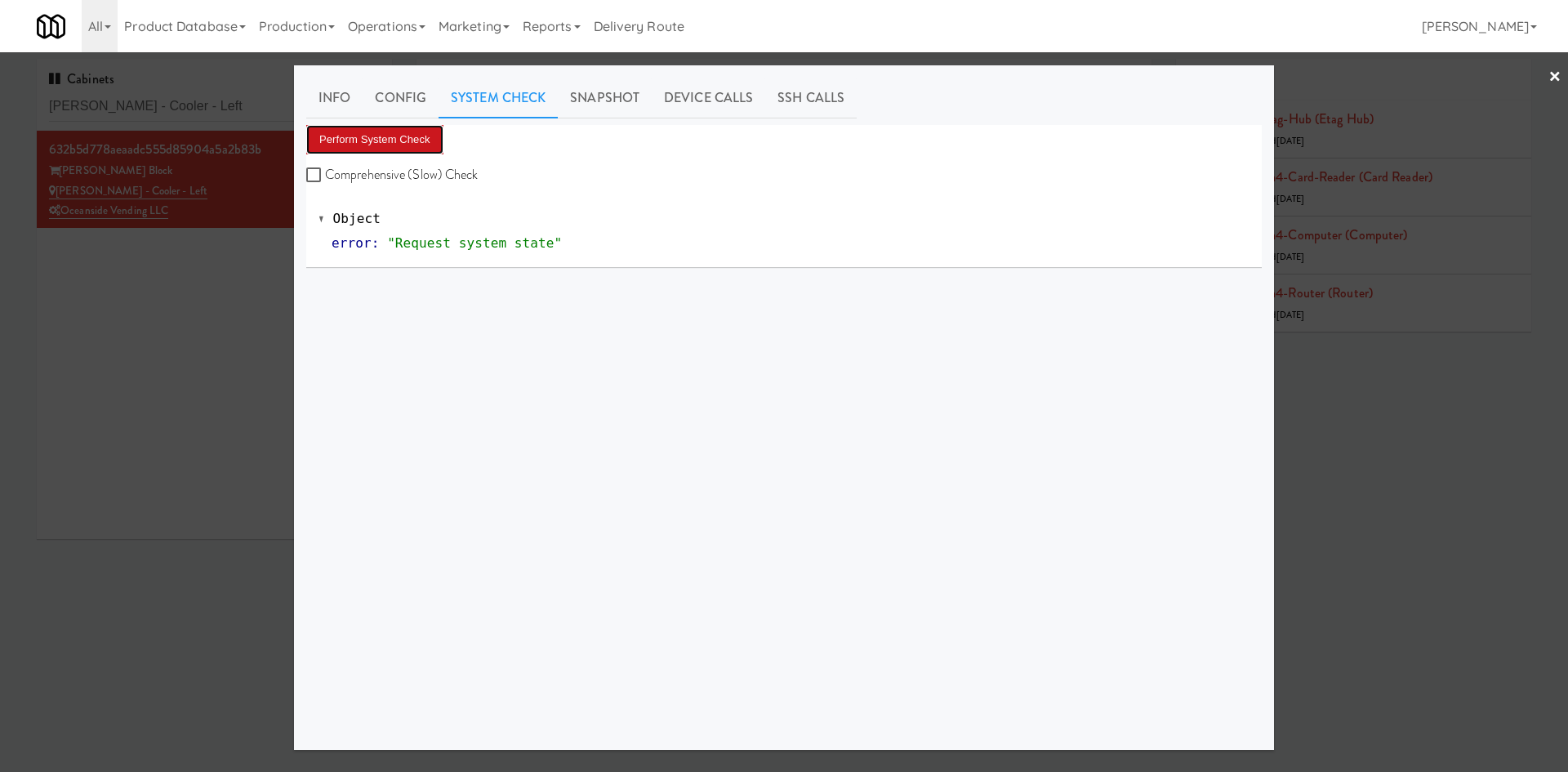
click at [403, 140] on button "Perform System Check" at bounding box center [374, 139] width 137 height 30
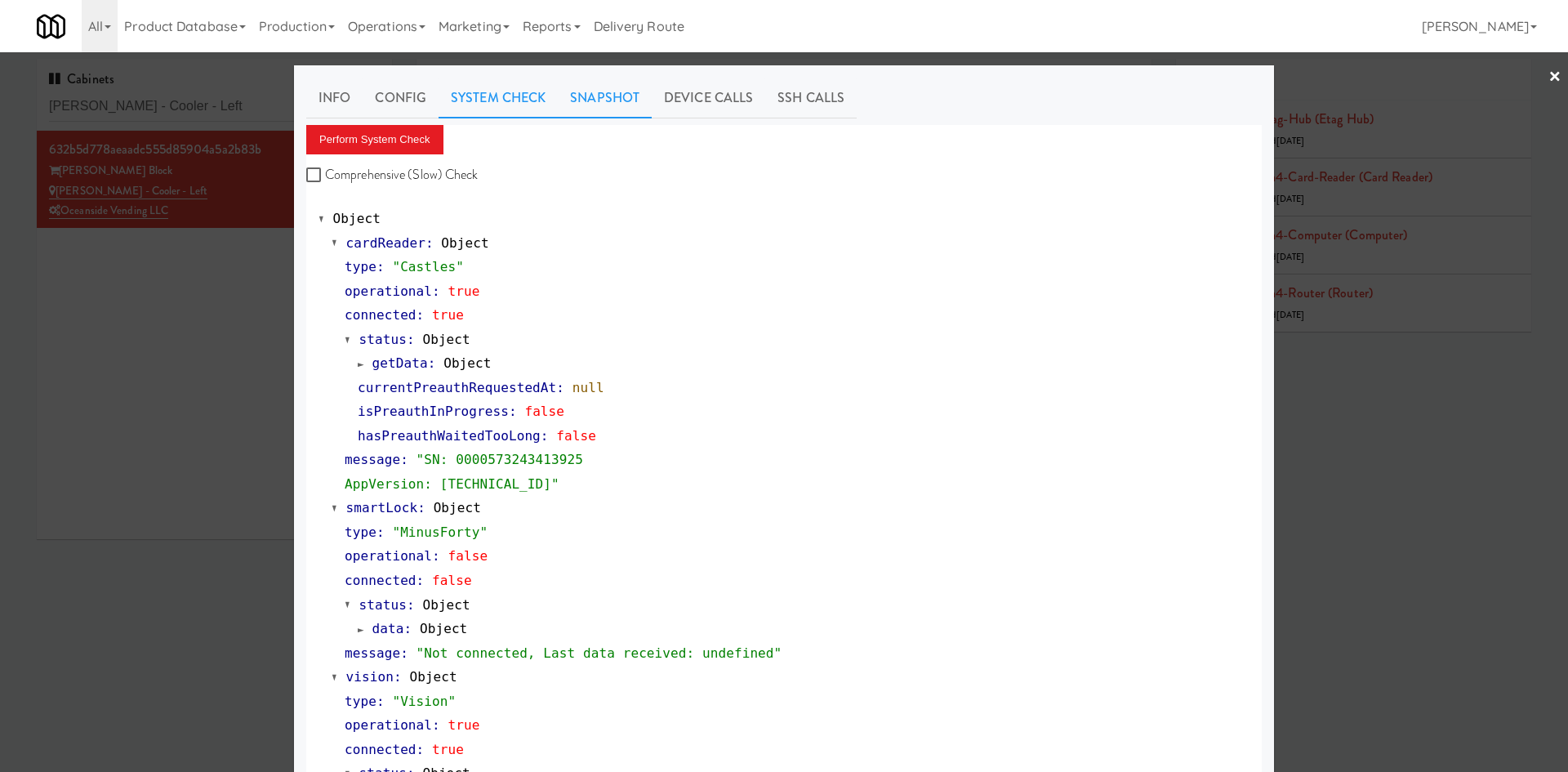
drag, startPoint x: 624, startPoint y: 109, endPoint x: 586, endPoint y: 121, distance: 39.8
click at [623, 110] on link "Snapshot" at bounding box center [604, 97] width 94 height 41
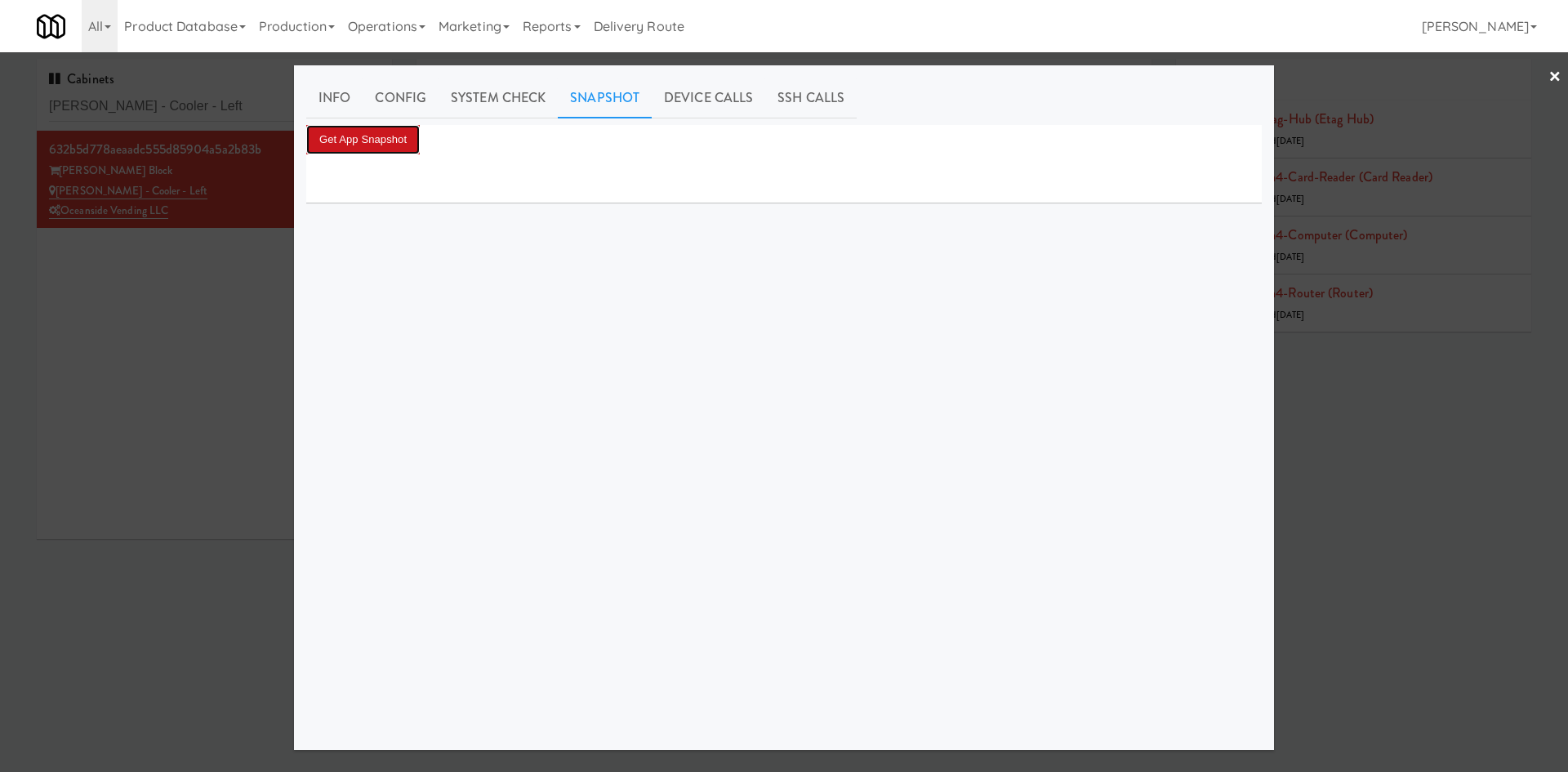
click at [377, 152] on button "Get App Snapshot" at bounding box center [362, 139] width 113 height 30
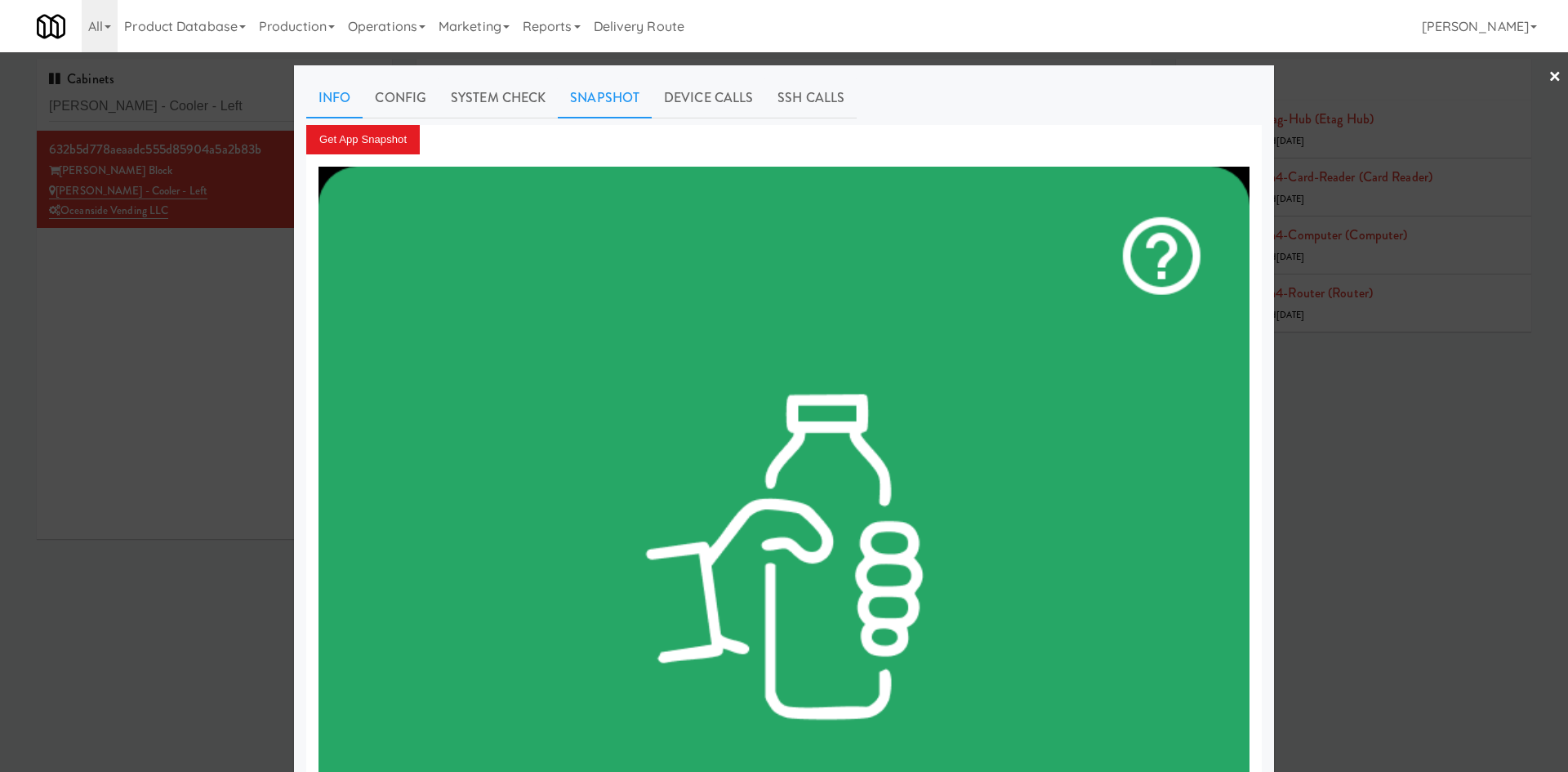
click at [342, 94] on link "Info" at bounding box center [333, 97] width 56 height 41
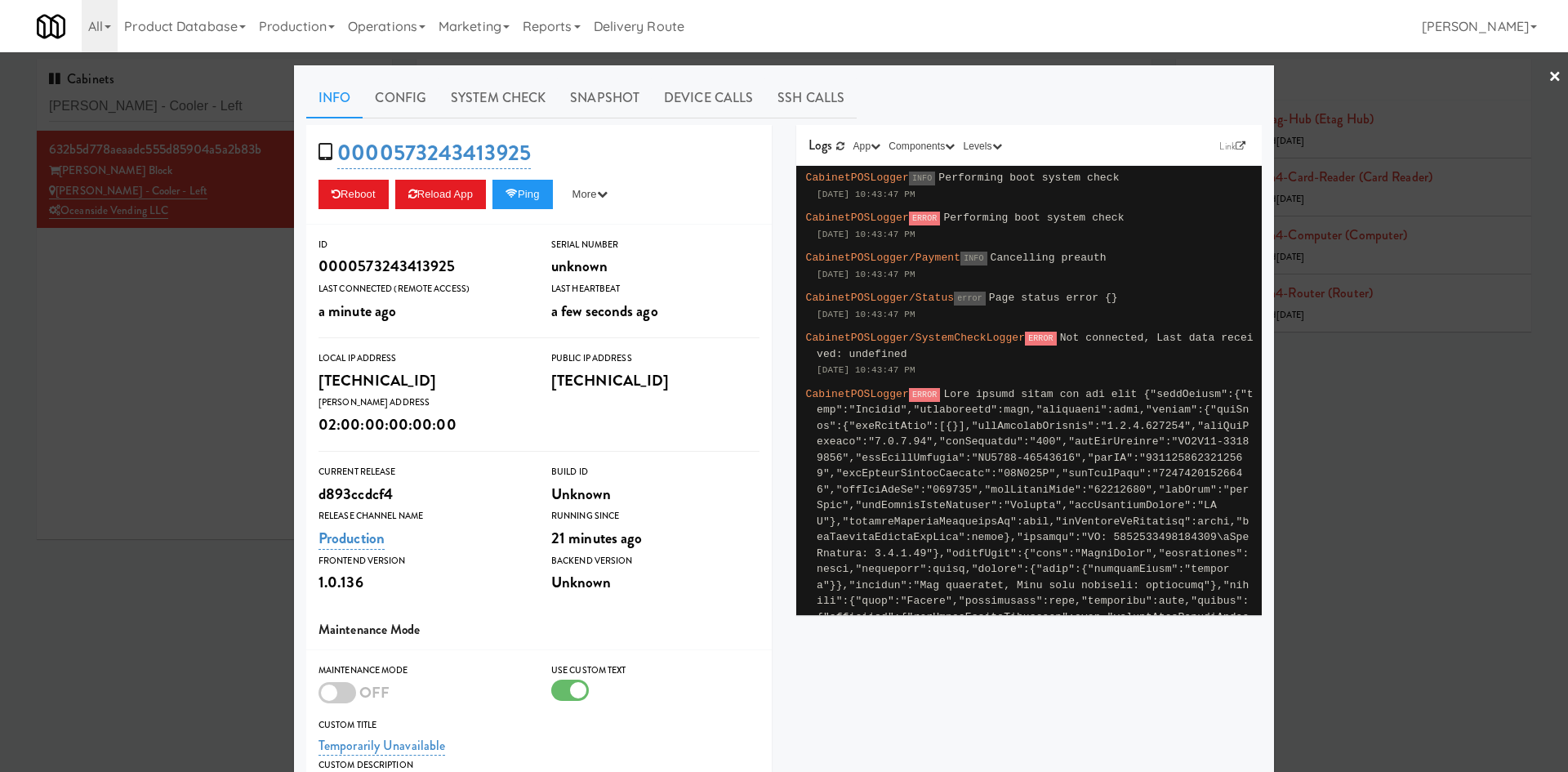
scroll to position [197, 0]
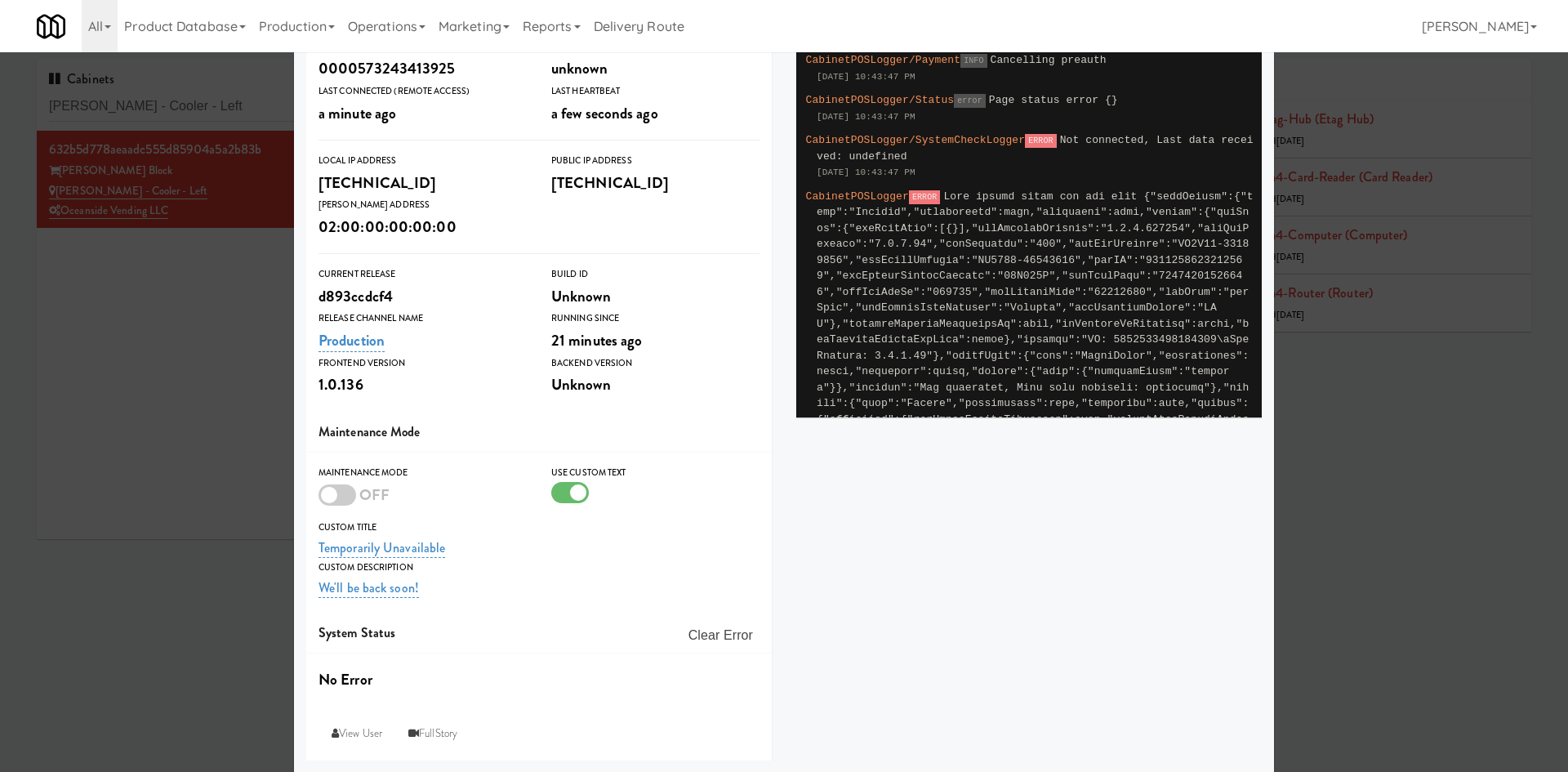
click at [342, 497] on div at bounding box center [336, 495] width 37 height 21
click at [0, 0] on input "checkbox" at bounding box center [0, 0] width 0 height 0
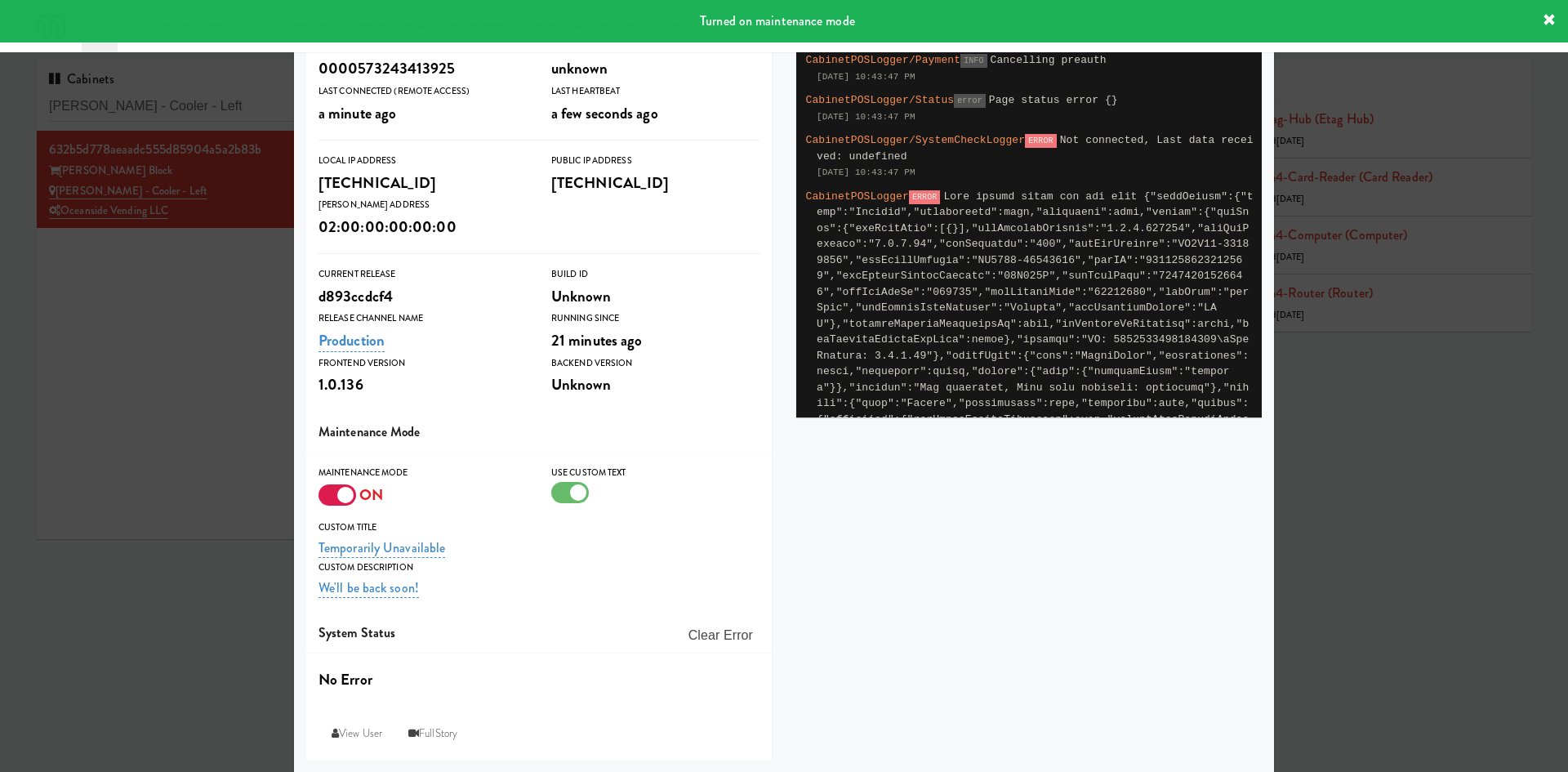
scroll to position [0, 0]
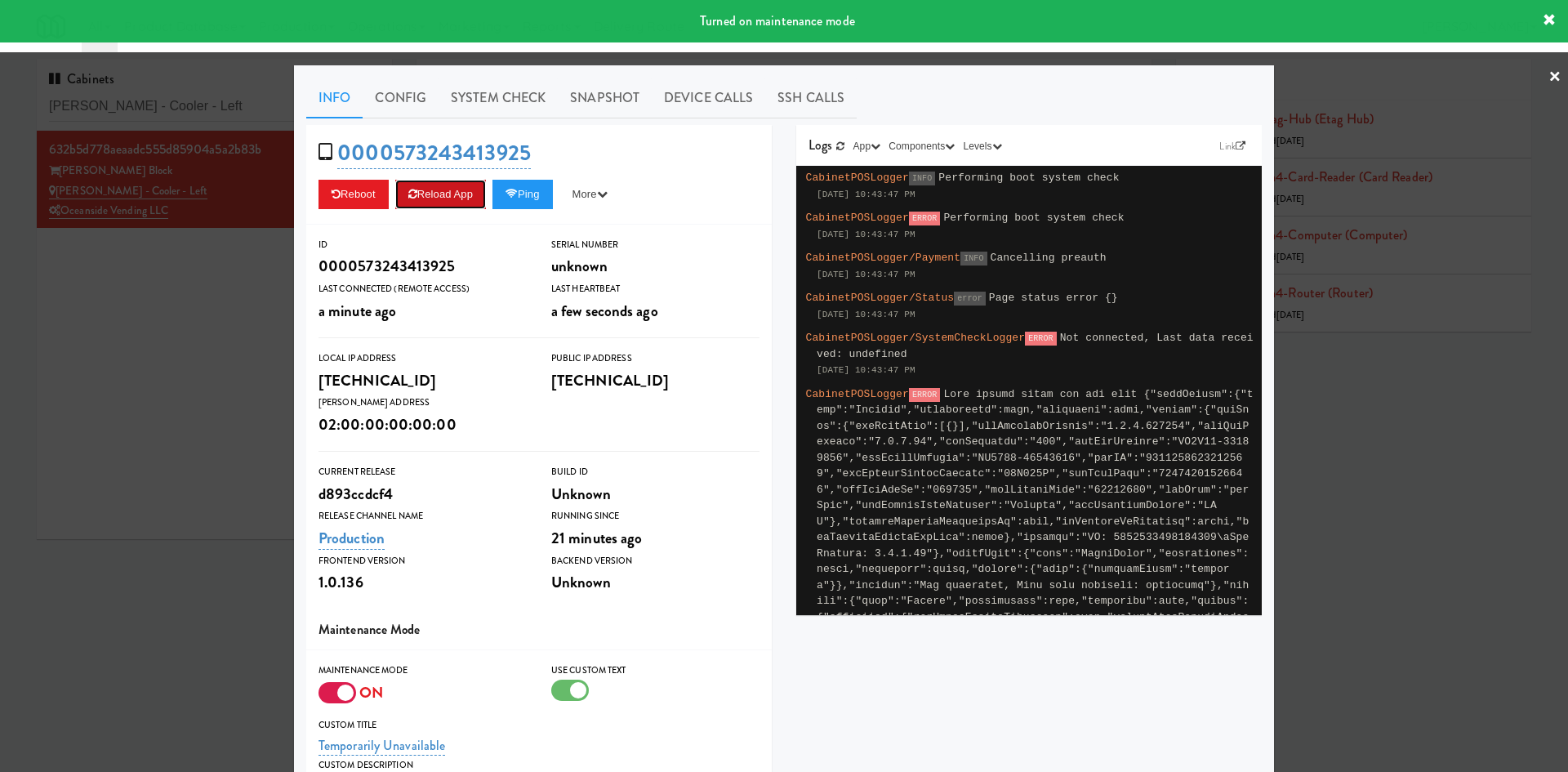
click at [426, 187] on button "Reload App" at bounding box center [440, 194] width 90 height 30
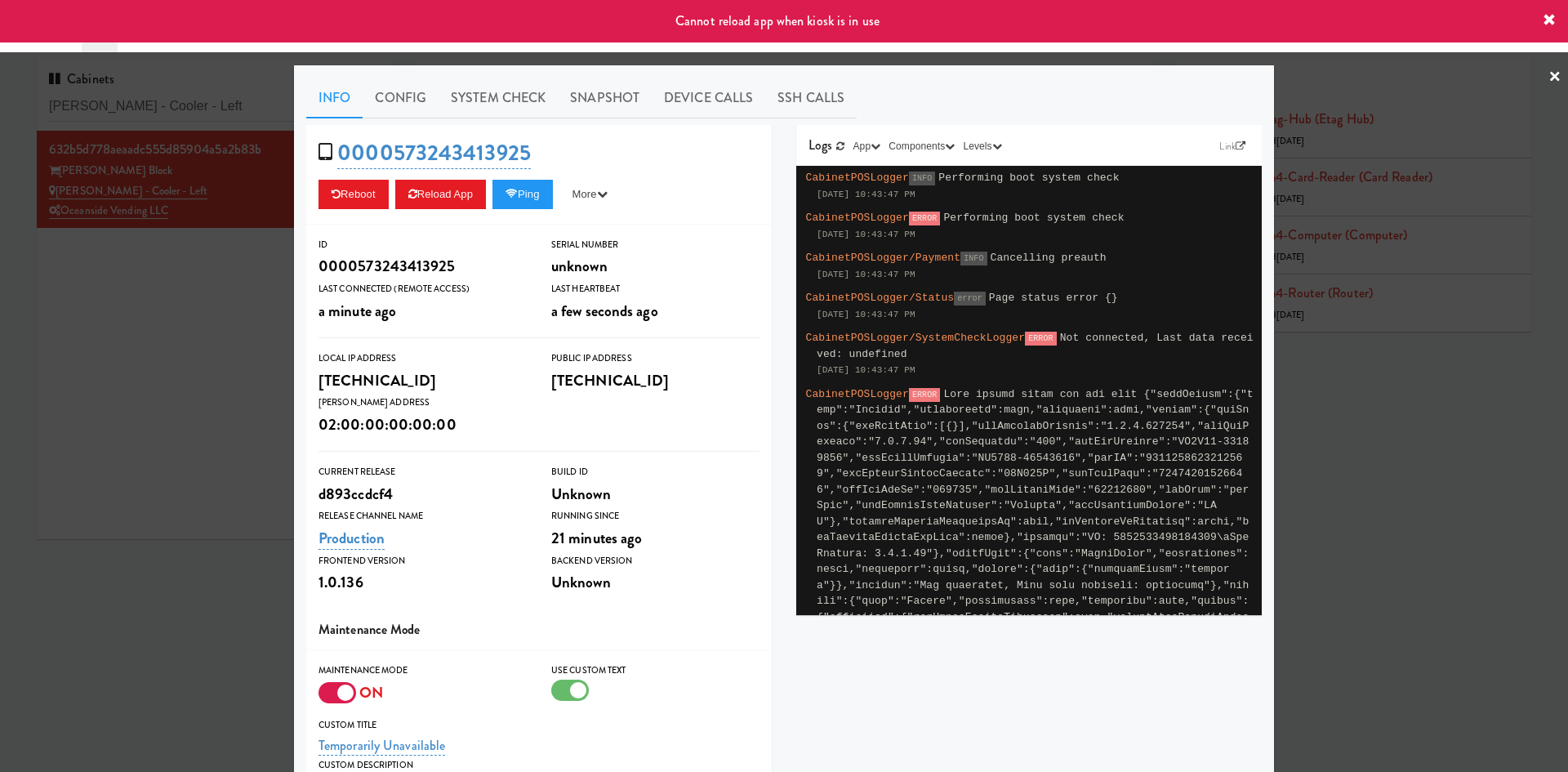
drag, startPoint x: 143, startPoint y: 455, endPoint x: 399, endPoint y: 630, distance: 310.1
click at [144, 455] on div at bounding box center [784, 386] width 1568 height 772
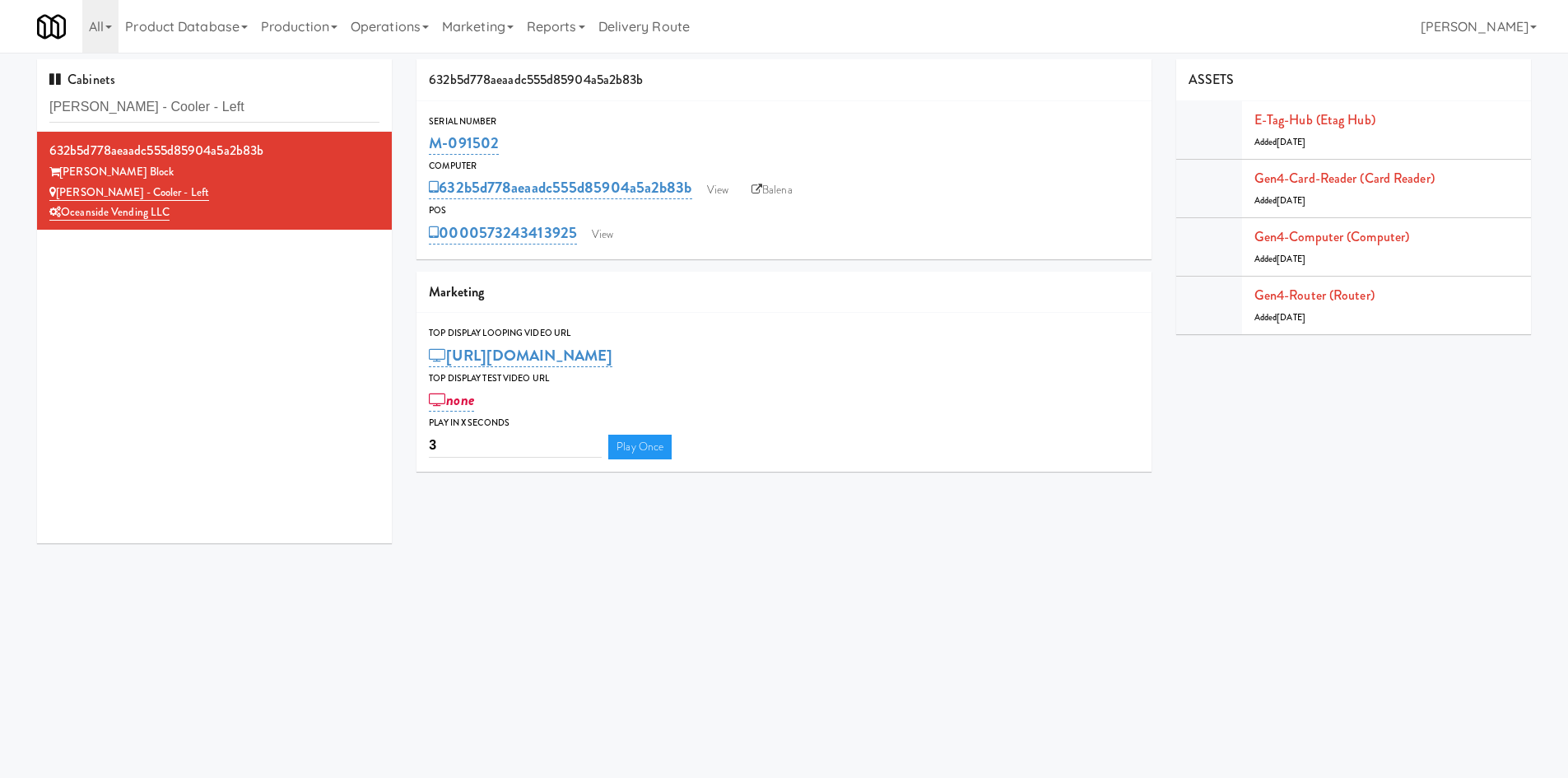
click at [226, 308] on div "632b5d778aeaadc555d85904a5a2b83b Baker Block Baker - Cooler - Left Oceanside Ve…" at bounding box center [214, 337] width 354 height 412
click at [602, 233] on link "View" at bounding box center [602, 234] width 37 height 25
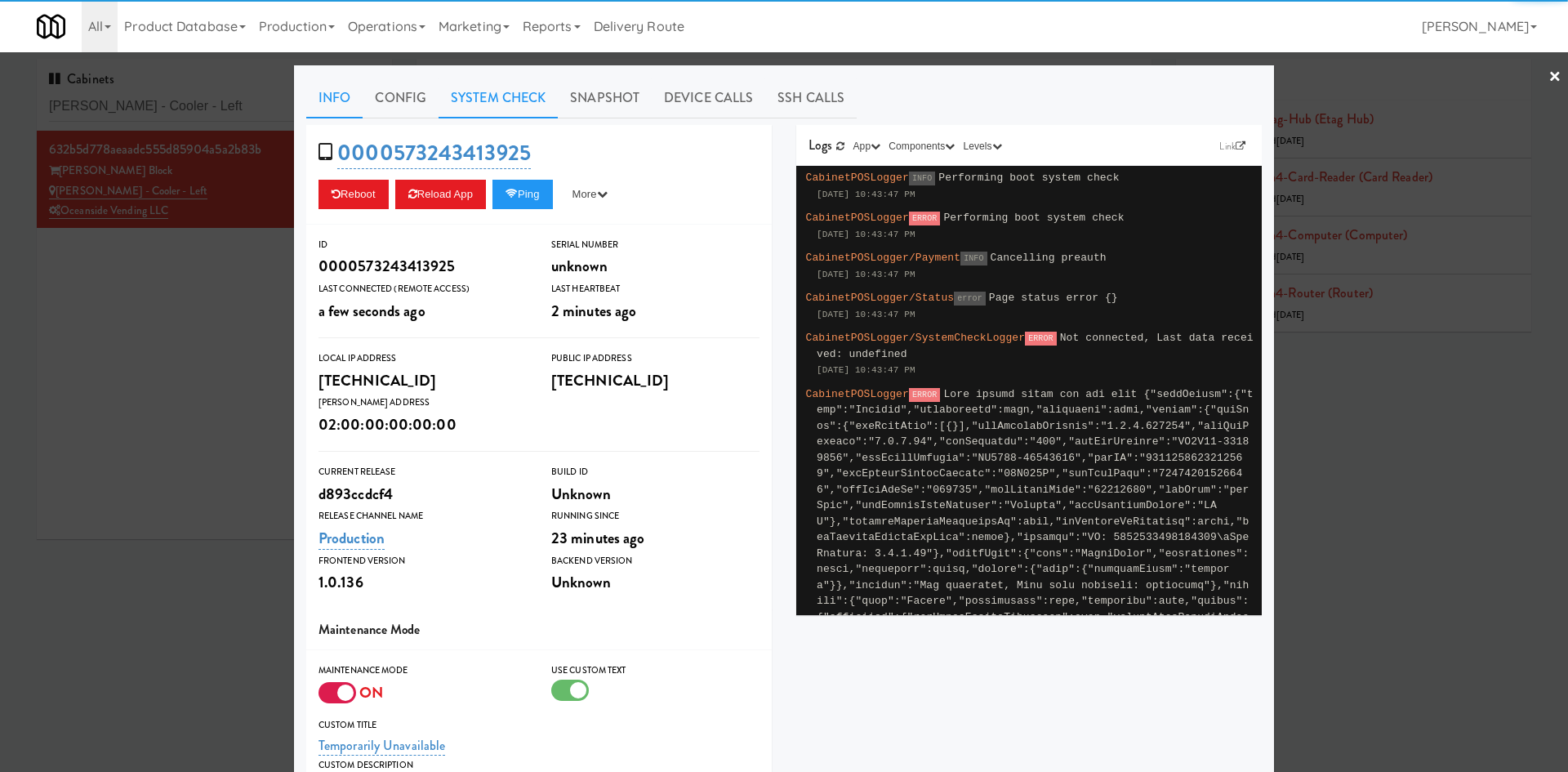
click at [526, 95] on link "System Check" at bounding box center [497, 97] width 119 height 41
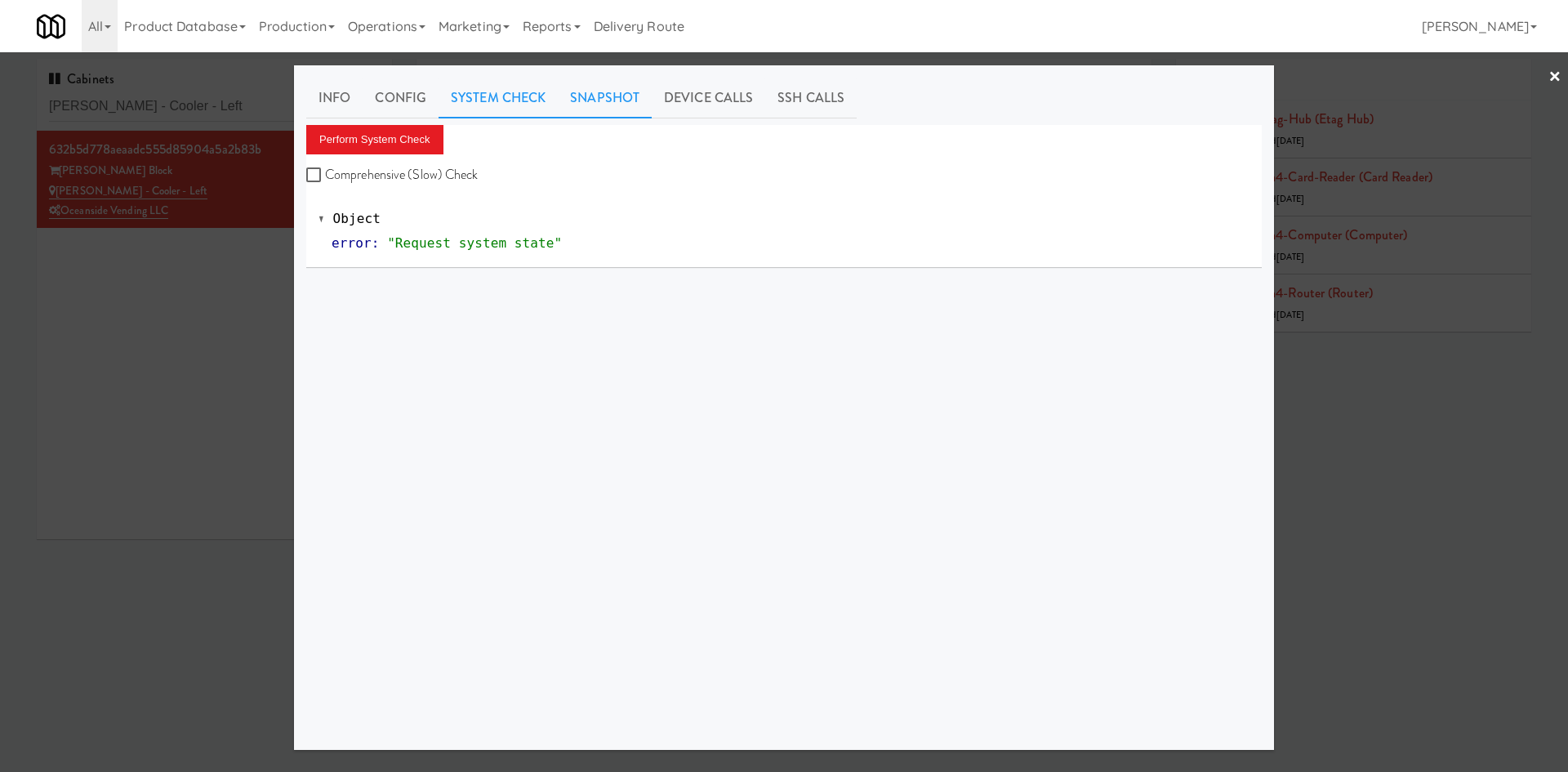
click at [617, 101] on link "Snapshot" at bounding box center [604, 97] width 94 height 41
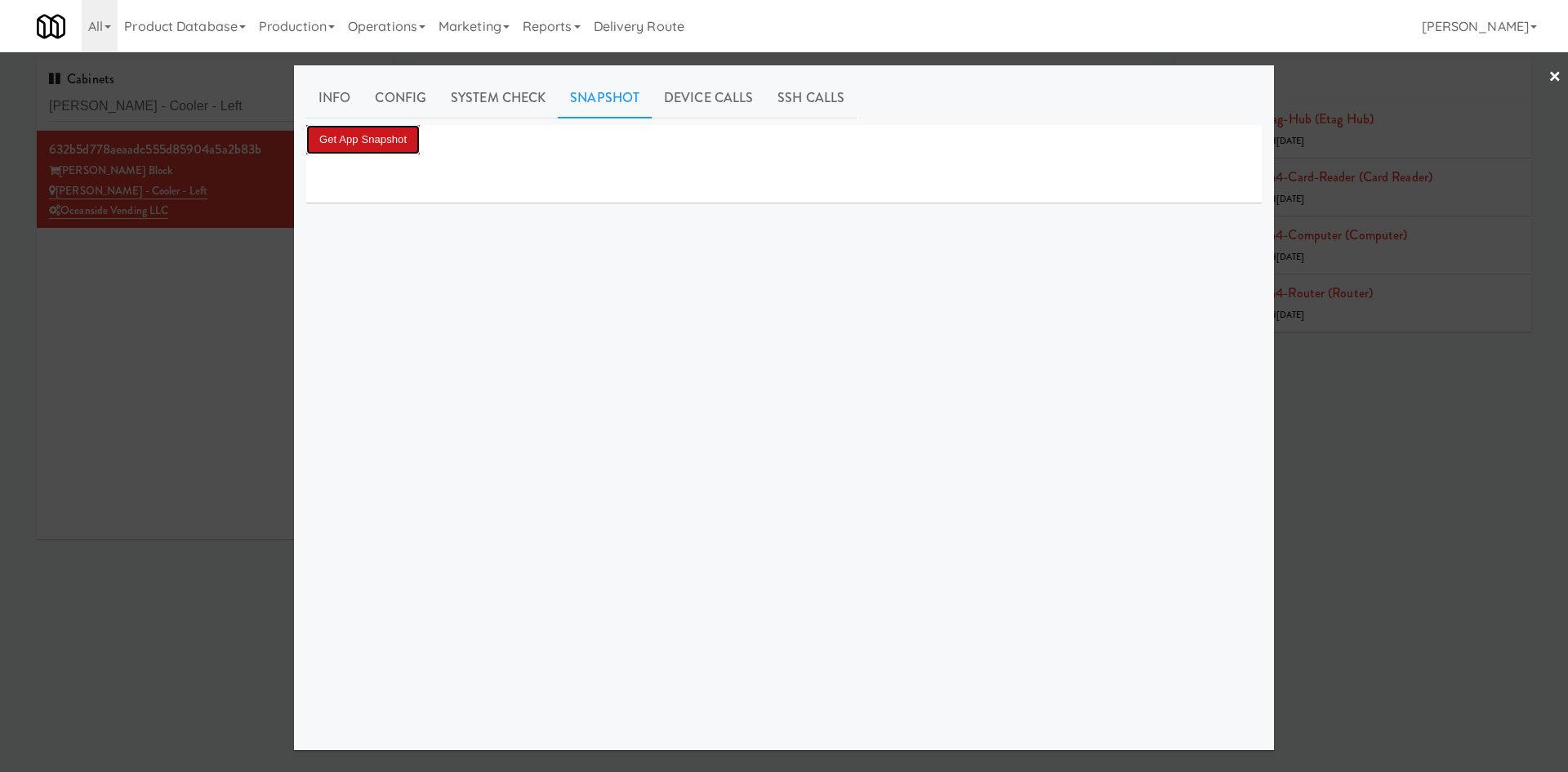
click at [385, 133] on button "Get App Snapshot" at bounding box center [362, 139] width 113 height 30
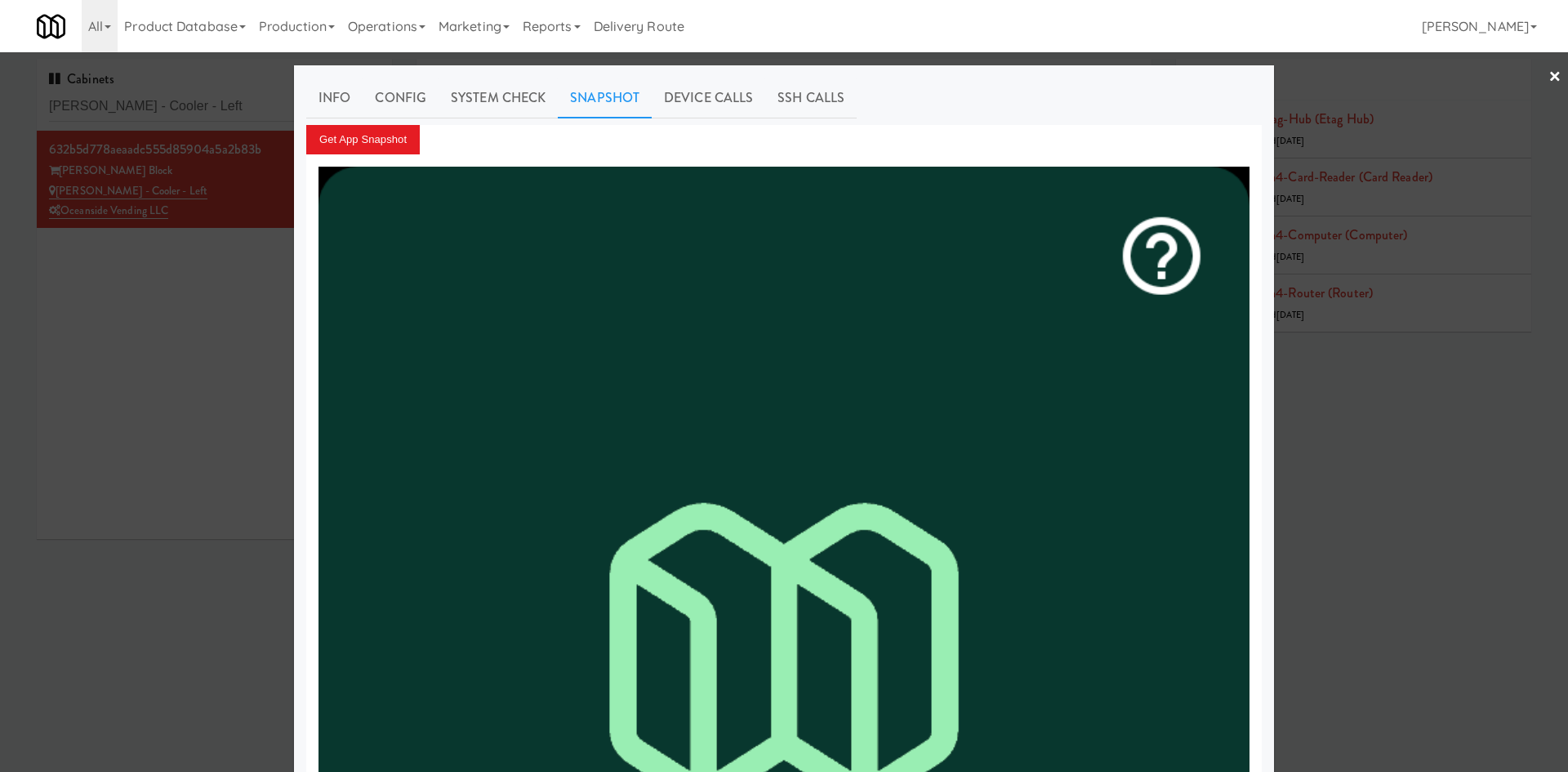
click at [143, 500] on div at bounding box center [784, 386] width 1568 height 772
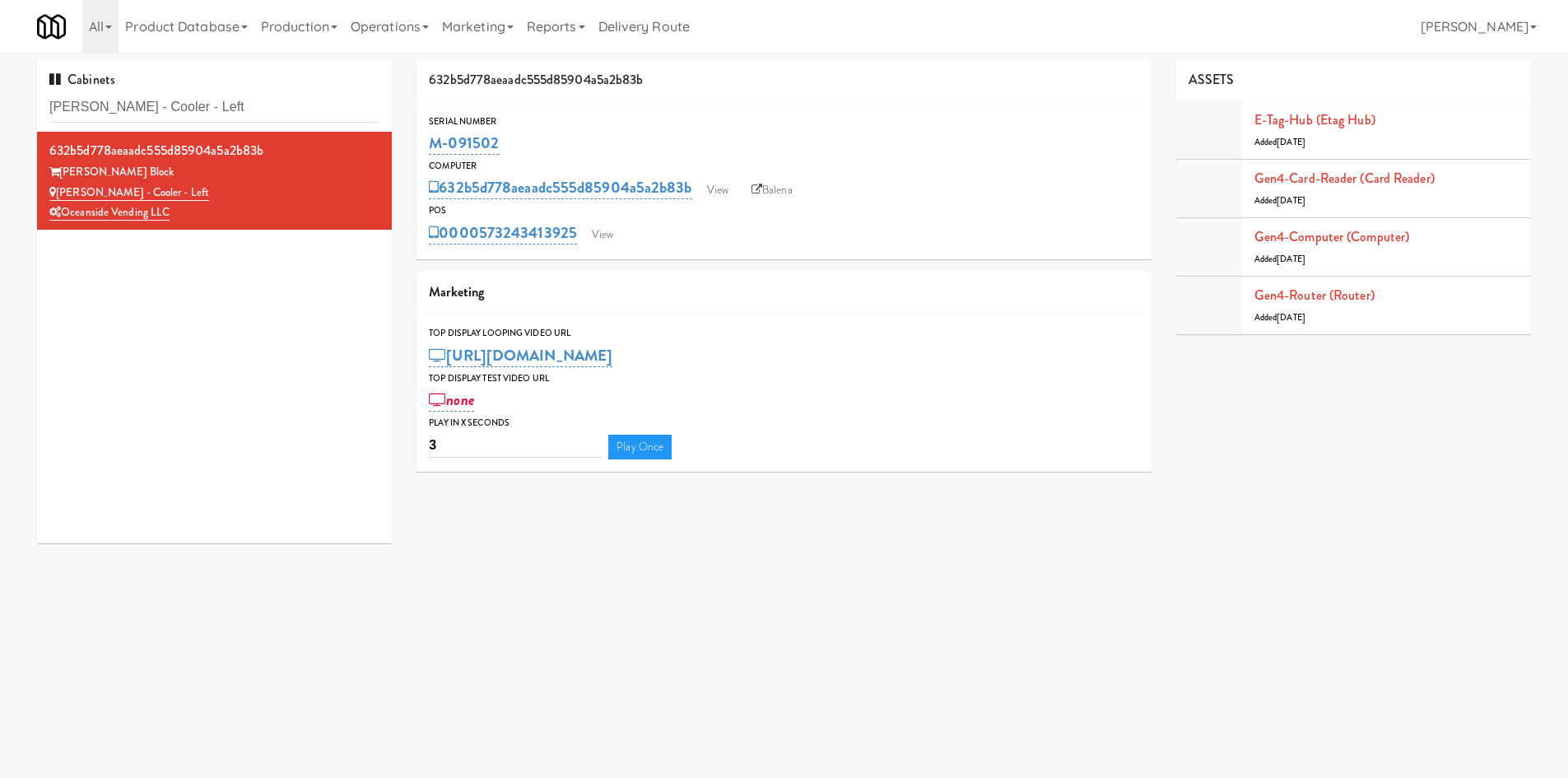
drag, startPoint x: 536, startPoint y: 149, endPoint x: 428, endPoint y: 141, distance: 108.3
click at [428, 141] on div "Serial Number M-091502" at bounding box center [784, 135] width 735 height 44
copy link "M-091502"
click at [605, 239] on link "View" at bounding box center [602, 234] width 37 height 25
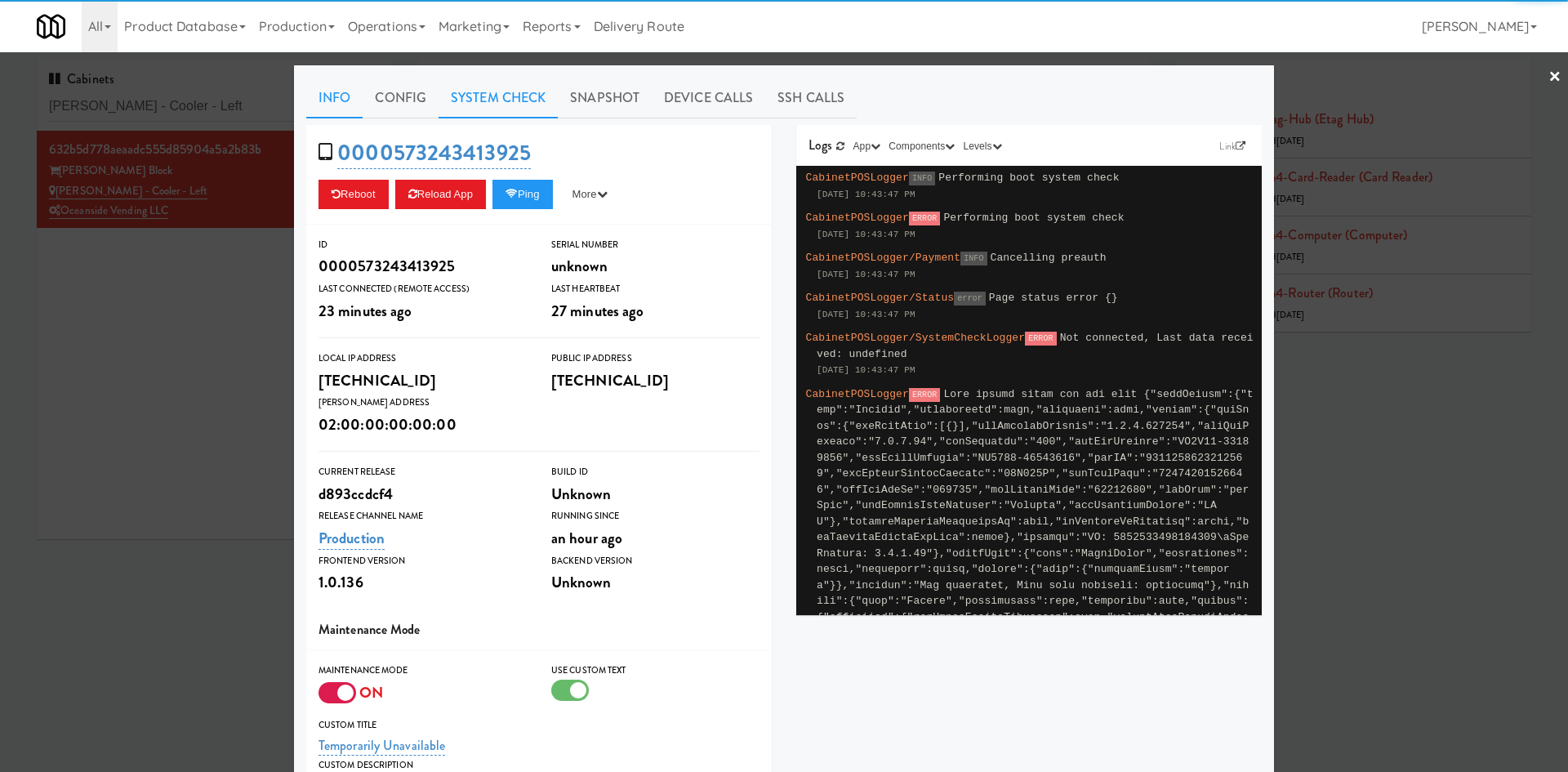
click at [476, 98] on link "System Check" at bounding box center [497, 97] width 119 height 41
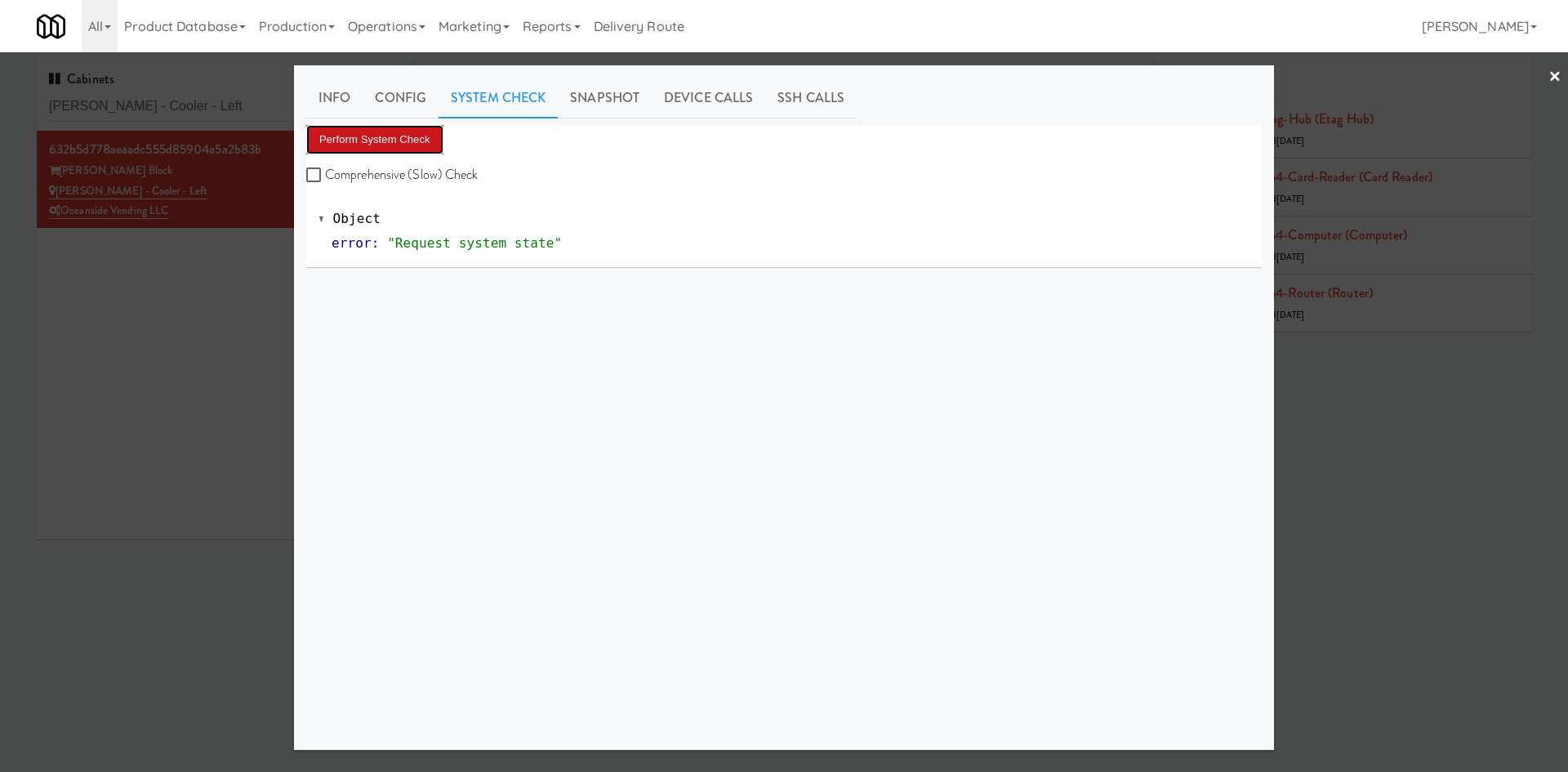
click at [329, 153] on button "Perform System Check" at bounding box center [374, 139] width 137 height 30
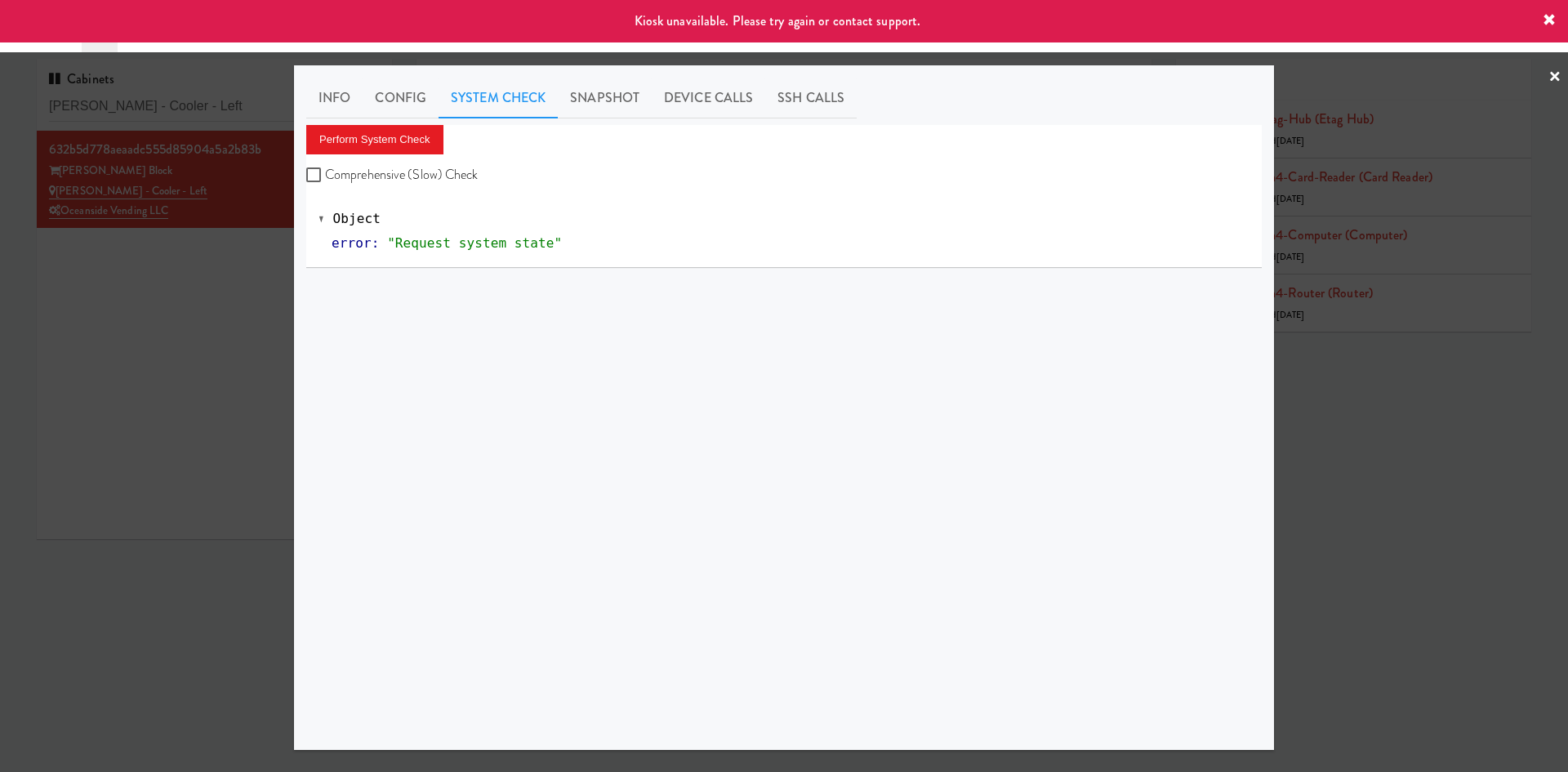
click at [172, 465] on div at bounding box center [784, 386] width 1568 height 772
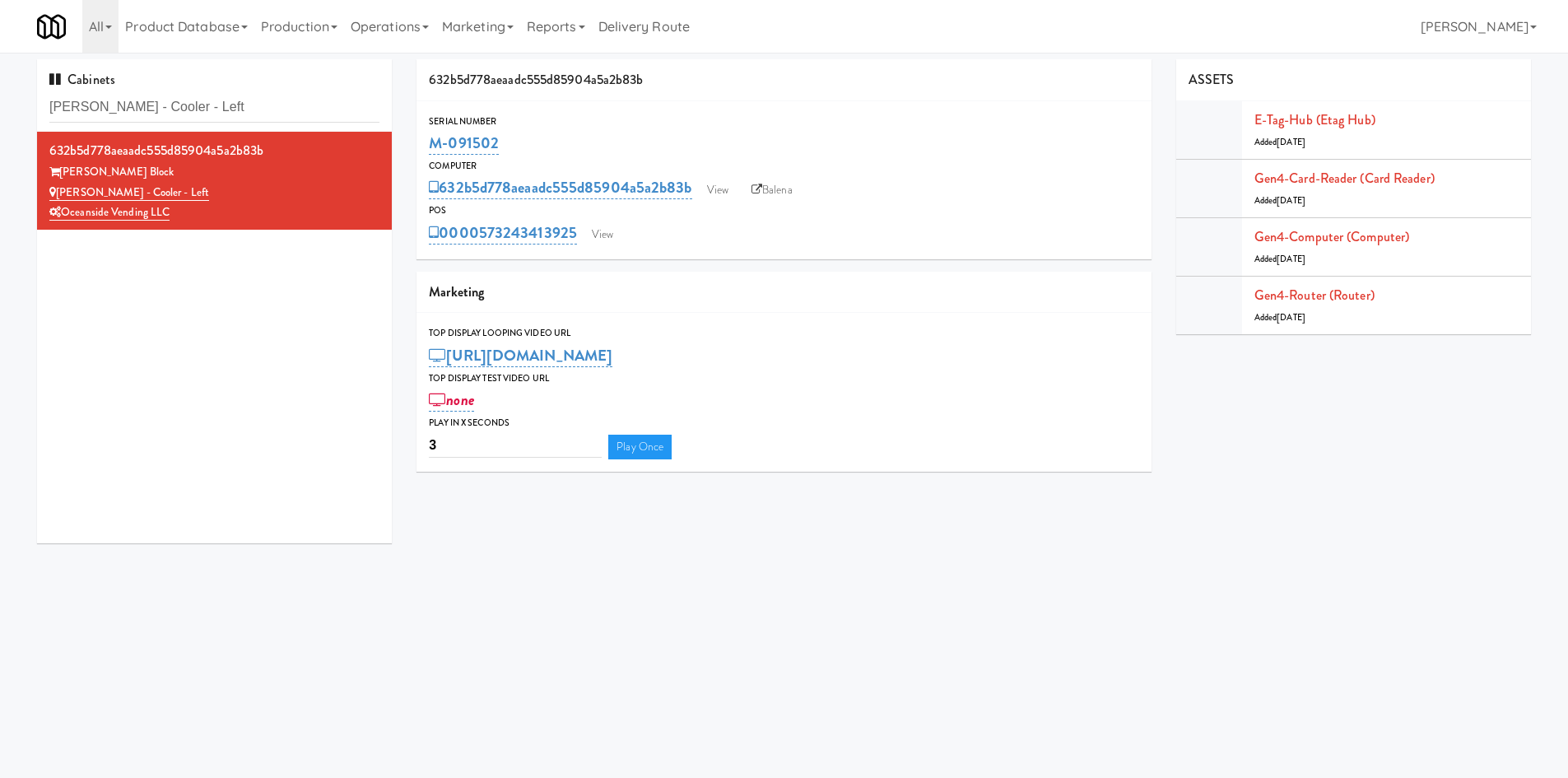
drag, startPoint x: 1027, startPoint y: 564, endPoint x: 1005, endPoint y: 496, distance: 71.5
click at [1027, 564] on body "Okay Okay Select date: previous 2025-Aug next Su Mo Tu We Th Fr Sa 27 28 29 30 …" at bounding box center [784, 442] width 1568 height 778
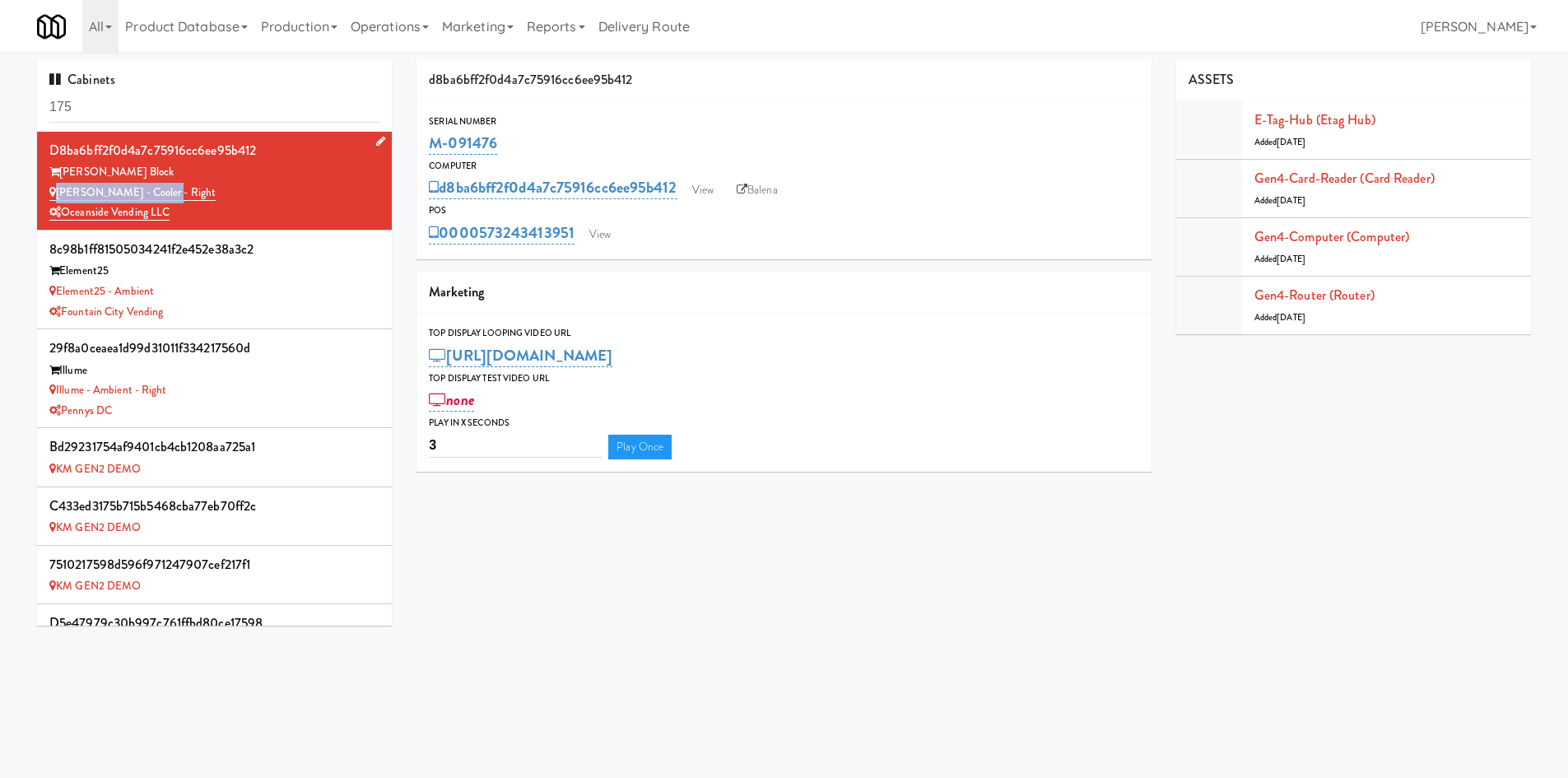
drag, startPoint x: 193, startPoint y: 190, endPoint x: 120, endPoint y: 143, distance: 86.8
click at [57, 189] on div "[PERSON_NAME] - Cooler - Right" at bounding box center [214, 192] width 330 height 20
copy link "[PERSON_NAME] - Cooler - Right"
click at [129, 113] on input "175" at bounding box center [214, 108] width 330 height 31
click at [128, 113] on input "175" at bounding box center [214, 108] width 330 height 31
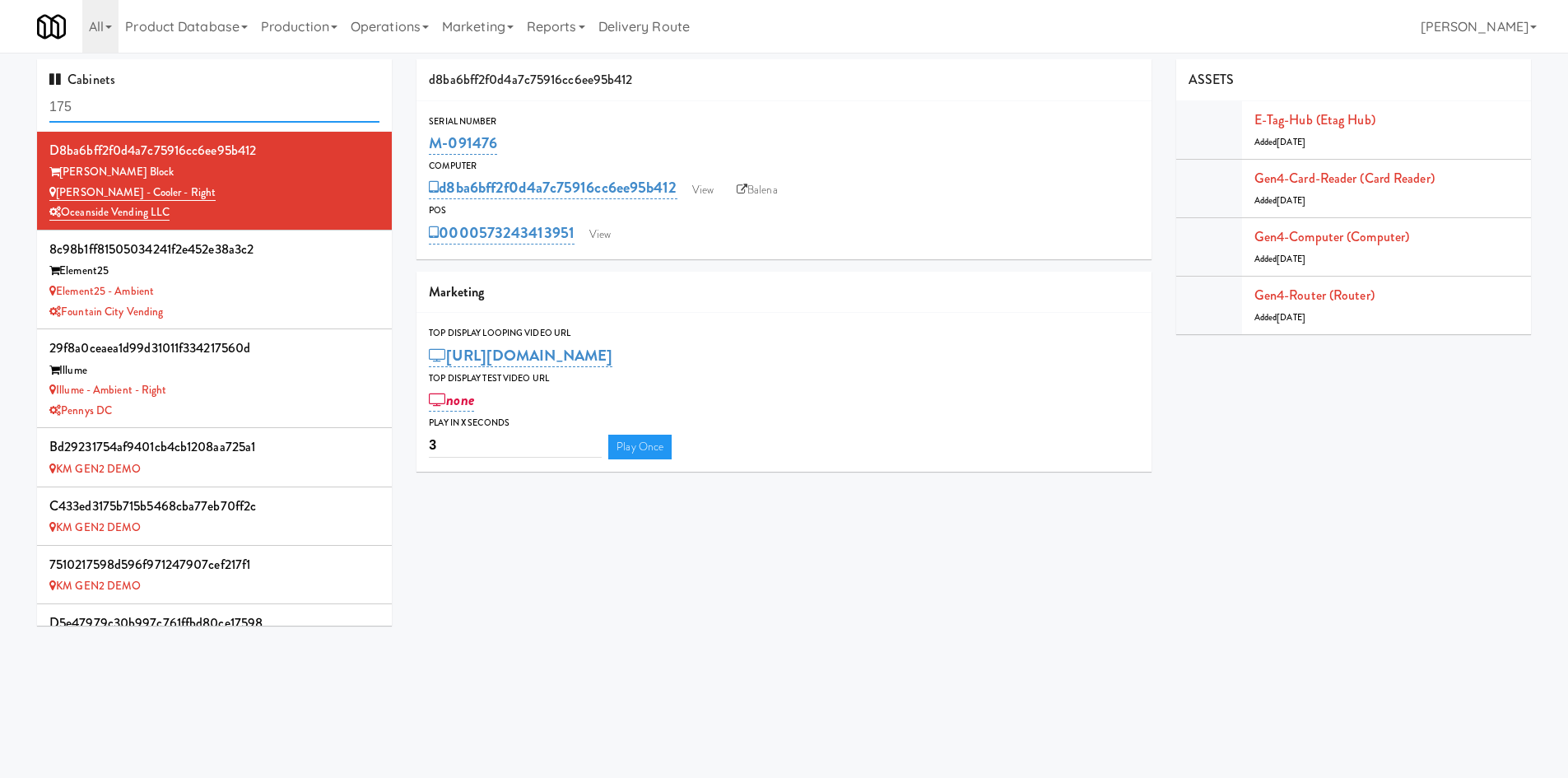
click at [127, 114] on input "175" at bounding box center [214, 108] width 330 height 31
paste input "Baker - Cooler - Right"
type input "Baker - Cooler - Right"
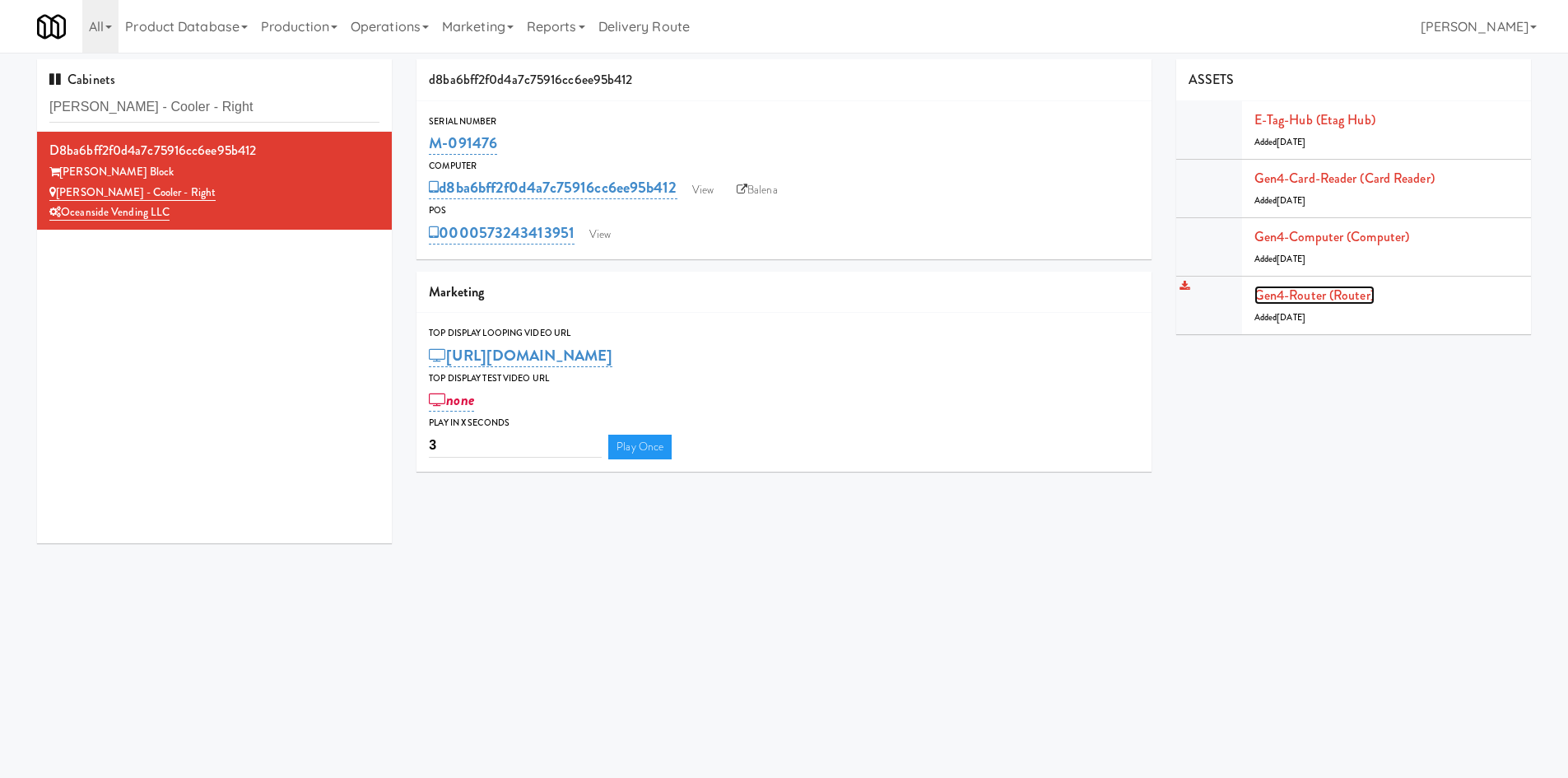
click at [1327, 289] on link "Gen4-router (Router)" at bounding box center [1314, 295] width 120 height 19
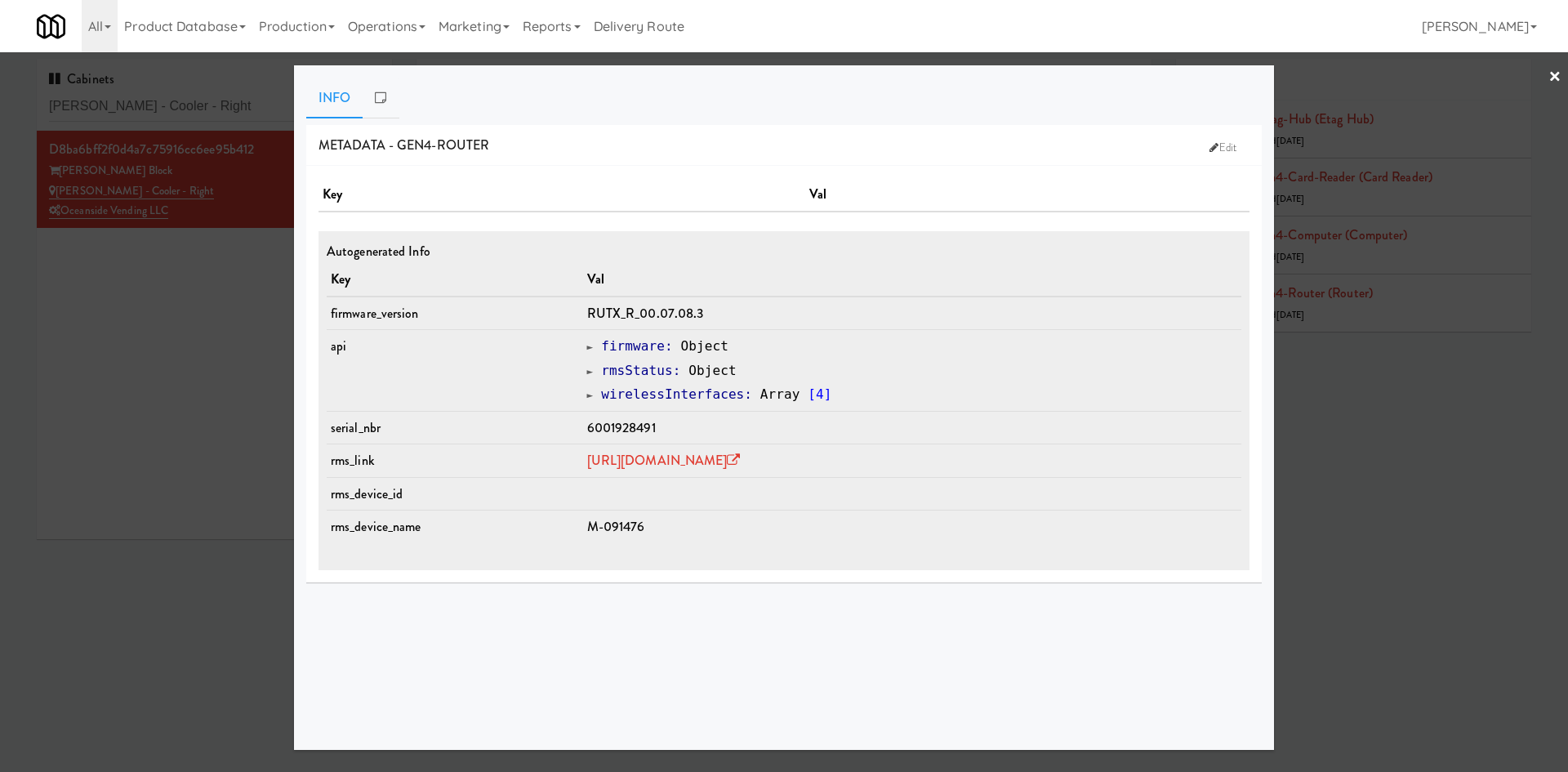
click at [609, 426] on span "6001928491" at bounding box center [621, 428] width 69 height 19
copy span "6001928491"
click at [151, 492] on div at bounding box center [784, 386] width 1568 height 772
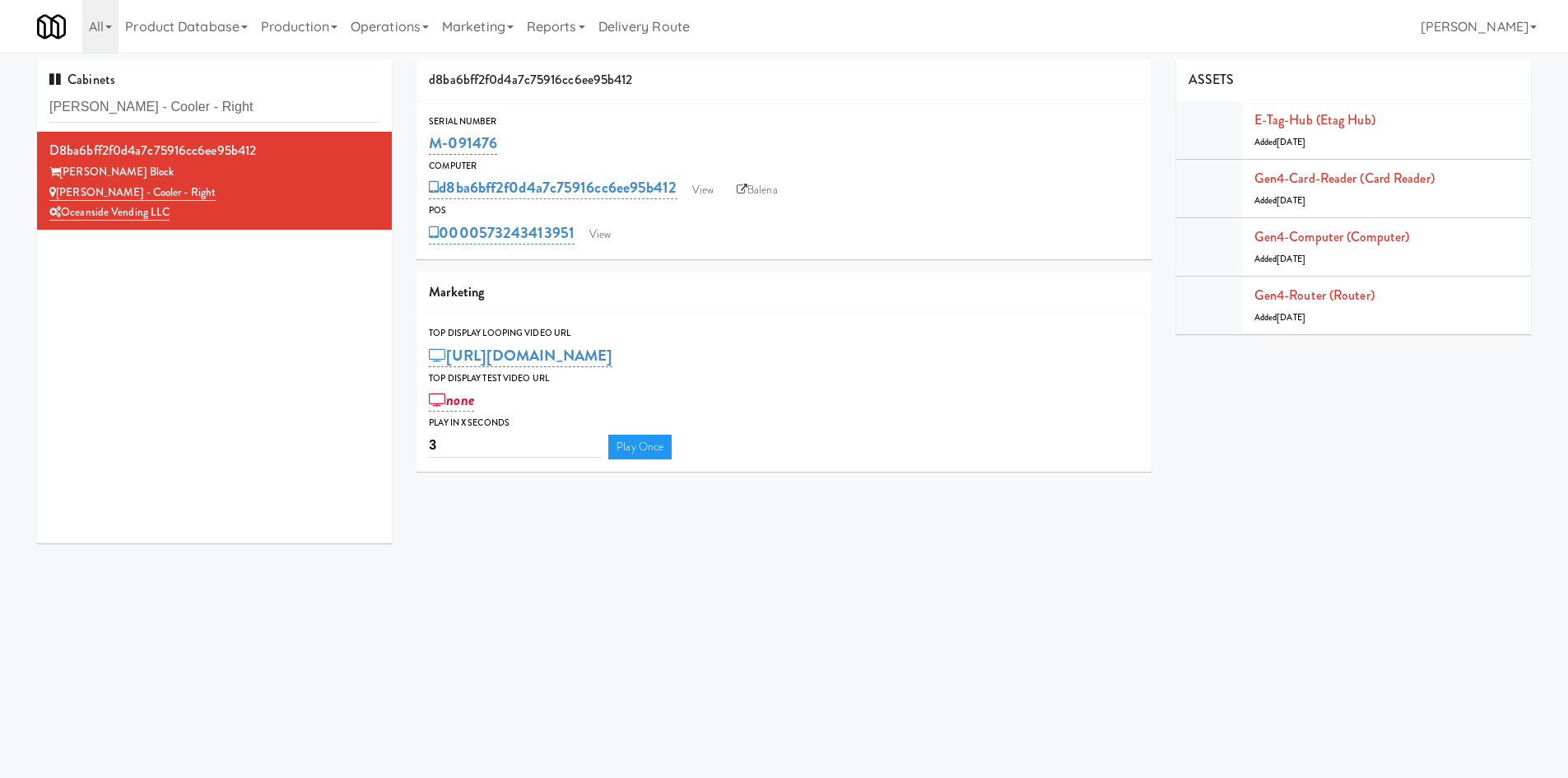
drag, startPoint x: 483, startPoint y: 219, endPoint x: 576, endPoint y: 222, distance: 93.0
click at [576, 222] on div "0000573243413951 View" at bounding box center [784, 232] width 711 height 28
copy link "573243413951"
click at [586, 231] on link "View" at bounding box center [599, 234] width 37 height 25
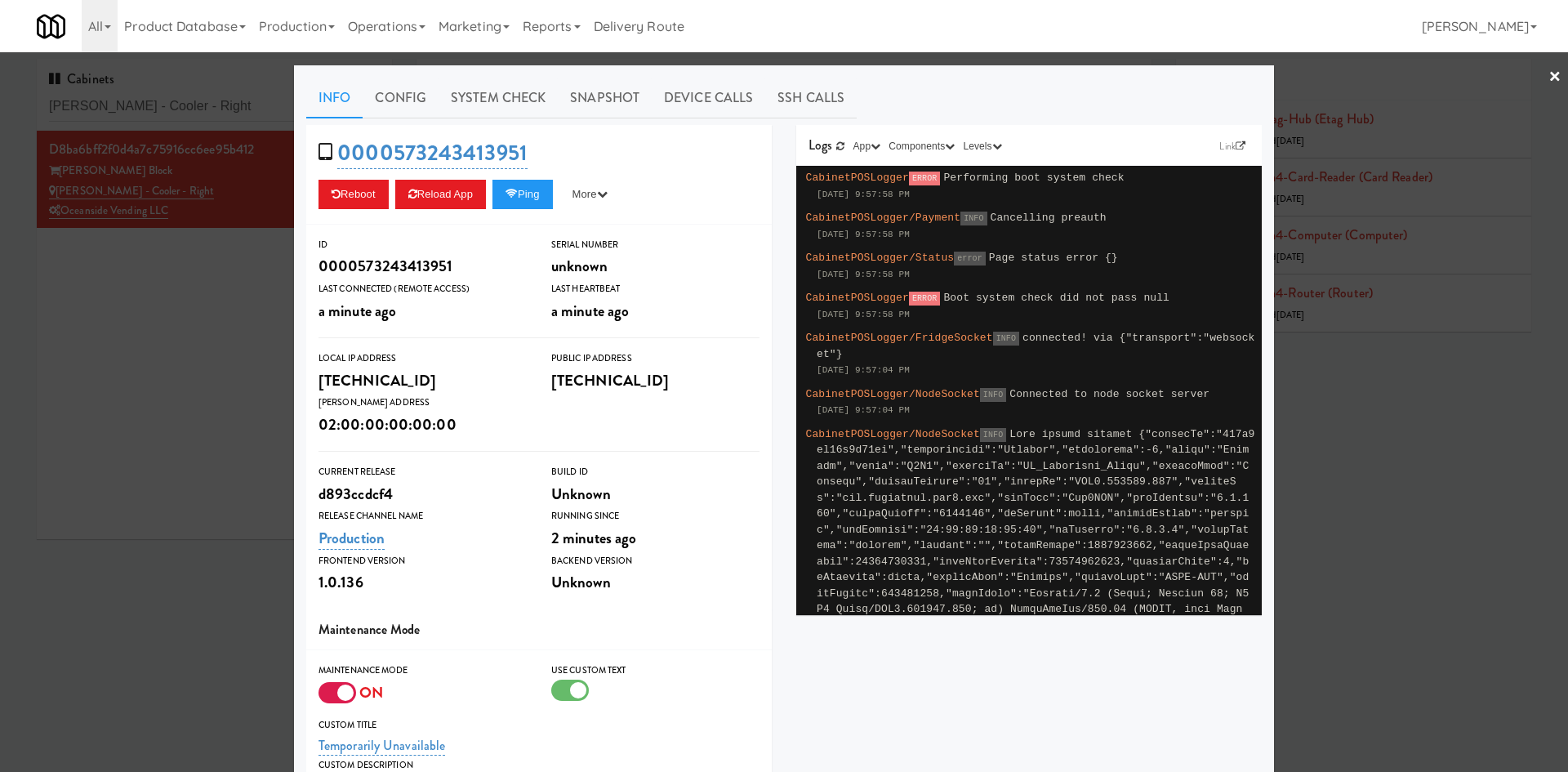
drag, startPoint x: 326, startPoint y: 695, endPoint x: 473, endPoint y: 653, distance: 152.9
click at [329, 693] on div at bounding box center [336, 693] width 37 height 21
click at [0, 0] on input "checkbox" at bounding box center [0, 0] width 0 height 0
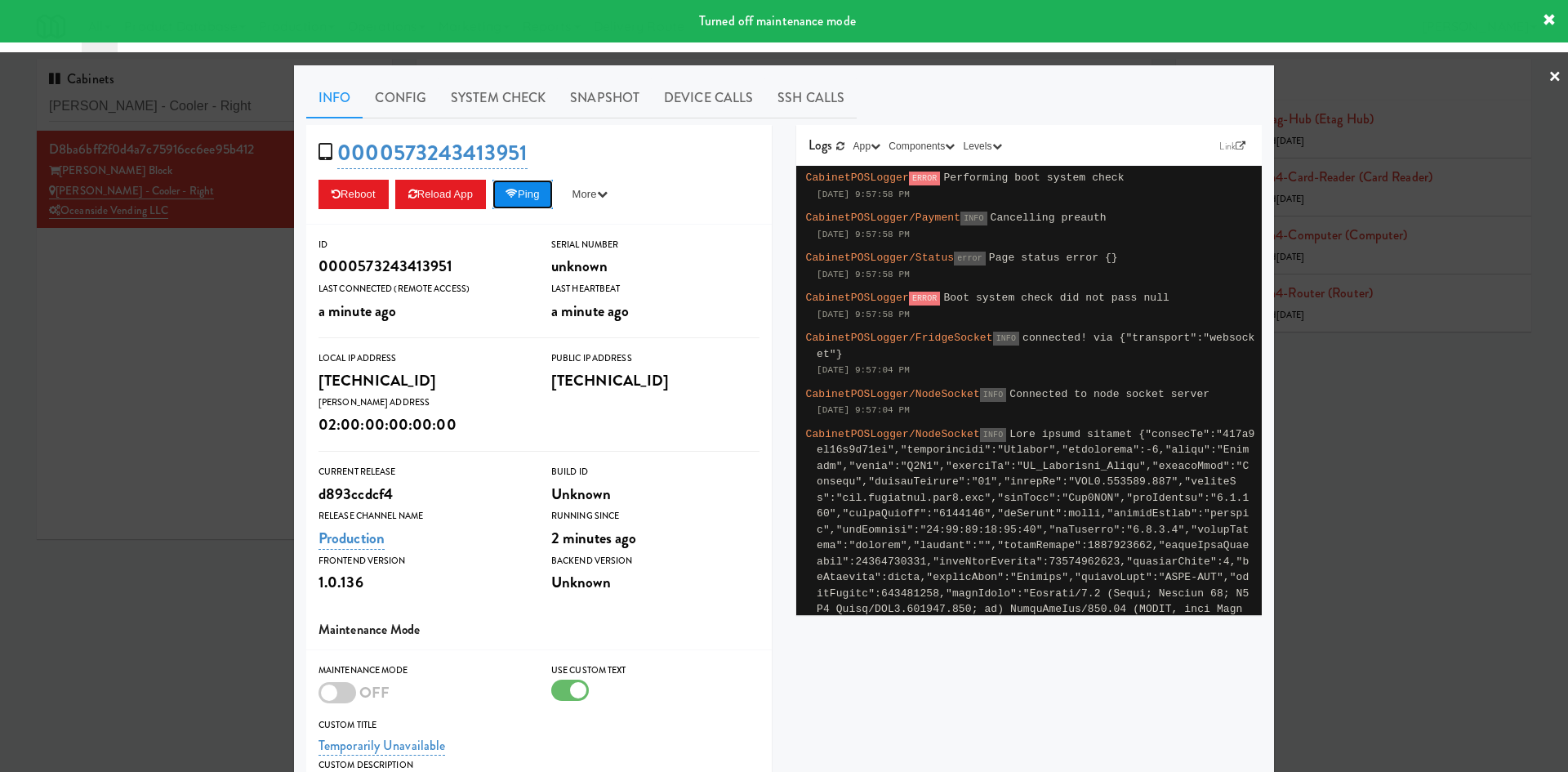
click at [531, 197] on button "Ping" at bounding box center [522, 194] width 60 height 30
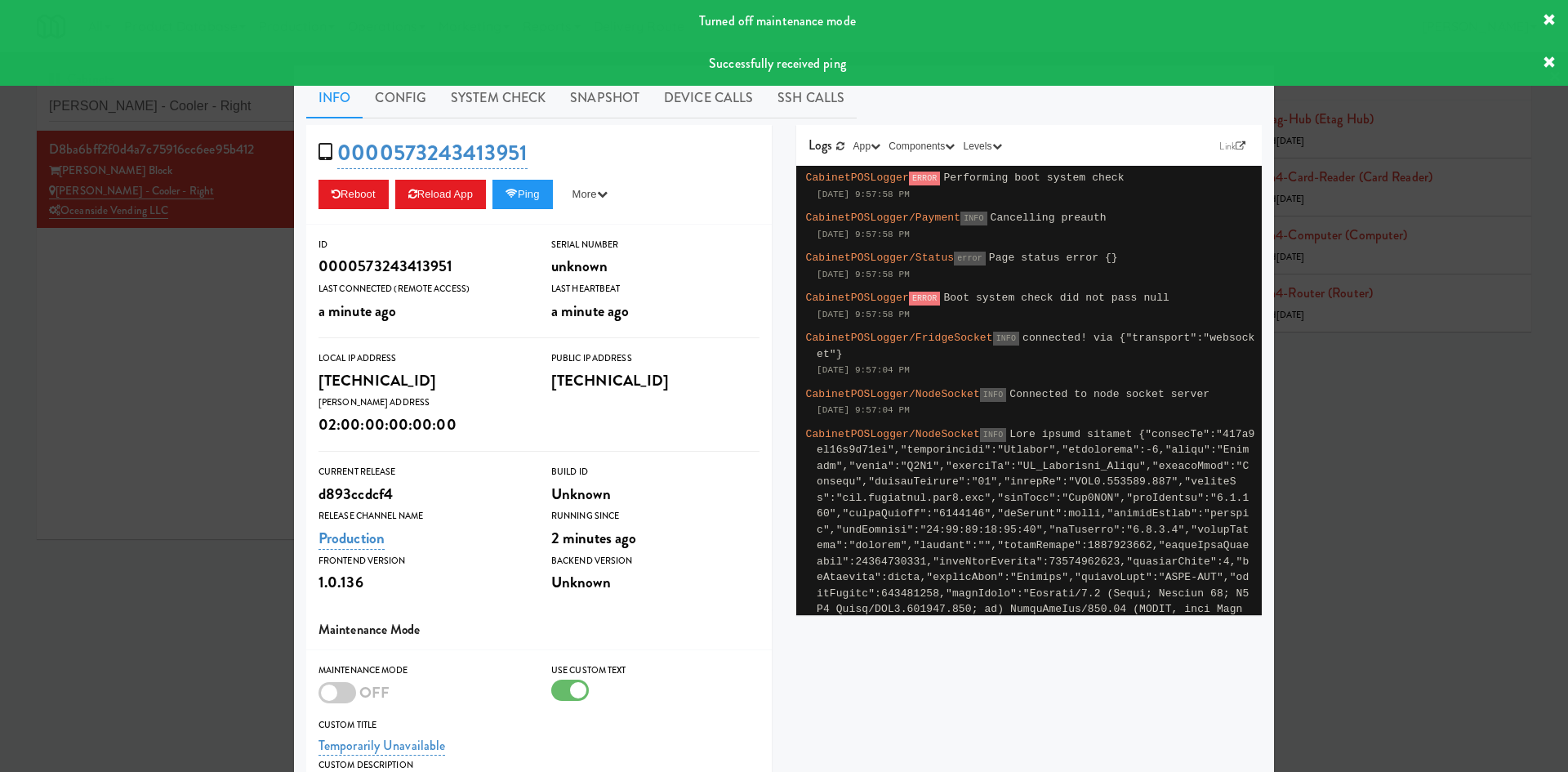
click at [252, 388] on div at bounding box center [784, 386] width 1568 height 772
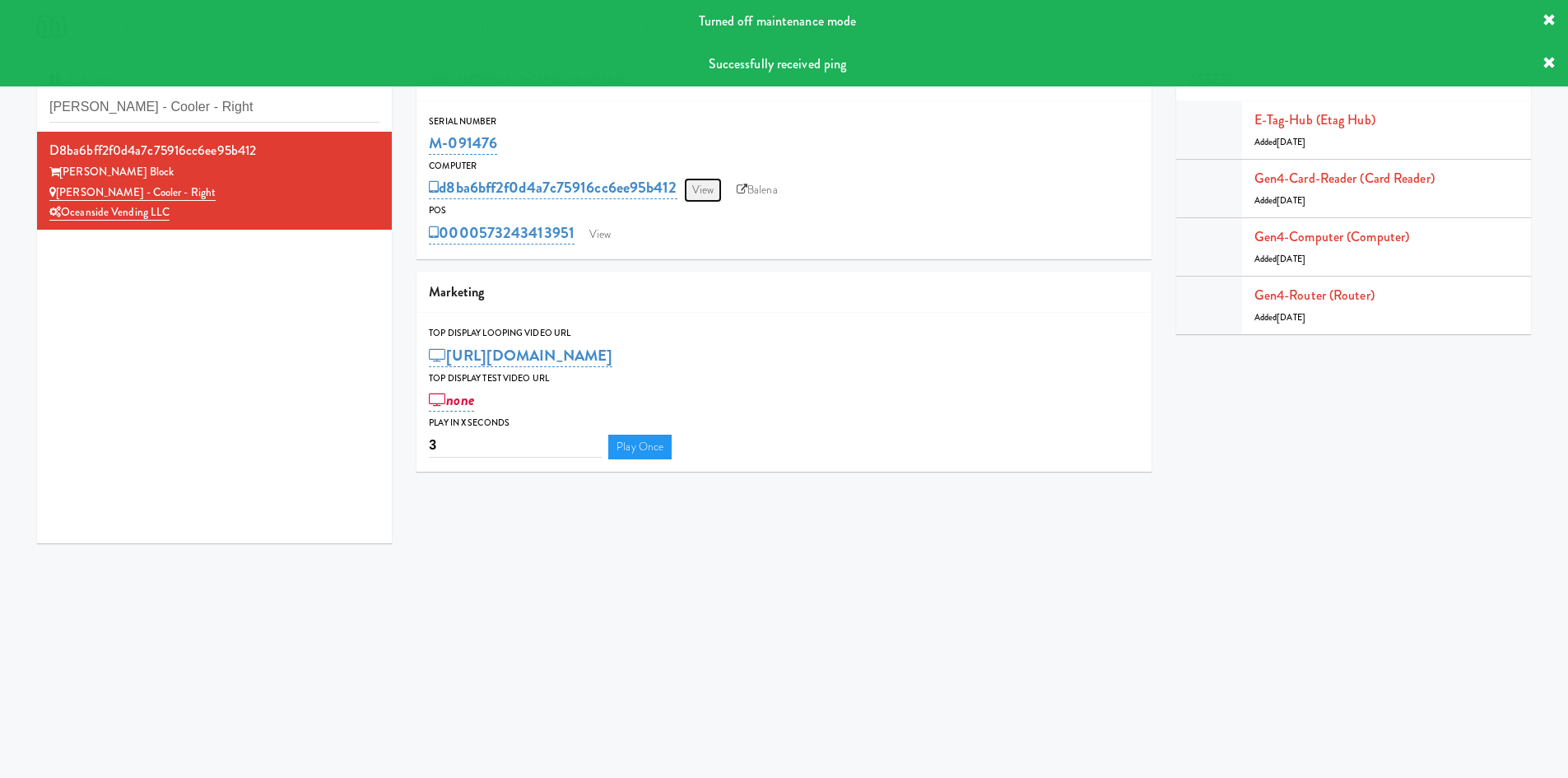
click at [704, 196] on link "View" at bounding box center [702, 190] width 37 height 25
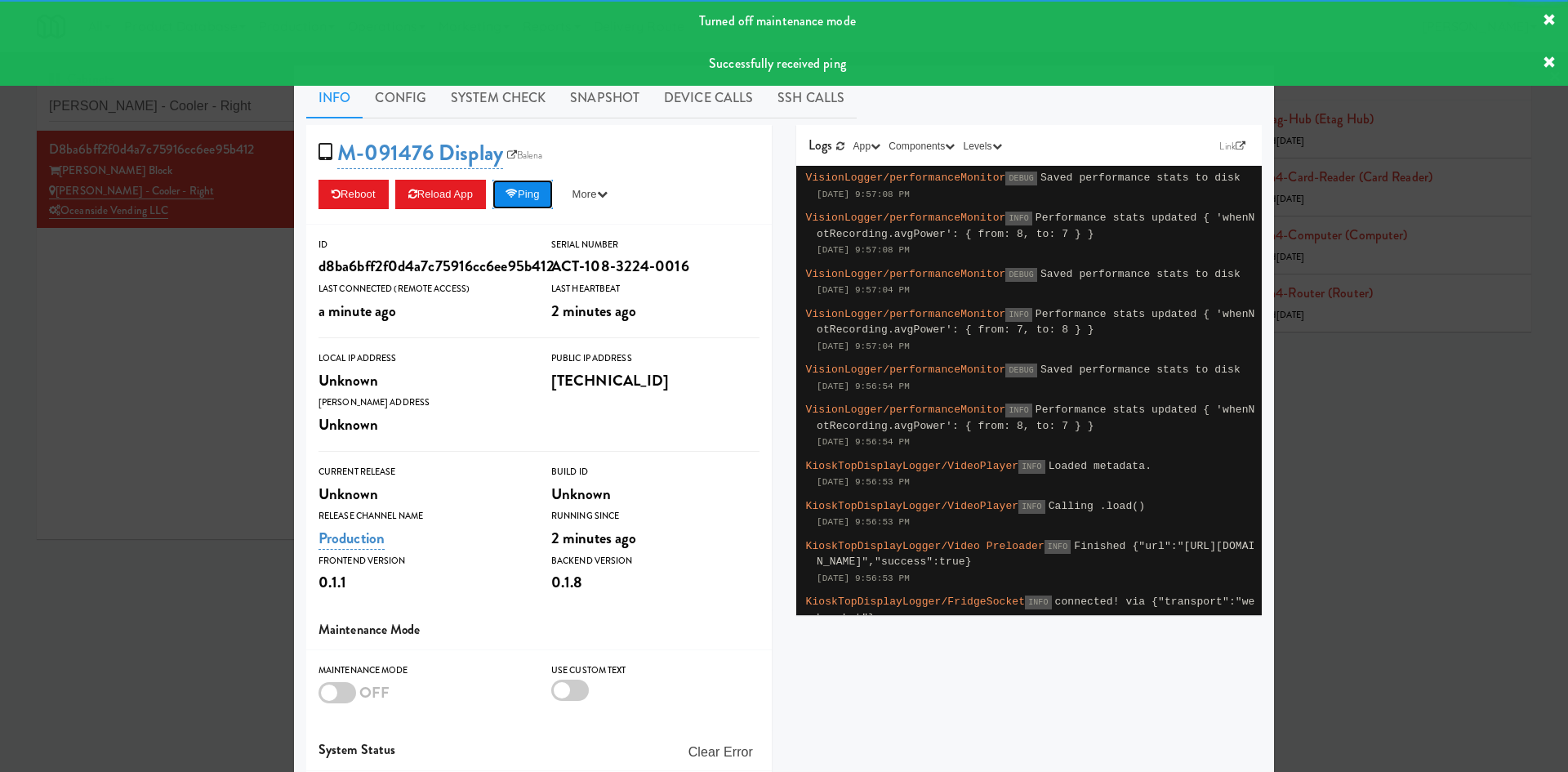
click at [547, 192] on button "Ping" at bounding box center [522, 194] width 60 height 30
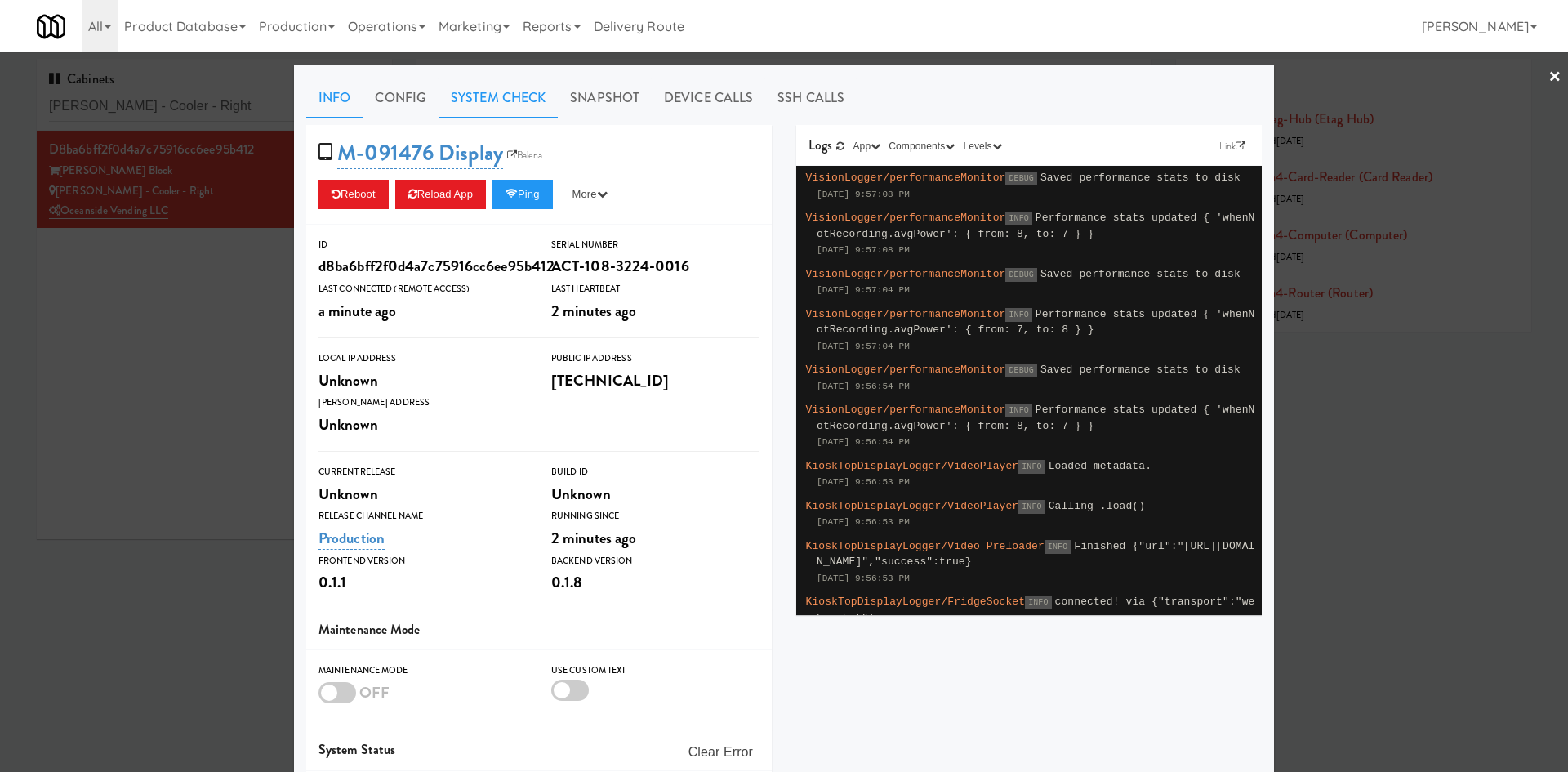
click at [510, 106] on link "System Check" at bounding box center [497, 97] width 119 height 41
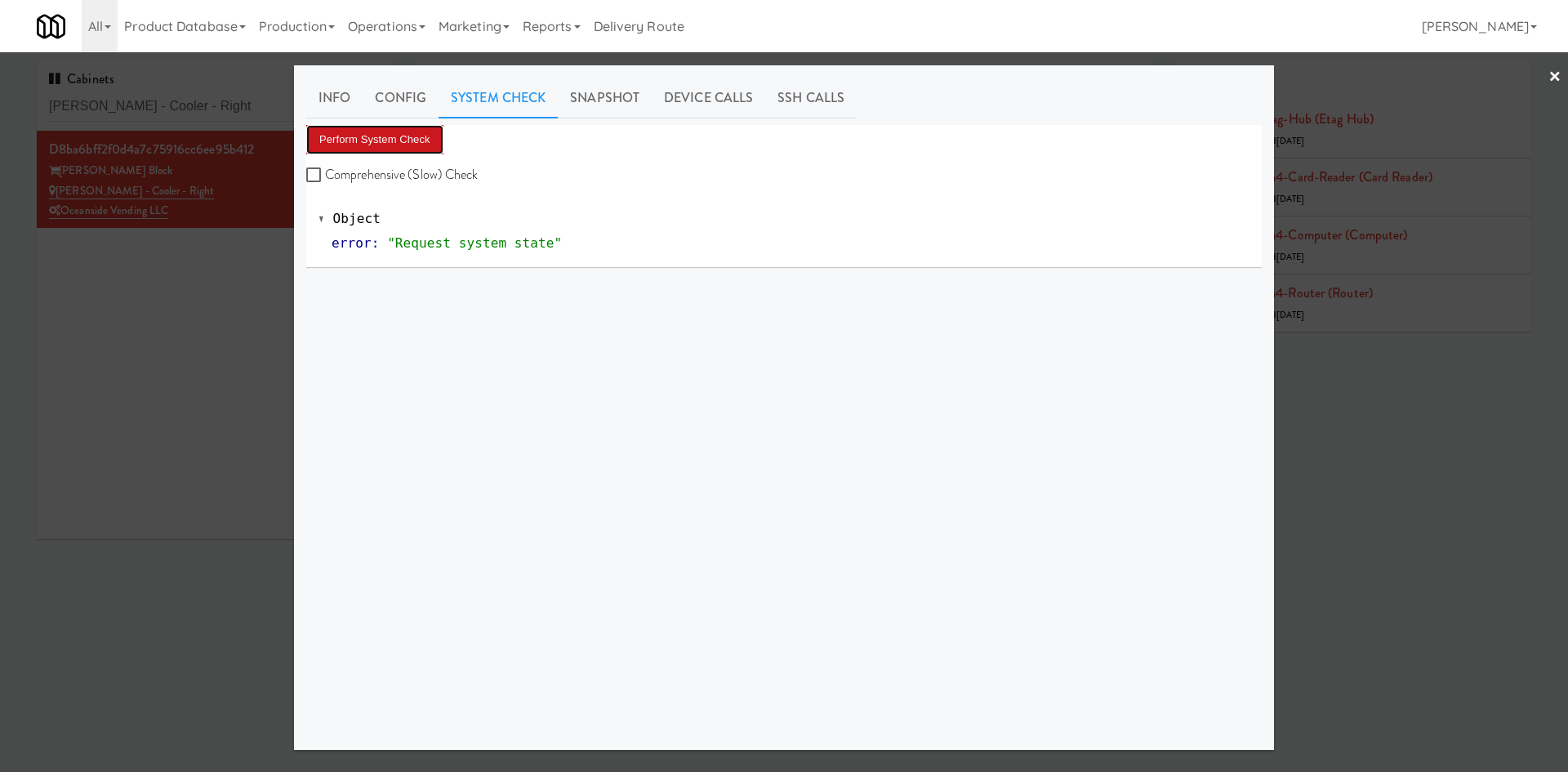
click at [392, 150] on button "Perform System Check" at bounding box center [374, 139] width 137 height 30
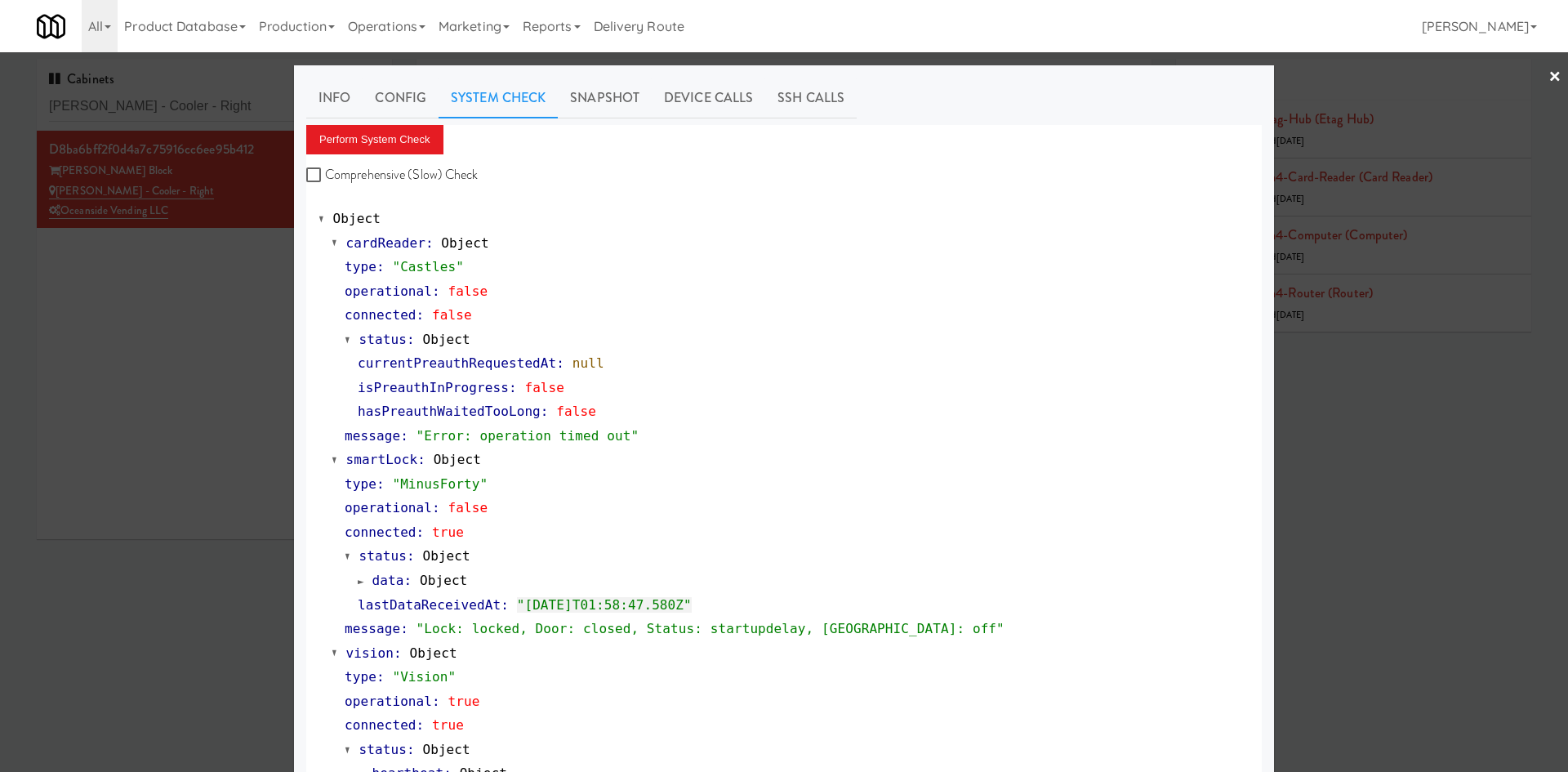
click at [203, 539] on div at bounding box center [784, 386] width 1568 height 772
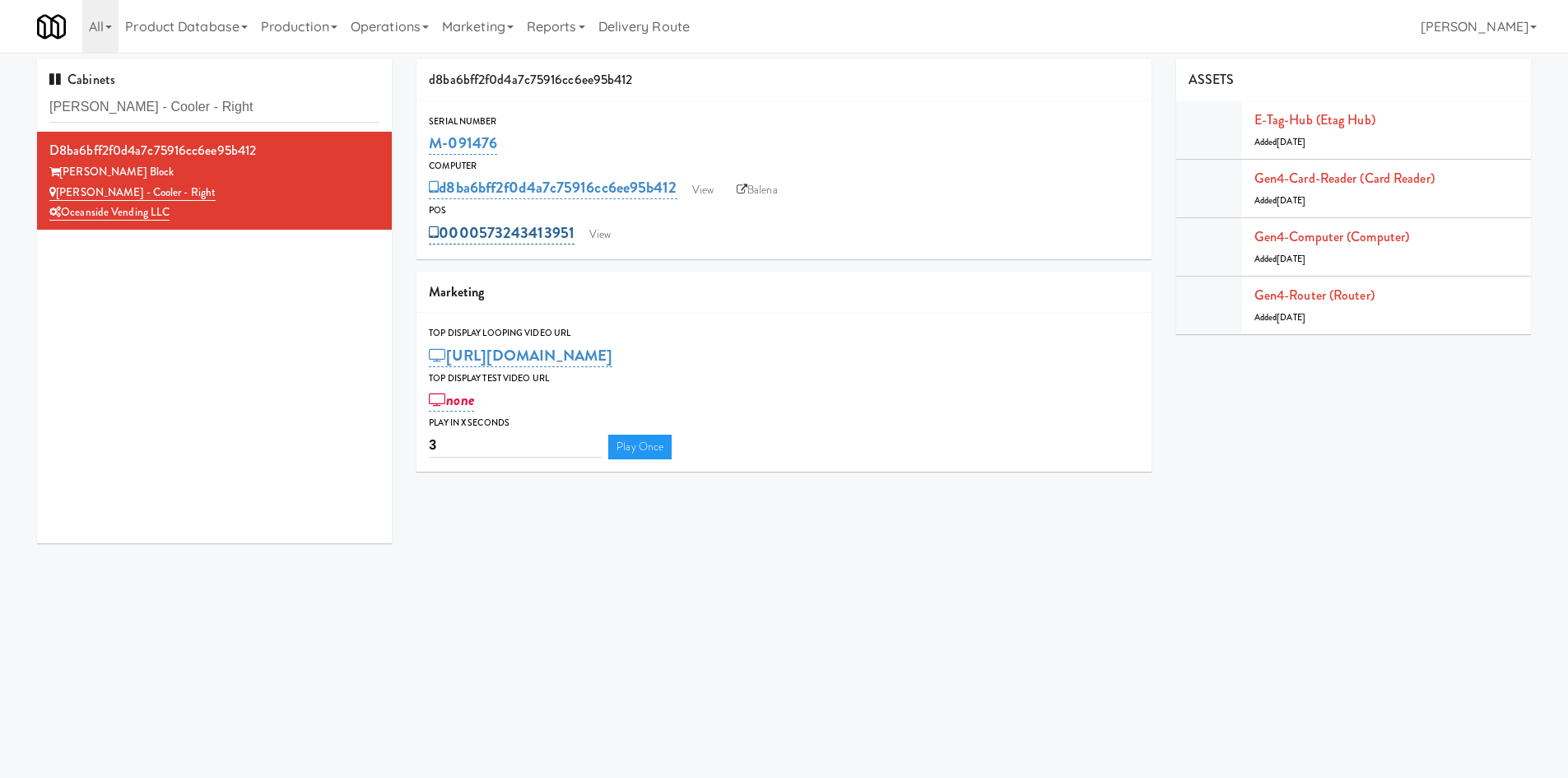
drag, startPoint x: 480, startPoint y: 214, endPoint x: 573, endPoint y: 242, distance: 97.1
click at [573, 242] on div "POS 0000573243413951 View" at bounding box center [784, 225] width 735 height 44
copy div "0000573243413951"
click at [712, 183] on link "View" at bounding box center [702, 190] width 37 height 25
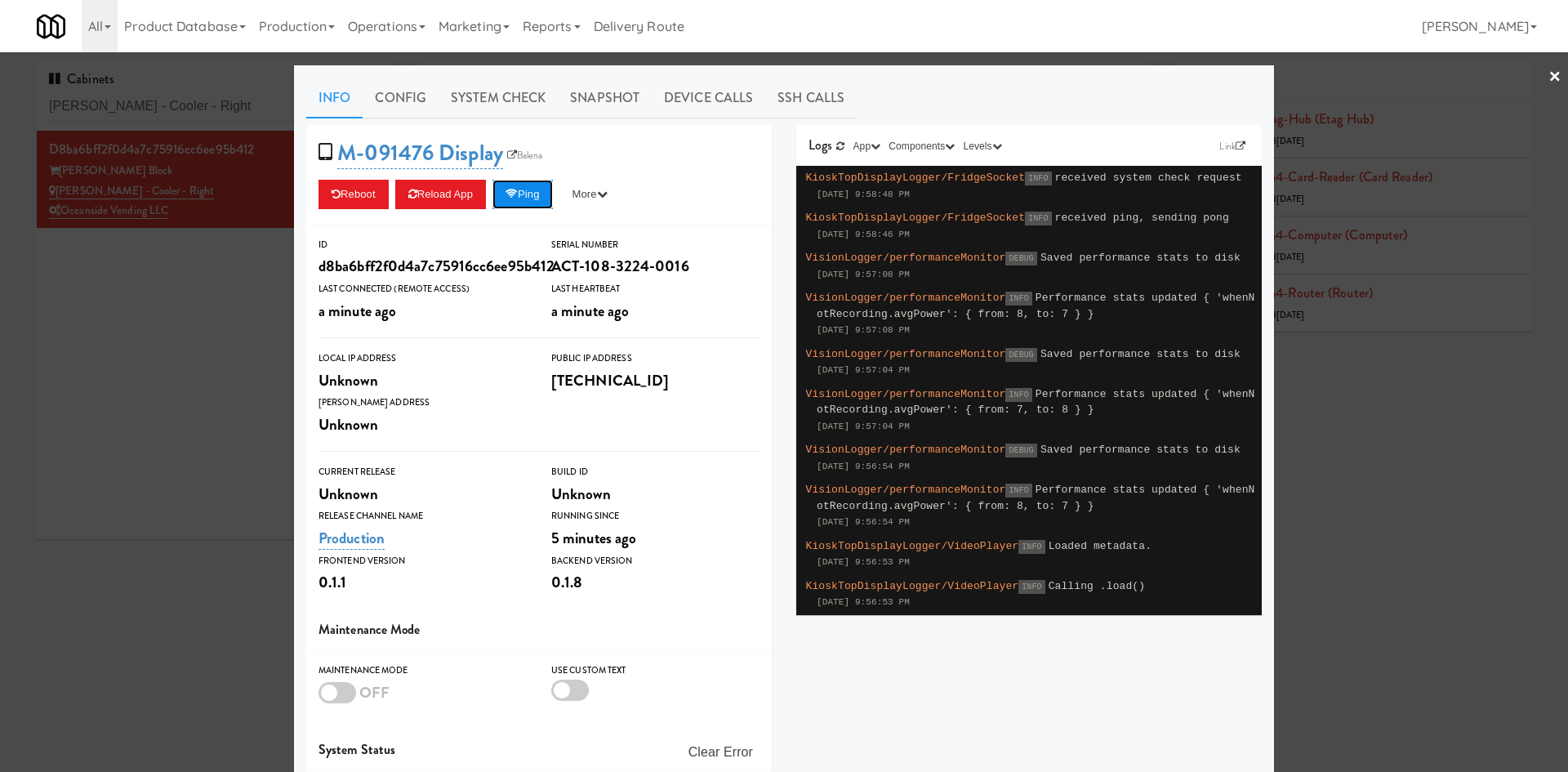
click at [552, 188] on button "Ping" at bounding box center [522, 194] width 60 height 30
click at [517, 183] on button "Ping" at bounding box center [522, 194] width 60 height 30
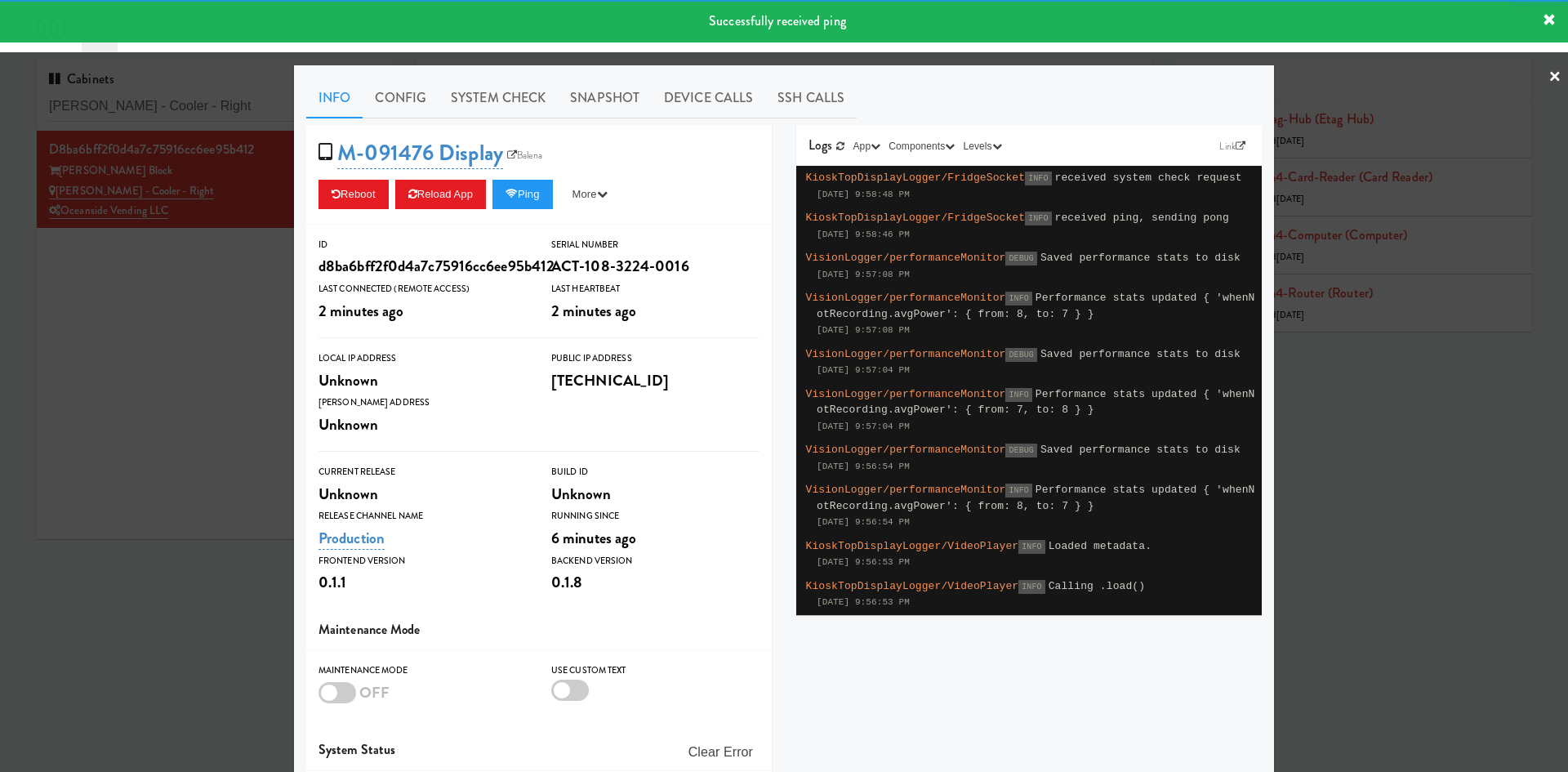
click at [236, 332] on div at bounding box center [784, 386] width 1568 height 772
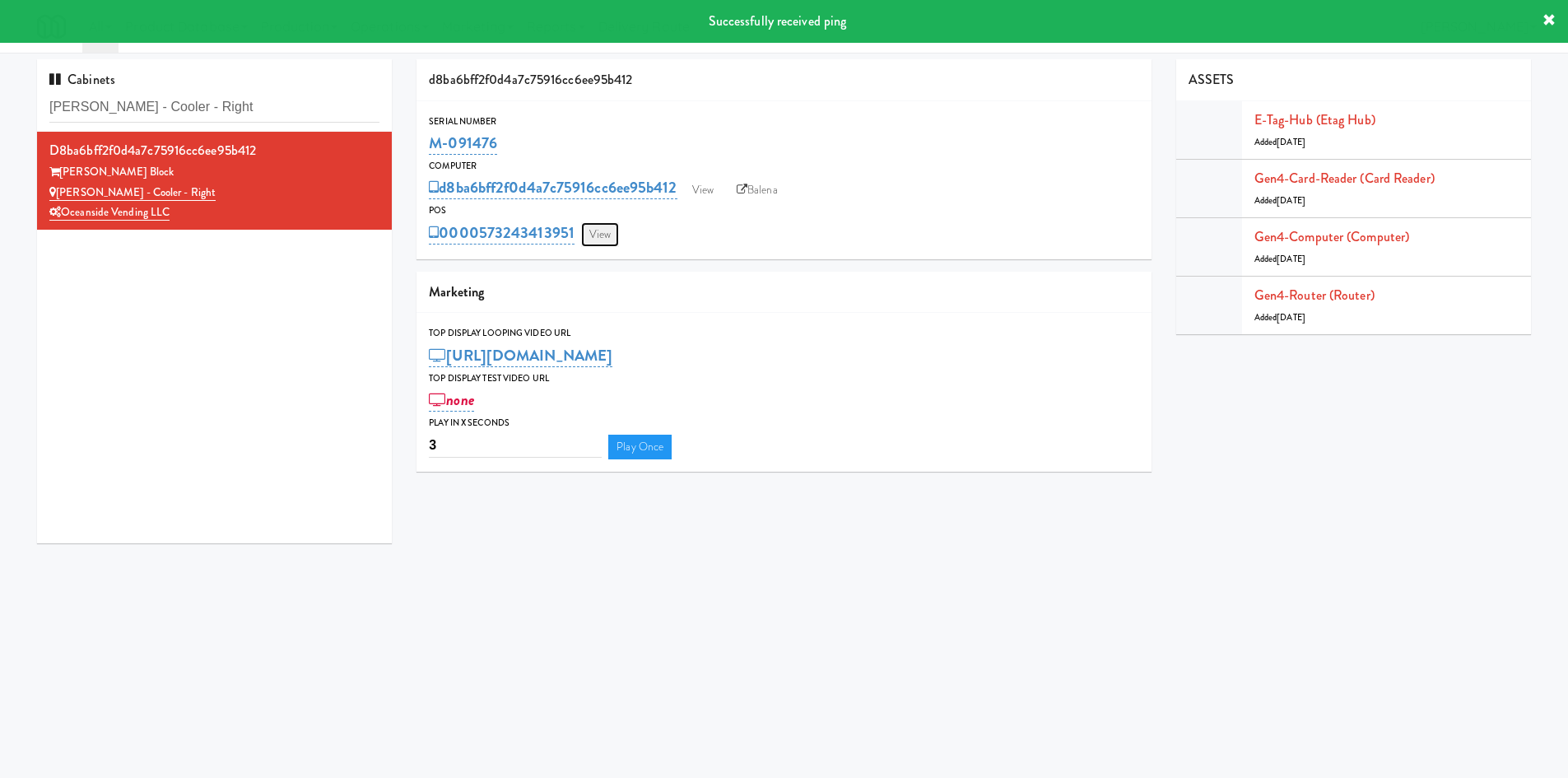
click at [594, 231] on link "View" at bounding box center [599, 234] width 37 height 25
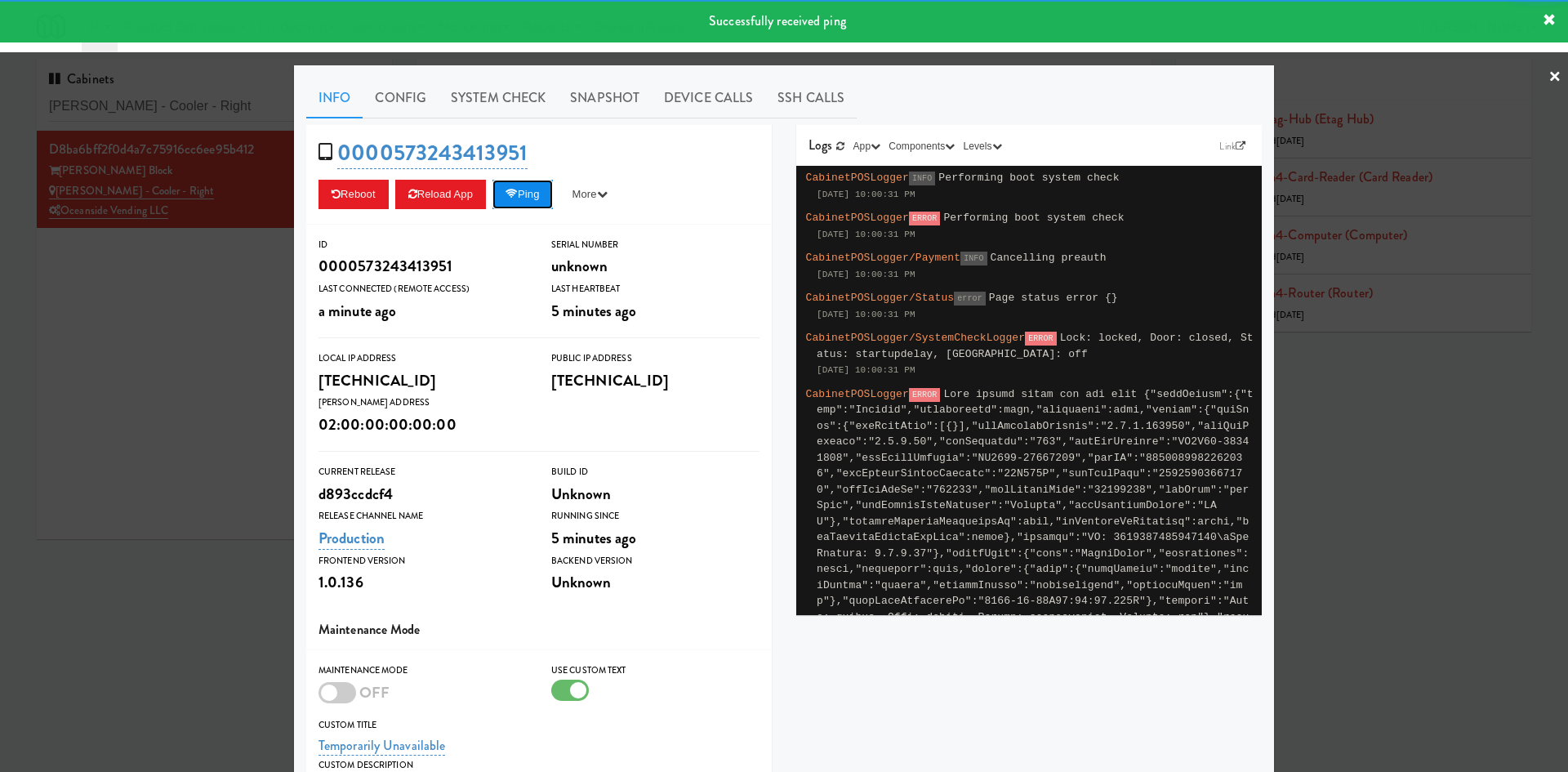
click at [539, 203] on button "Ping" at bounding box center [522, 194] width 60 height 30
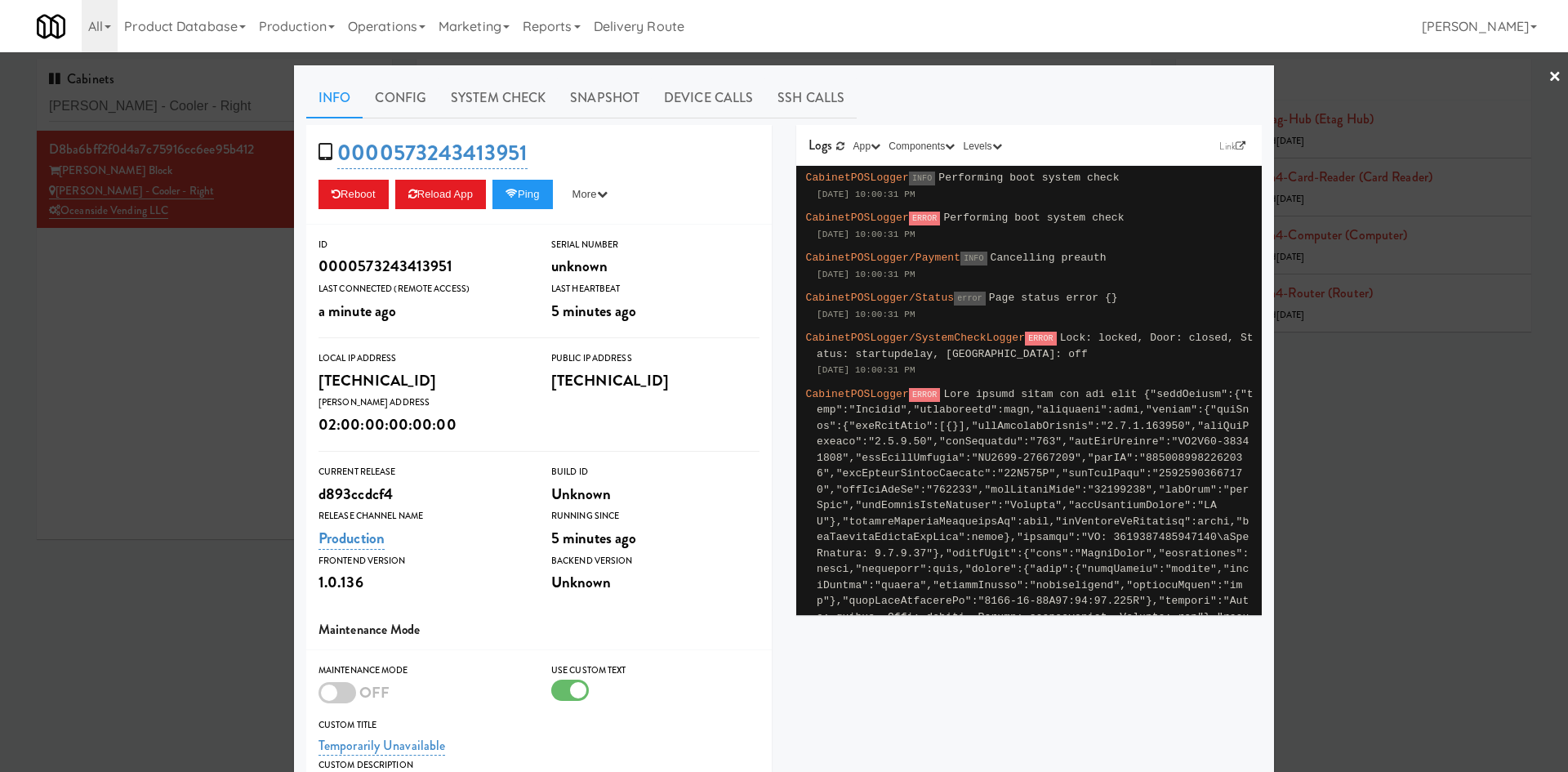
click at [175, 352] on div at bounding box center [784, 386] width 1568 height 772
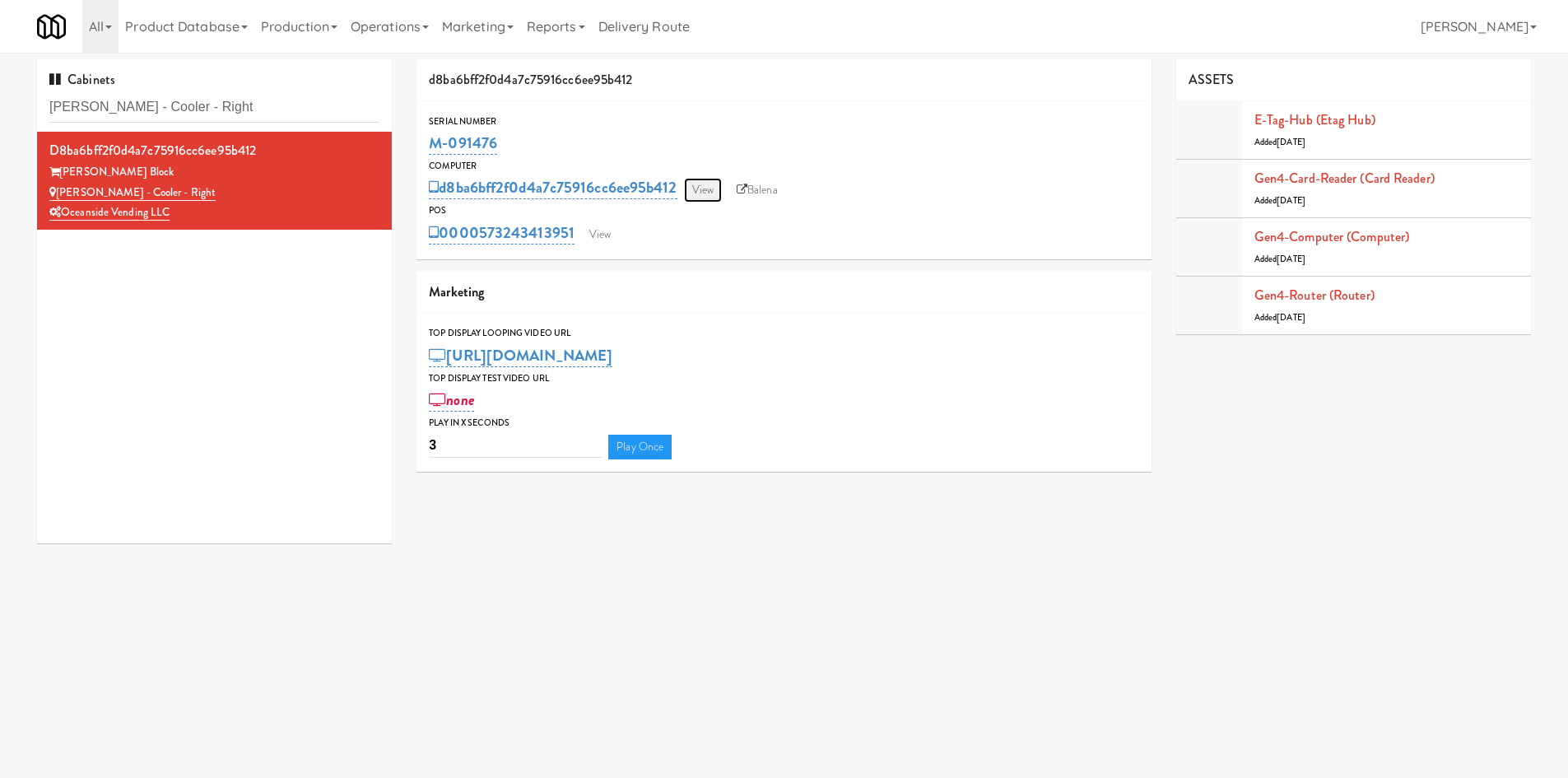
click at [694, 188] on link "View" at bounding box center [702, 190] width 37 height 25
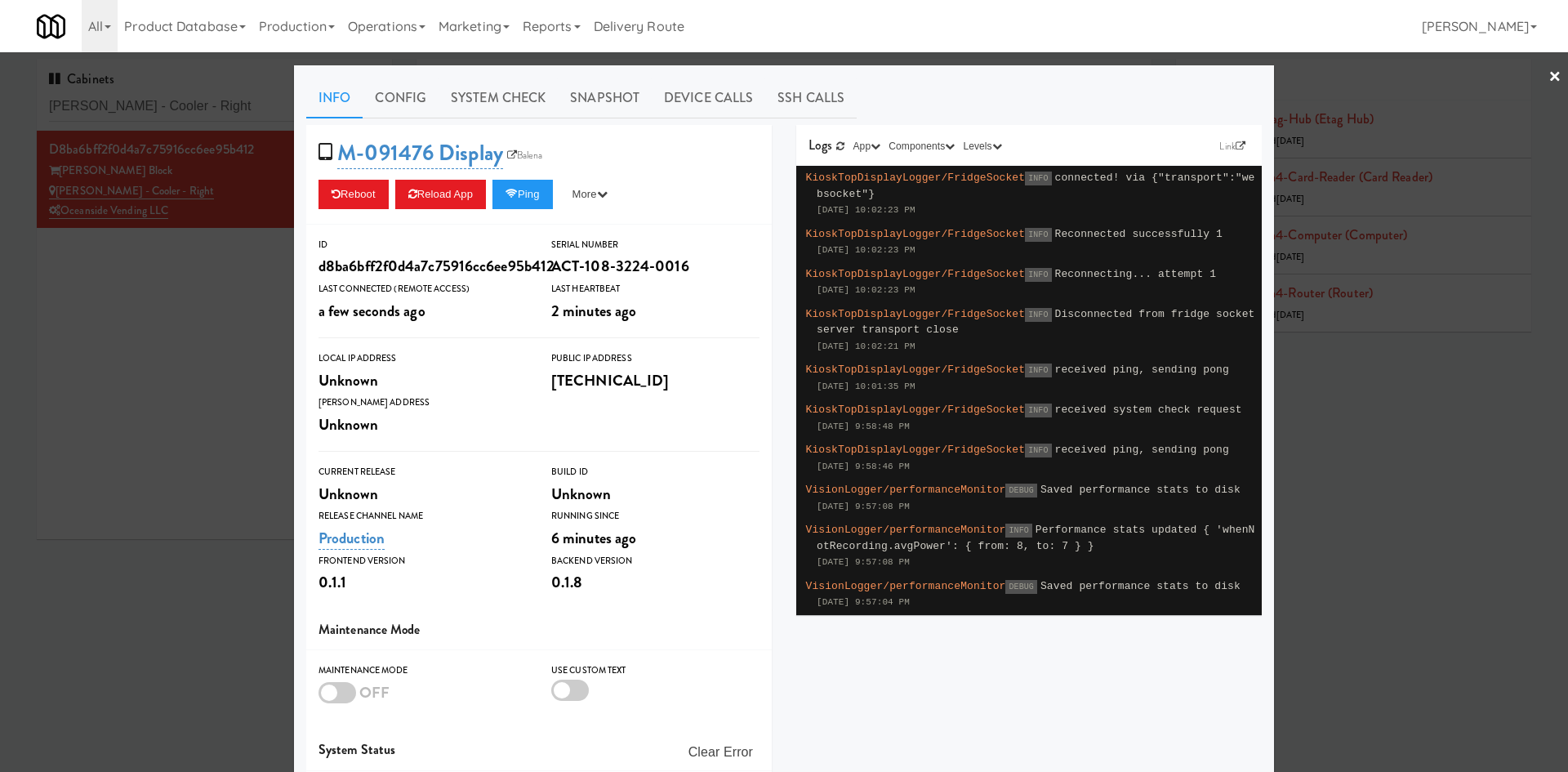
click at [151, 326] on div at bounding box center [784, 386] width 1568 height 772
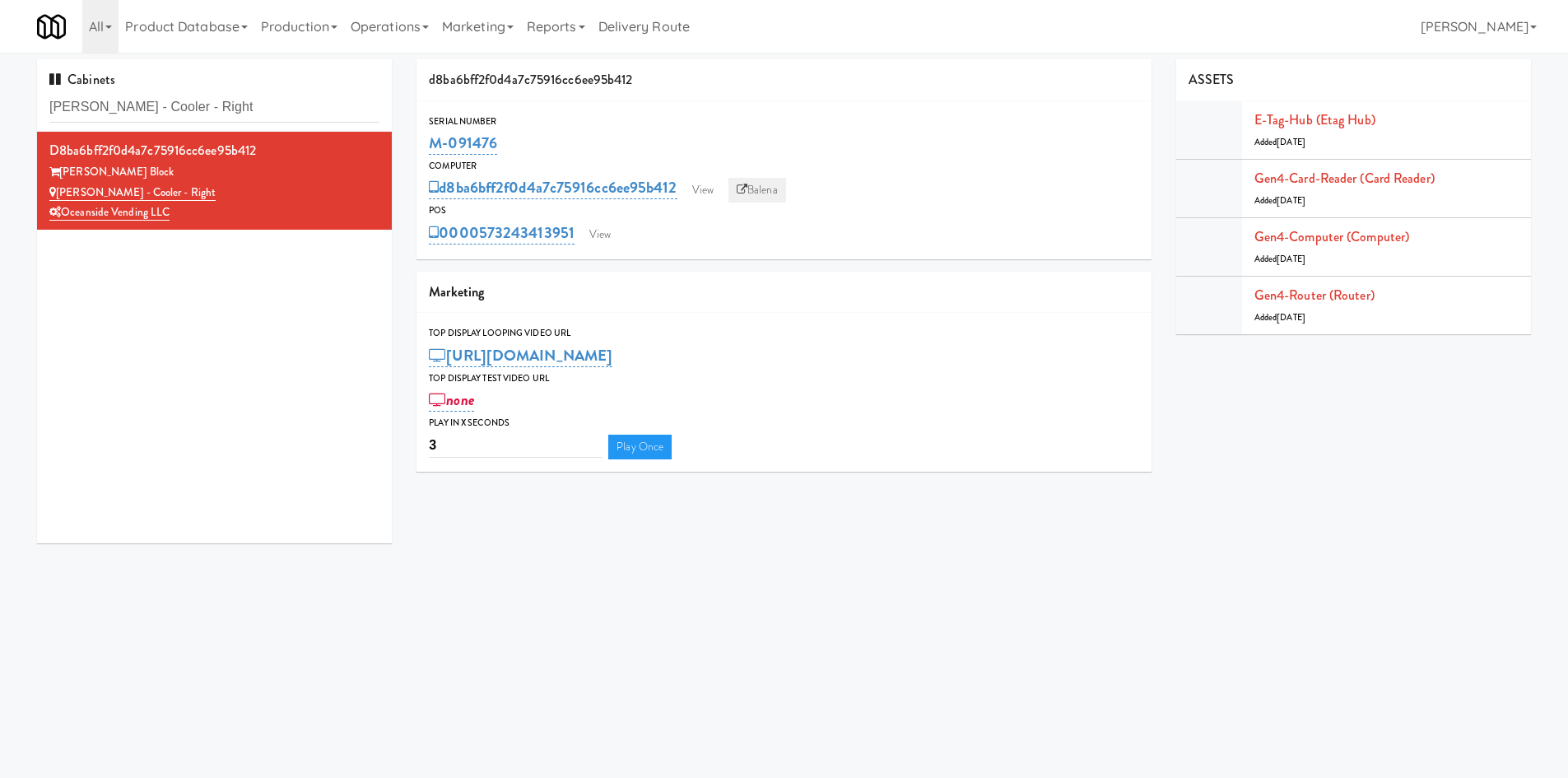
click at [786, 186] on link "Balena" at bounding box center [758, 190] width 58 height 25
click at [599, 231] on link "View" at bounding box center [599, 234] width 37 height 25
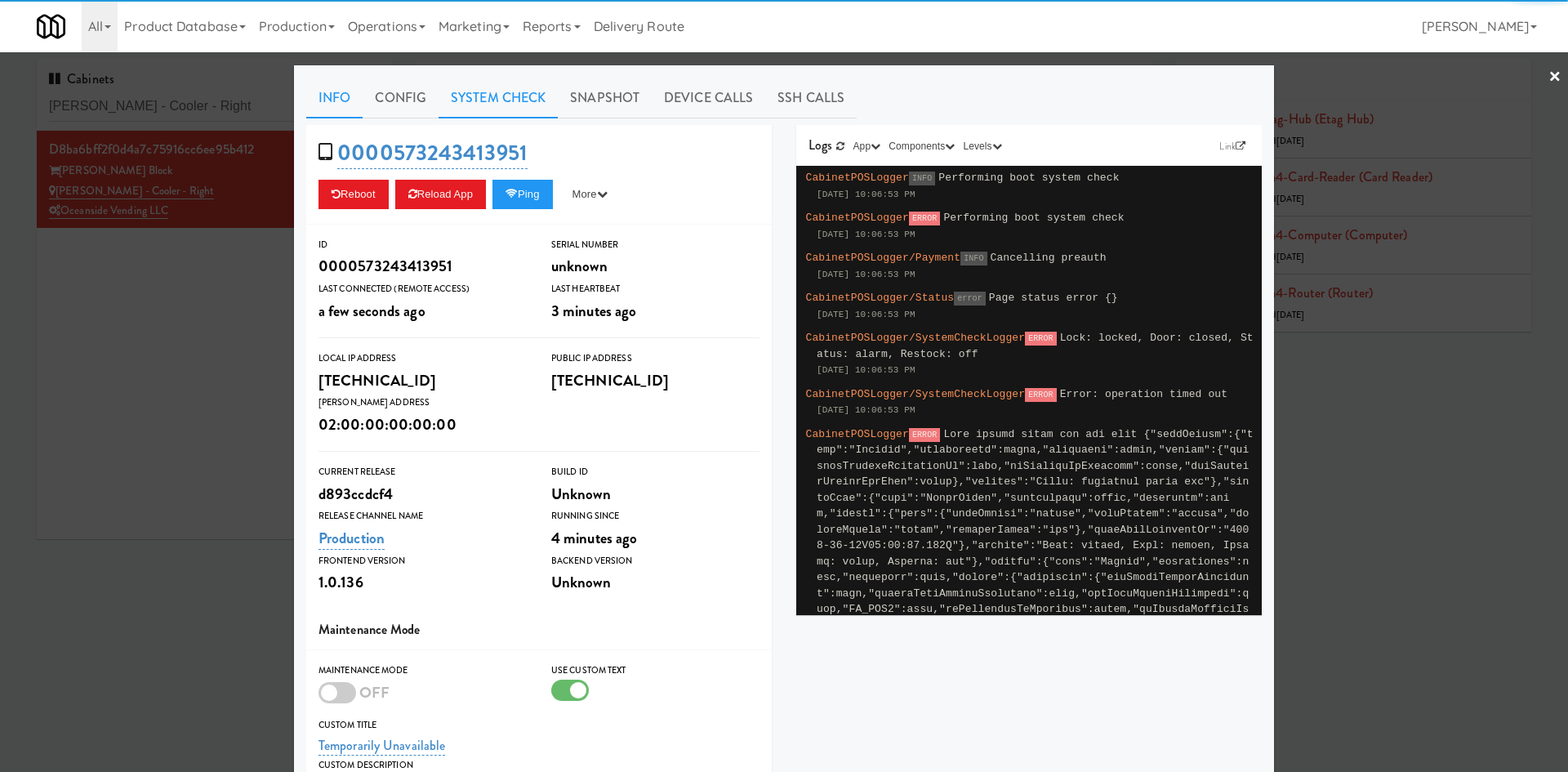
click at [466, 94] on link "System Check" at bounding box center [497, 97] width 119 height 41
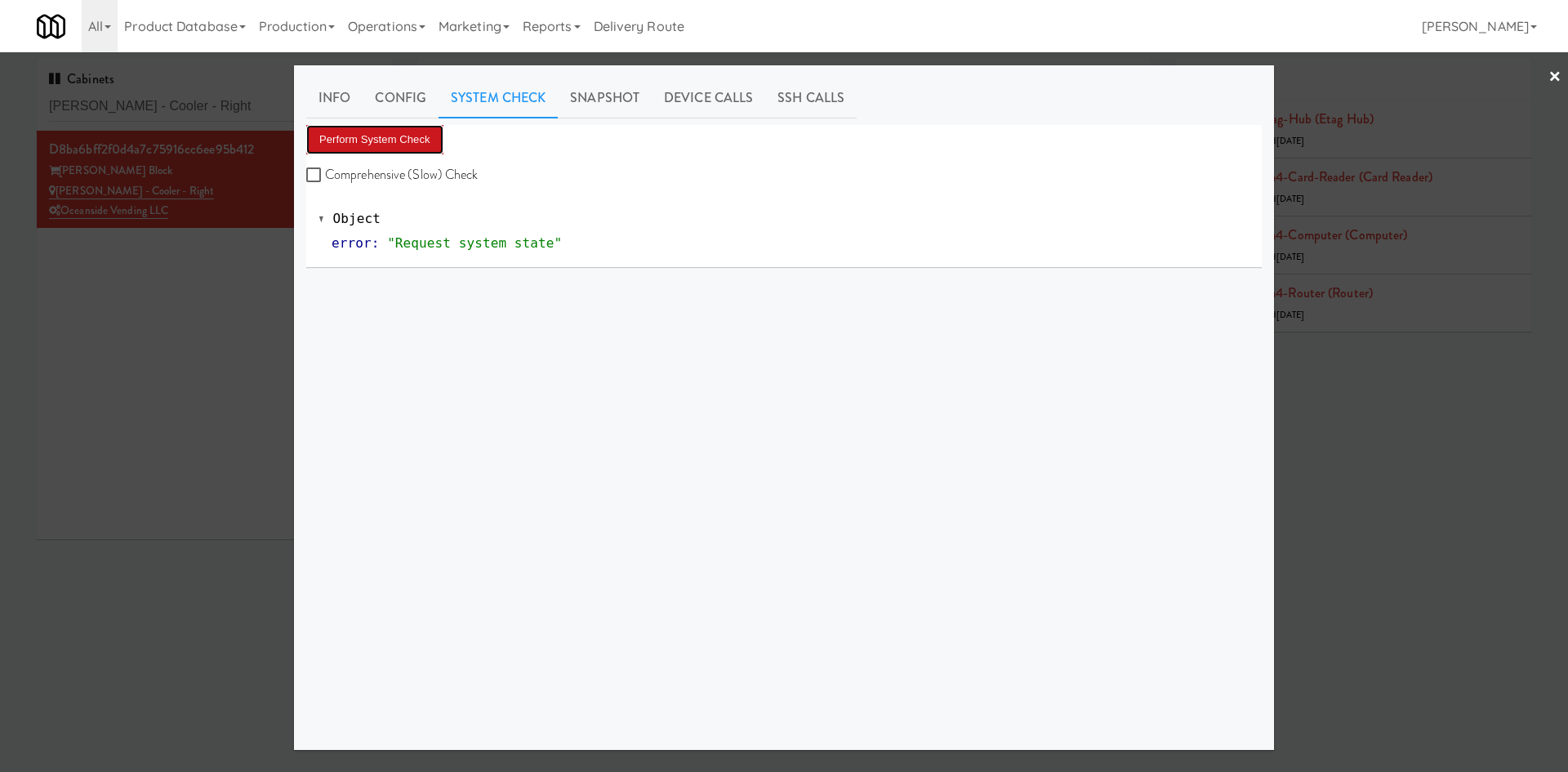
click at [414, 131] on button "Perform System Check" at bounding box center [374, 139] width 137 height 30
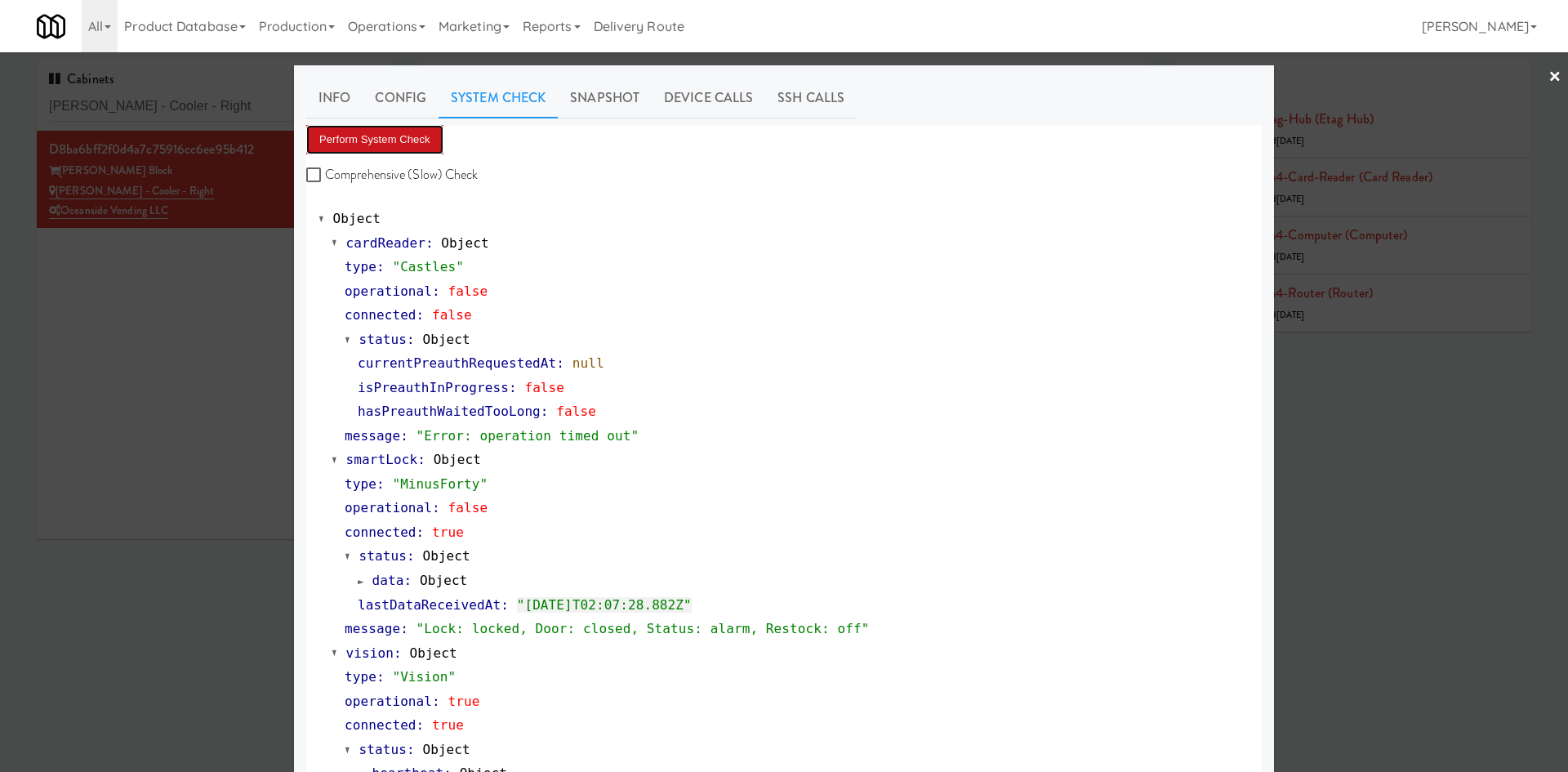
click at [402, 139] on button "Perform System Check" at bounding box center [374, 139] width 137 height 30
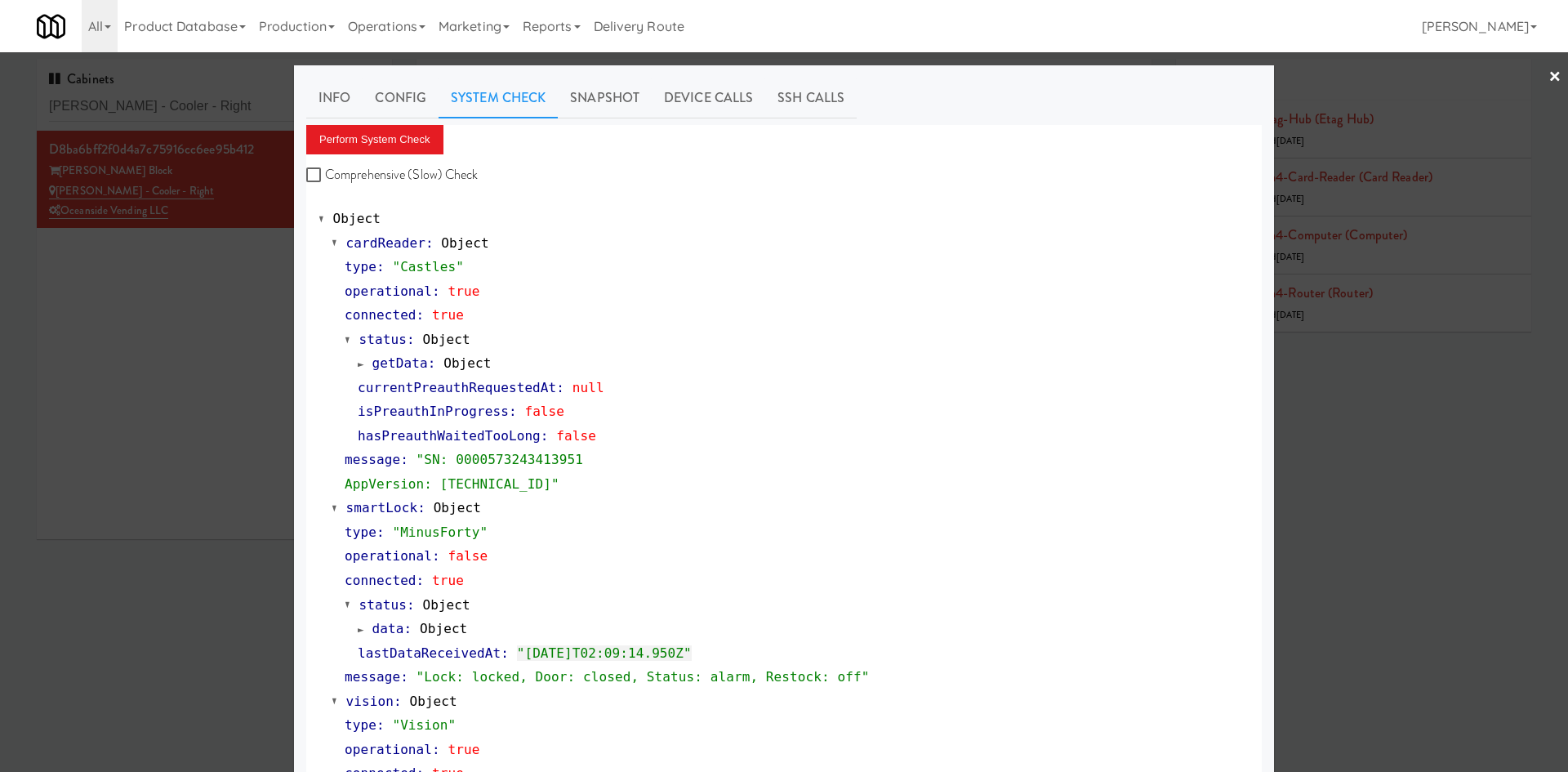
drag, startPoint x: 228, startPoint y: 356, endPoint x: 246, endPoint y: 332, distance: 30.0
click at [228, 355] on div at bounding box center [784, 386] width 1568 height 772
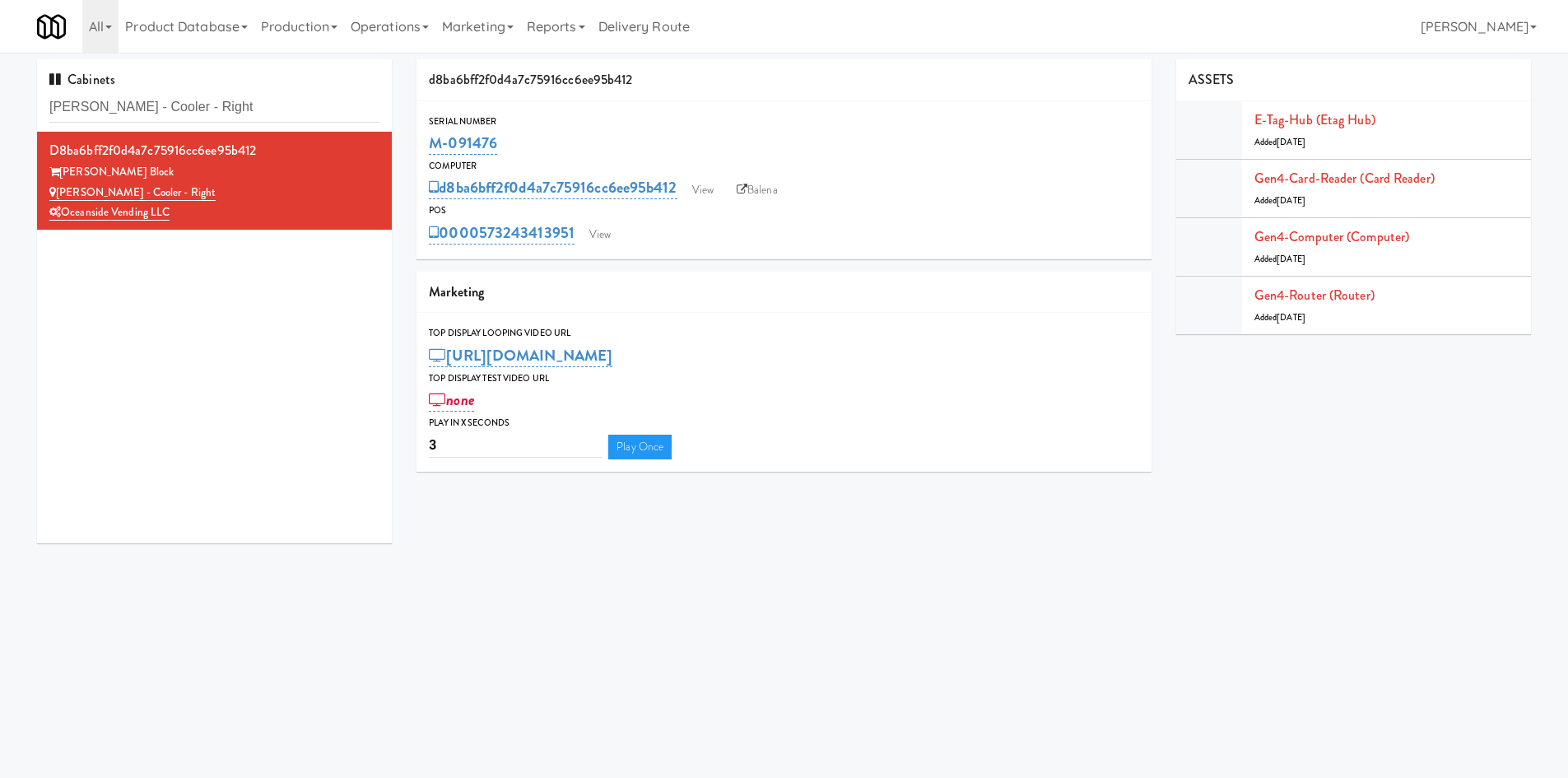
drag, startPoint x: 537, startPoint y: 145, endPoint x: 426, endPoint y: 145, distance: 111.0
click at [426, 145] on div "Serial Number M-091476" at bounding box center [784, 135] width 735 height 44
copy link "M-091476"
click at [700, 192] on link "View" at bounding box center [702, 190] width 37 height 25
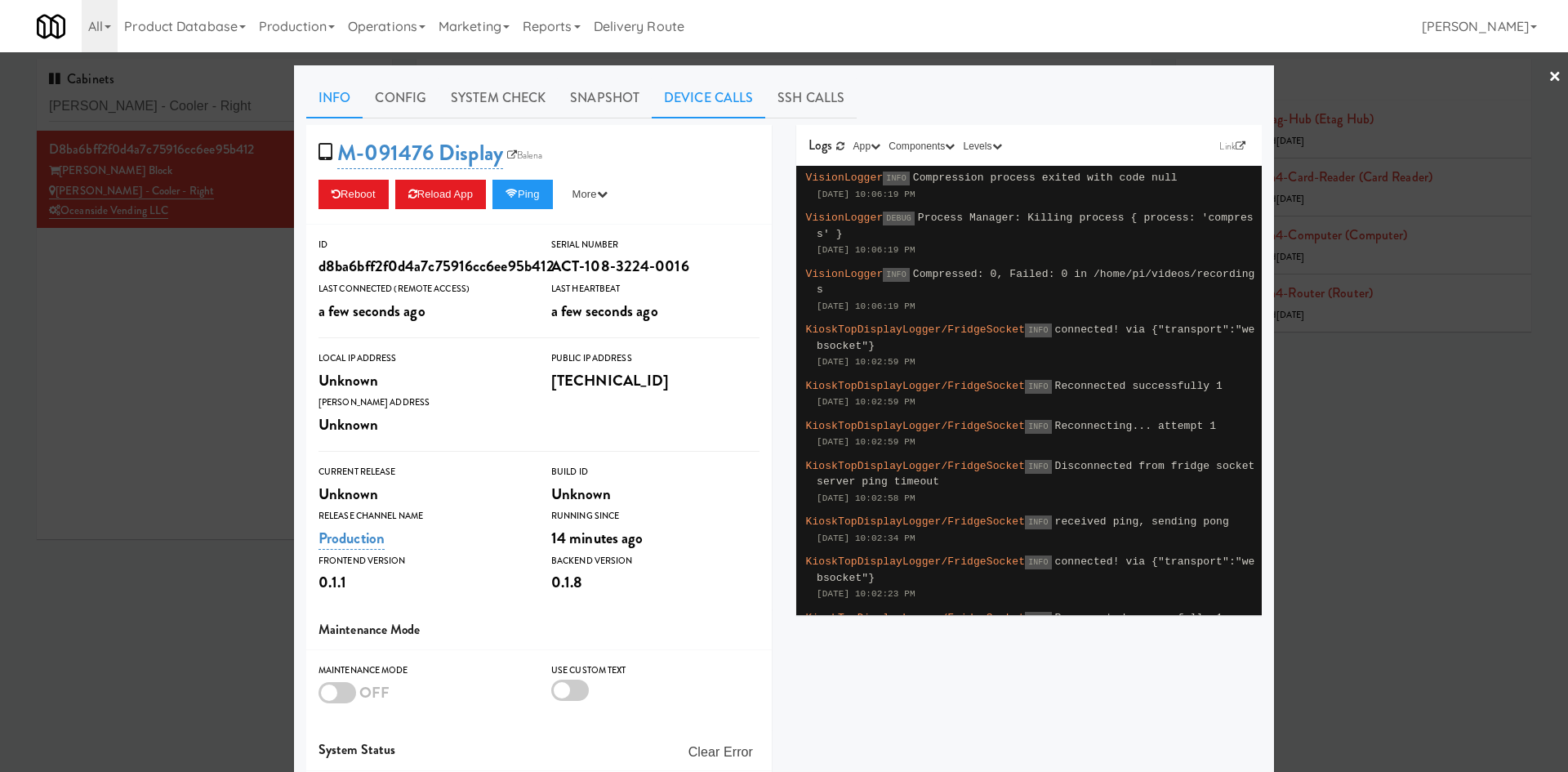
click at [682, 82] on link "Device Calls" at bounding box center [708, 97] width 113 height 41
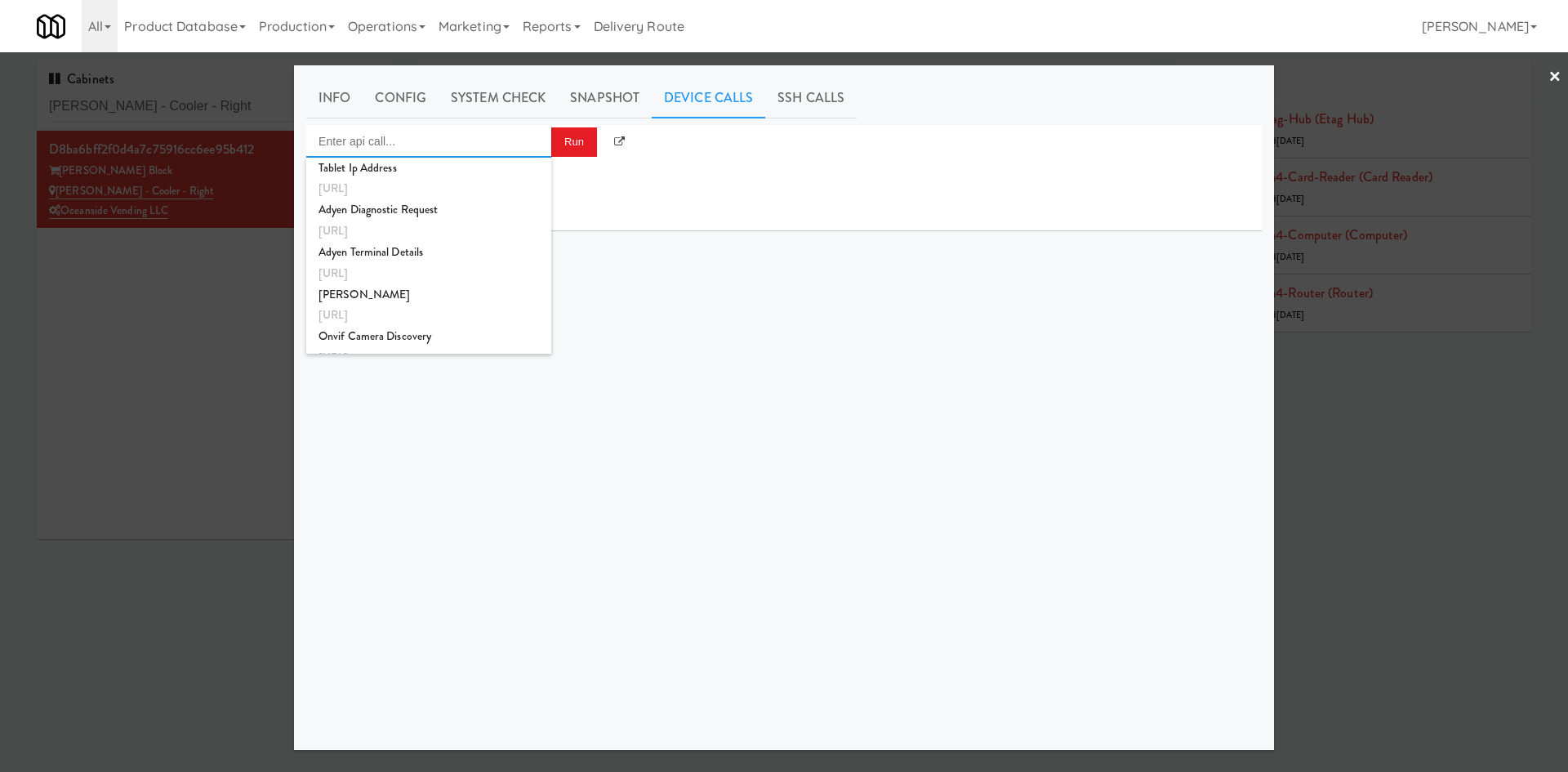
click at [439, 144] on input "Enter api call..." at bounding box center [428, 141] width 245 height 32
type input "d"
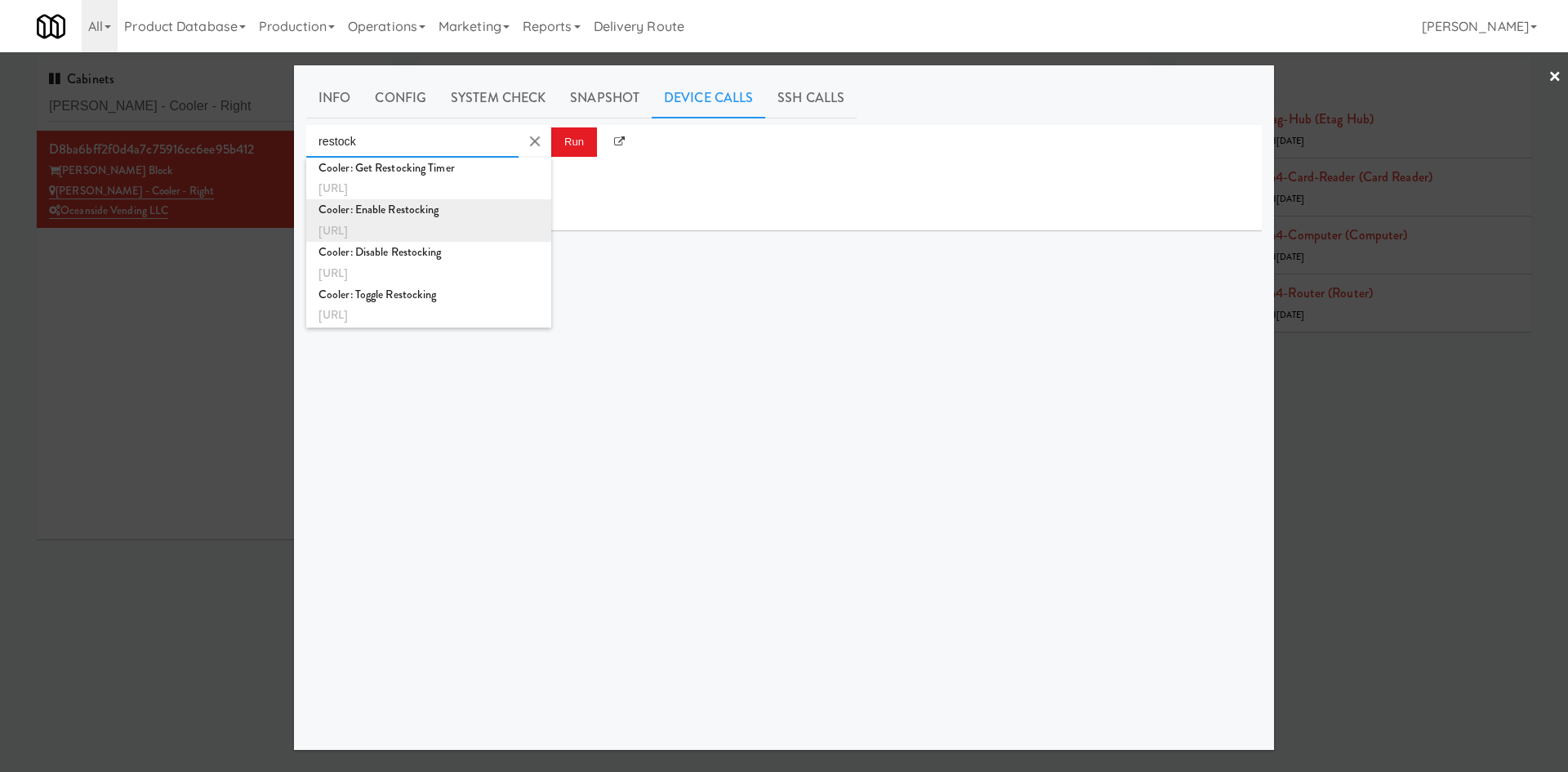
click at [472, 220] on div "Cooler: Enable Restocking" at bounding box center [428, 210] width 220 height 21
type input "Cooler: Enable Restocking"
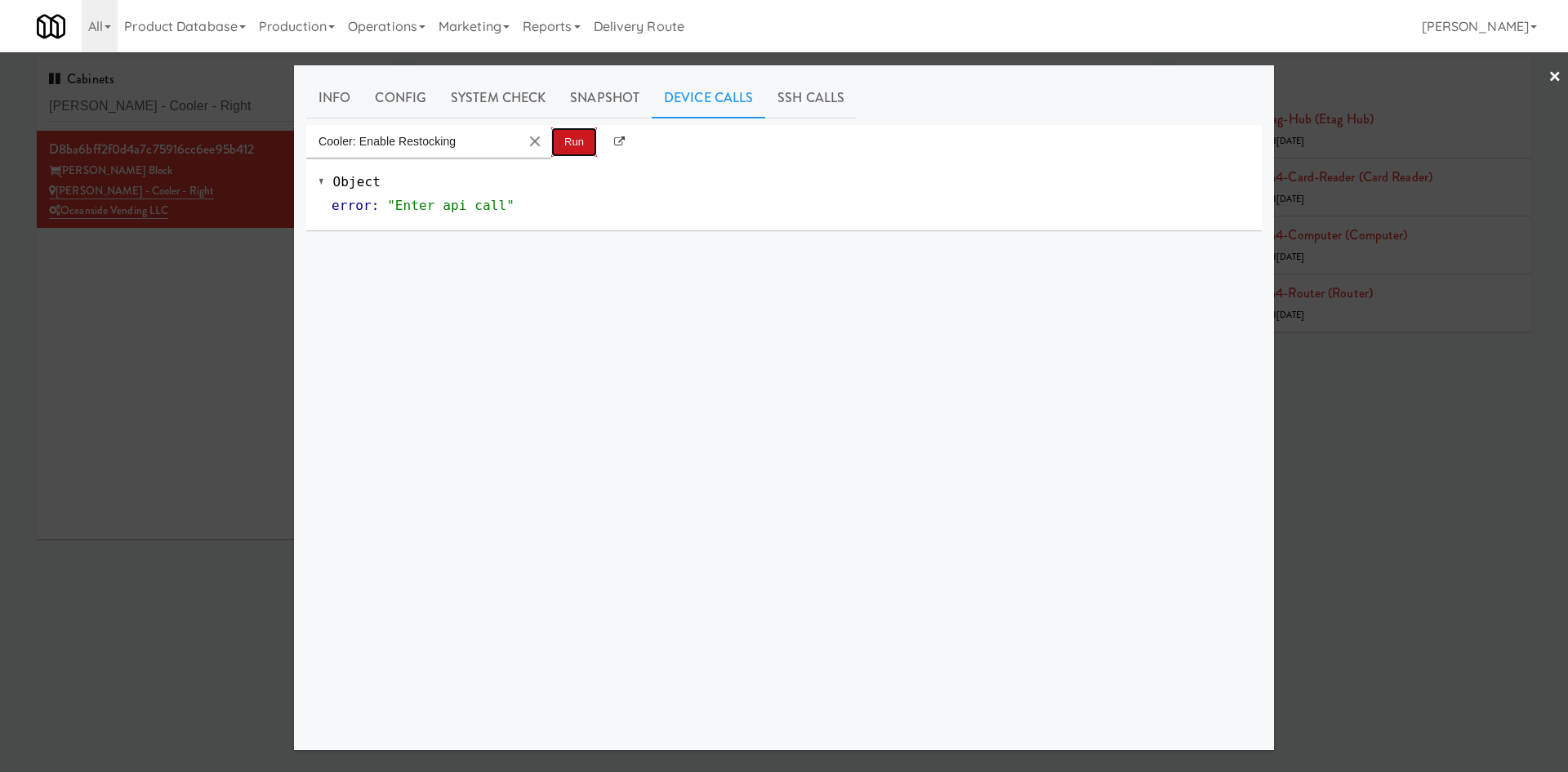
click at [566, 151] on button "Run" at bounding box center [574, 142] width 46 height 30
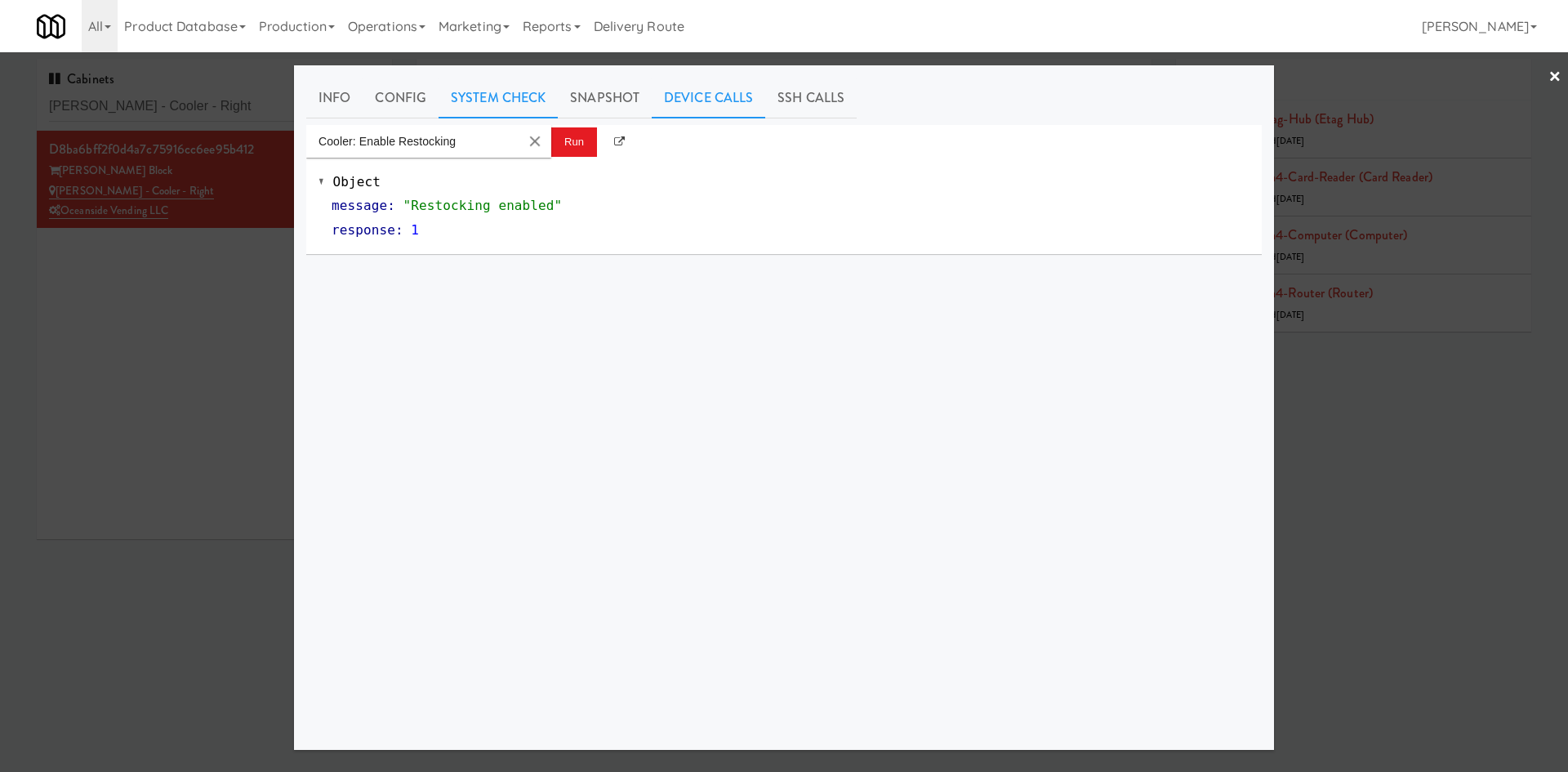
click at [516, 105] on link "System Check" at bounding box center [497, 97] width 119 height 41
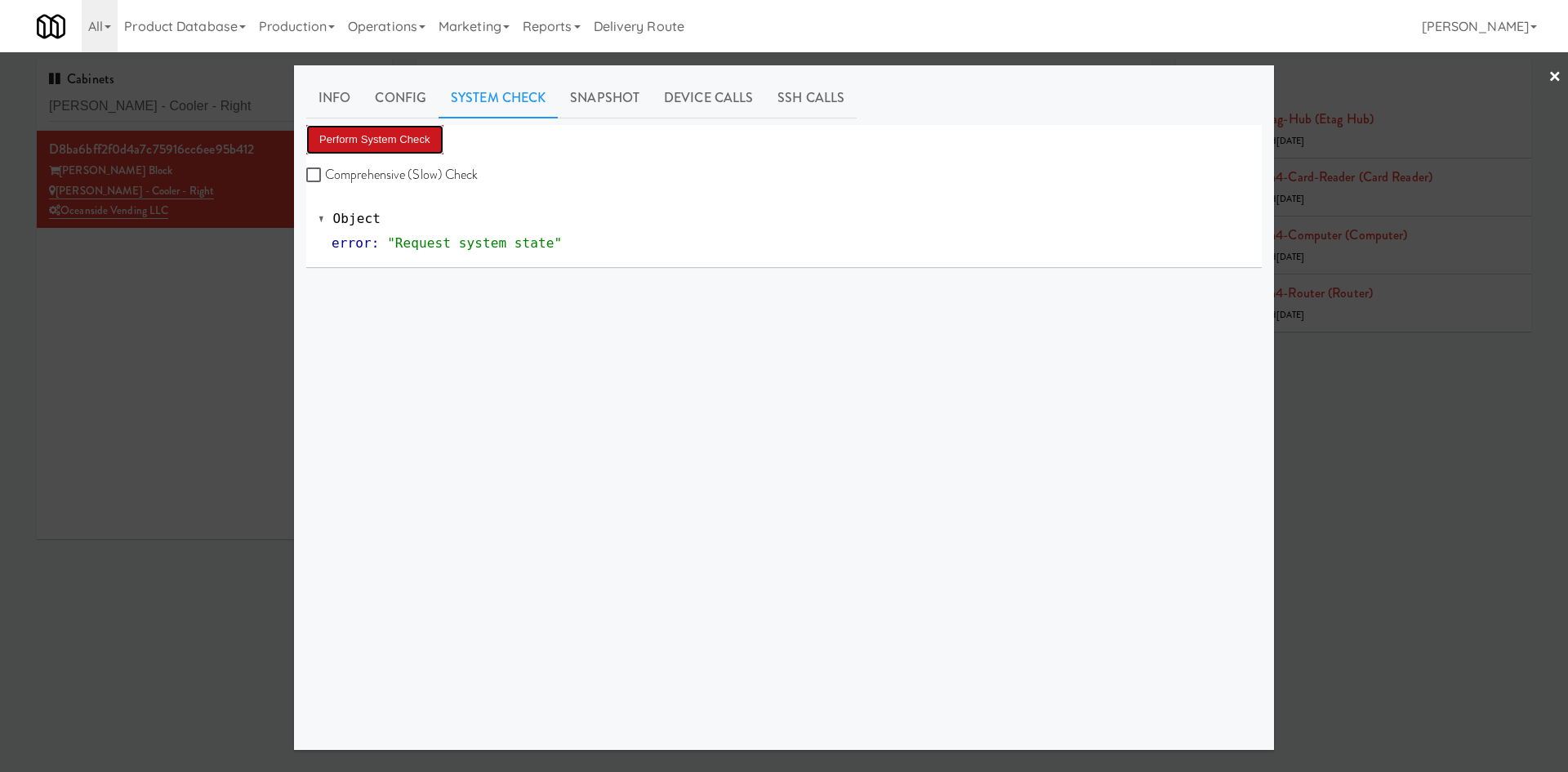
click at [400, 145] on button "Perform System Check" at bounding box center [374, 139] width 137 height 30
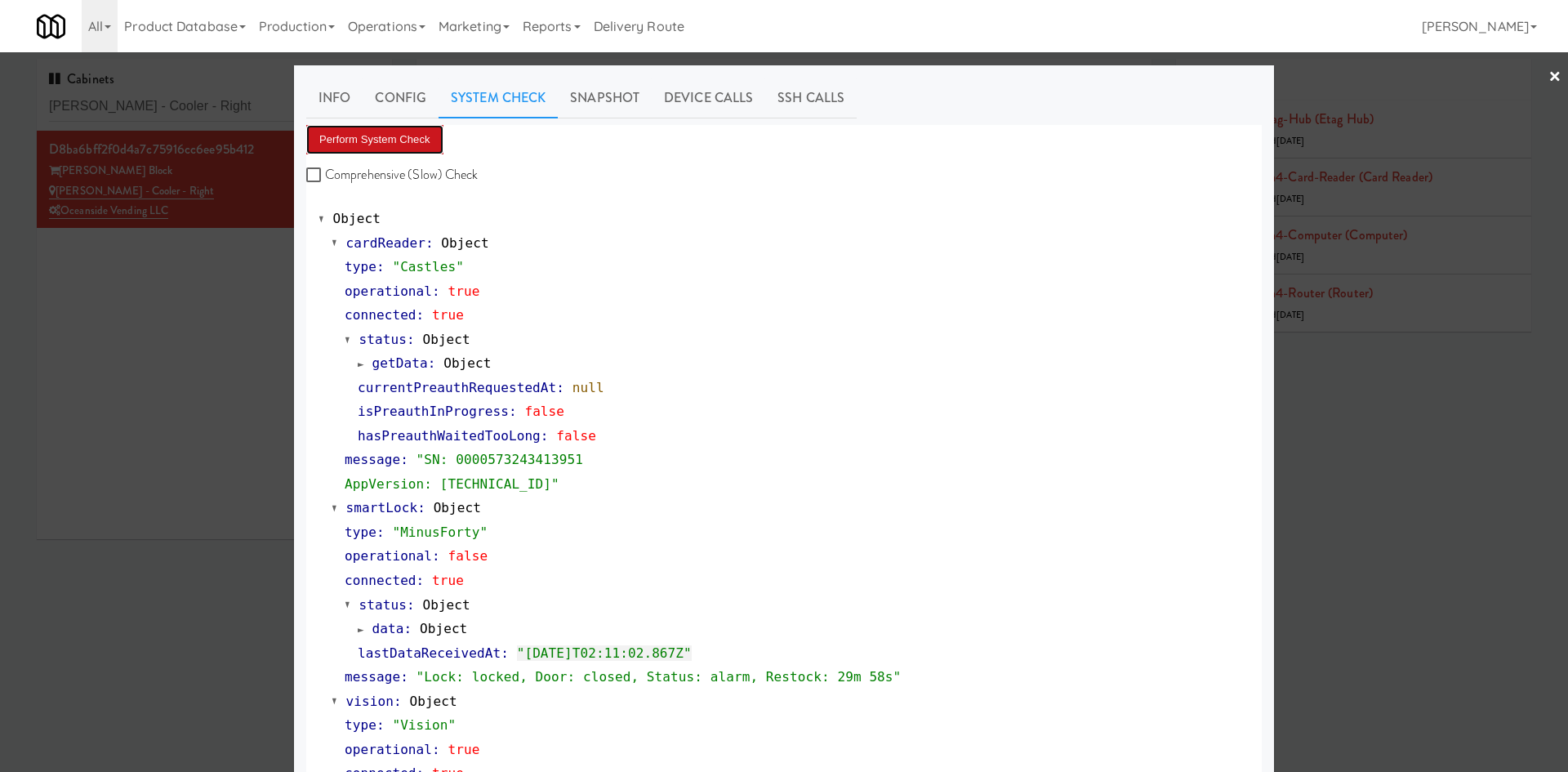
click at [422, 127] on button "Perform System Check" at bounding box center [374, 139] width 137 height 30
click at [609, 104] on link "Snapshot" at bounding box center [604, 97] width 94 height 41
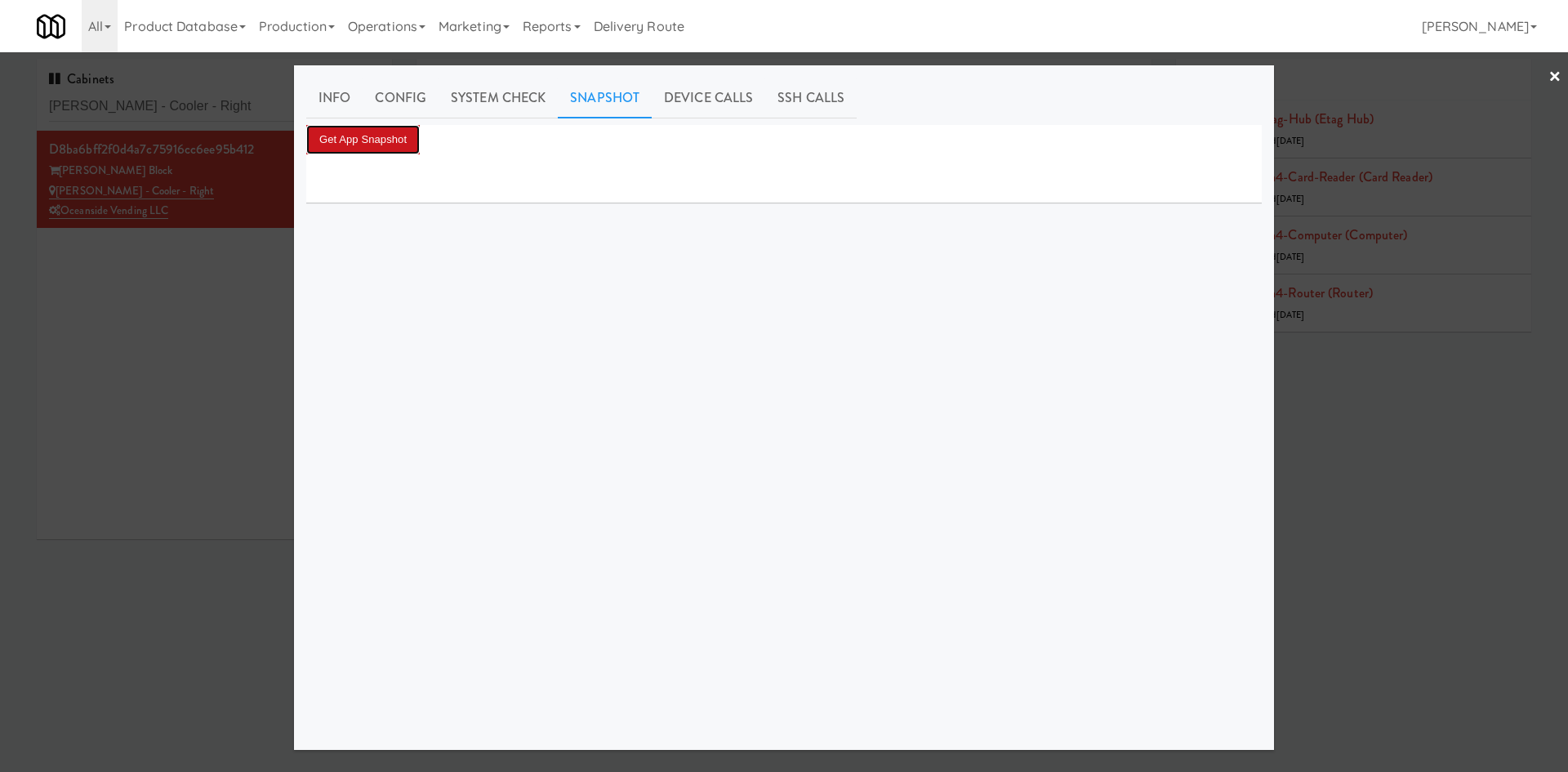
click at [381, 130] on button "Get App Snapshot" at bounding box center [362, 139] width 113 height 30
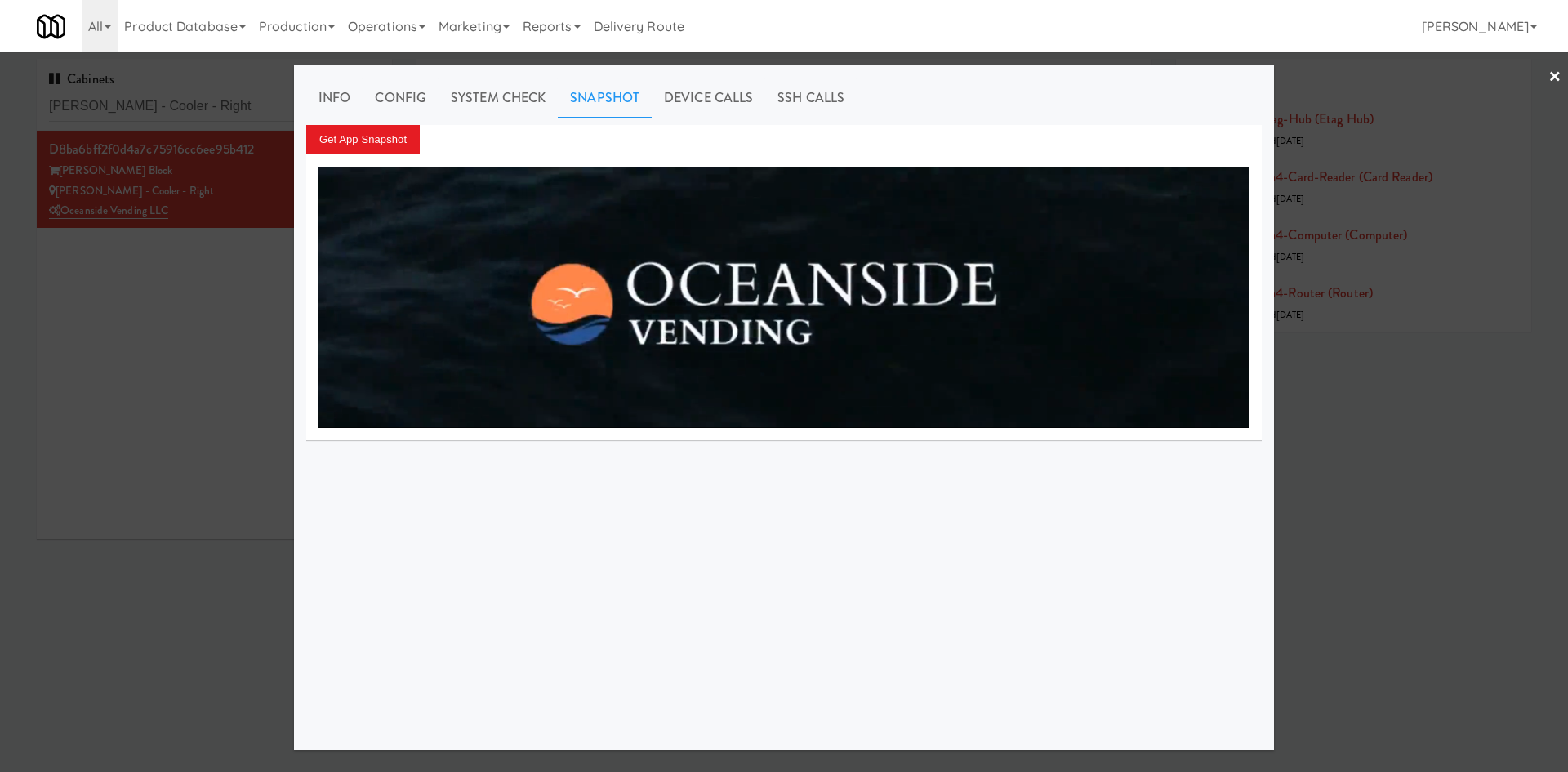
click at [1467, 414] on div at bounding box center [784, 386] width 1568 height 772
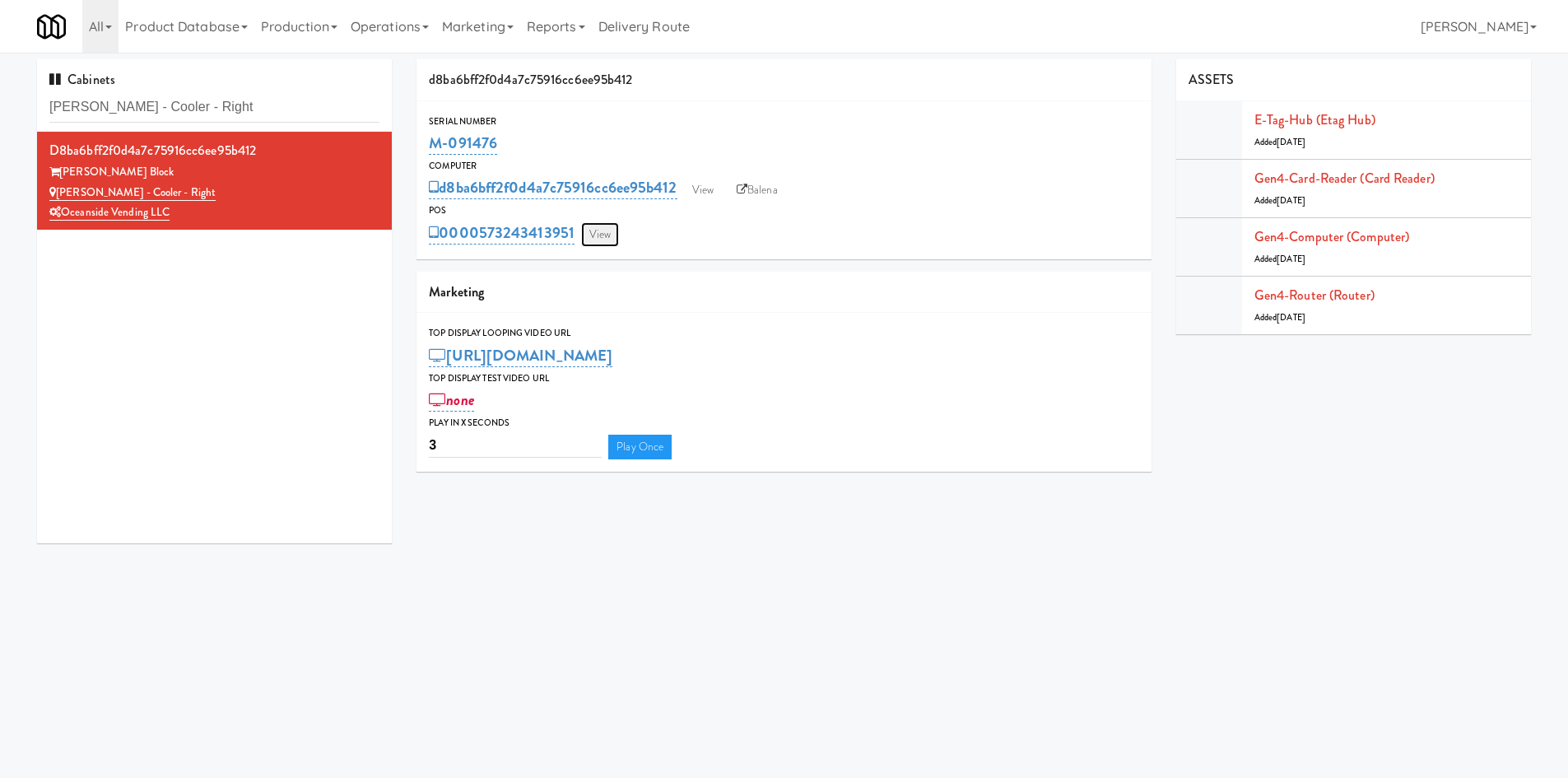
click at [607, 235] on link "View" at bounding box center [599, 234] width 37 height 25
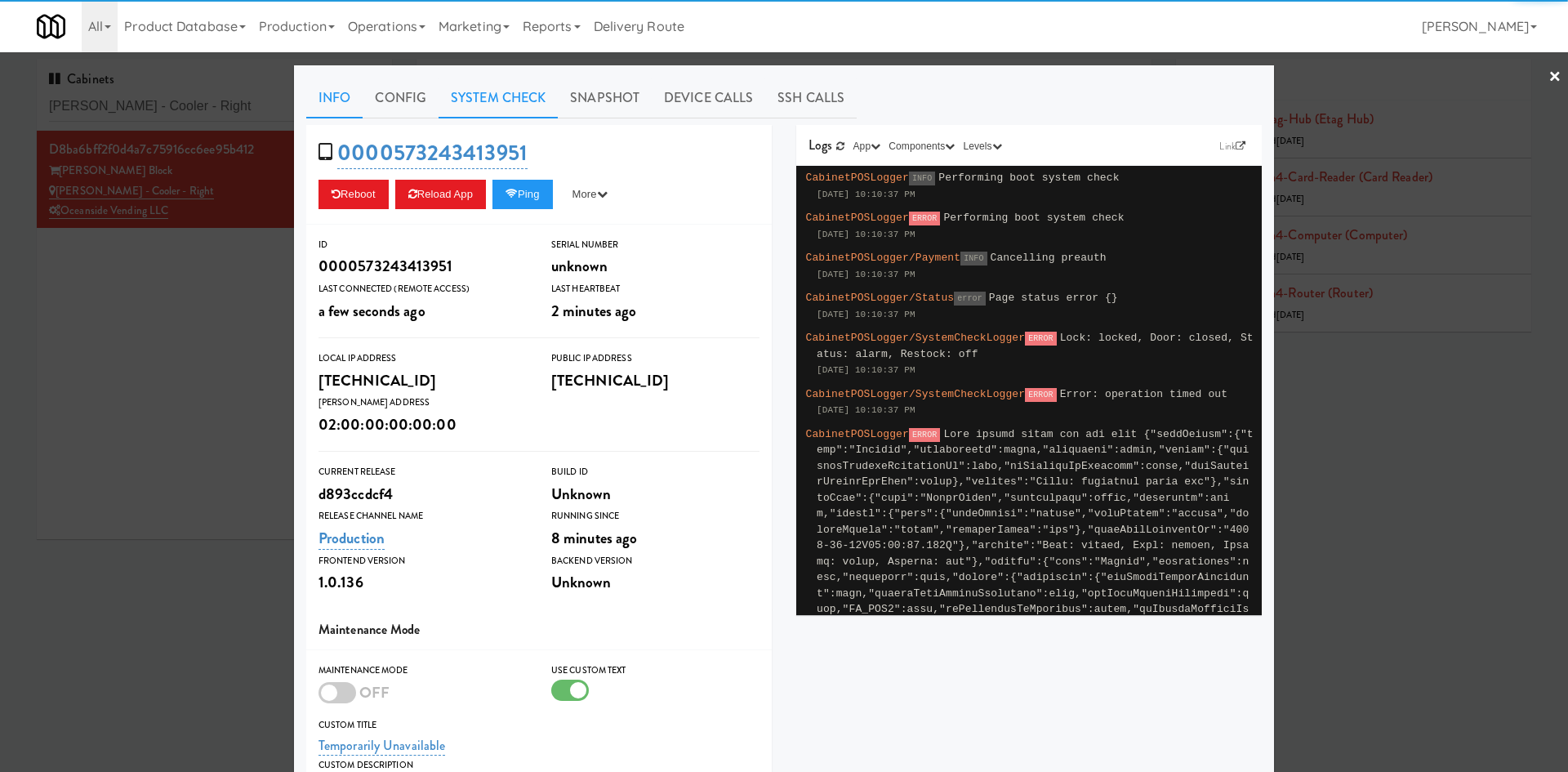
click at [532, 100] on link "System Check" at bounding box center [497, 97] width 119 height 41
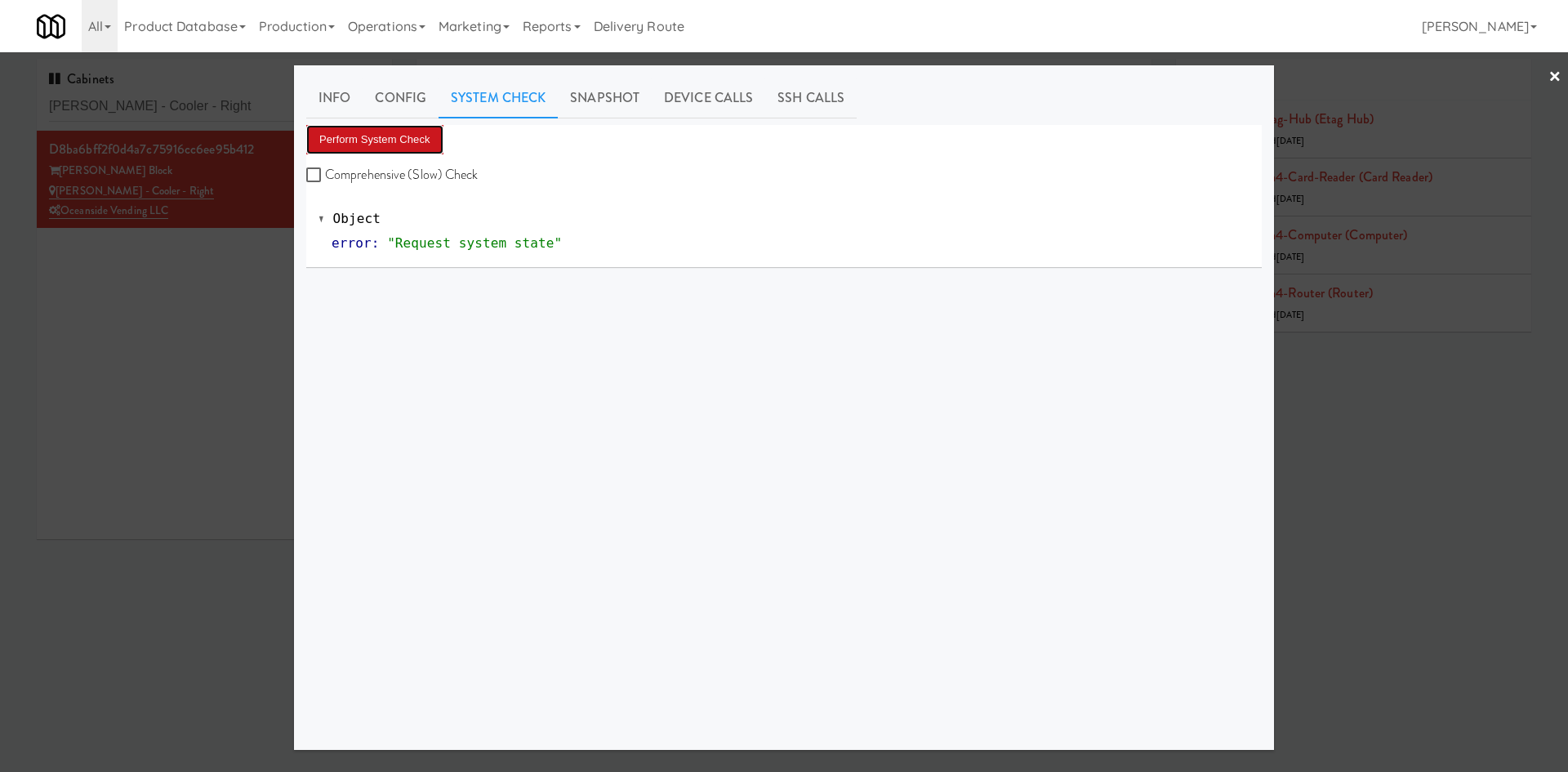
click at [396, 151] on button "Perform System Check" at bounding box center [374, 139] width 137 height 30
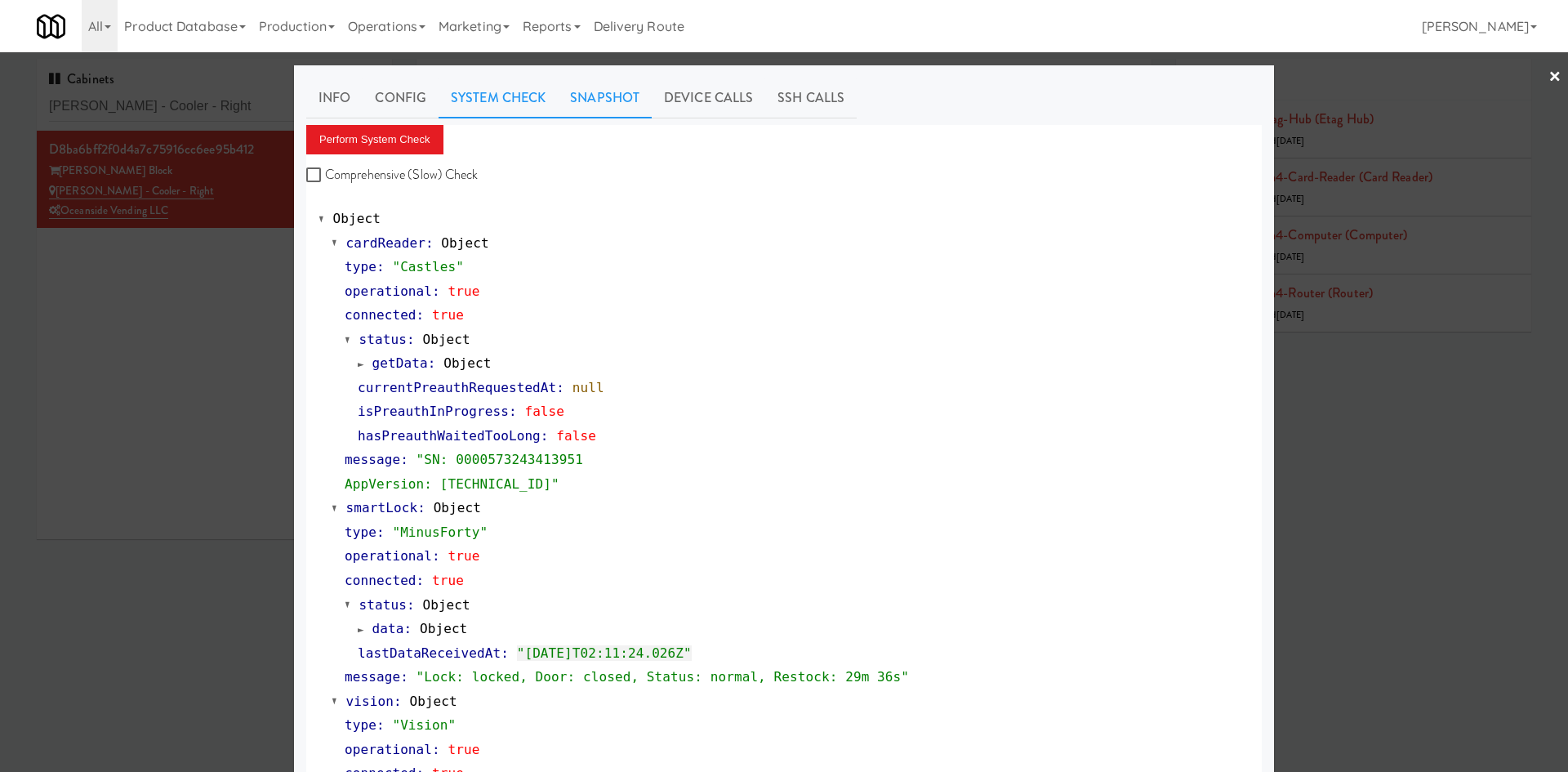
click at [623, 106] on link "Snapshot" at bounding box center [604, 97] width 94 height 41
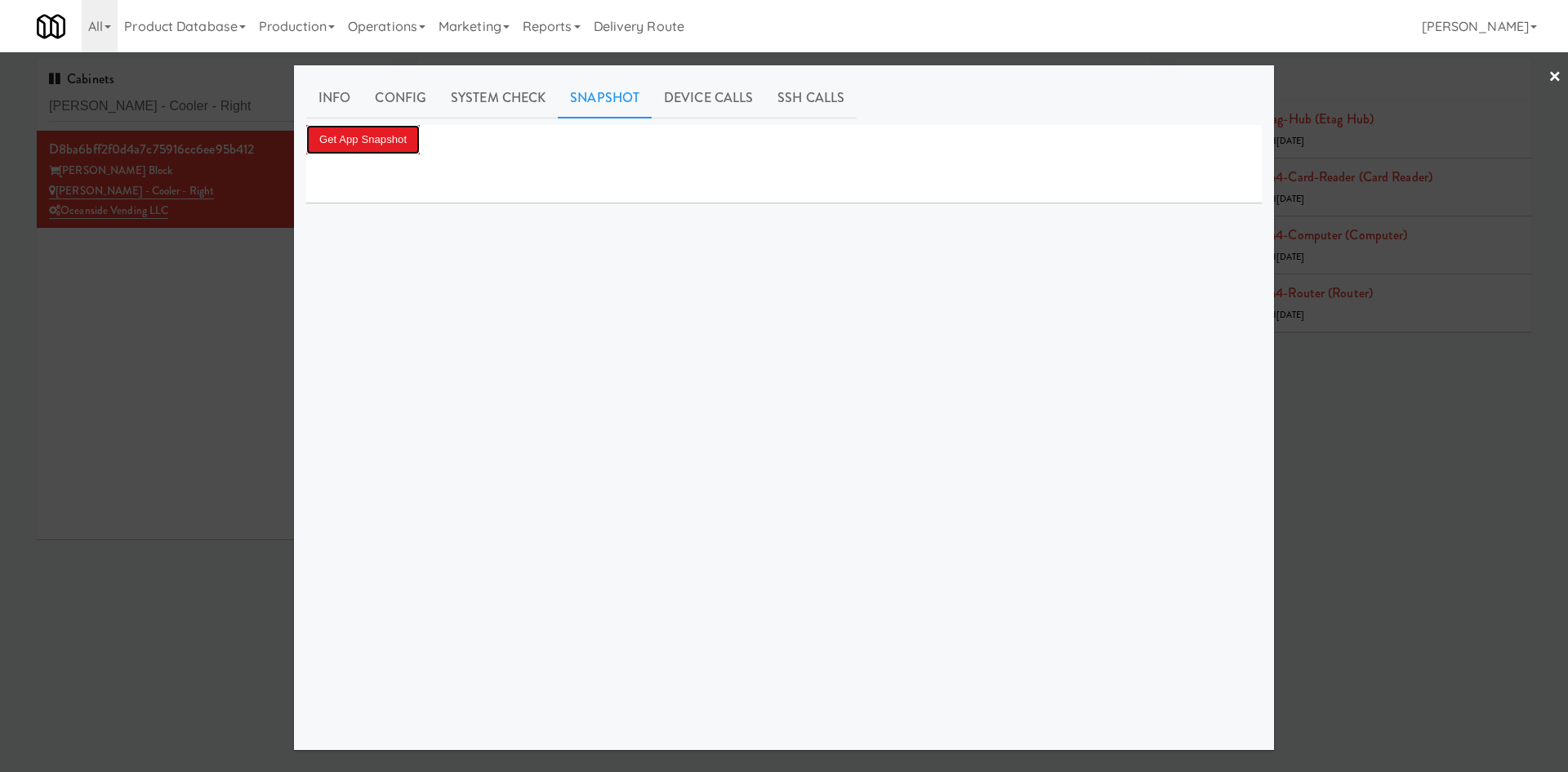
drag, startPoint x: 396, startPoint y: 142, endPoint x: 465, endPoint y: 157, distance: 70.6
click at [397, 142] on button "Get App Snapshot" at bounding box center [362, 139] width 113 height 30
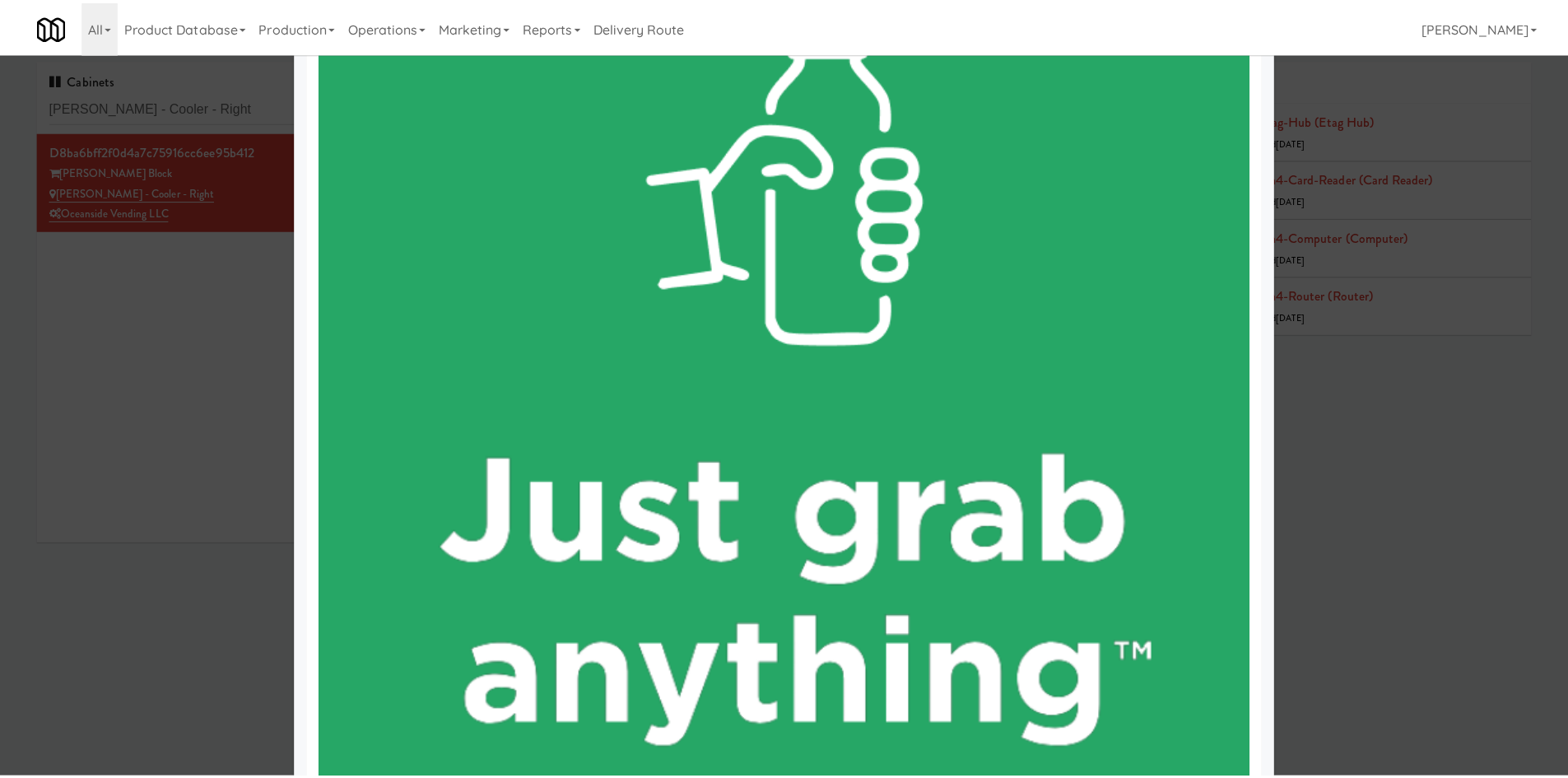
scroll to position [383, 0]
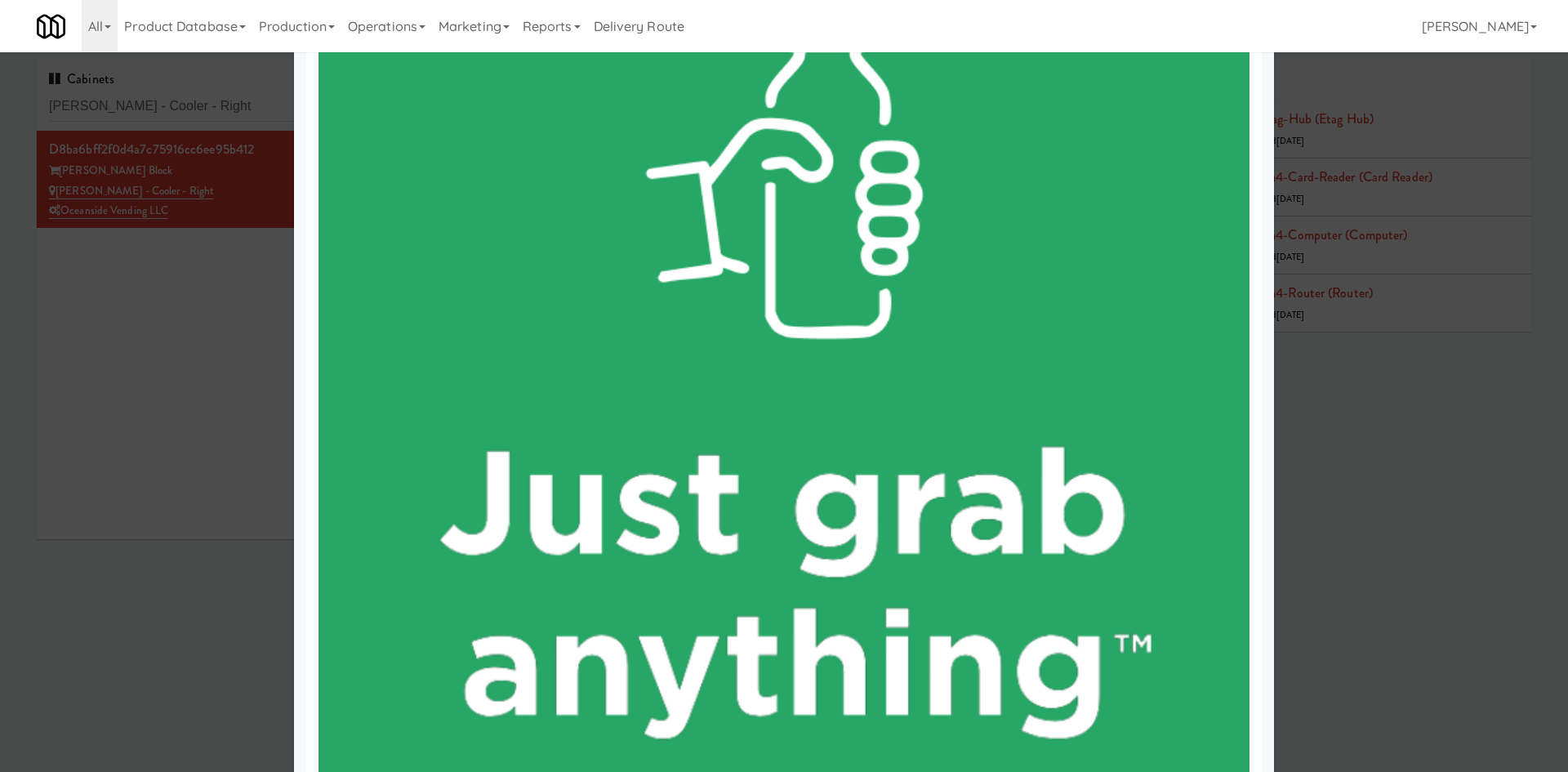
click at [140, 626] on div at bounding box center [784, 386] width 1568 height 772
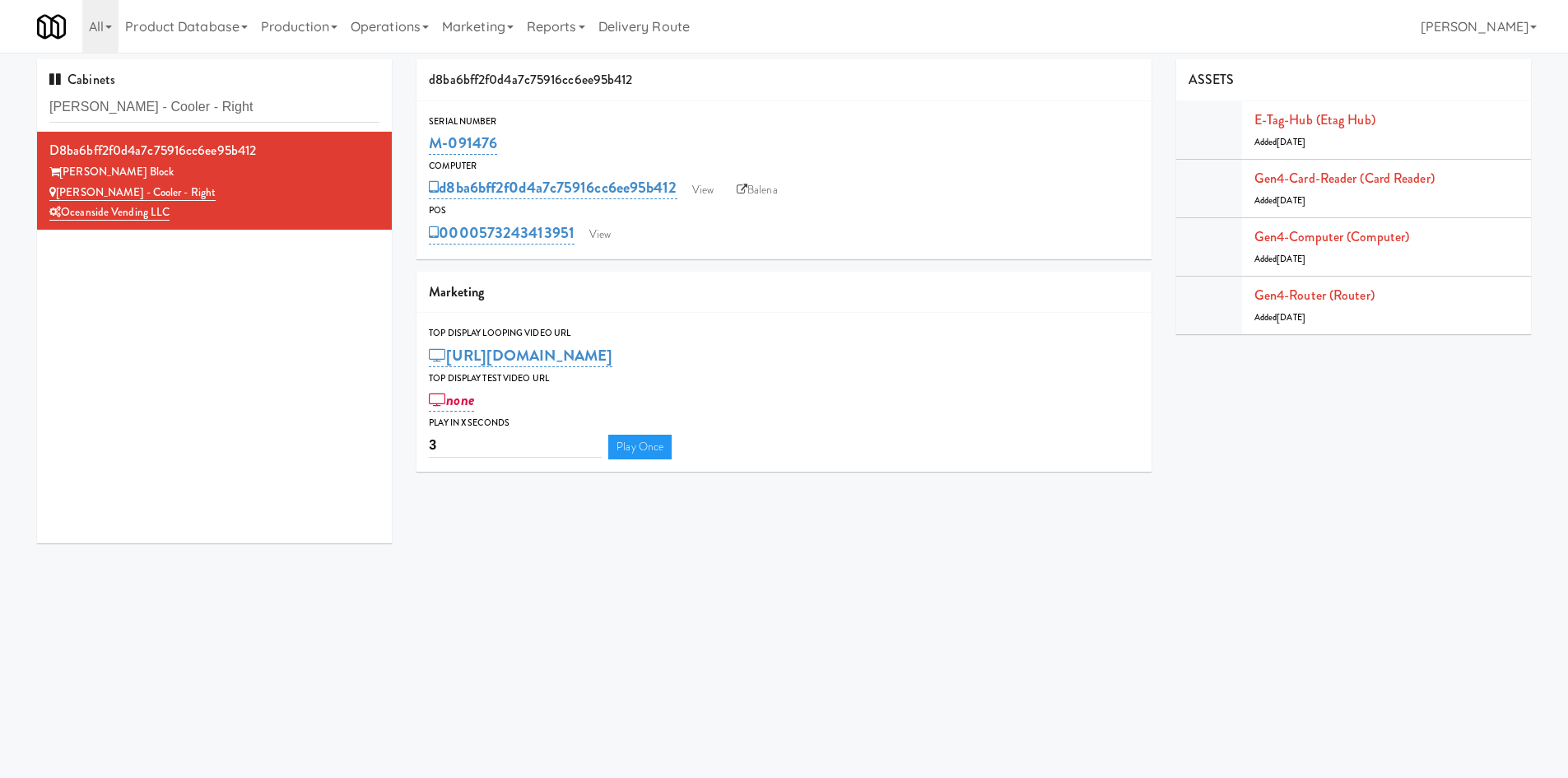
drag, startPoint x: 533, startPoint y: 143, endPoint x: 506, endPoint y: 132, distance: 29.2
click at [420, 148] on div "Serial Number M-091476" at bounding box center [784, 135] width 735 height 44
copy link "M-091476"
click at [597, 239] on link "View" at bounding box center [599, 234] width 37 height 25
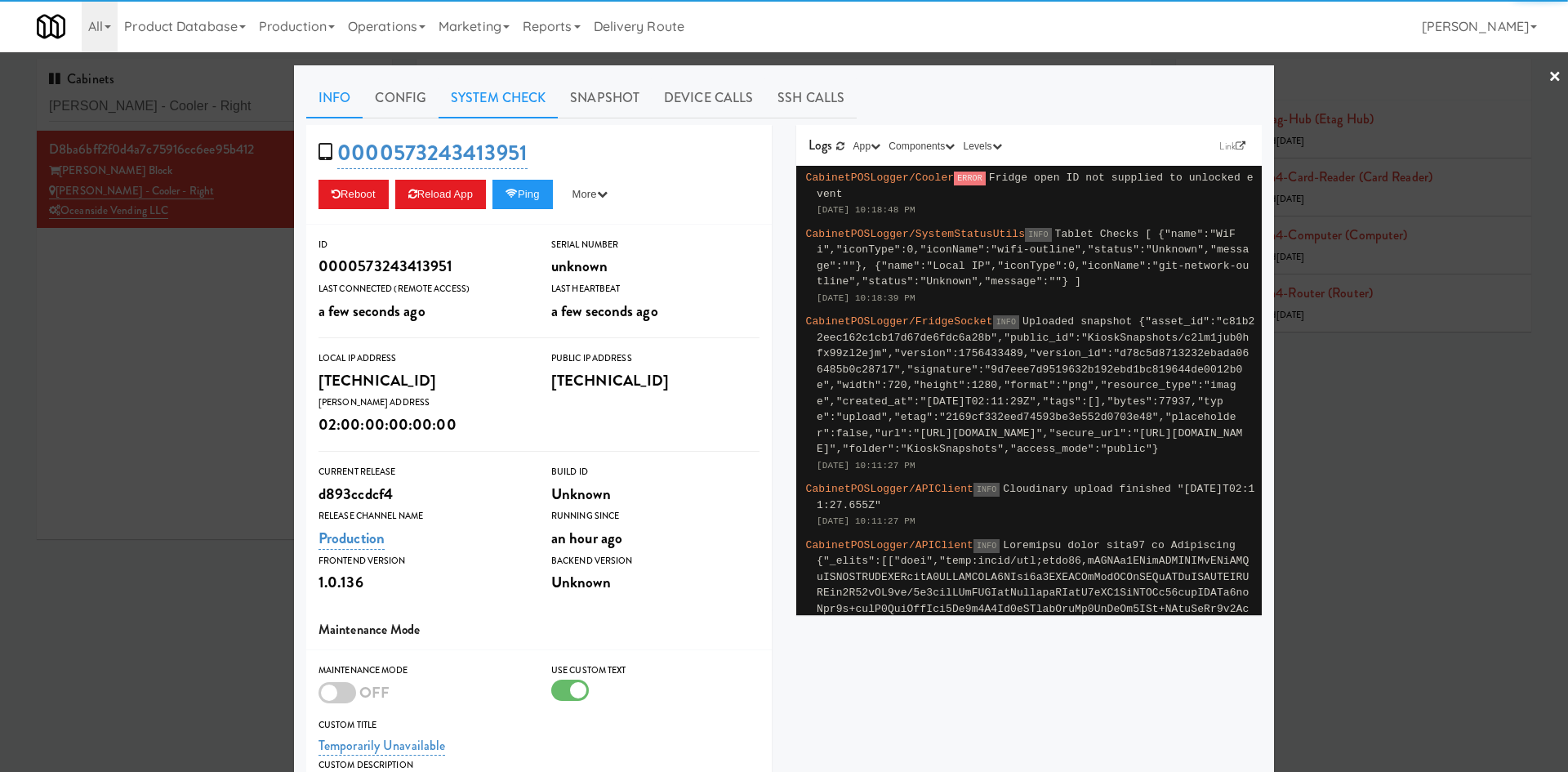
drag, startPoint x: 513, startPoint y: 112, endPoint x: 494, endPoint y: 123, distance: 22.0
click at [512, 112] on link "System Check" at bounding box center [497, 97] width 119 height 41
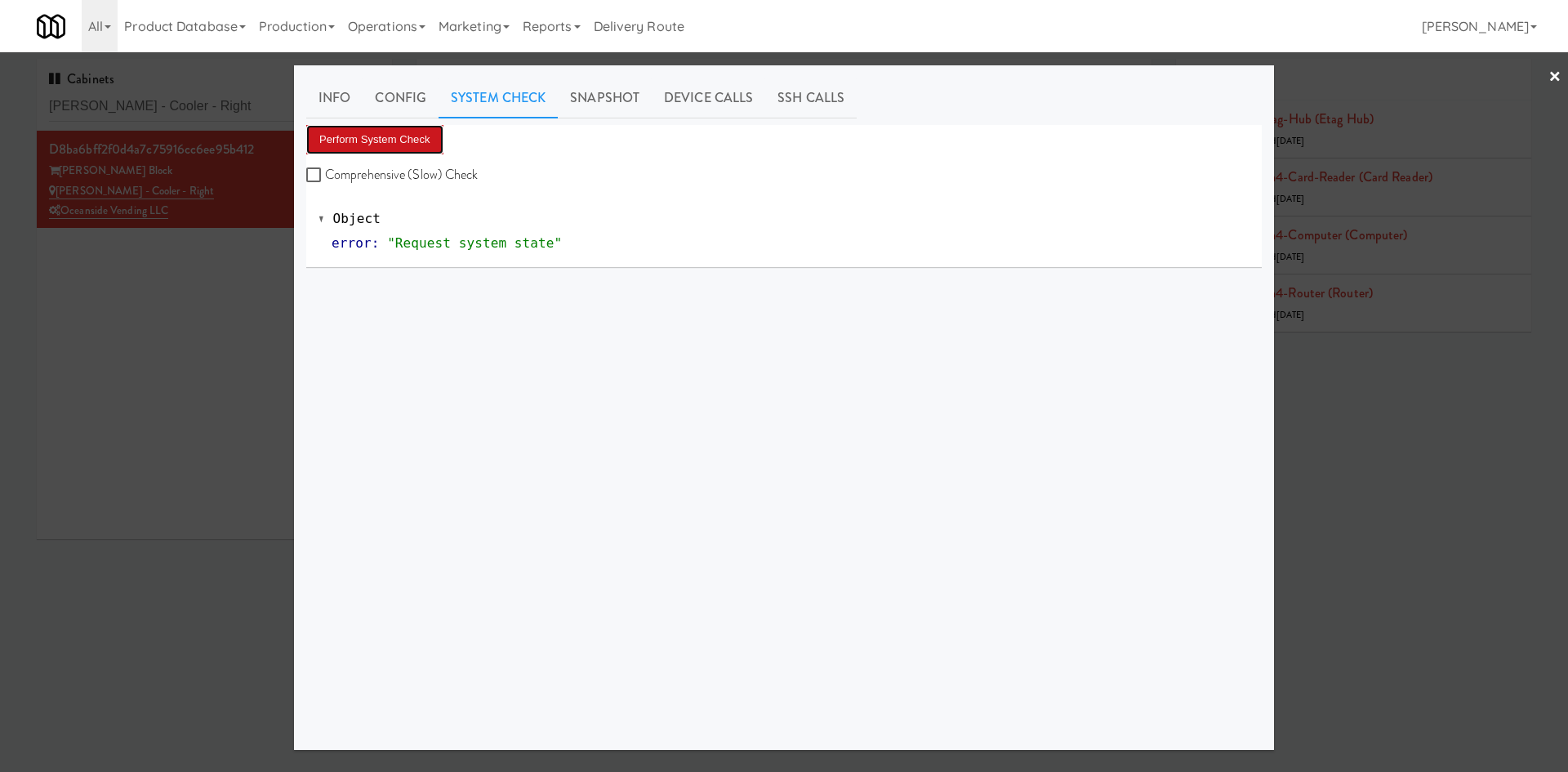
click at [412, 132] on button "Perform System Check" at bounding box center [374, 139] width 137 height 30
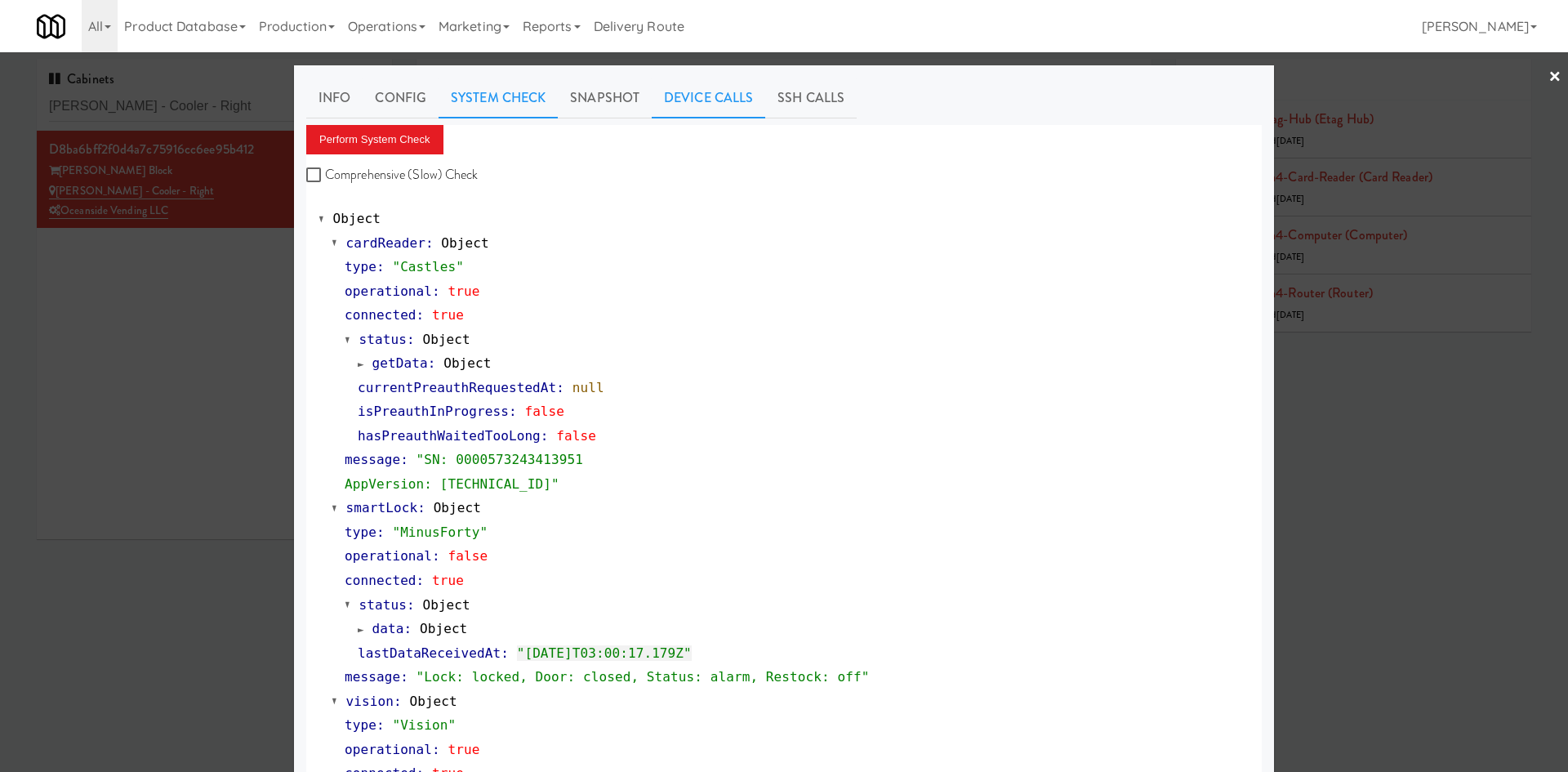
click at [724, 92] on link "Device Calls" at bounding box center [708, 97] width 113 height 41
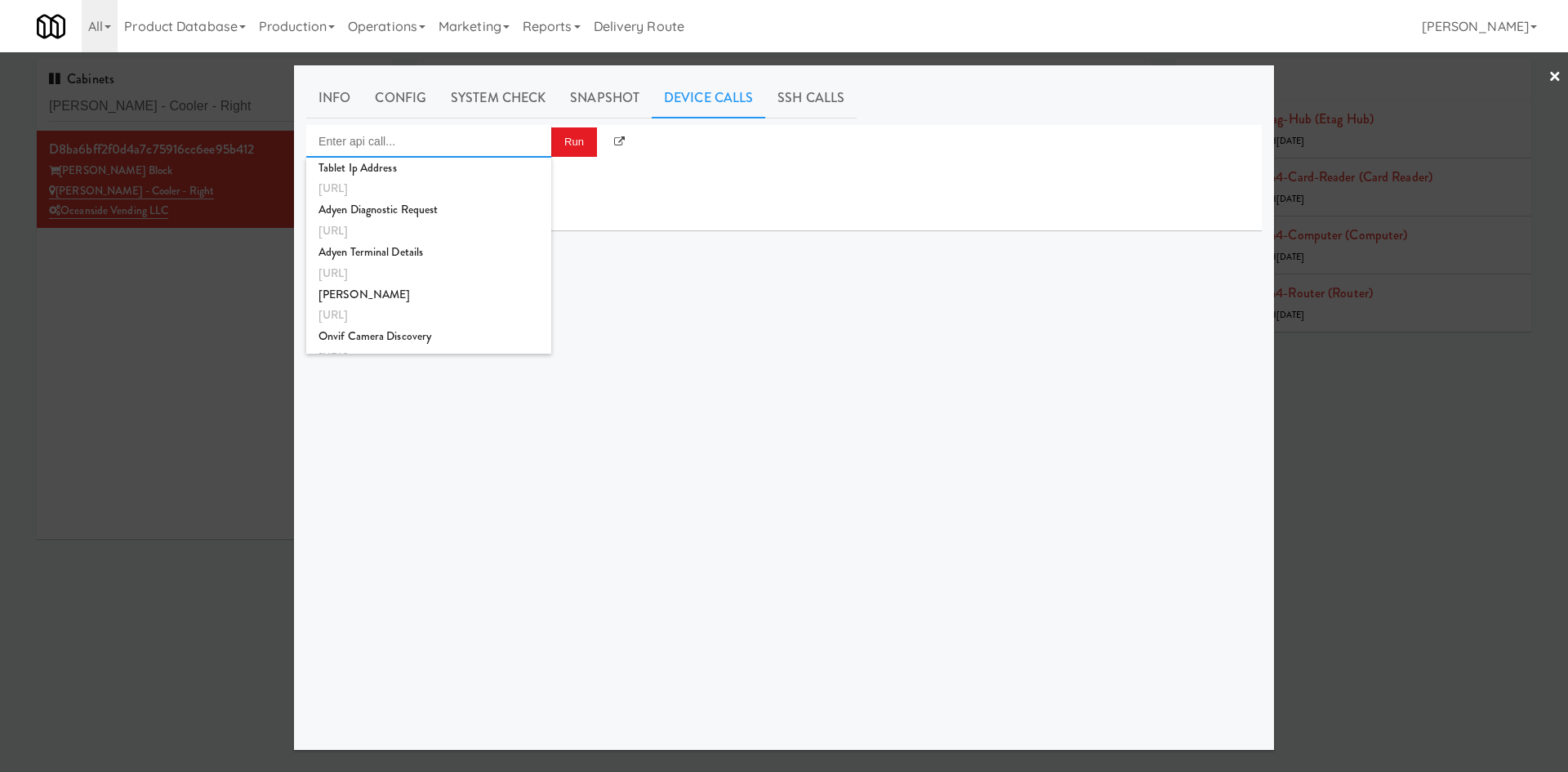
click at [470, 141] on input "Enter api call..." at bounding box center [428, 141] width 245 height 32
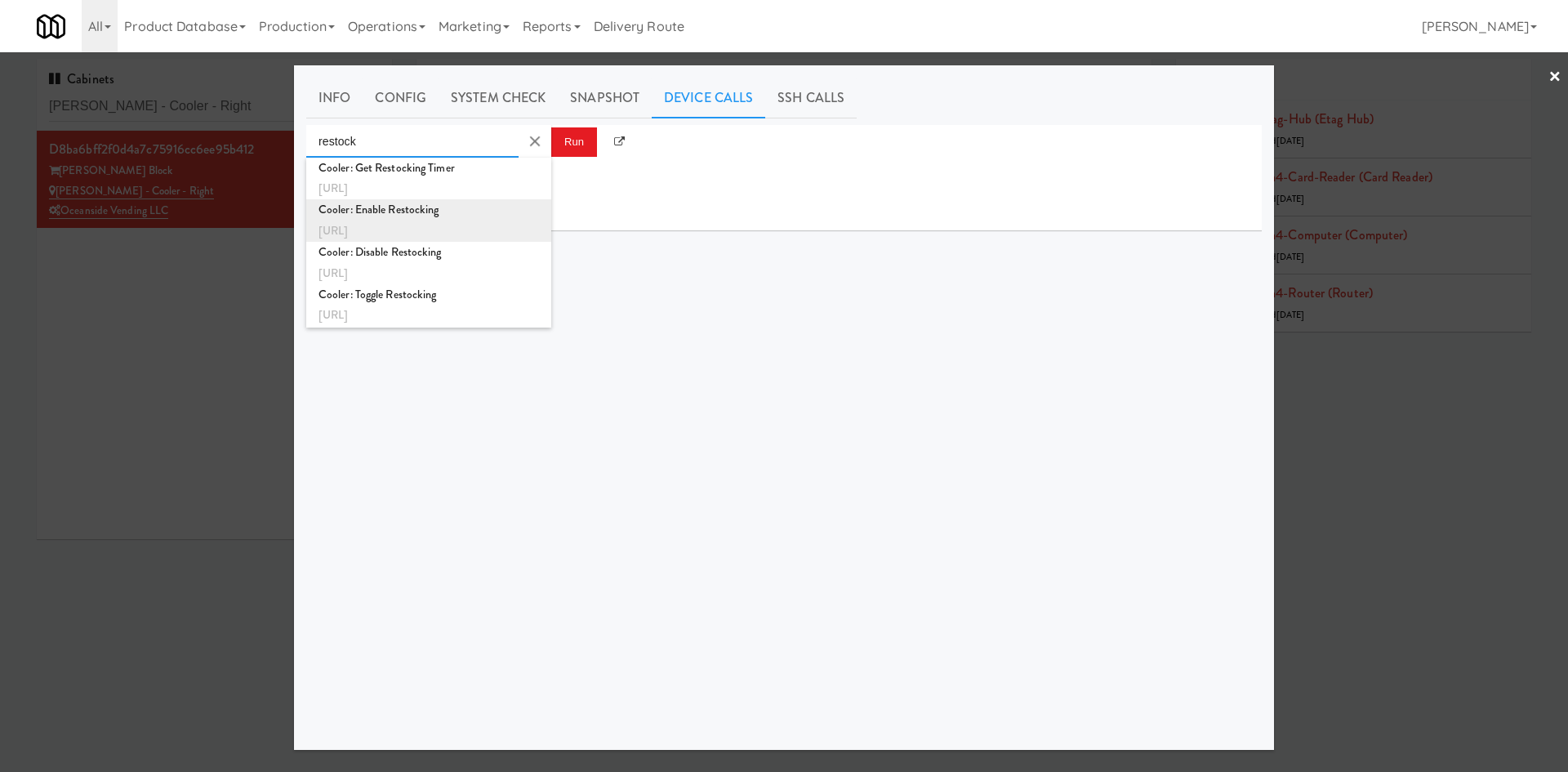
click at [485, 226] on div "http://localhost:3000/cooler/restocking-mode/enable" at bounding box center [428, 231] width 220 height 21
type input "Cooler: Enable Restocking"
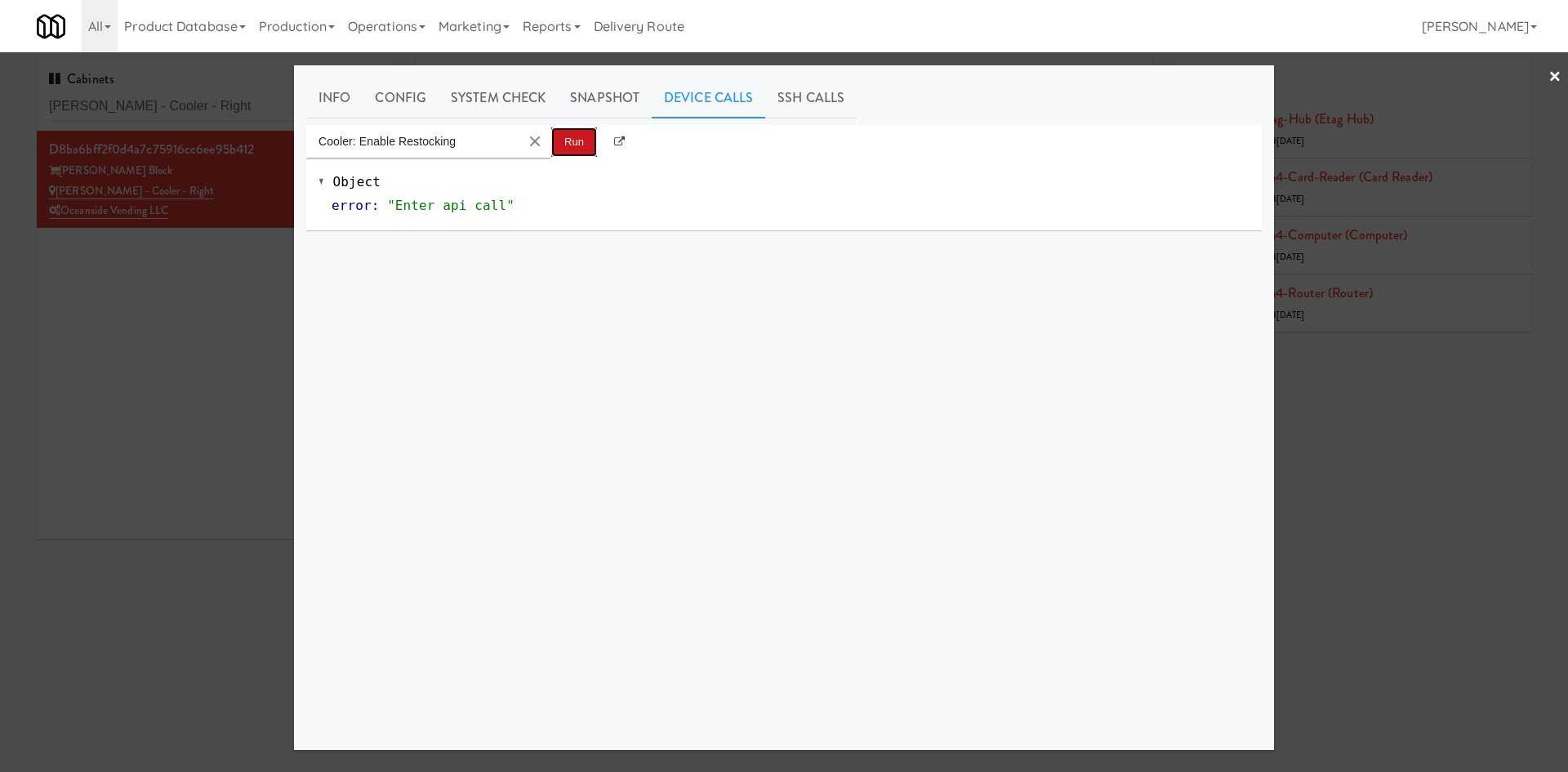
click at [565, 144] on button "Run" at bounding box center [574, 142] width 46 height 30
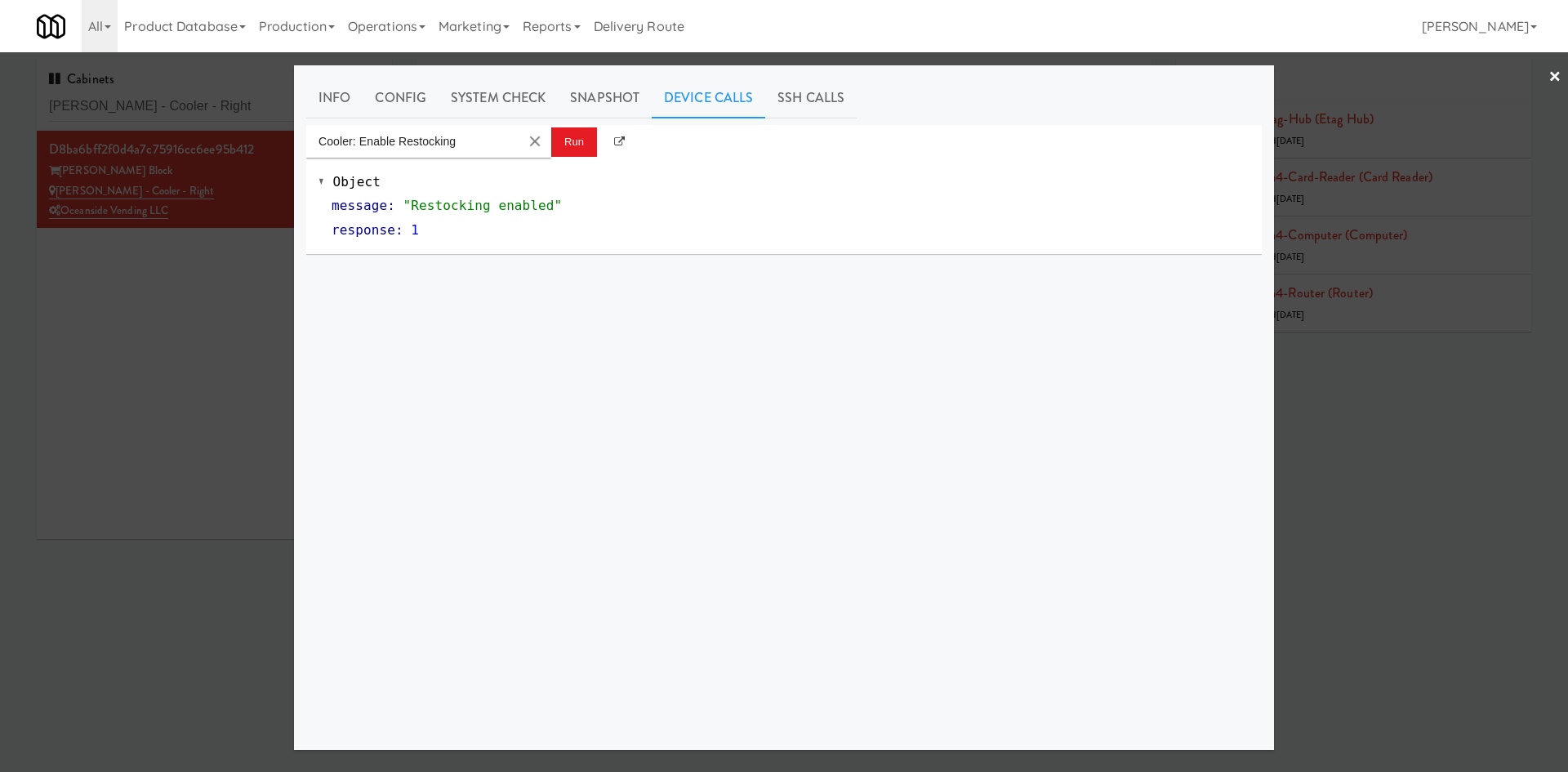
click at [214, 284] on div at bounding box center [784, 386] width 1568 height 772
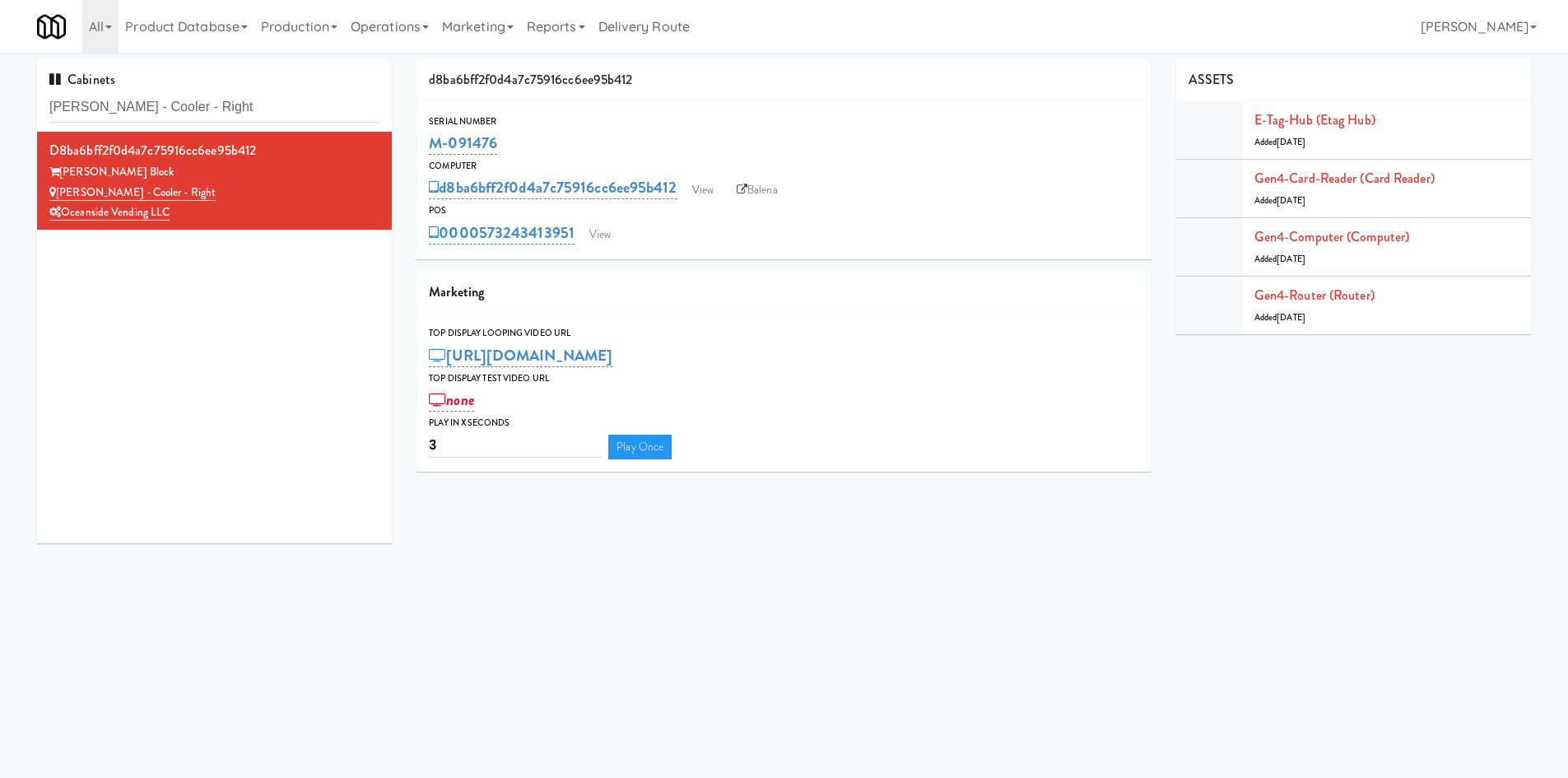
click at [534, 600] on body "Okay Okay Select date: previous 2025-Aug next Su Mo Tu We Th Fr Sa 27 28 29 30 …" at bounding box center [784, 442] width 1568 height 778
click at [608, 237] on link "View" at bounding box center [599, 234] width 37 height 25
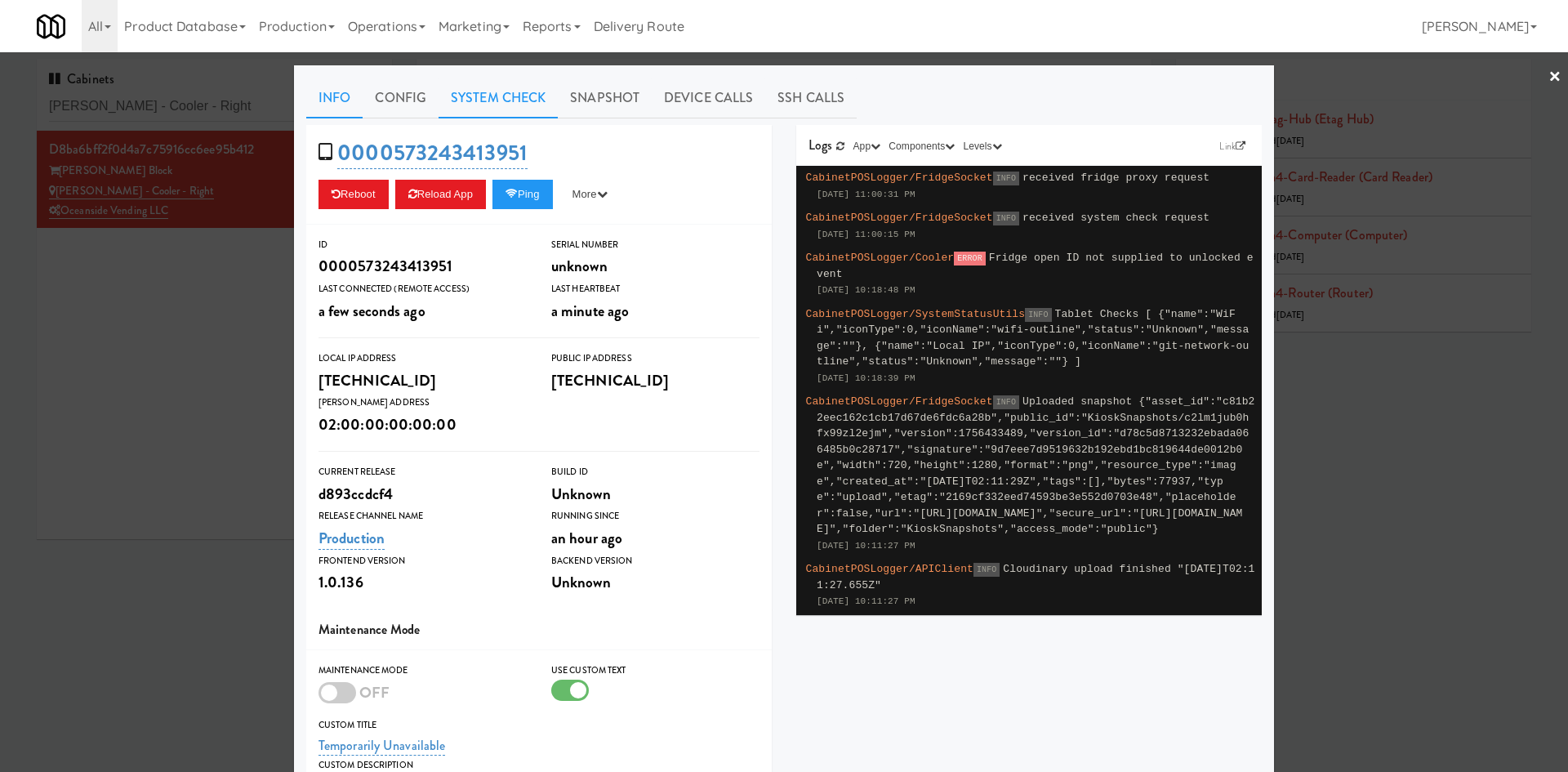
drag, startPoint x: 491, startPoint y: 94, endPoint x: 483, endPoint y: 101, distance: 10.6
click at [490, 94] on link "System Check" at bounding box center [497, 97] width 119 height 41
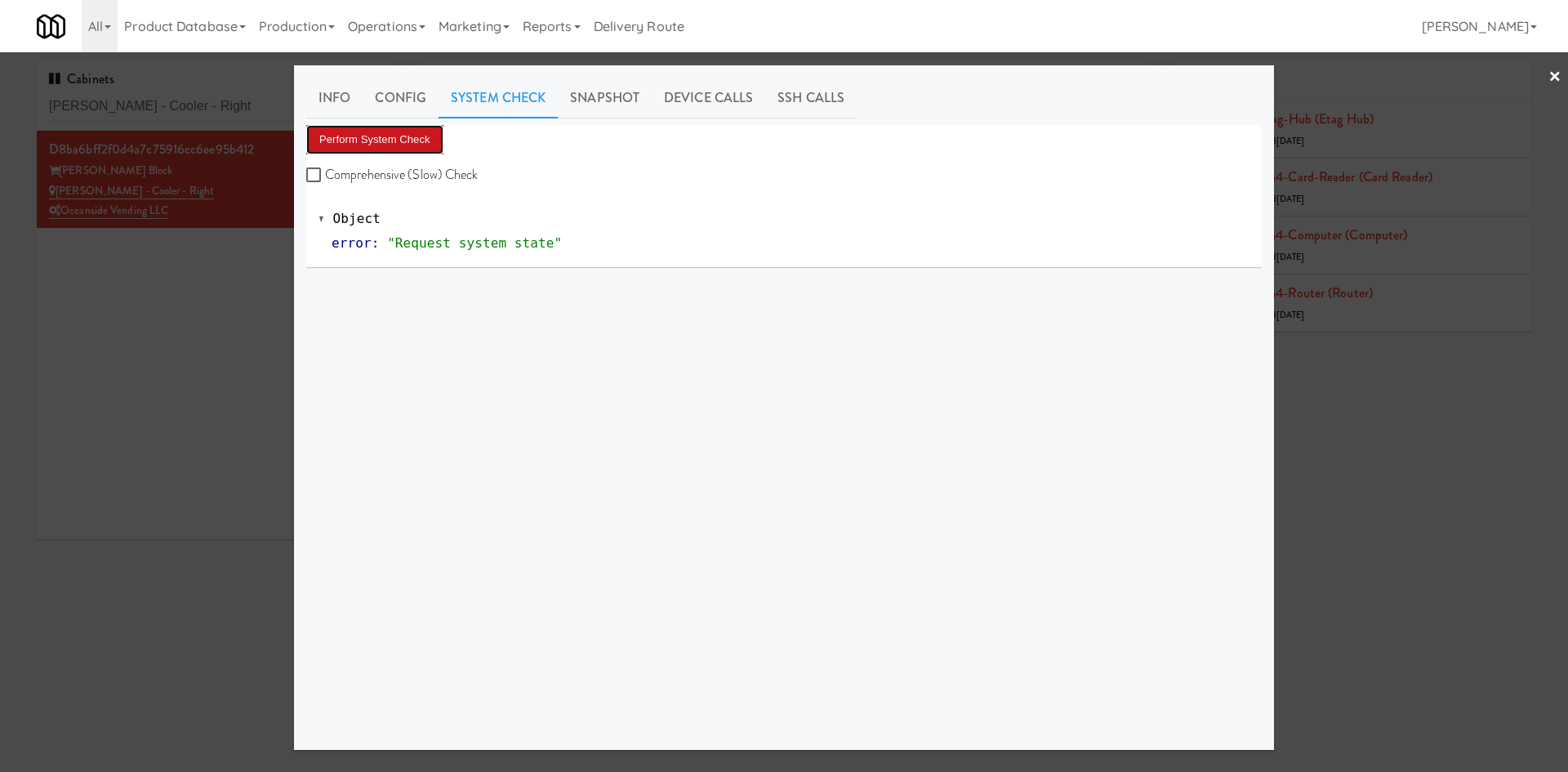
click at [421, 135] on button "Perform System Check" at bounding box center [374, 139] width 137 height 30
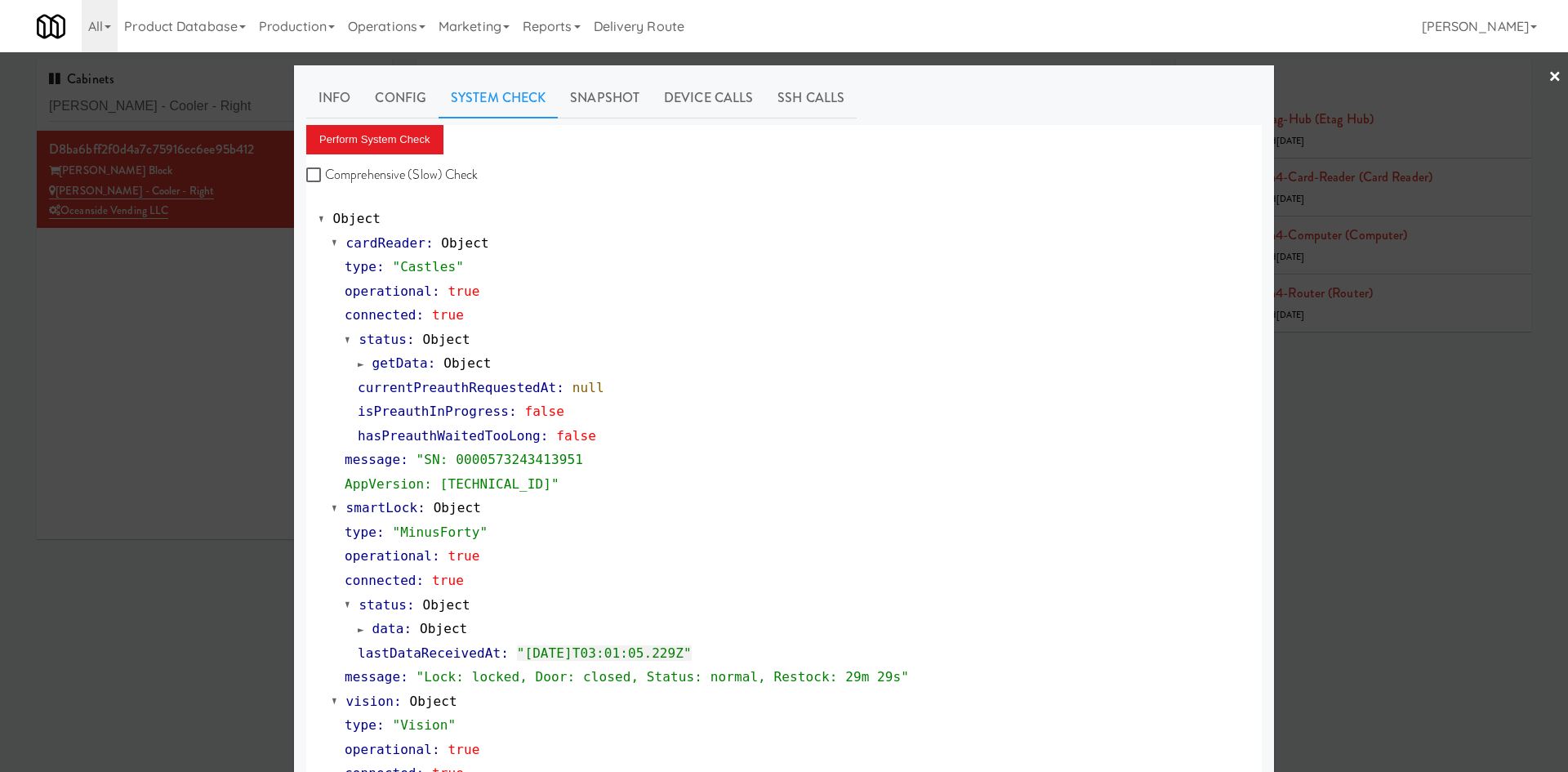
click at [163, 627] on div at bounding box center [784, 386] width 1568 height 772
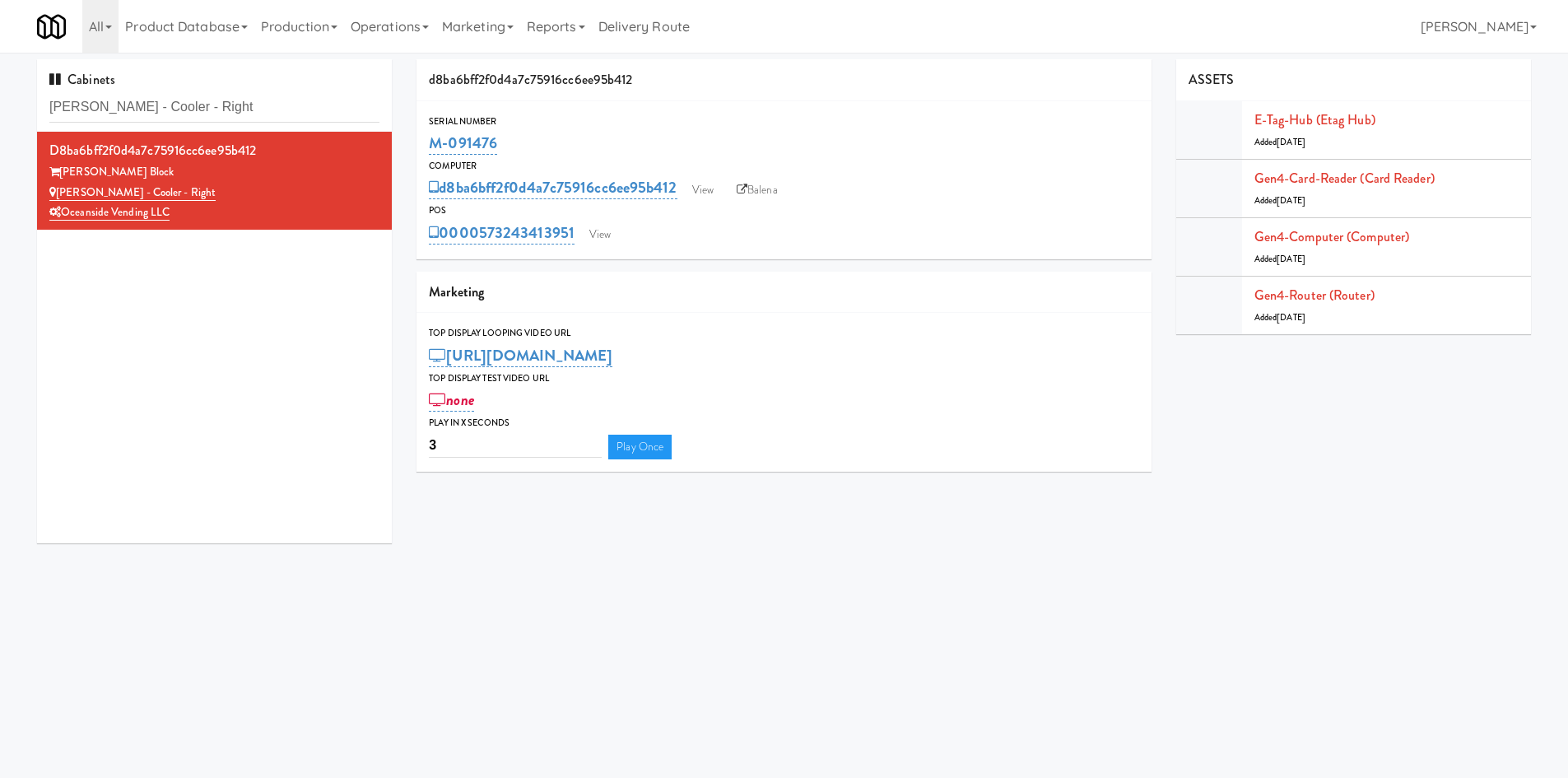
drag, startPoint x: 543, startPoint y: 141, endPoint x: 426, endPoint y: 144, distance: 117.0
click at [426, 144] on div "Serial Number M-091476" at bounding box center [784, 135] width 735 height 44
copy link "M-091476"
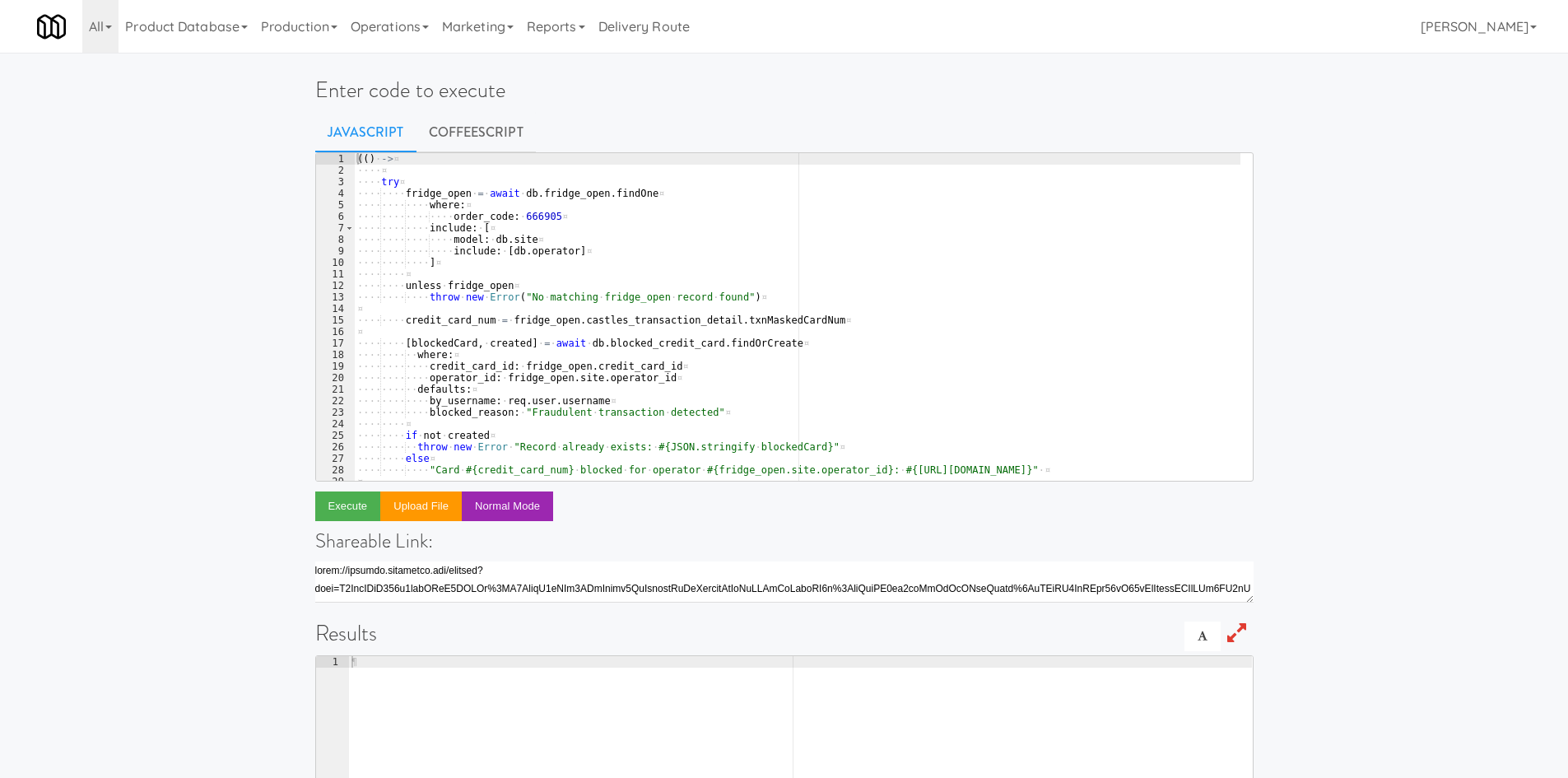
type textarea "throw new Error("No matching fridge_open record found")"
drag, startPoint x: 0, startPoint y: 0, endPoint x: 610, endPoint y: 298, distance: 678.9
click at [610, 298] on div "(( ) · -> ¤ ···· ¤ ···· try ¤ ···· ···· fridge_open · = · await · db . fridge_o…" at bounding box center [797, 328] width 886 height 351
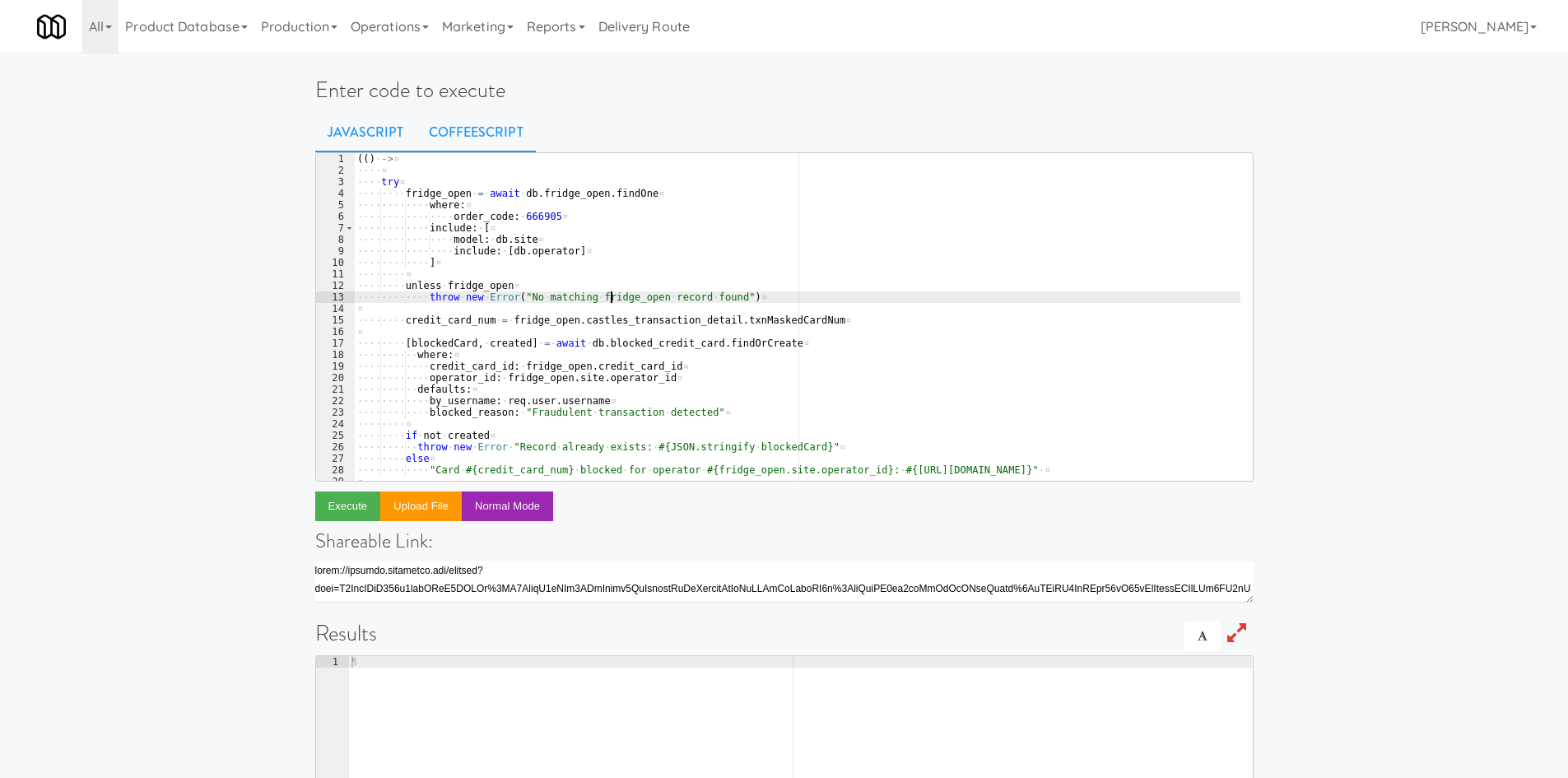
click at [510, 142] on link "CoffeeScript" at bounding box center [476, 133] width 119 height 41
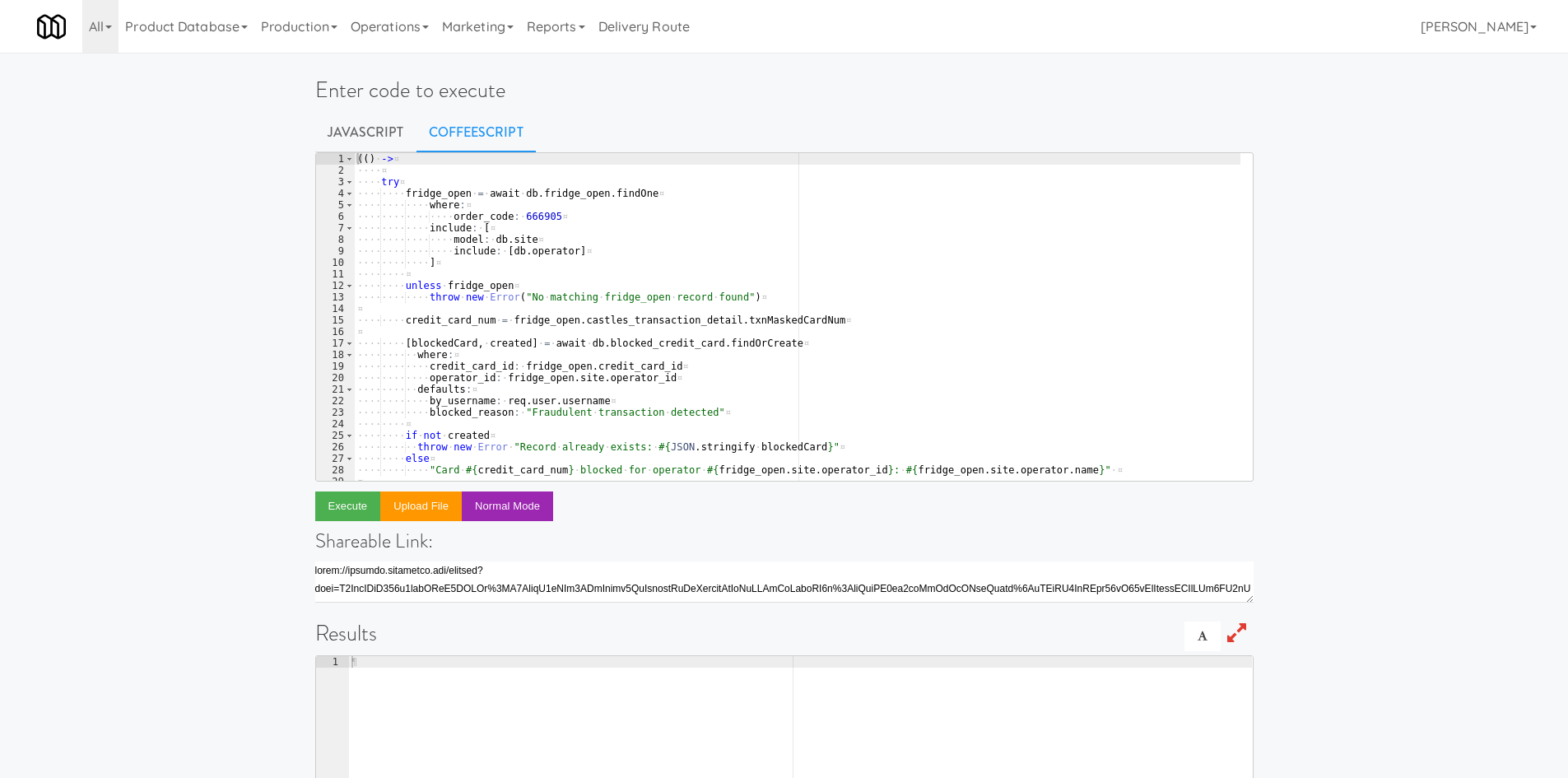
click at [521, 256] on div "( ( ) · -> ¤ ···· ¤ ···· try ¤ ···· ···· fridge_open · = · await · db . fridge_…" at bounding box center [797, 328] width 886 height 351
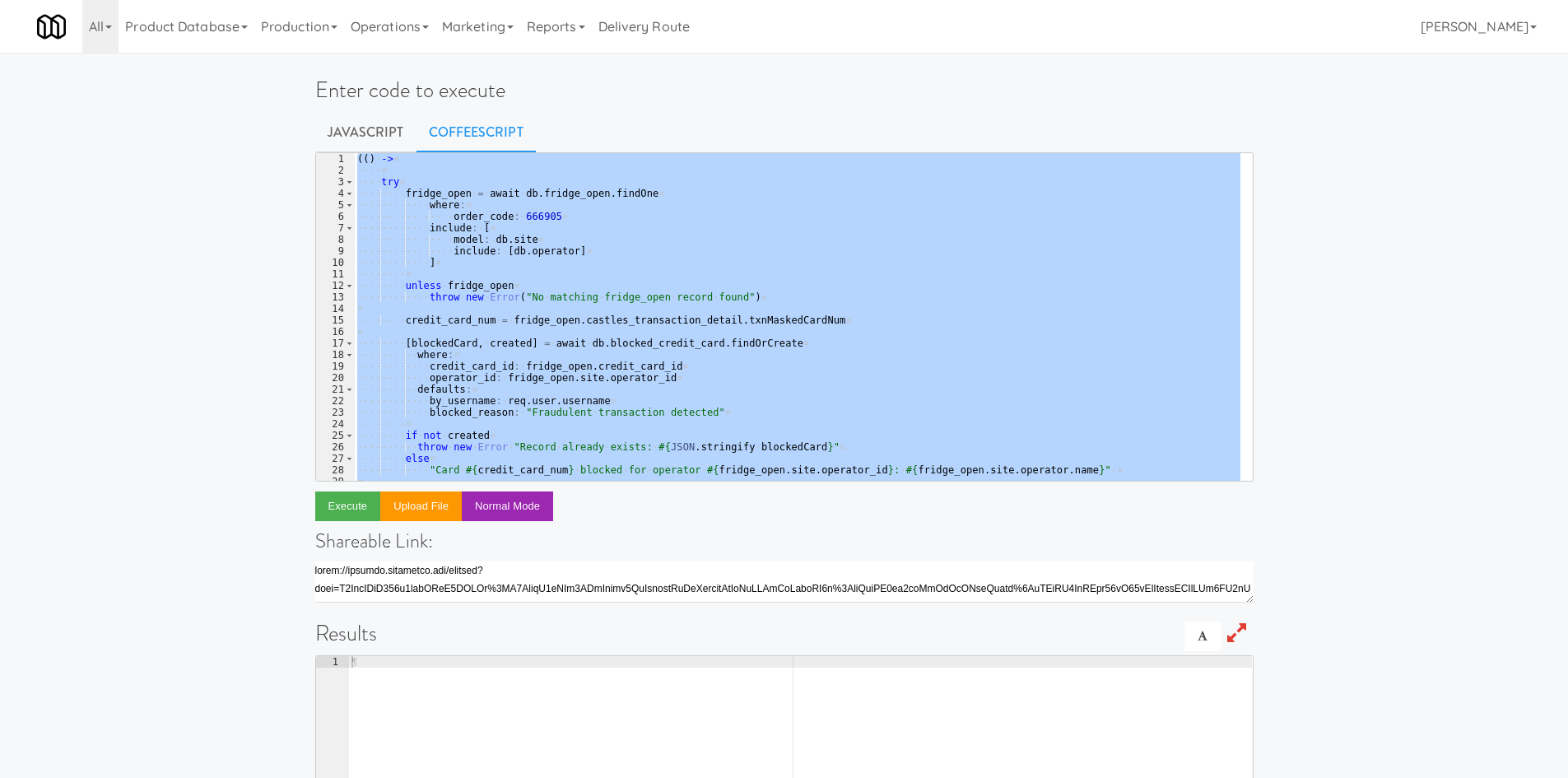
paste textarea
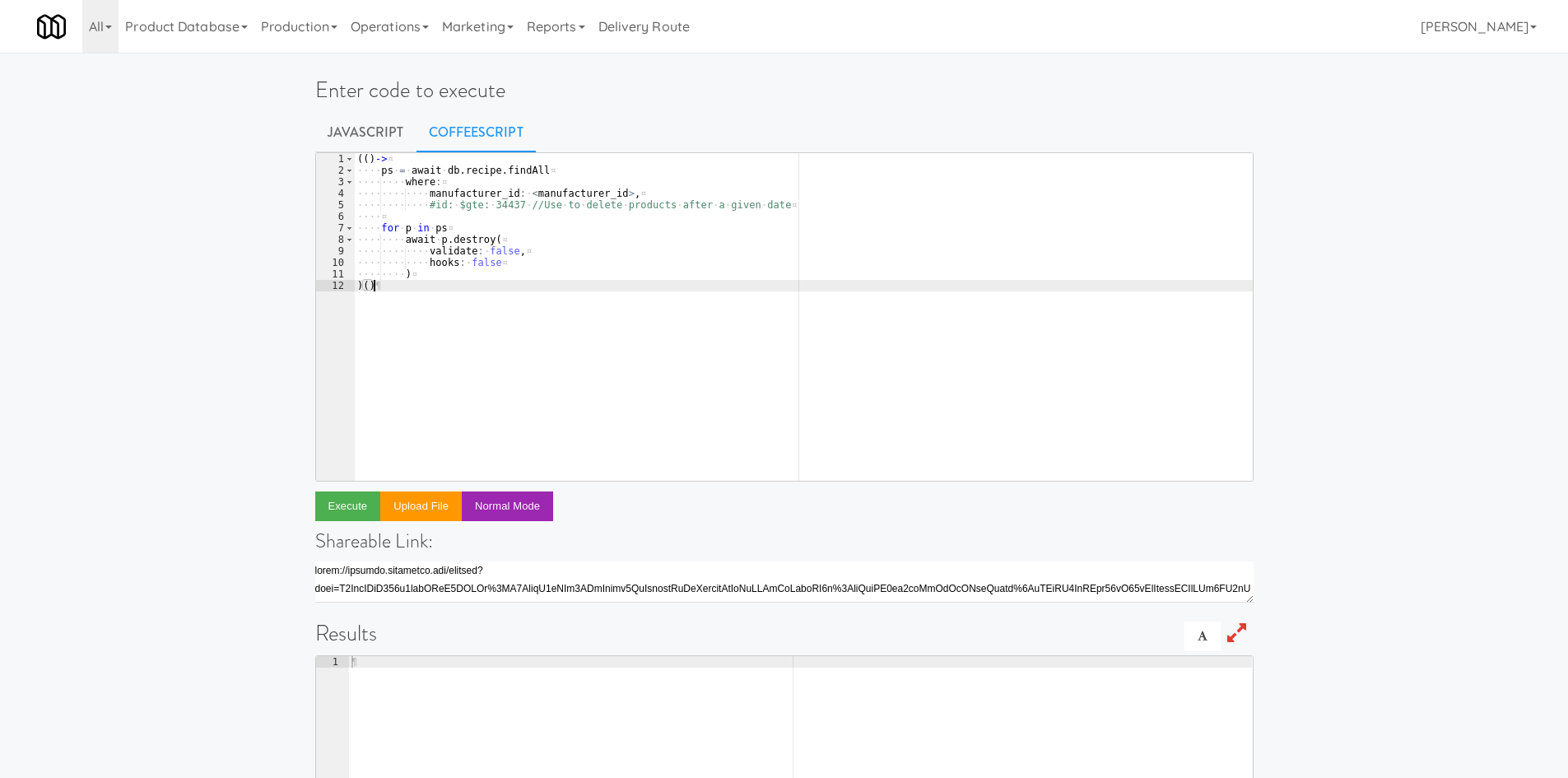
click at [422, 205] on div "( ( ) -> ¤ ···· ps · = · await · db . recipe . findAll ¤ ···· ···· where : ¤ ··…" at bounding box center [804, 328] width 899 height 351
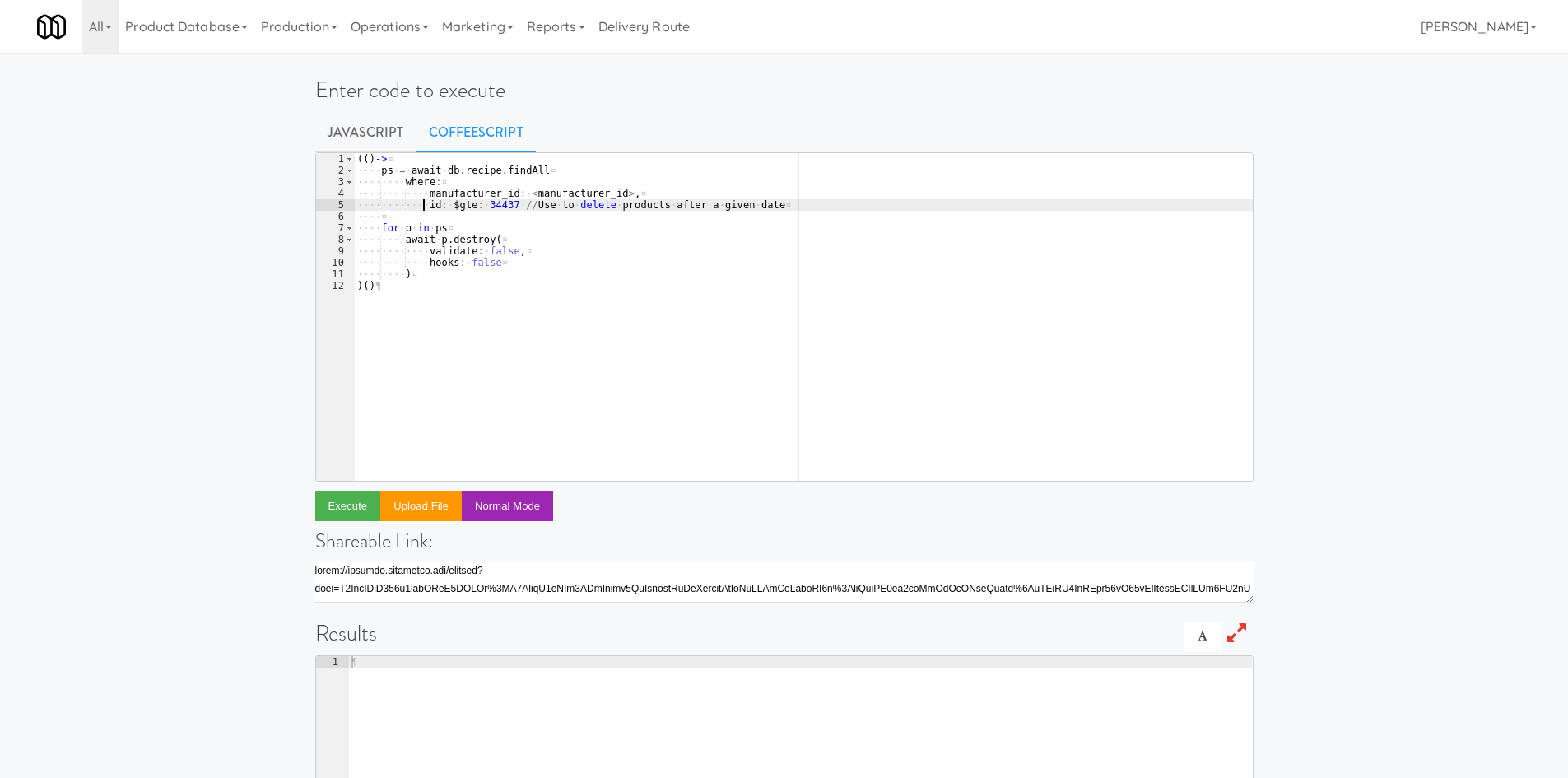
click at [493, 208] on div "( ( ) -> ¤ ···· ps · = · await · db . recipe . findAll ¤ ···· ···· where : ¤ ··…" at bounding box center [804, 328] width 899 height 351
paste textarea "8686"
drag, startPoint x: 516, startPoint y: 192, endPoint x: 611, endPoint y: 196, distance: 95.1
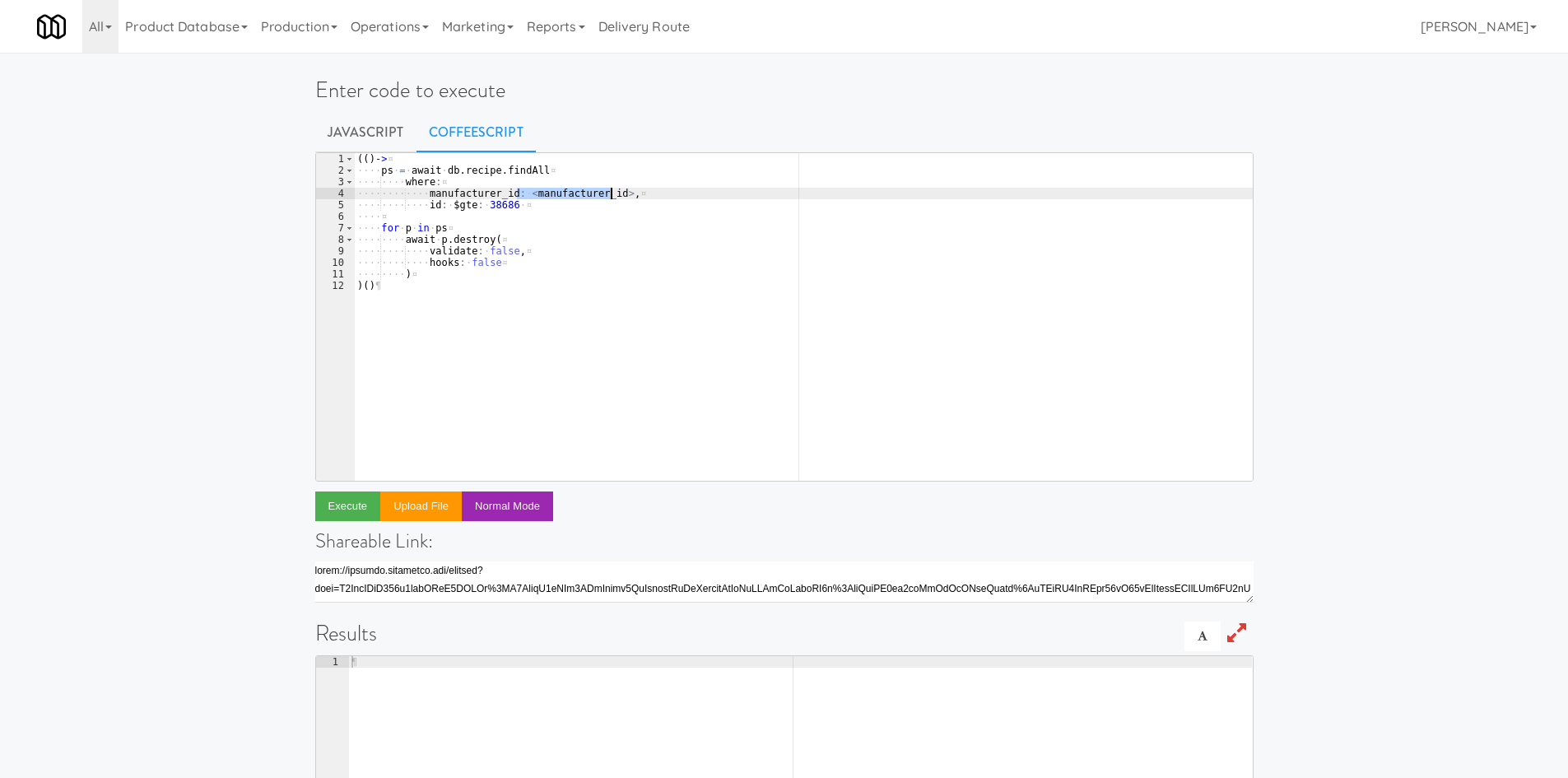
click at [611, 196] on div "( ( ) -> ¤ ···· ps · = · await · db . recipe . findAll ¤ ···· ···· where : ¤ ··…" at bounding box center [804, 328] width 899 height 351
paste textarea "514"
click at [130, 374] on div "Enter code to execute Javascript CoffeeScript manufacturer_id: 514, 1 2 3 4 5 6…" at bounding box center [784, 534] width 1568 height 950
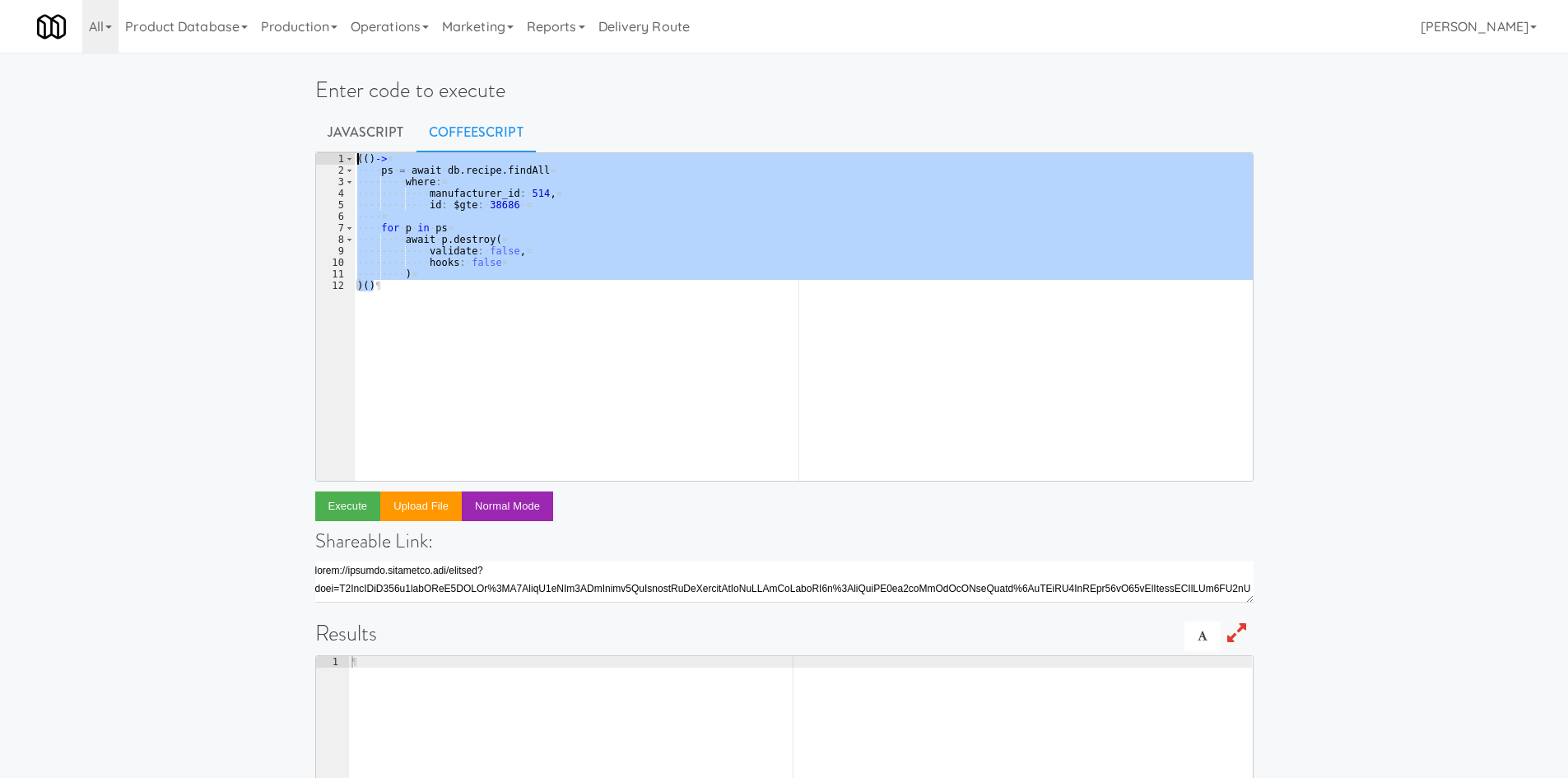
drag, startPoint x: 510, startPoint y: 309, endPoint x: 314, endPoint y: 148, distance: 253.6
click at [314, 148] on div "Enter code to execute Javascript CoffeeScript )() 1 2 3 4 5 6 7 8 9 10 11 12 ( …" at bounding box center [784, 534] width 963 height 950
click at [452, 225] on div "( ( ) -> ¤ ···· ps · = · await · db . recipe . findAll ¤ ···· ···· where : ¤ ··…" at bounding box center [804, 316] width 899 height 328
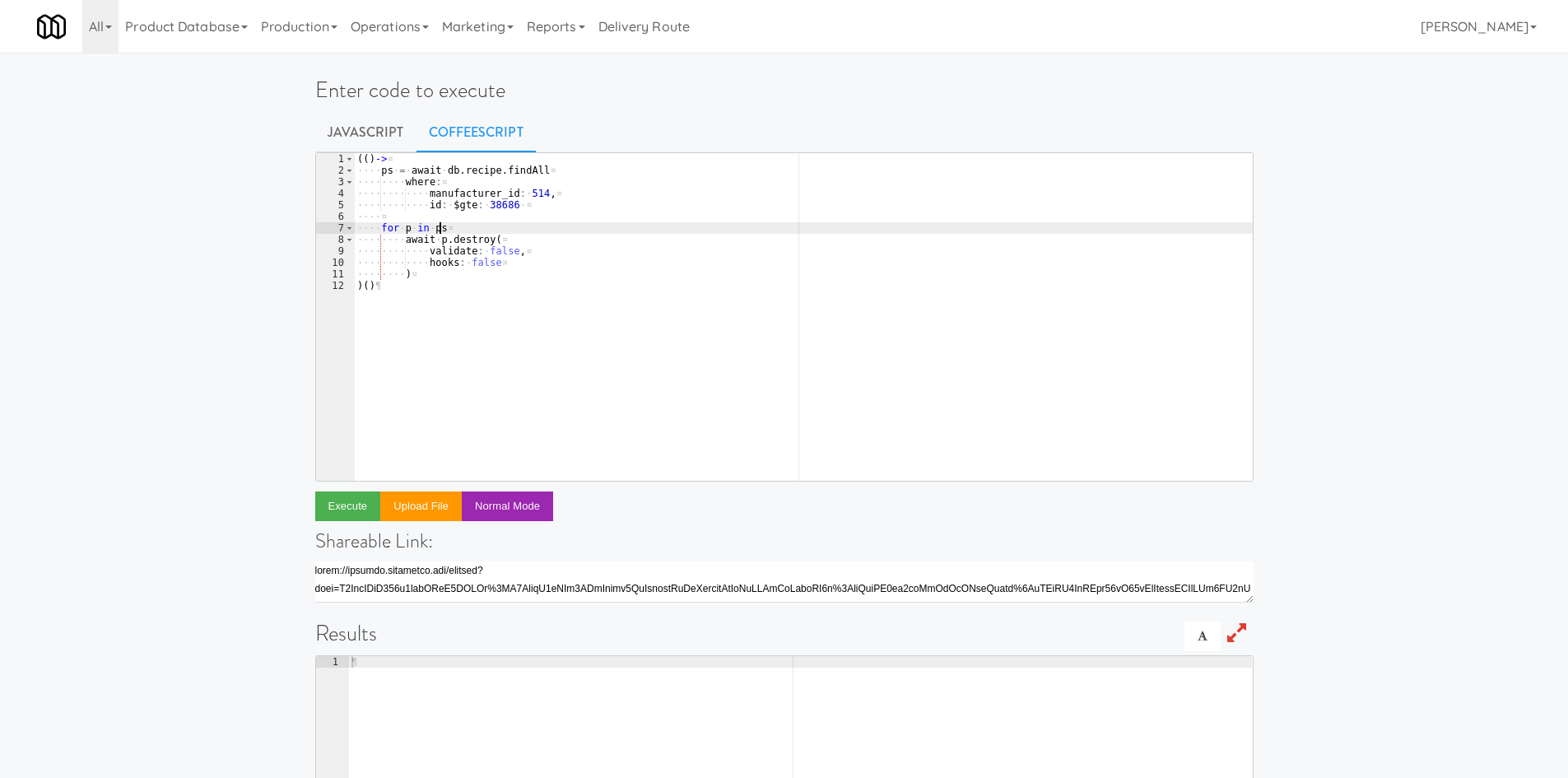
click at [551, 283] on div "( ( ) -> ¤ ···· ps · = · await · db . recipe . findAll ¤ ···· ···· where : ¤ ··…" at bounding box center [804, 328] width 899 height 351
click at [494, 210] on div "( ( ) -> ¤ ···· ps · = · await · db . recipe . findAll ¤ ···· ···· where : ¤ ··…" at bounding box center [804, 328] width 899 height 351
type textarea "id: $gte: 38686"
click at [493, 210] on div "( ( ) -> ¤ ···· ps · = · await · db . recipe . findAll ¤ ···· ···· where : ¤ ··…" at bounding box center [804, 328] width 899 height 351
click at [441, 219] on div "( ( ) -> ¤ ···· ps · = · await · db . recipe . findAll ¤ ···· ···· where : ¤ ··…" at bounding box center [804, 328] width 899 height 351
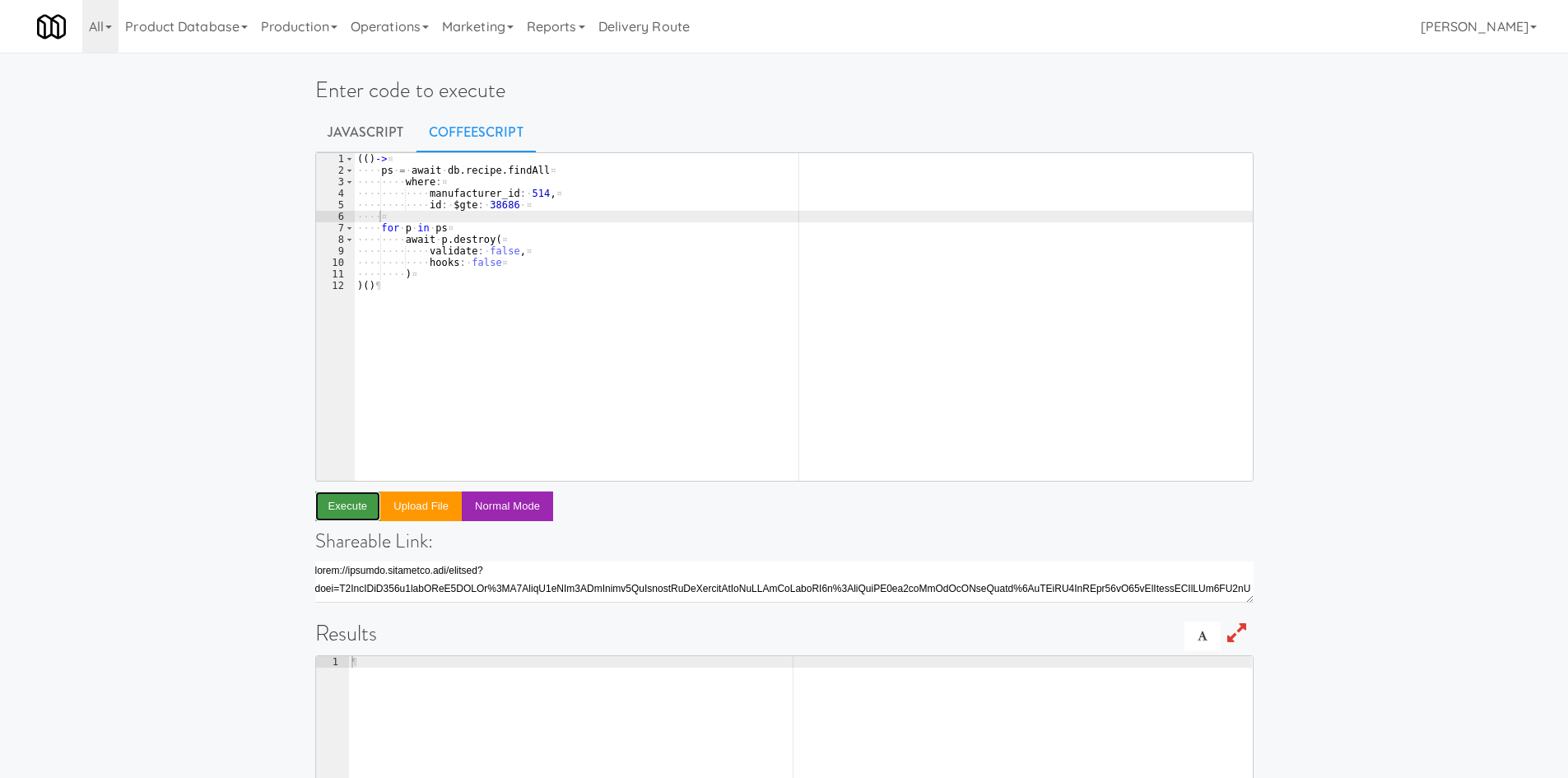
click at [331, 504] on button "Execute" at bounding box center [348, 506] width 66 height 30
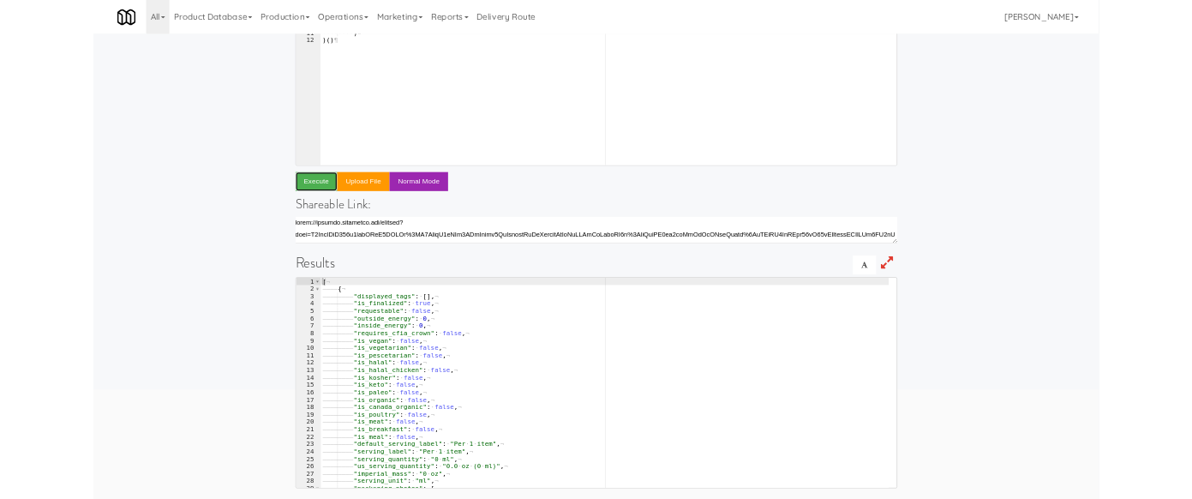
scroll to position [241, 0]
